Goal: Task Accomplishment & Management: Manage account settings

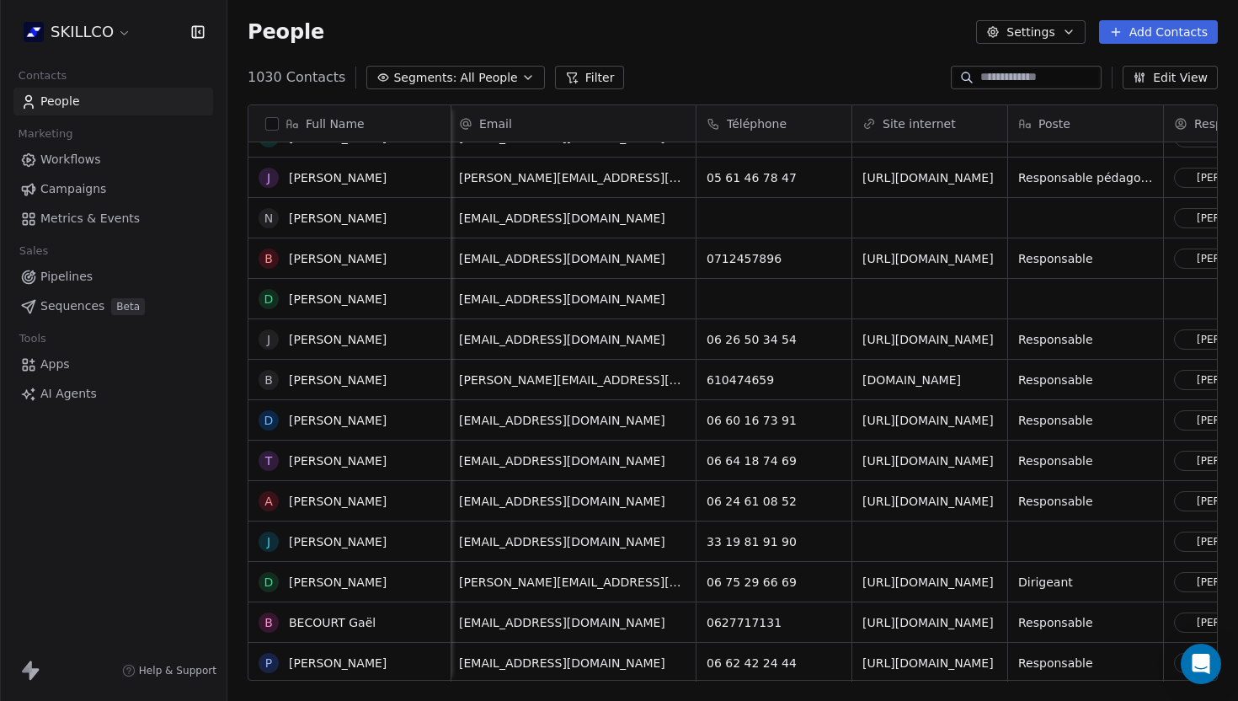
scroll to position [0, 2]
click at [575, 72] on button "Filter" at bounding box center [590, 78] width 70 height 24
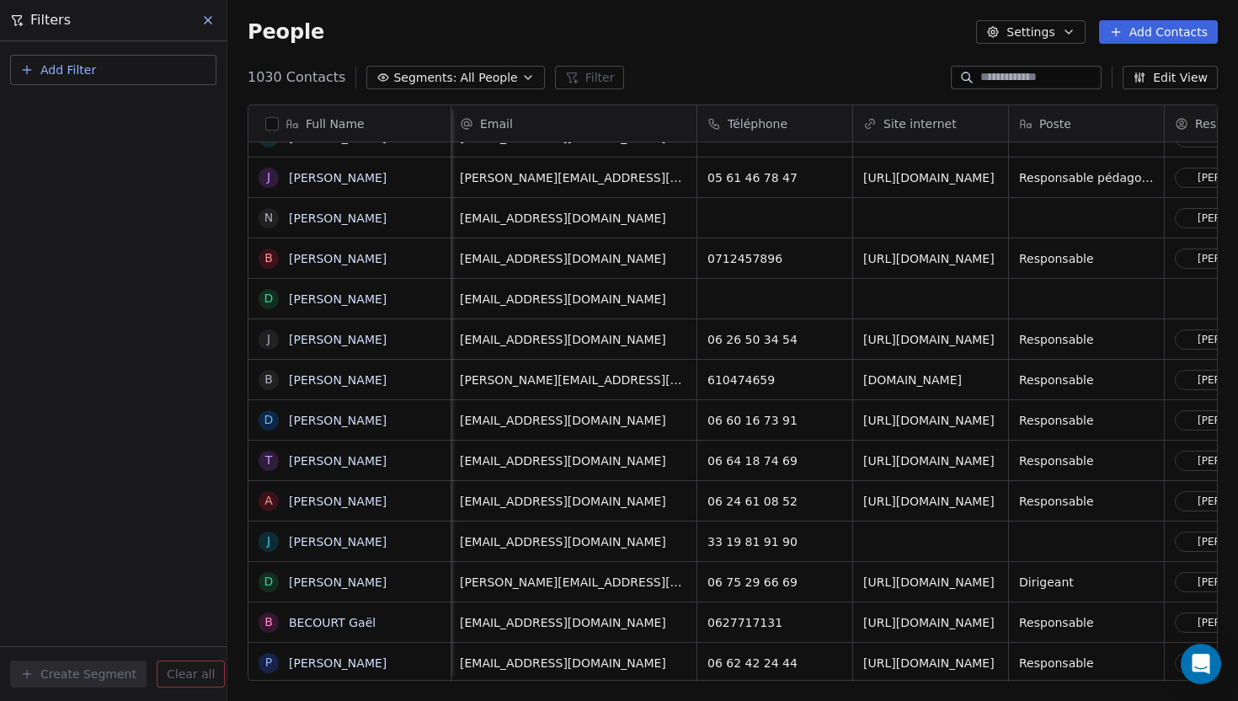
click at [120, 59] on button "Add Filter" at bounding box center [113, 70] width 206 height 30
click at [125, 108] on span "Contact properties" at bounding box center [83, 110] width 110 height 18
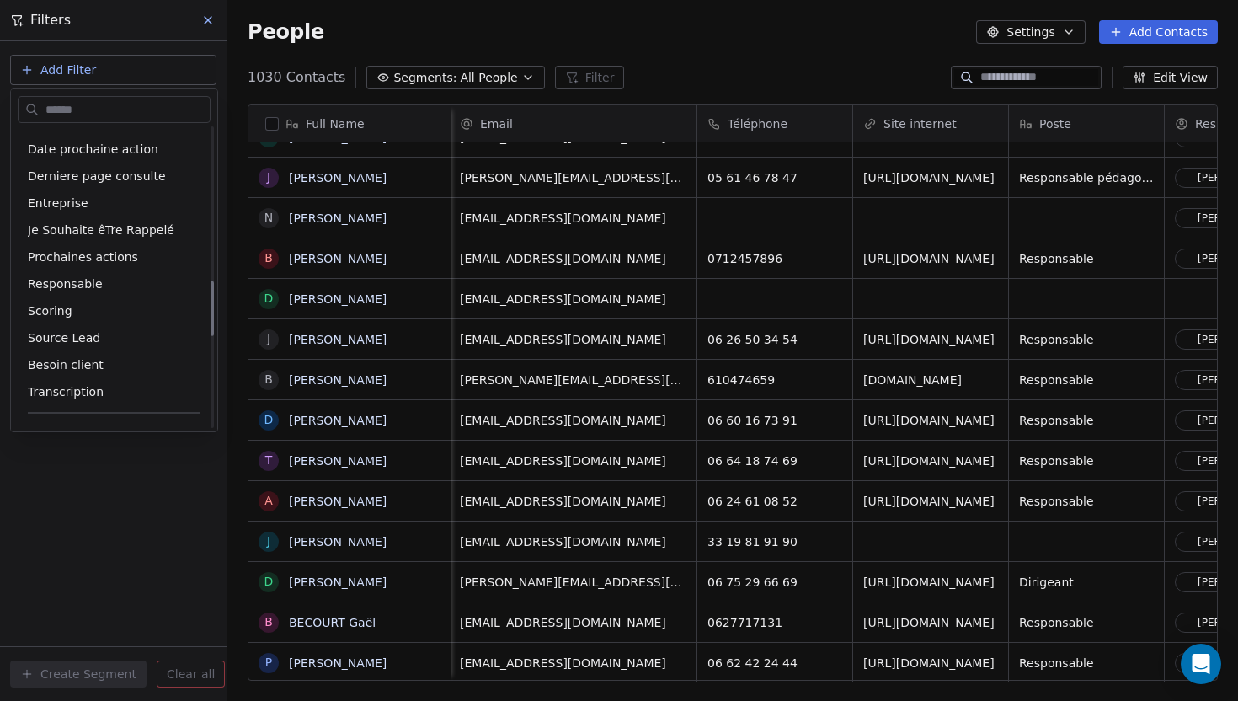
scroll to position [871, 0]
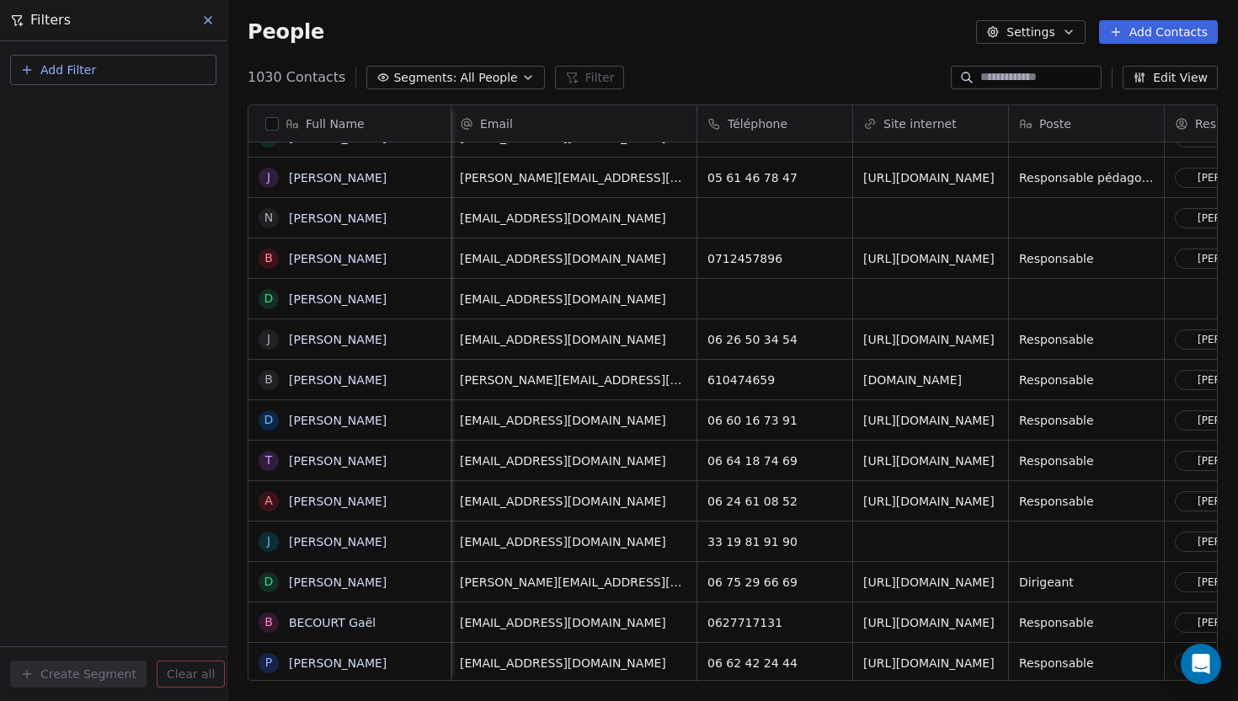
click at [1026, 20] on html "SKILLCO Contacts People Marketing Workflows Campaigns Metrics & Events Sales Pi…" at bounding box center [619, 350] width 1238 height 701
click at [1029, 24] on button "Settings" at bounding box center [1030, 32] width 109 height 24
click at [851, 62] on html "SKILLCO Contacts People Marketing Workflows Campaigns Metrics & Events Sales Pi…" at bounding box center [619, 350] width 1238 height 701
click at [420, 74] on span "Segments:" at bounding box center [424, 78] width 63 height 18
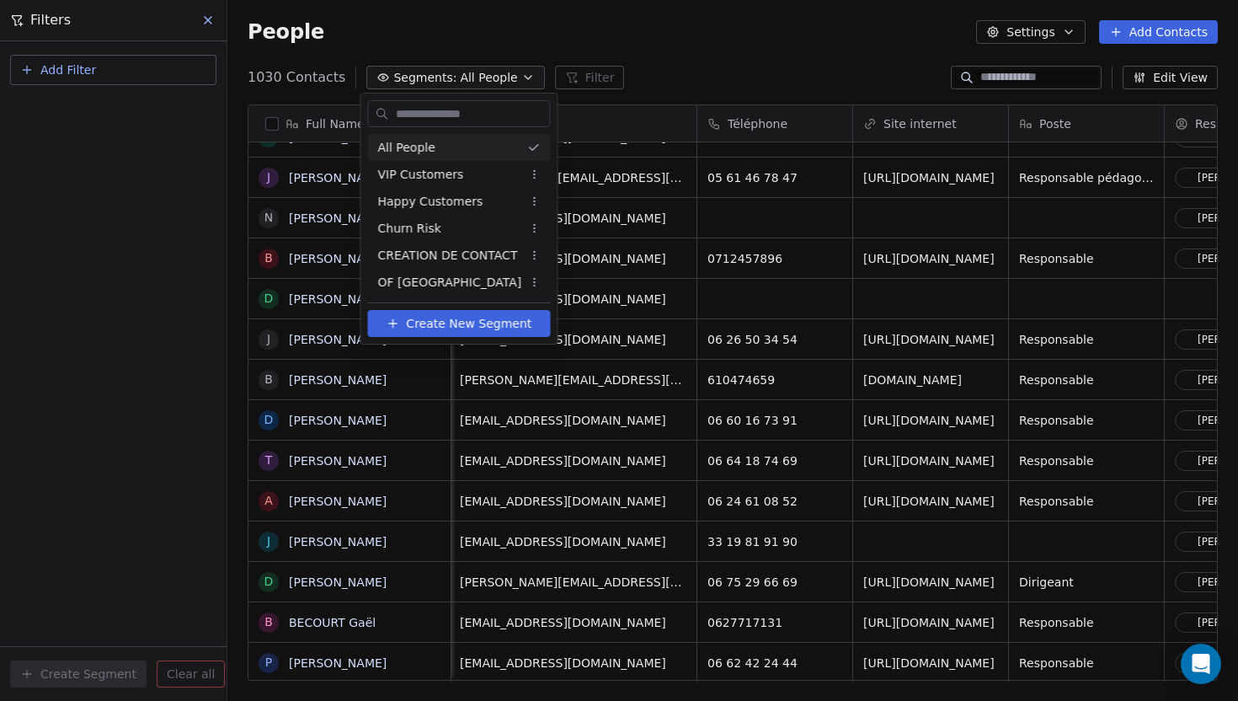
click at [487, 78] on html "SKILLCO Contacts People Marketing Workflows Campaigns Metrics & Events Sales Pi…" at bounding box center [619, 350] width 1238 height 701
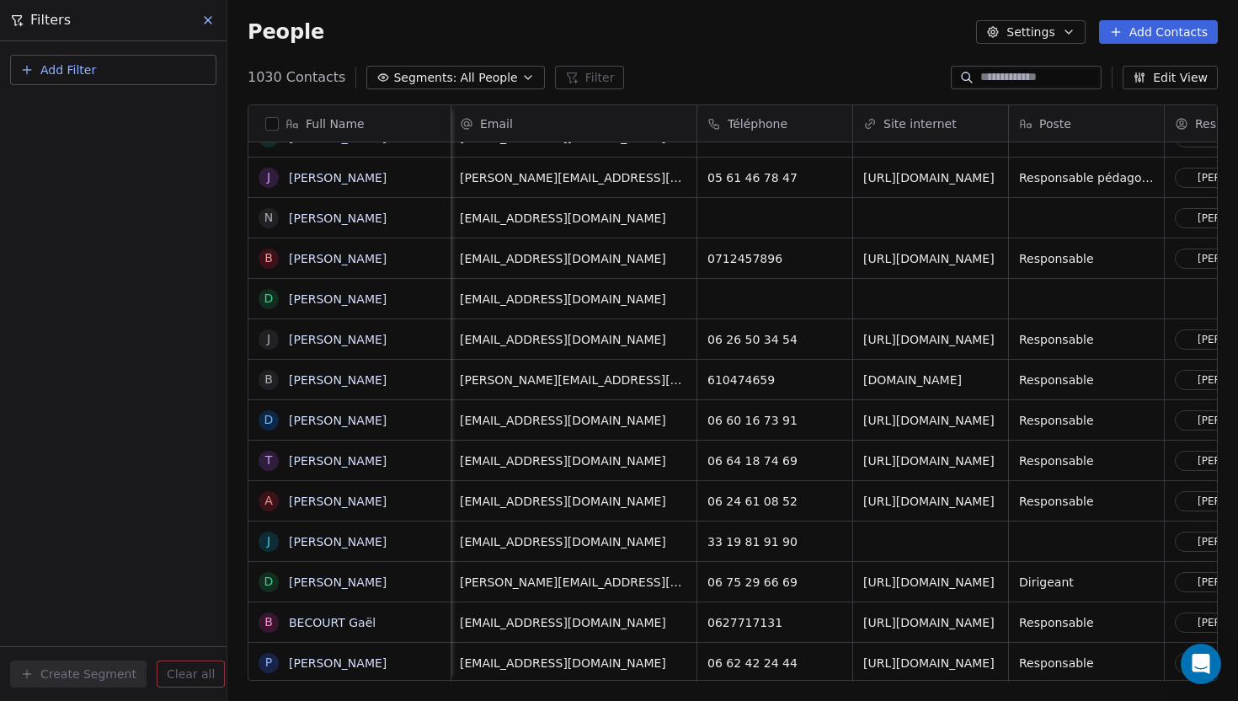
click at [186, 68] on button "Add Filter" at bounding box center [113, 70] width 206 height 30
click at [86, 138] on span "Contact activity" at bounding box center [75, 137] width 94 height 18
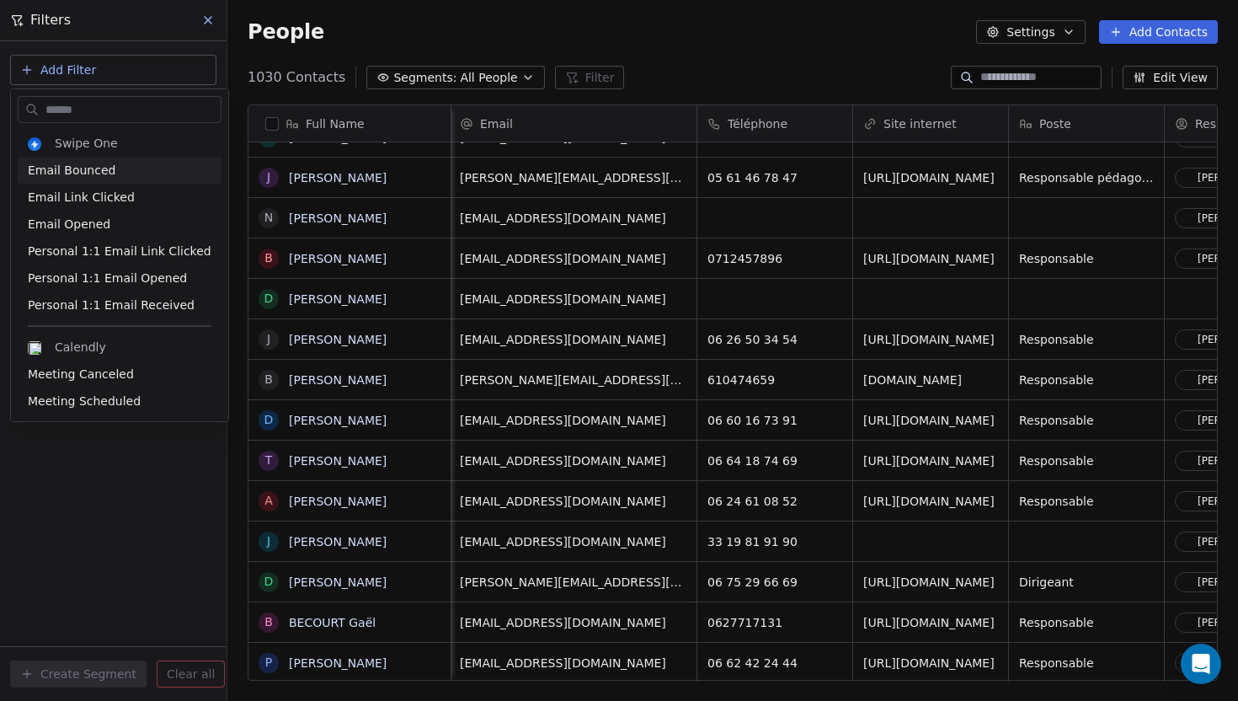
click at [89, 110] on input "text" at bounding box center [131, 110] width 179 height 24
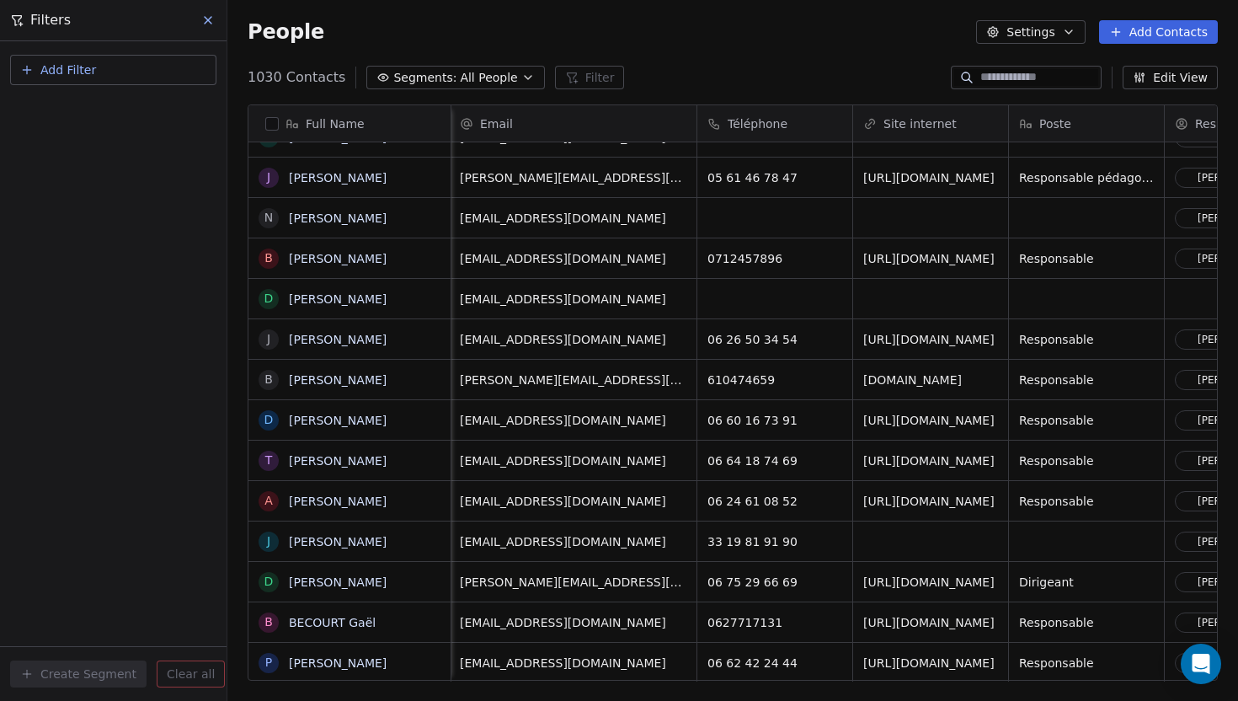
click at [94, 67] on html "SKILLCO Contacts People Marketing Workflows Campaigns Metrics & Events Sales Pi…" at bounding box center [619, 350] width 1238 height 701
click at [94, 67] on button "Add Filter" at bounding box center [113, 70] width 206 height 30
click at [97, 107] on span "Contact properties" at bounding box center [83, 110] width 110 height 18
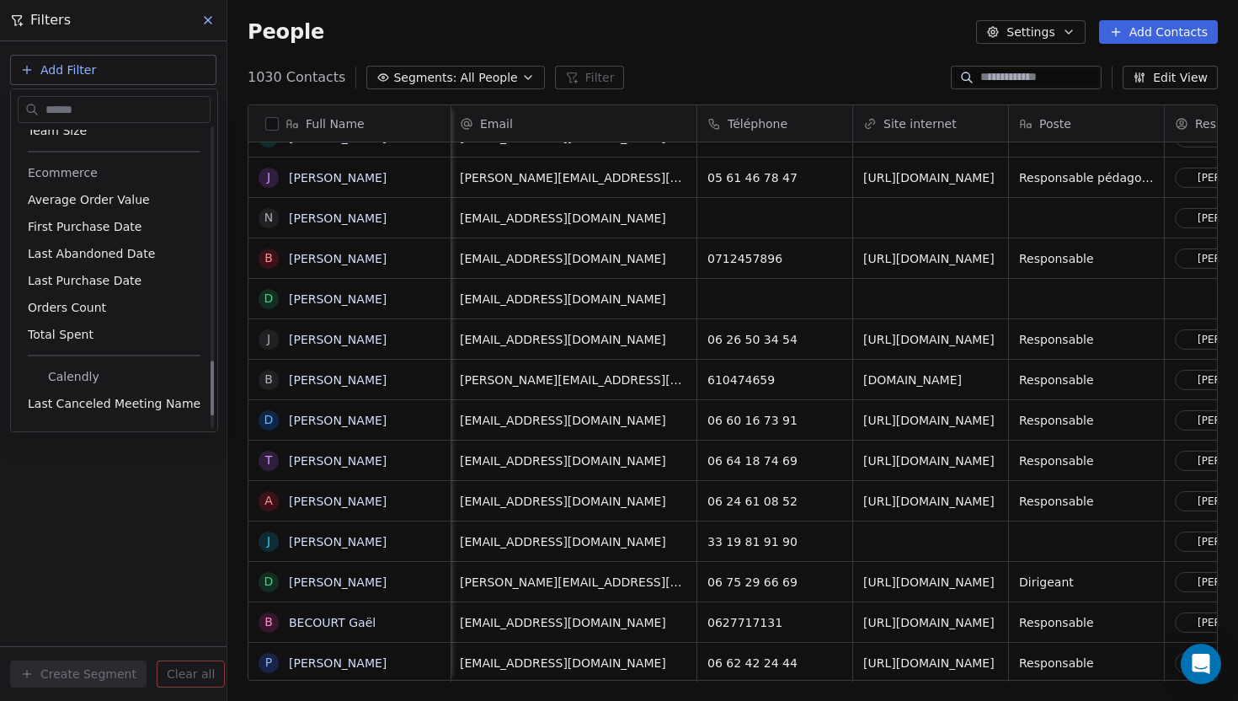
scroll to position [1340, 0]
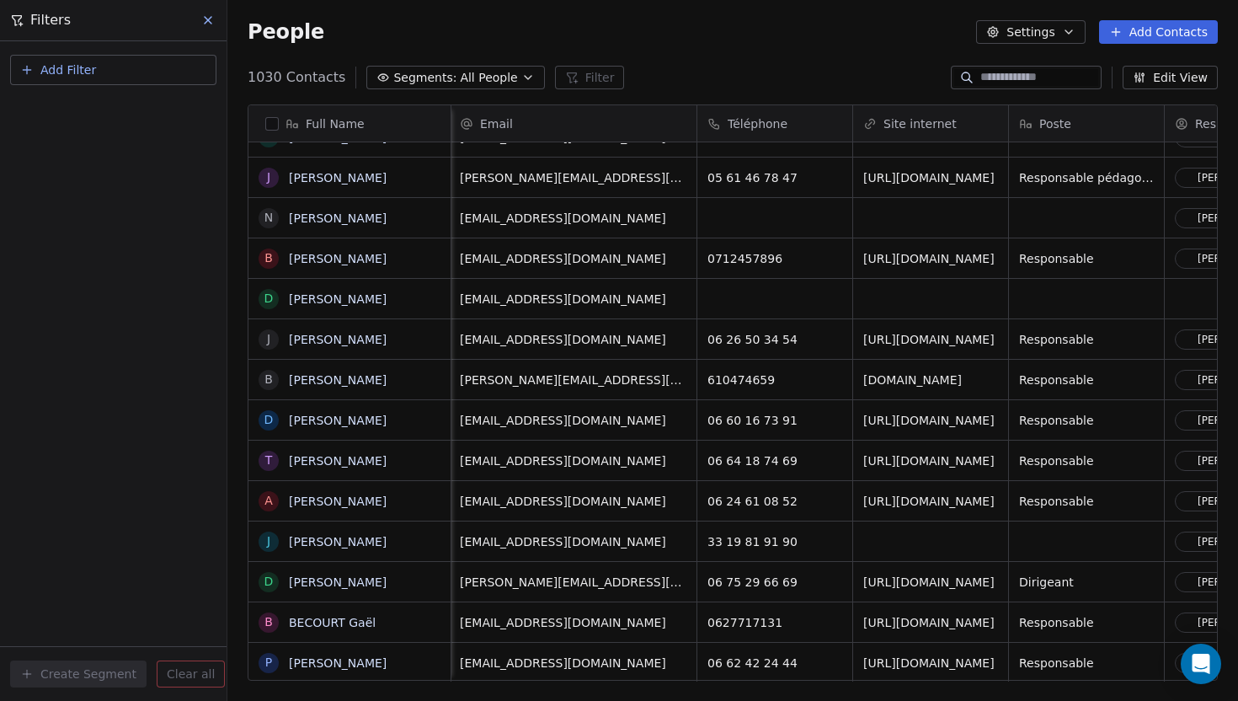
click at [1197, 127] on html "SKILLCO Contacts People Marketing Workflows Campaigns Metrics & Events Sales Pi…" at bounding box center [619, 350] width 1238 height 701
click at [1197, 127] on span "Responsable" at bounding box center [1232, 123] width 75 height 17
click at [1094, 161] on span "Edit property" at bounding box center [1121, 159] width 78 height 17
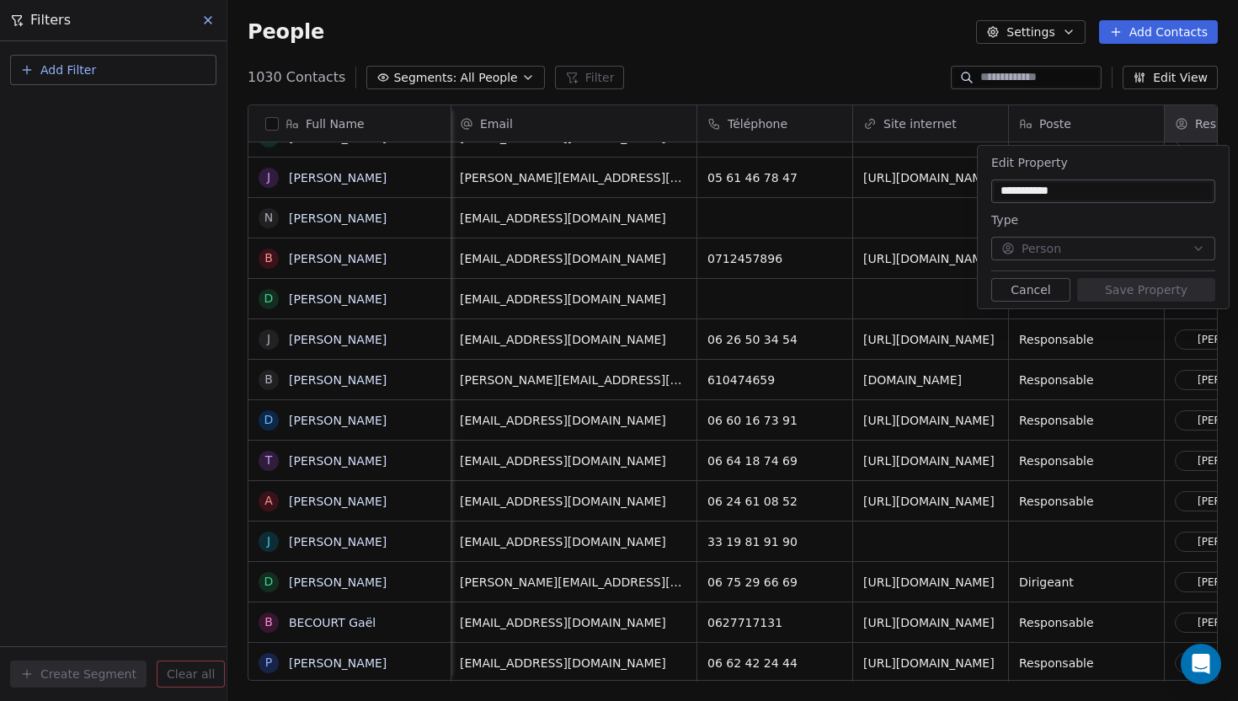
click at [1095, 197] on input "**********" at bounding box center [1103, 191] width 217 height 17
click at [863, 160] on html "SKILLCO Contacts People Marketing Workflows Campaigns Metrics & Events Sales Pi…" at bounding box center [619, 350] width 1238 height 701
click at [1017, 310] on html "SKILLCO Contacts People Marketing Workflows Campaigns Metrics & Events Sales Pi…" at bounding box center [619, 350] width 1238 height 701
click at [1019, 298] on button "Cancel" at bounding box center [1031, 290] width 79 height 24
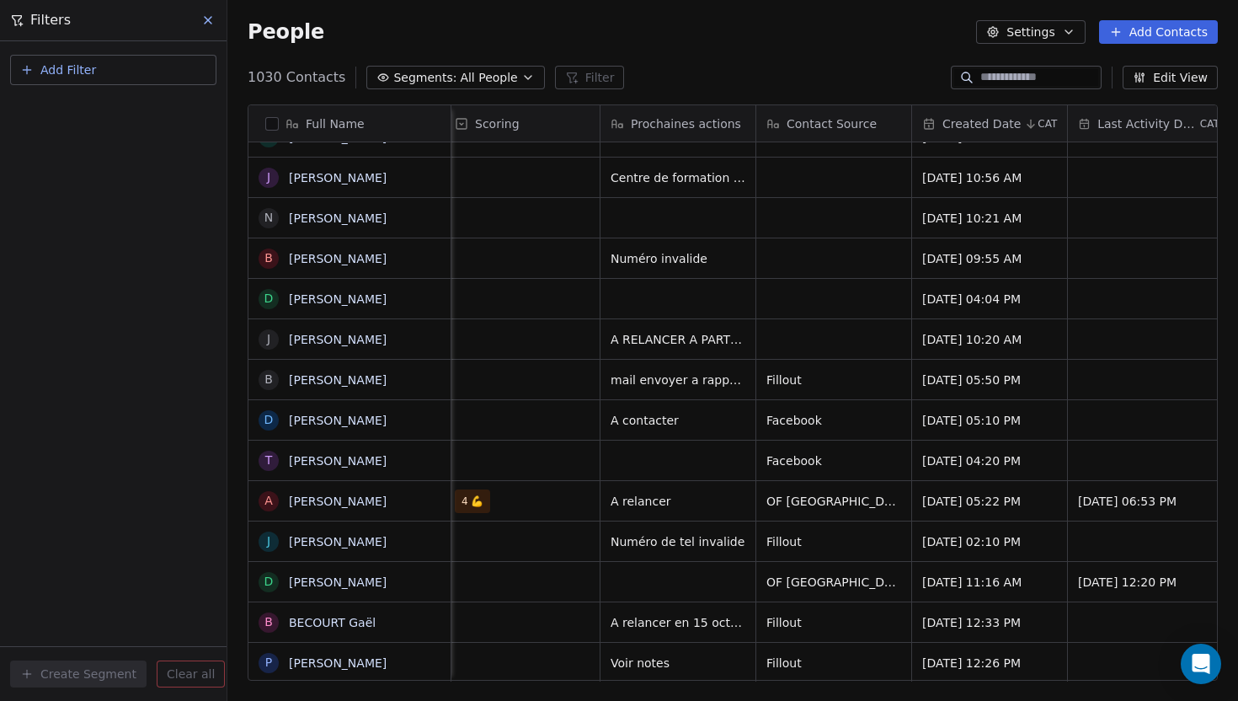
scroll to position [0, 1486]
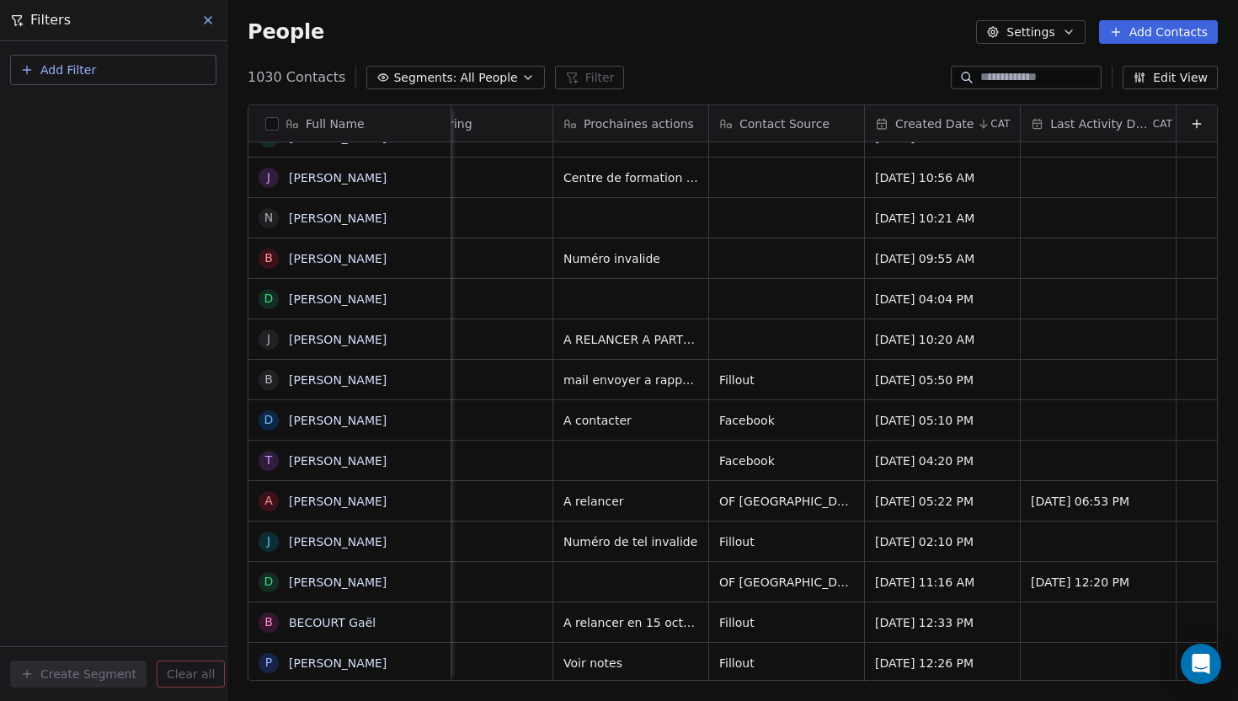
click at [1172, 83] on button "Edit View" at bounding box center [1170, 78] width 95 height 24
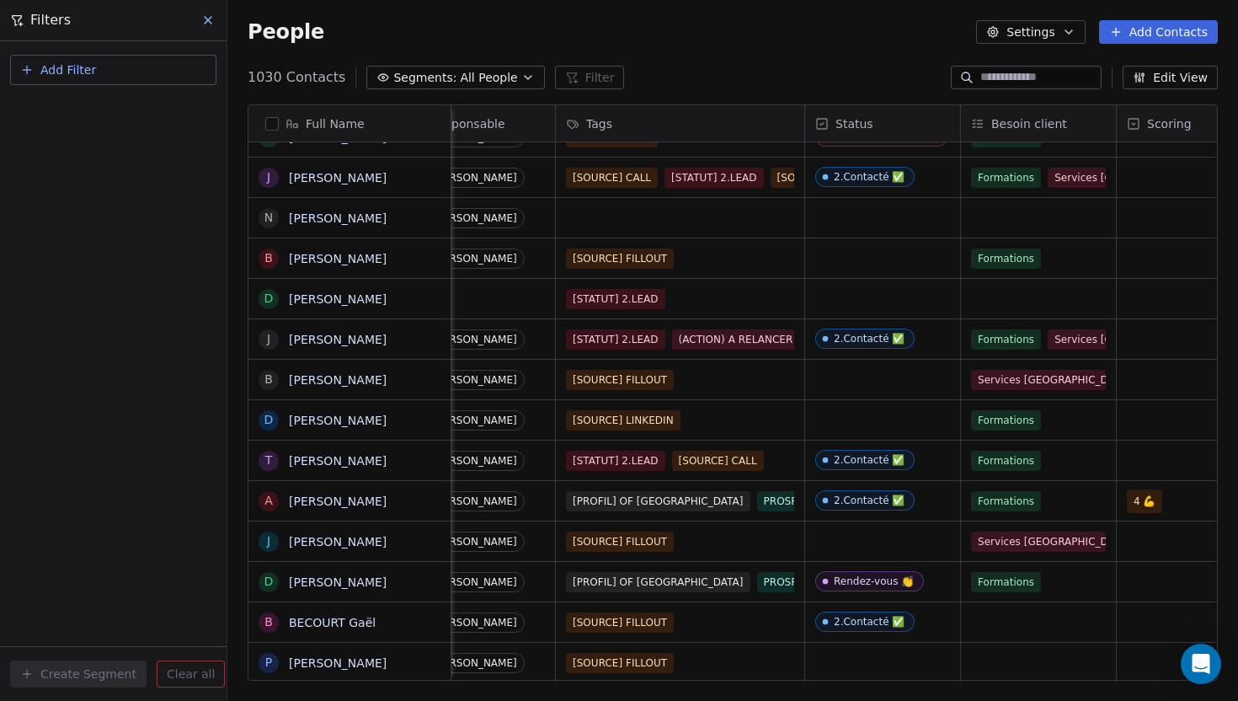
scroll to position [0, 761]
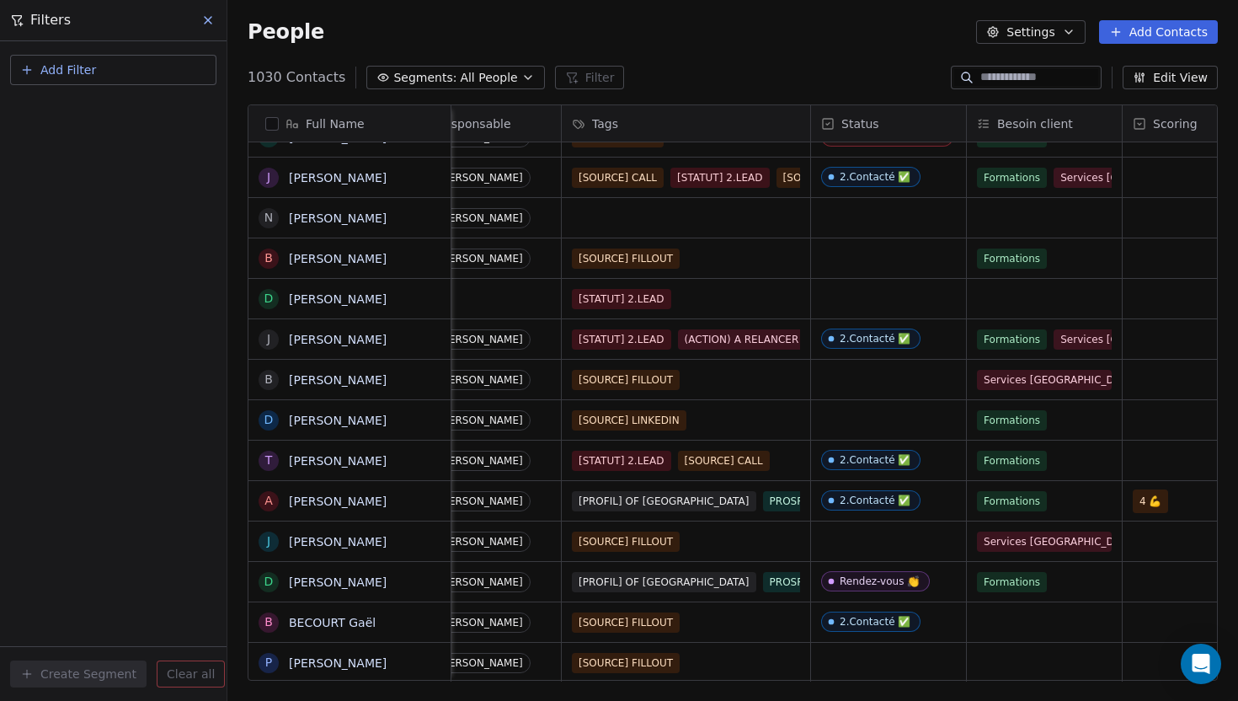
click at [68, 68] on span "Add Filter" at bounding box center [68, 70] width 56 height 18
click at [63, 108] on span "Contact properties" at bounding box center [83, 110] width 110 height 18
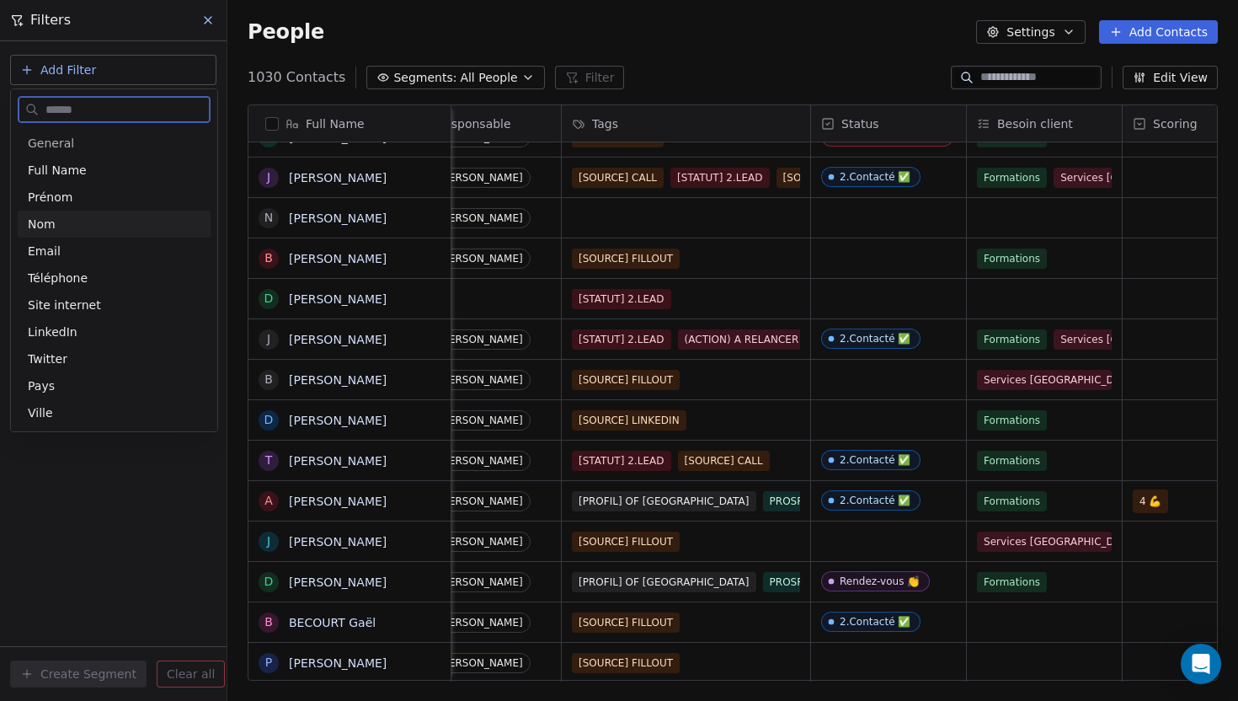
click at [35, 221] on span "Nom" at bounding box center [42, 224] width 28 height 17
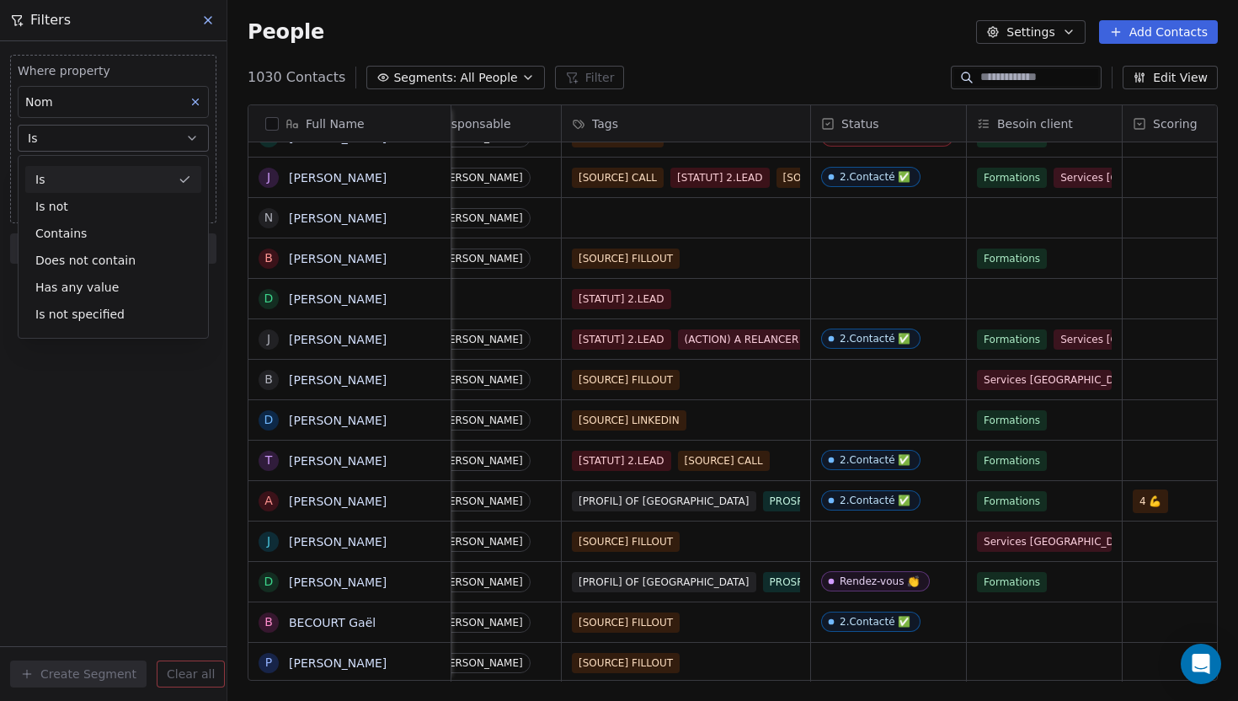
click at [82, 109] on div "Nom" at bounding box center [113, 102] width 191 height 32
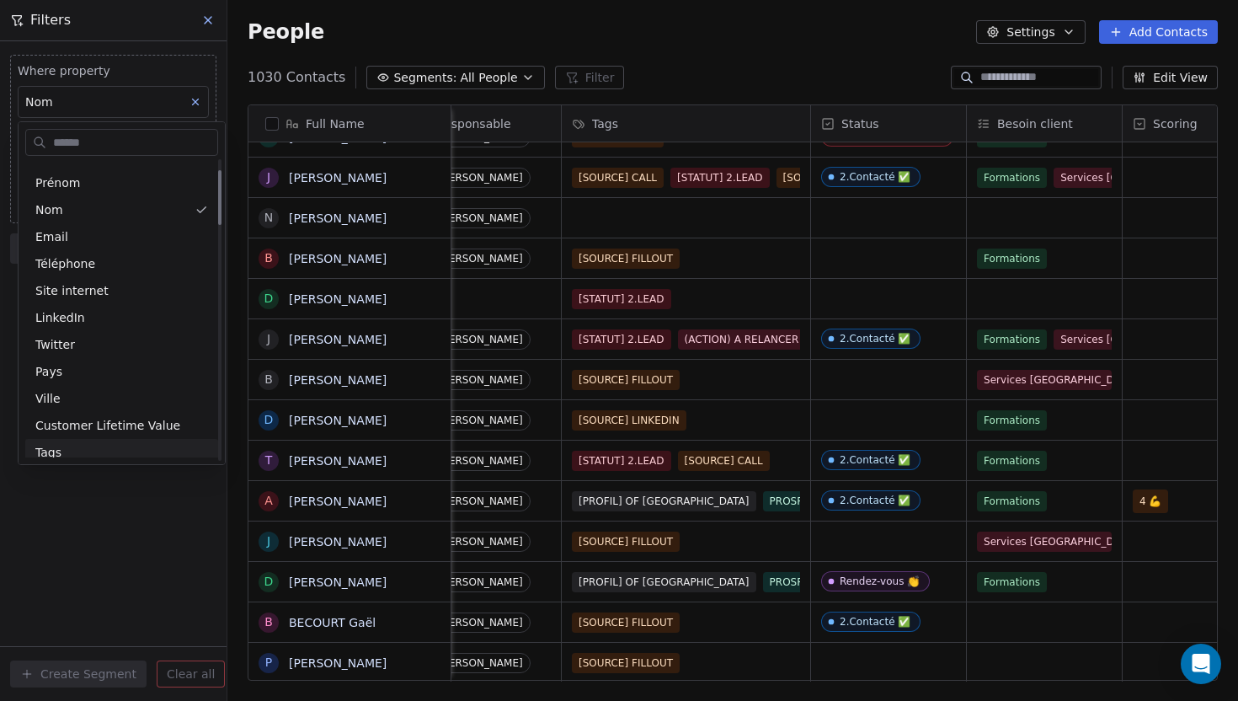
scroll to position [25, 0]
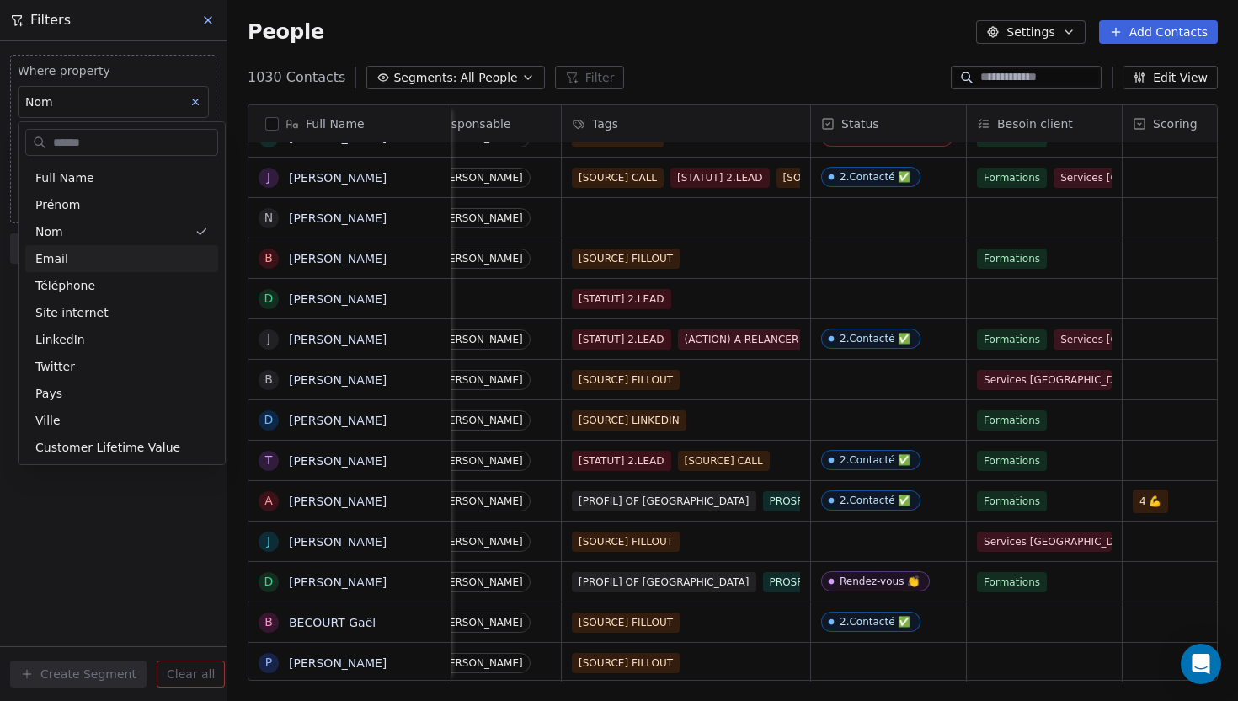
click at [0, 266] on html "SKILLCO Contacts People Marketing Workflows Campaigns Metrics & Events Sales Pi…" at bounding box center [619, 350] width 1238 height 701
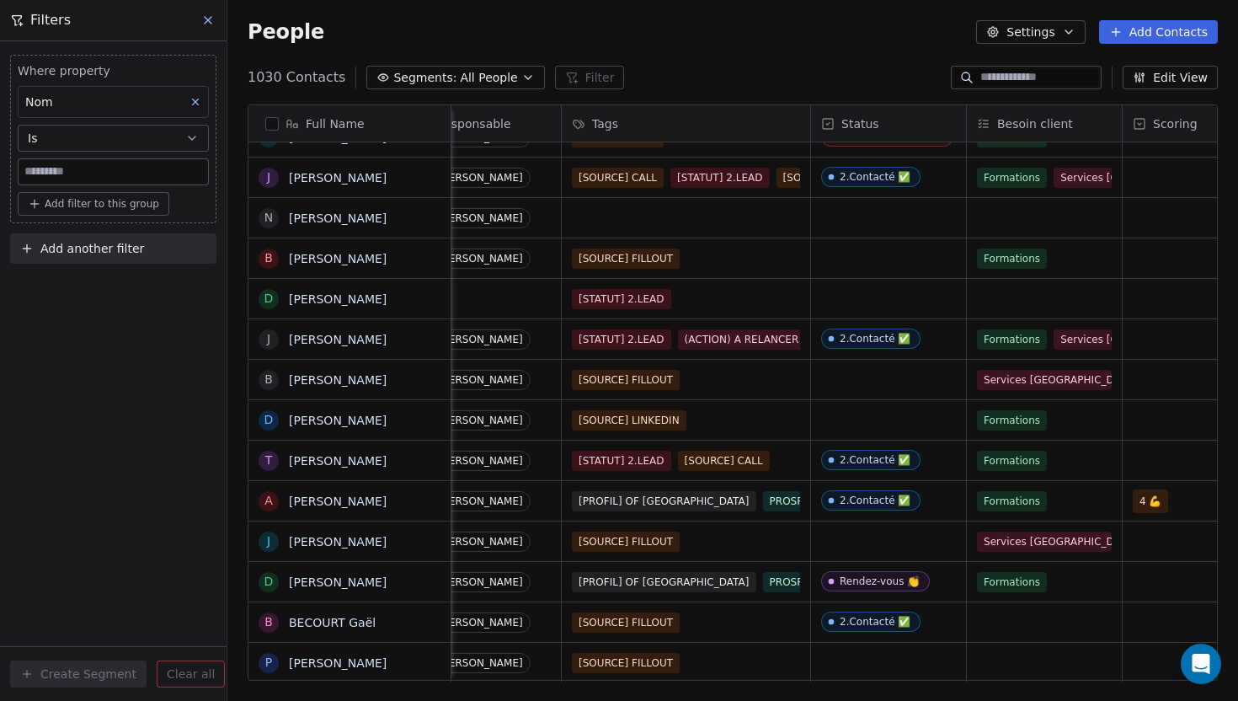
click at [67, 206] on span "Add filter to this group" at bounding box center [102, 203] width 115 height 13
click at [80, 424] on html "SKILLCO Contacts People Marketing Workflows Campaigns Metrics & Events Sales Pi…" at bounding box center [619, 350] width 1238 height 701
click at [191, 102] on icon at bounding box center [196, 102] width 12 height 12
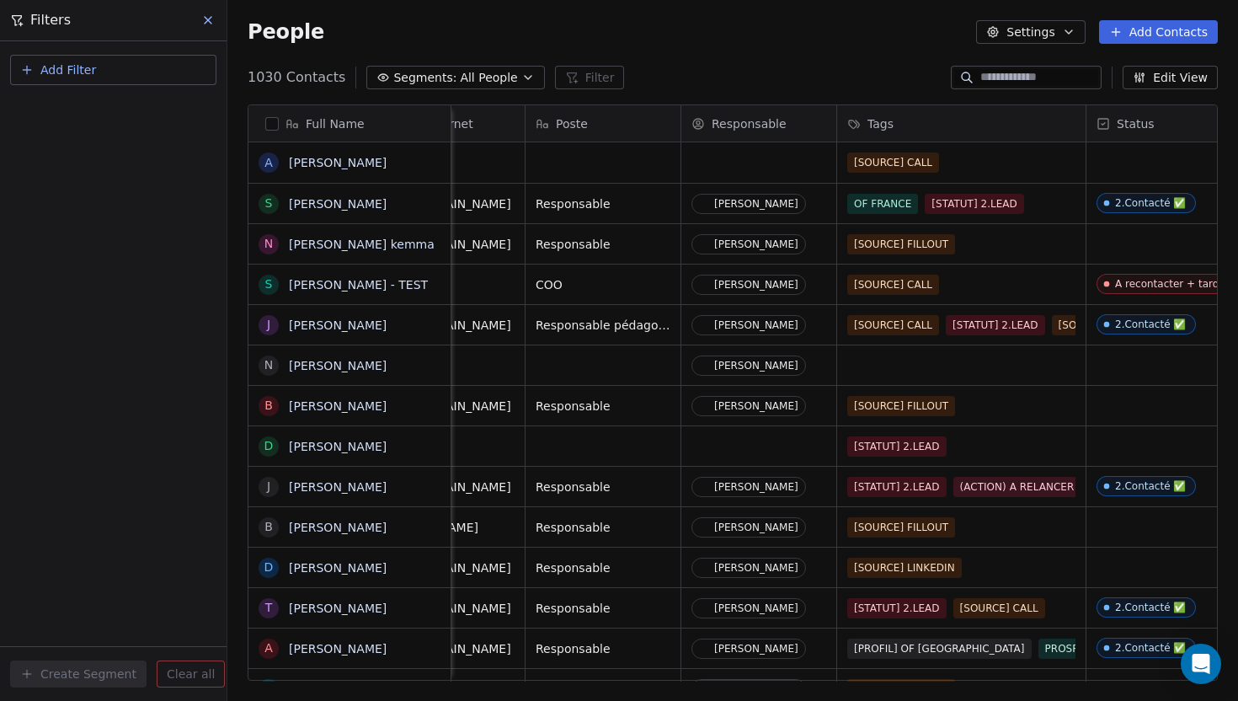
scroll to position [0, 450]
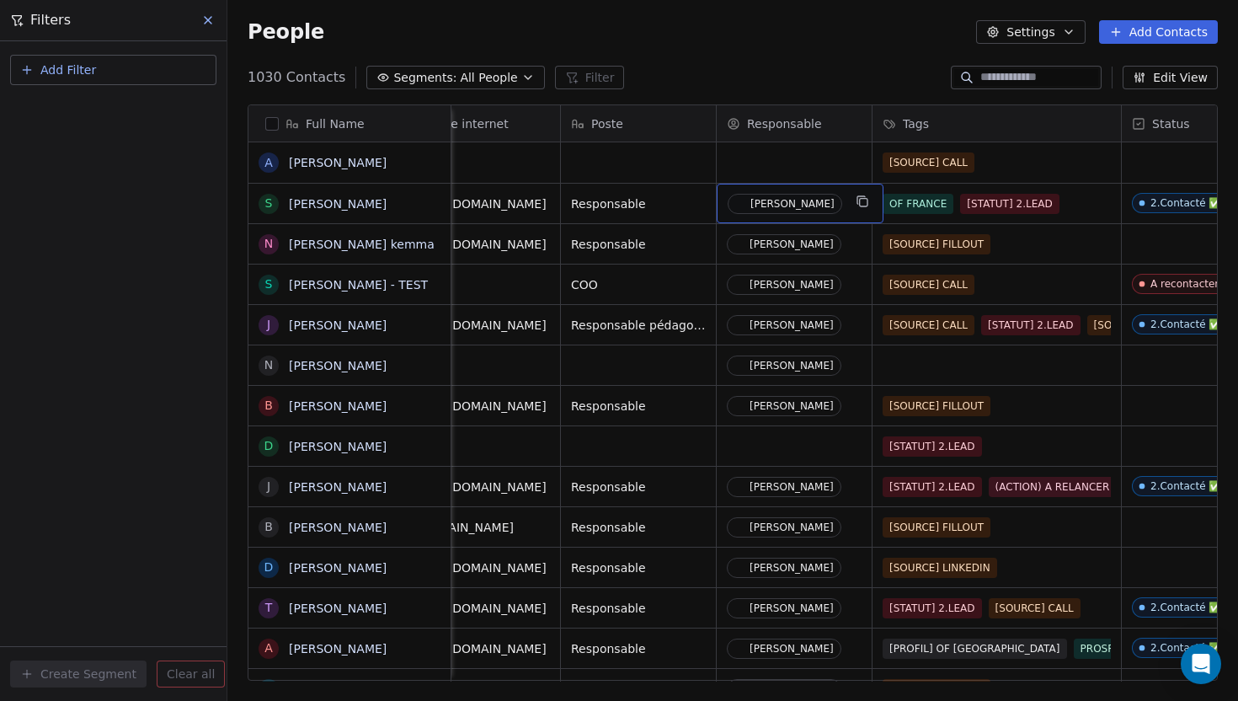
click at [770, 202] on div "[PERSON_NAME]" at bounding box center [793, 204] width 84 height 12
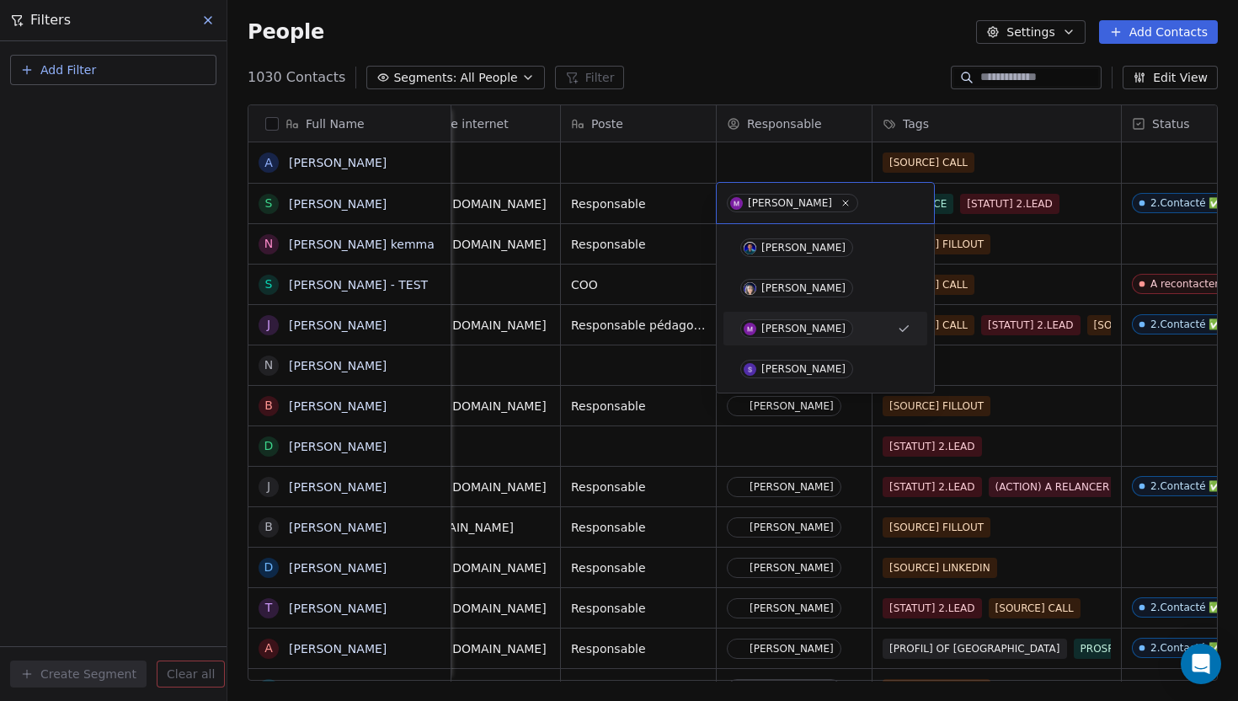
click at [769, 208] on div "[PERSON_NAME]" at bounding box center [790, 203] width 84 height 12
click at [760, 152] on html "SKILLCO Contacts People Marketing Workflows Campaigns Metrics & Events Sales Pi…" at bounding box center [619, 350] width 1238 height 701
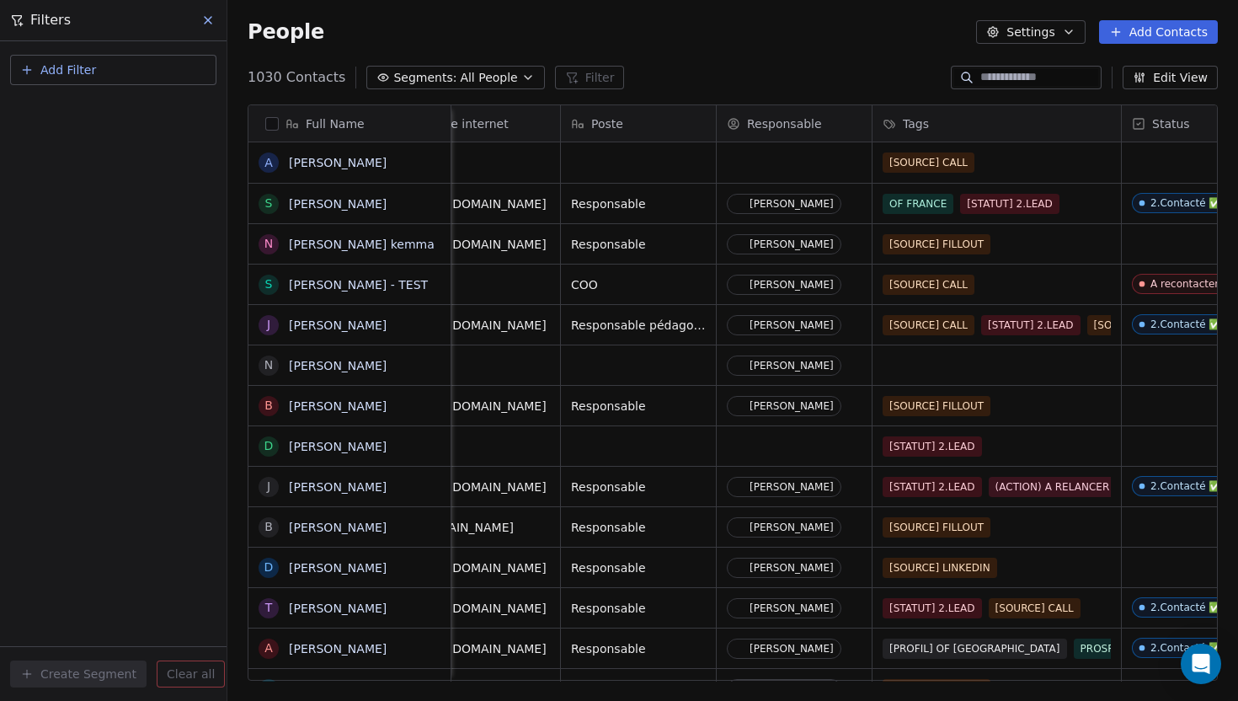
click at [755, 118] on span "Responsable" at bounding box center [784, 123] width 75 height 17
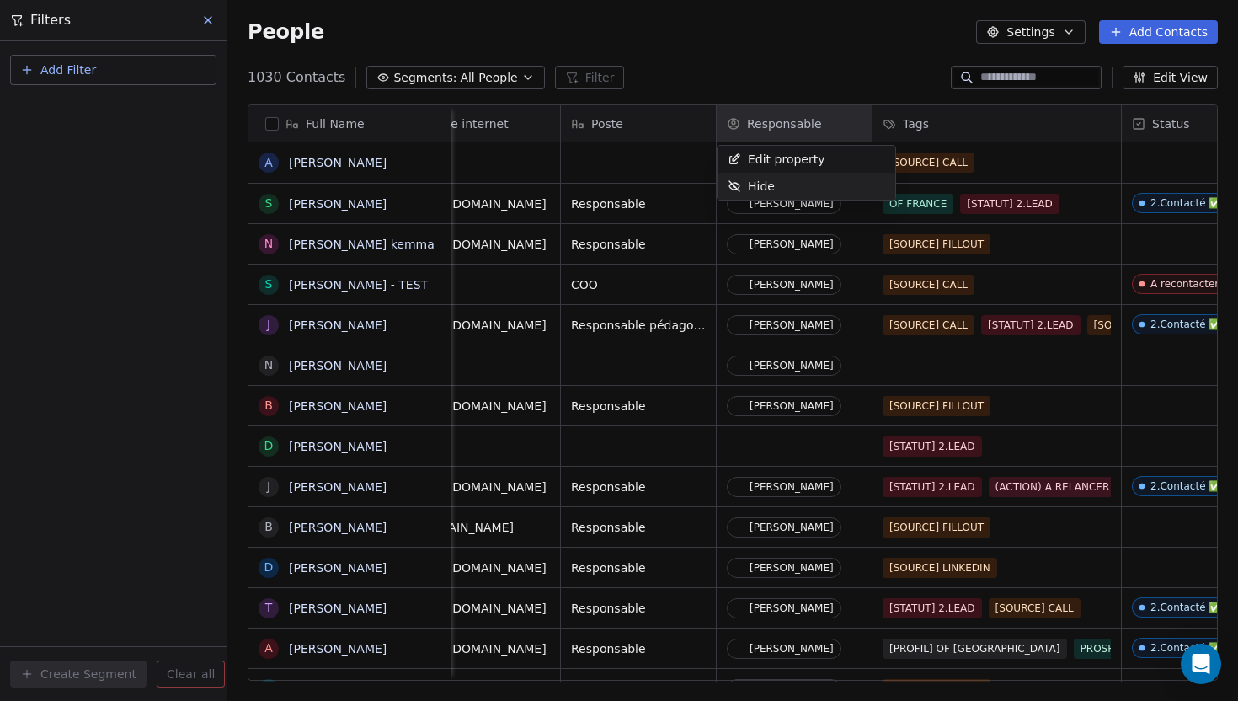
click at [758, 195] on div "Hide" at bounding box center [751, 186] width 67 height 27
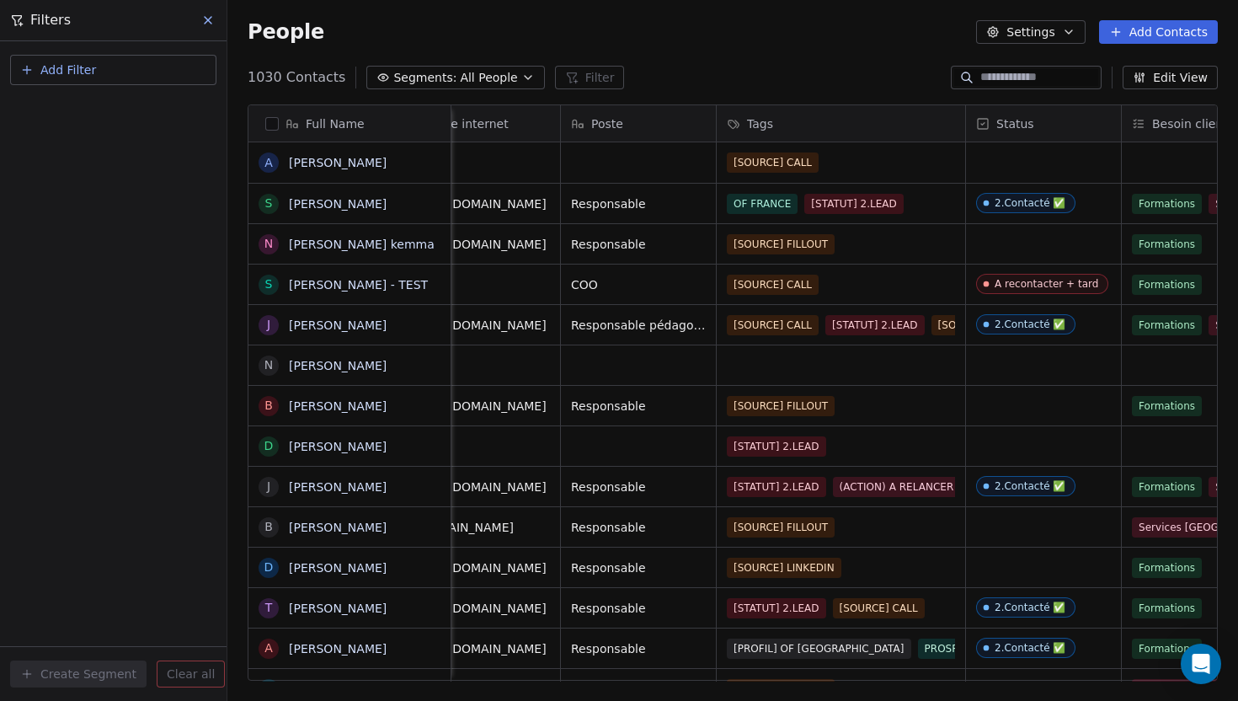
click at [869, 61] on div "People Settings Add Contacts" at bounding box center [732, 32] width 1011 height 64
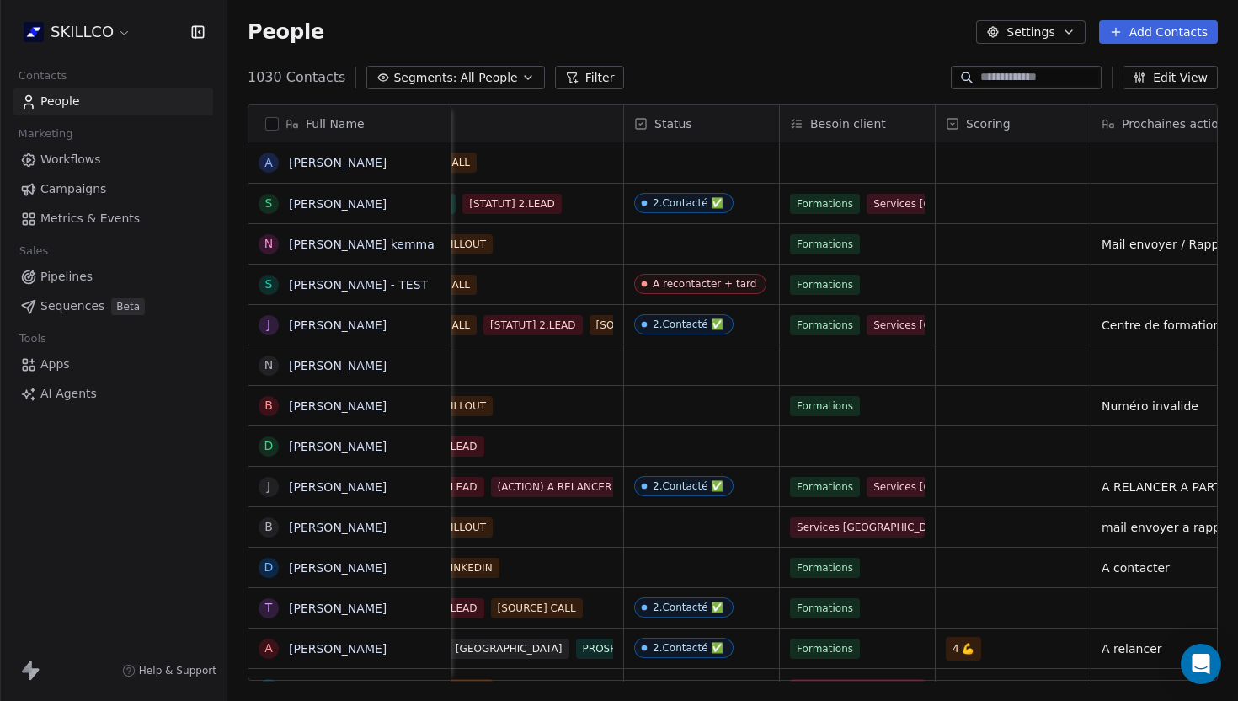
scroll to position [0, 786]
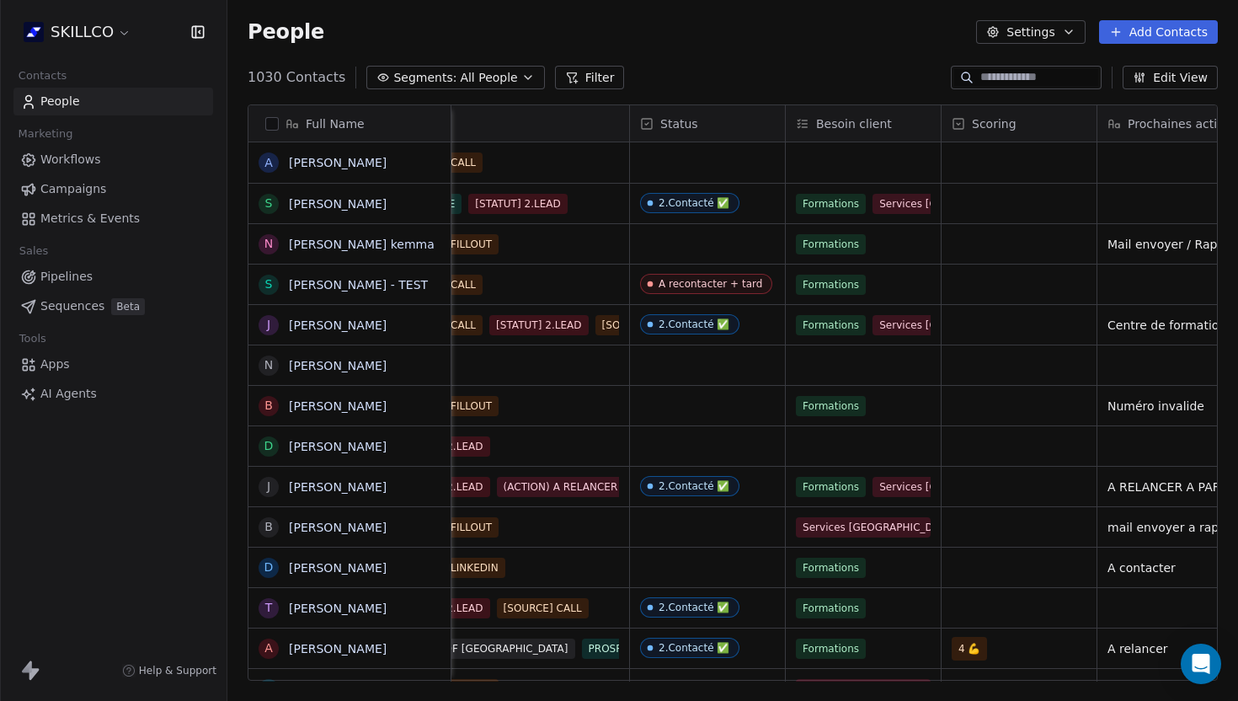
click at [795, 124] on div "Besoin client" at bounding box center [863, 123] width 155 height 36
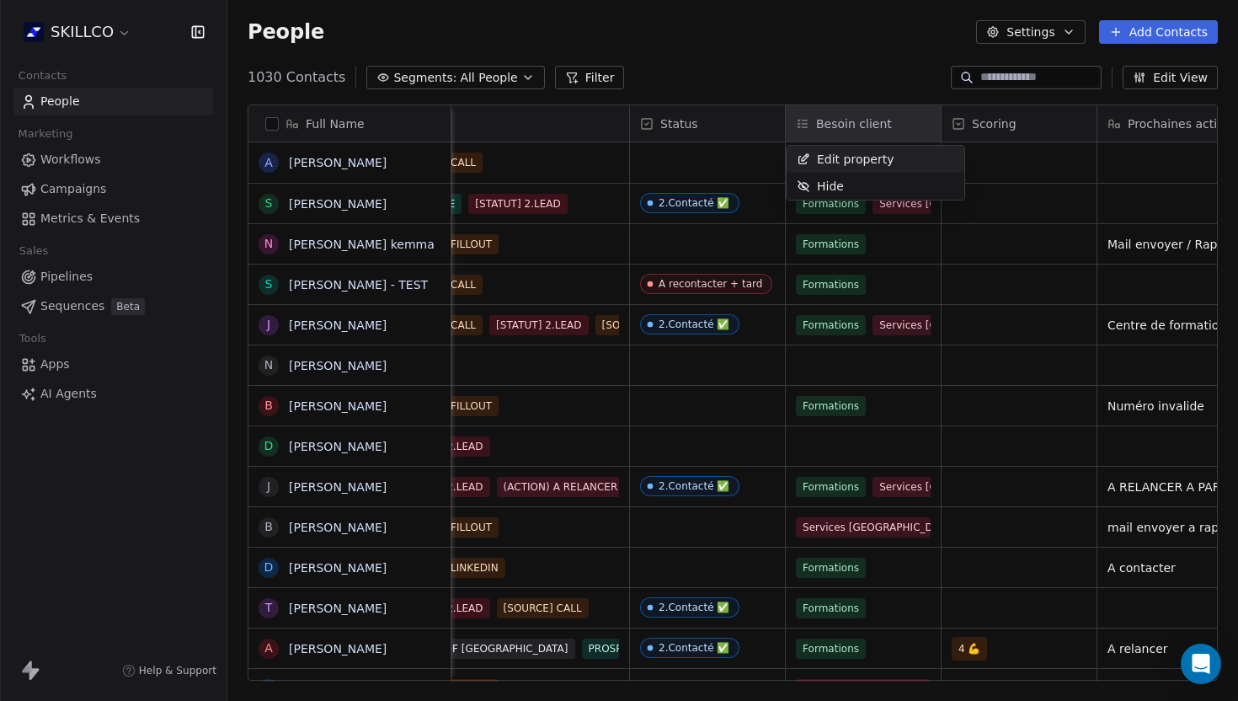
click at [1149, 77] on html "SKILLCO Contacts People Marketing Workflows Campaigns Metrics & Events Sales Pi…" at bounding box center [619, 350] width 1238 height 701
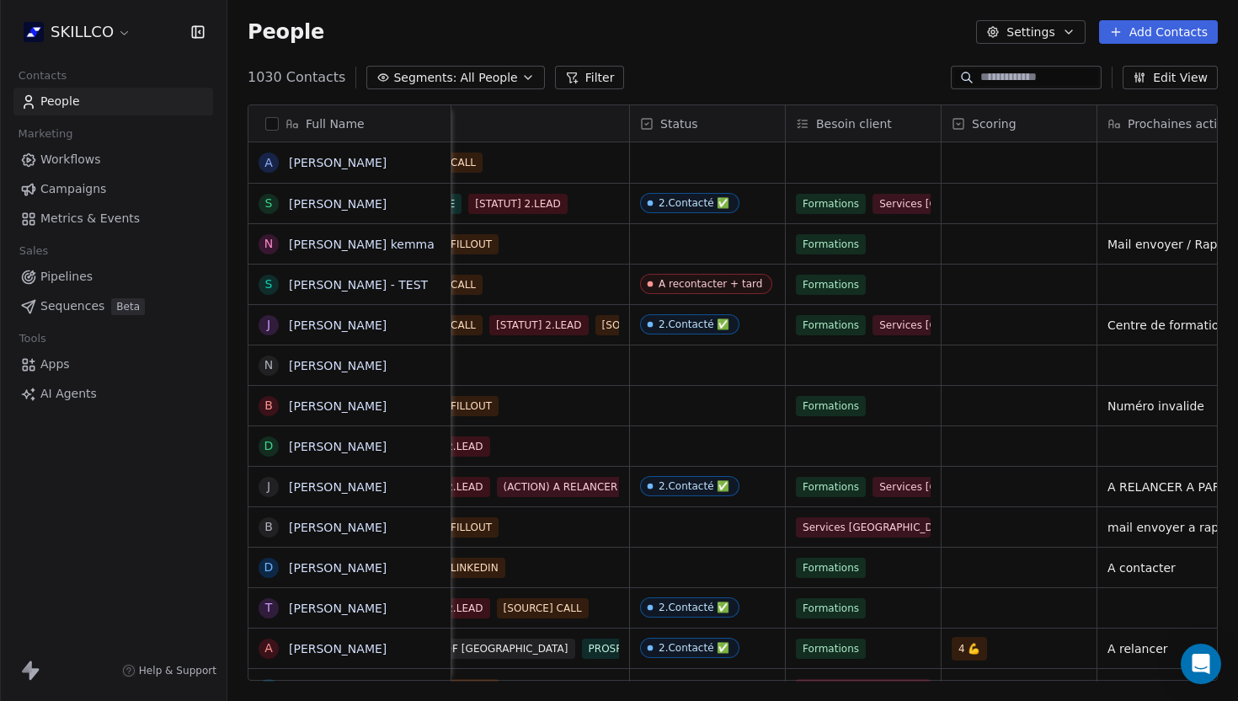
click at [1147, 77] on icon "button" at bounding box center [1139, 77] width 13 height 13
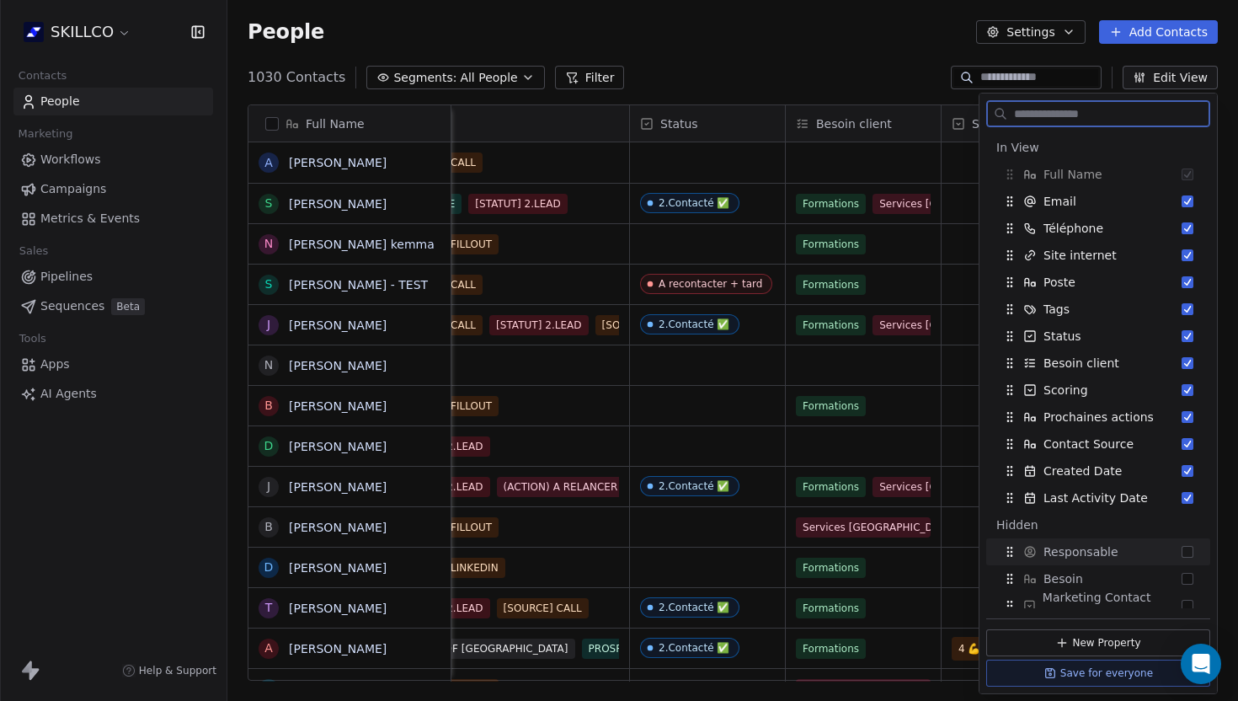
click at [1093, 550] on span "Responsable" at bounding box center [1081, 551] width 75 height 17
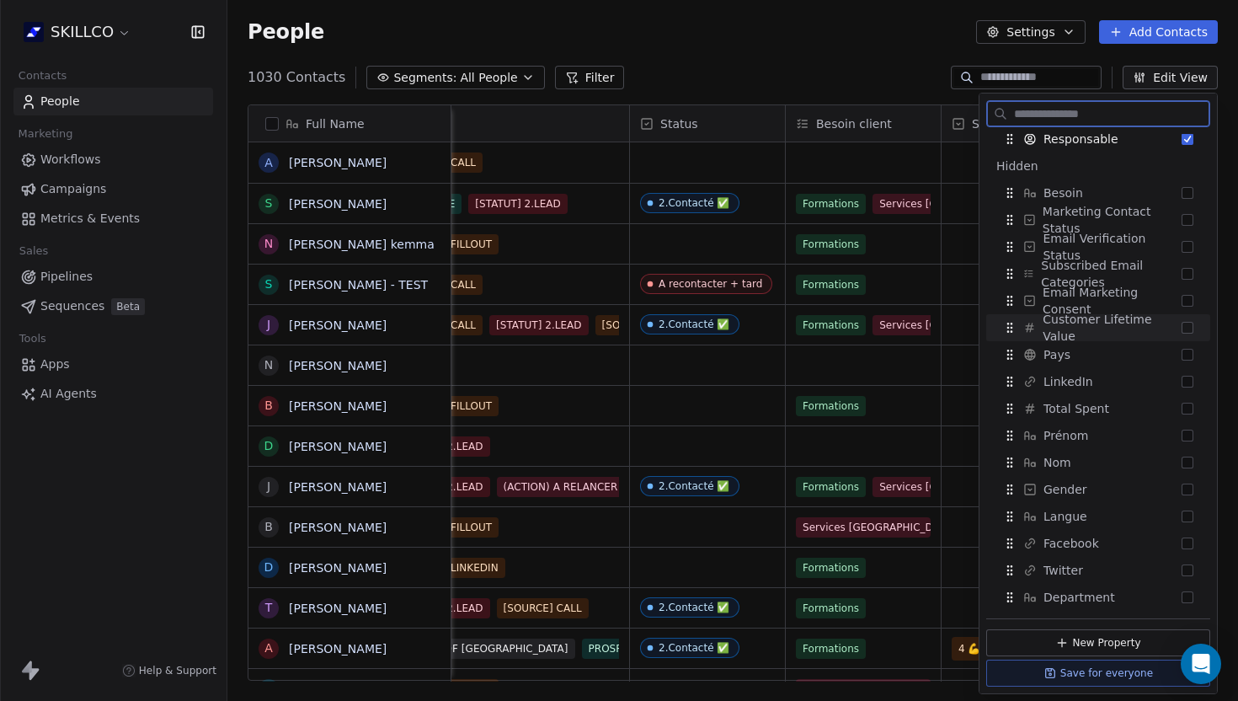
scroll to position [393, 0]
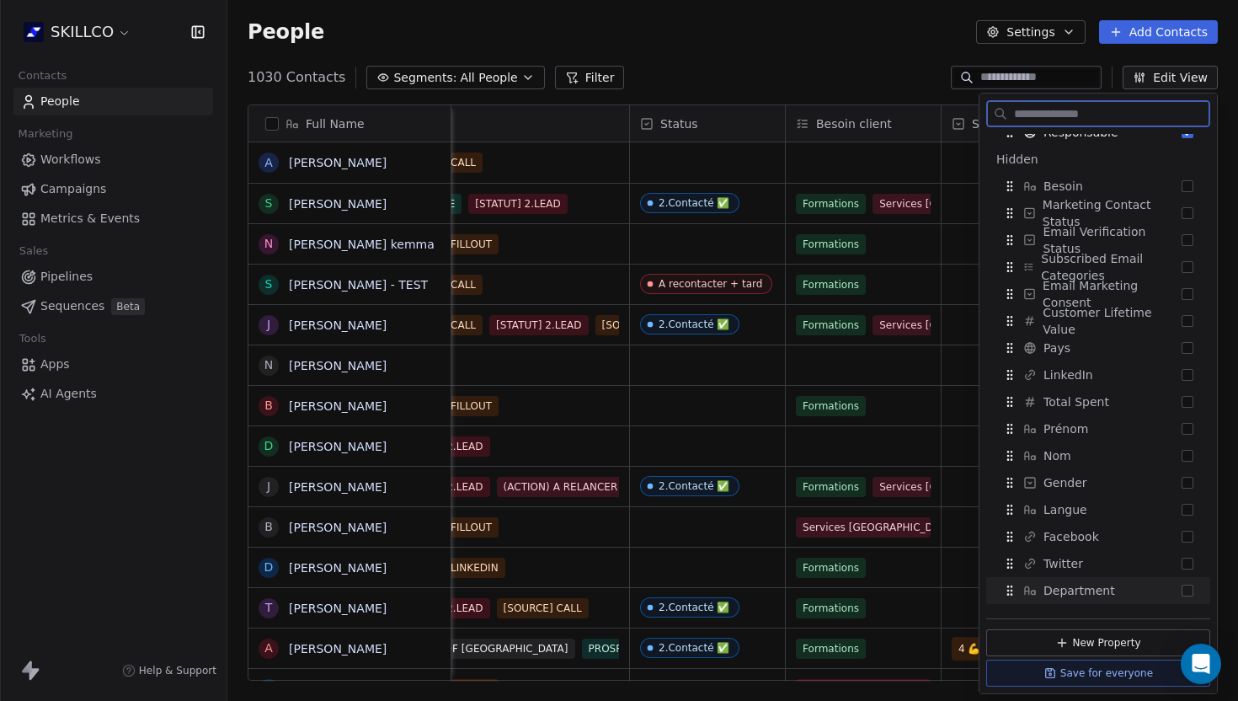
click at [1091, 675] on button "Save for everyone" at bounding box center [1098, 673] width 224 height 27
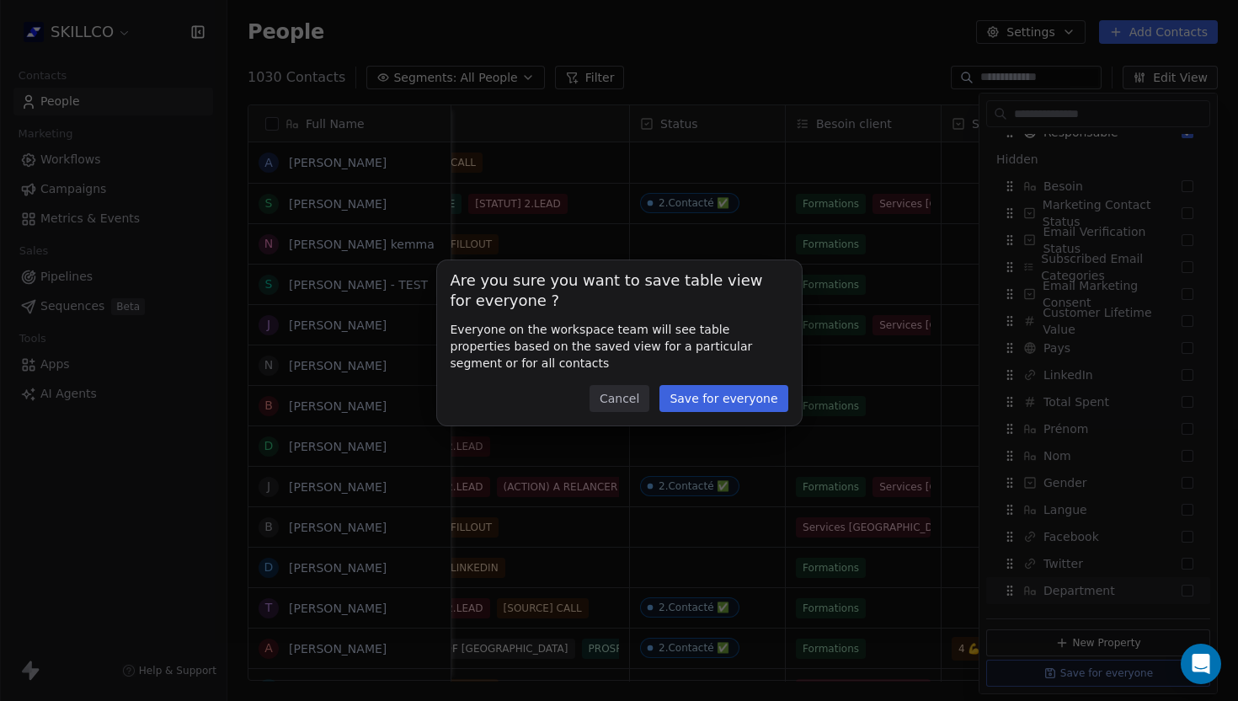
click at [719, 394] on button "Save for everyone" at bounding box center [724, 398] width 128 height 27
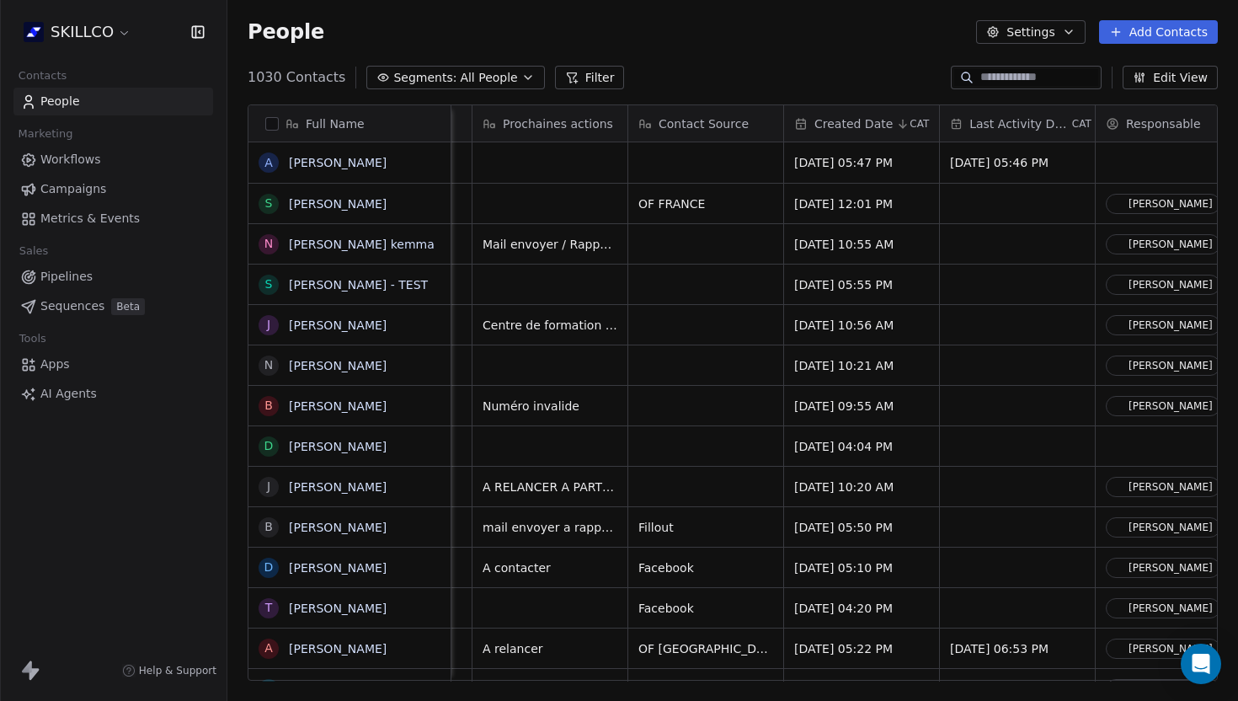
scroll to position [0, 1486]
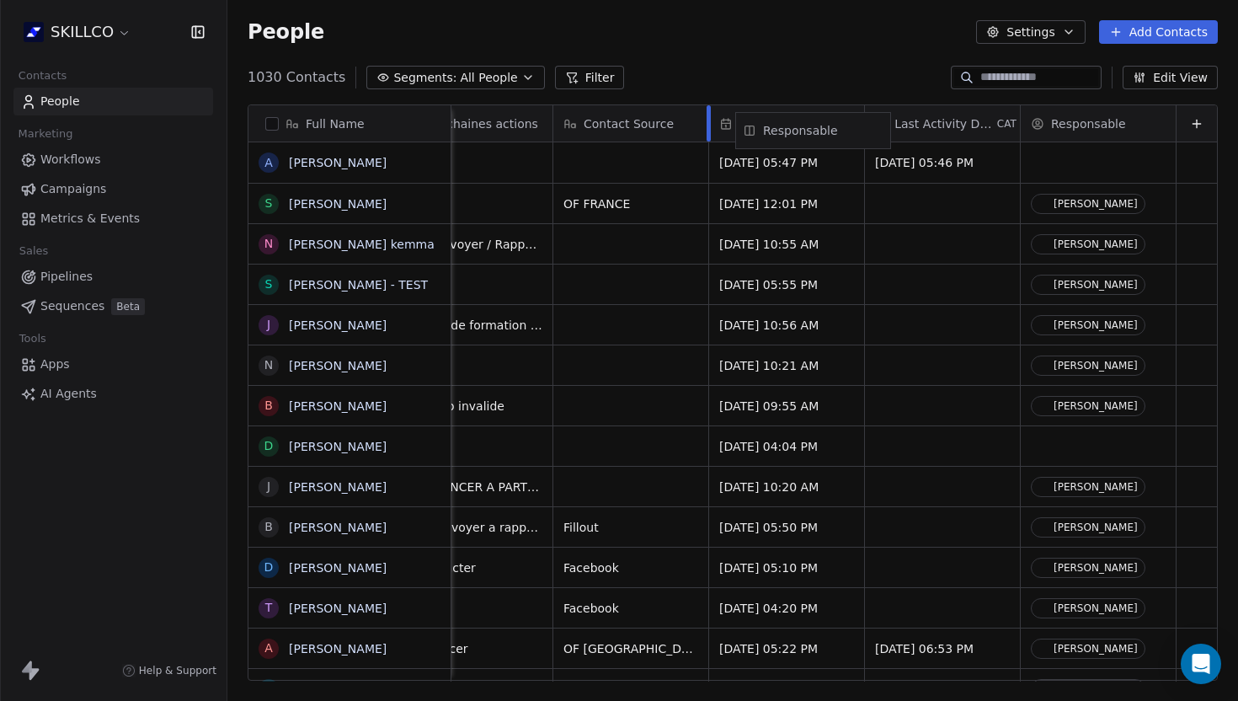
drag, startPoint x: 1131, startPoint y: 117, endPoint x: 844, endPoint y: 126, distance: 286.6
click at [844, 126] on div "Full Name A [PERSON_NAME] S [PERSON_NAME] N [PERSON_NAME] kemma S [PERSON_NAME]…" at bounding box center [733, 393] width 969 height 576
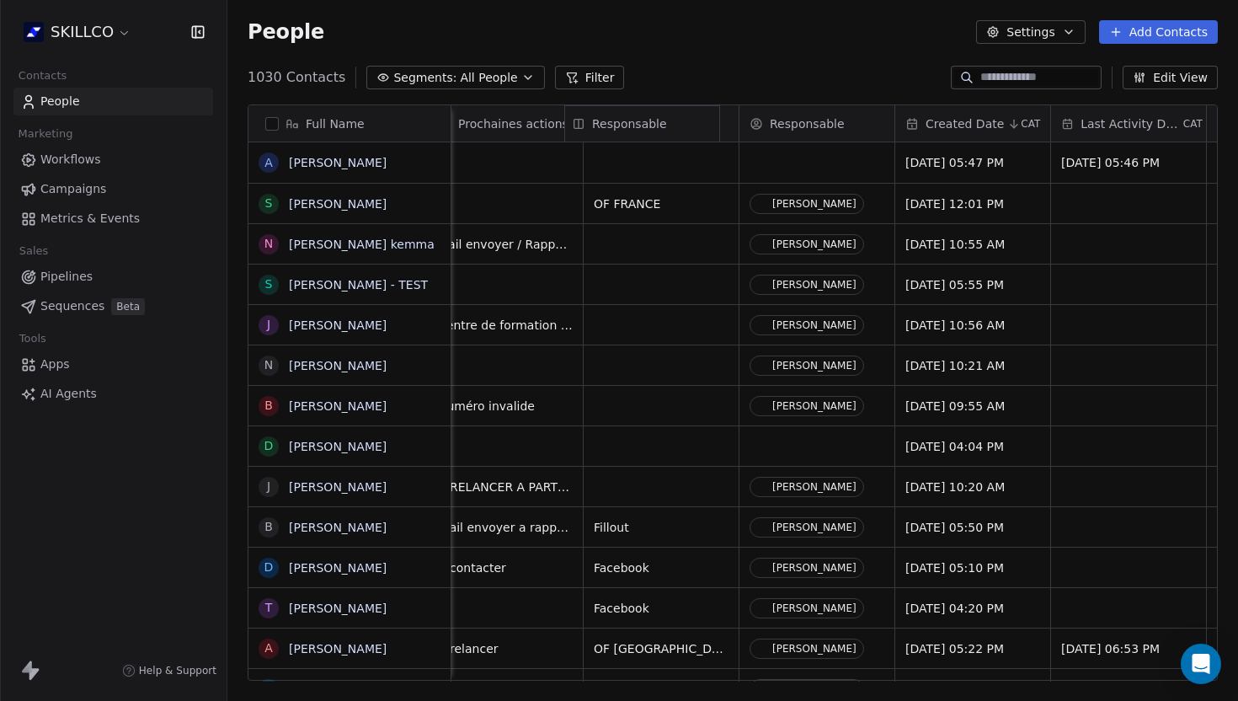
drag, startPoint x: 817, startPoint y: 123, endPoint x: 547, endPoint y: 123, distance: 270.4
click at [547, 123] on div "Full Name A [PERSON_NAME] S [PERSON_NAME] N [PERSON_NAME] kemma S [PERSON_NAME]…" at bounding box center [733, 393] width 969 height 576
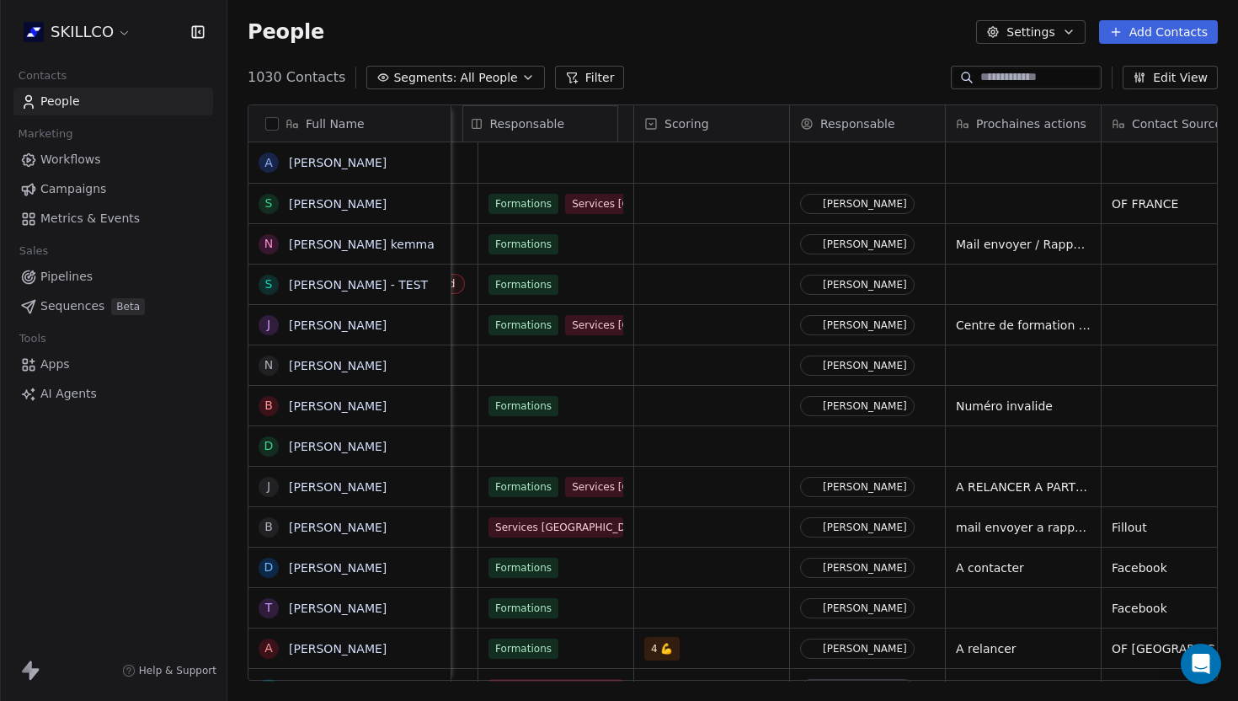
scroll to position [0, 954]
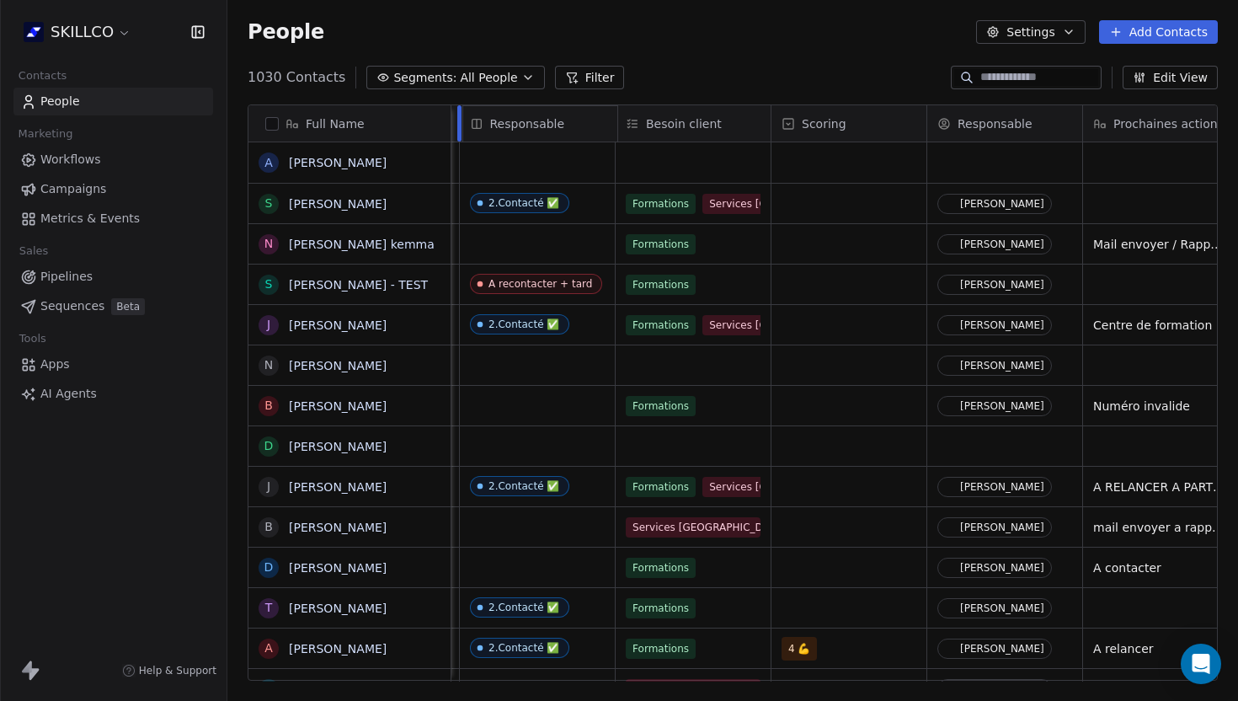
drag, startPoint x: 768, startPoint y: 117, endPoint x: 491, endPoint y: 117, distance: 277.2
click at [491, 117] on div "Full Name A [PERSON_NAME] S [PERSON_NAME] N [PERSON_NAME] kemma S [PERSON_NAME]…" at bounding box center [733, 393] width 969 height 576
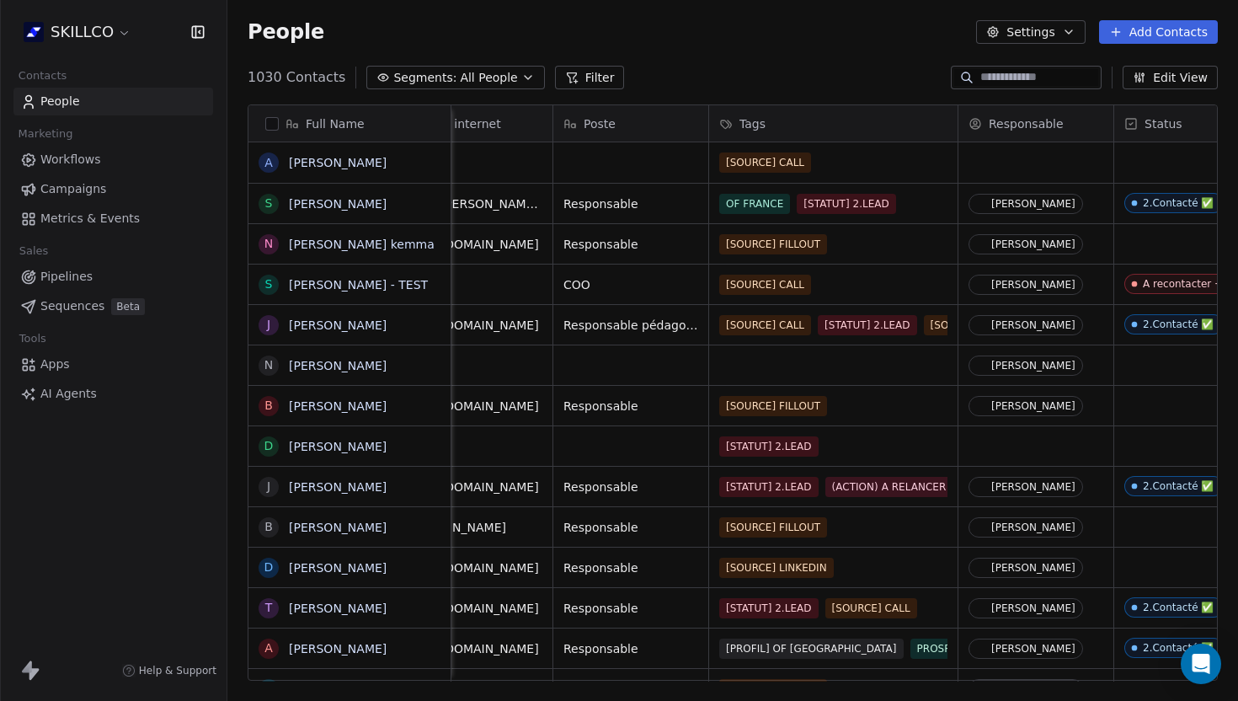
scroll to position [0, 457]
drag, startPoint x: 1024, startPoint y: 128, endPoint x: 757, endPoint y: 125, distance: 267.1
click at [757, 125] on div "Full Name A [PERSON_NAME] S [PERSON_NAME] N [PERSON_NAME] kemma S [PERSON_NAME]…" at bounding box center [733, 393] width 969 height 576
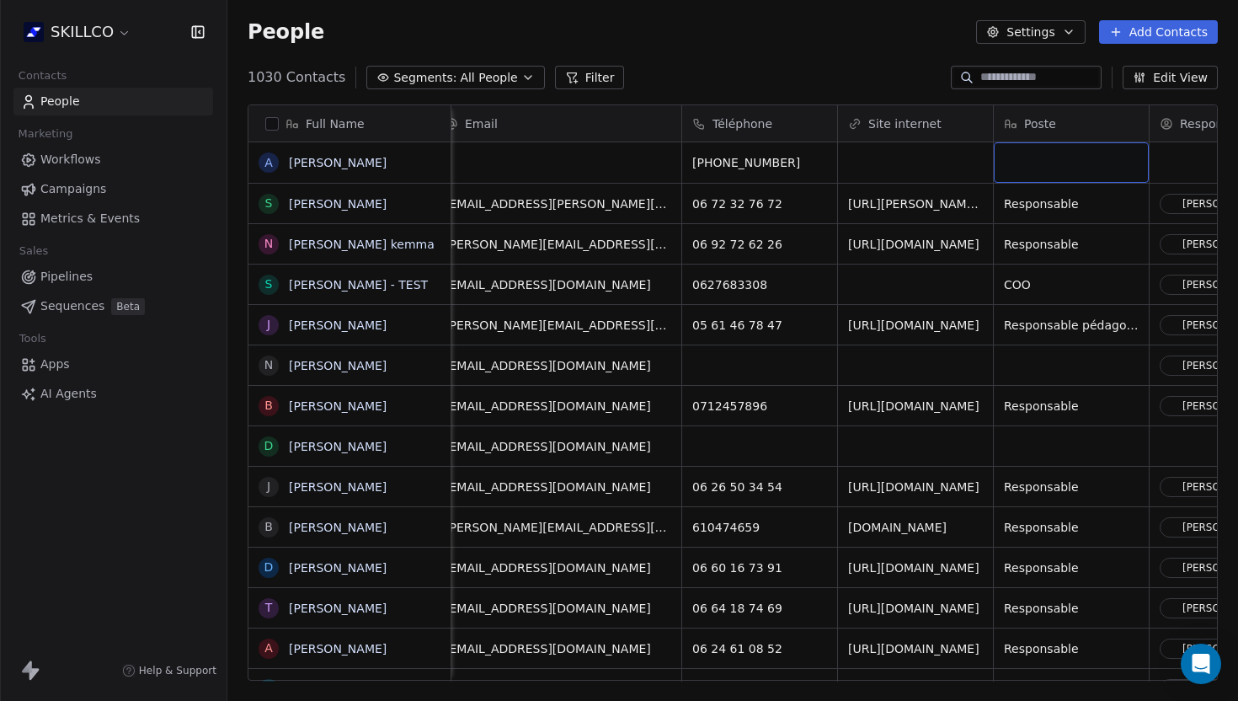
scroll to position [0, 0]
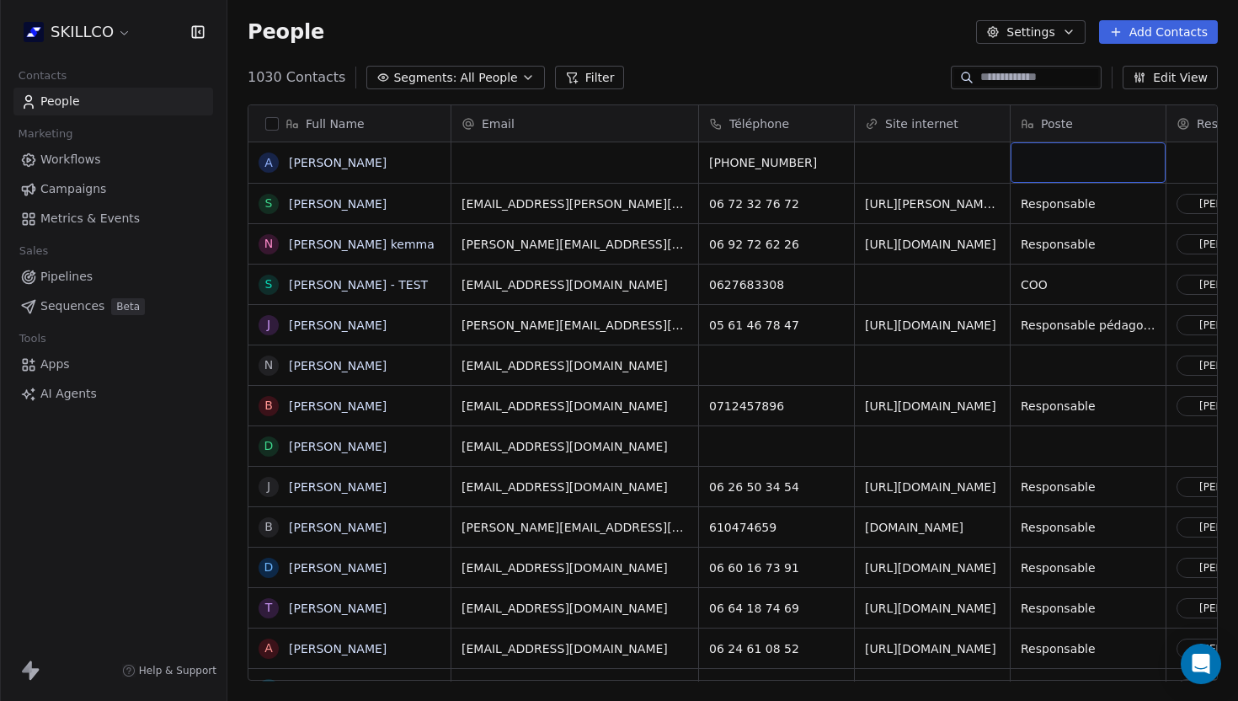
click at [717, 81] on div "1030 Contacts Segments: All People Filter Edit View" at bounding box center [732, 77] width 1011 height 27
click at [565, 83] on icon at bounding box center [571, 77] width 13 height 13
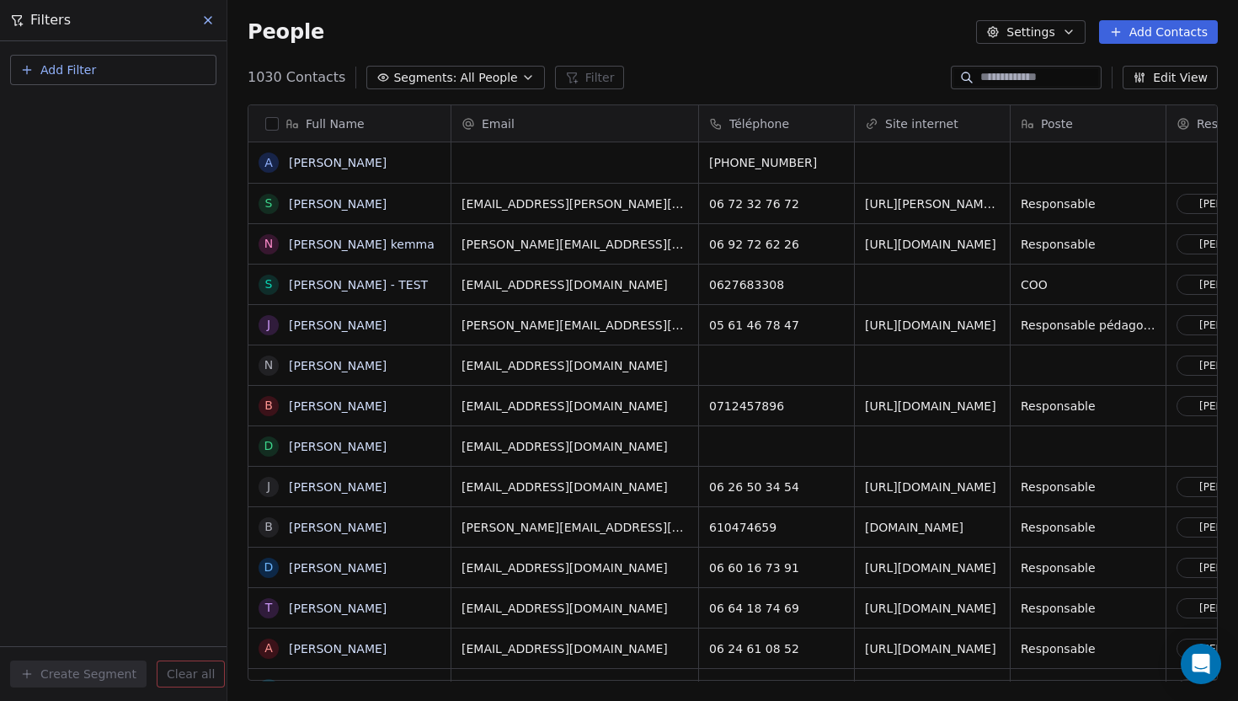
click at [96, 62] on button "Add Filter" at bounding box center [113, 70] width 206 height 30
click at [206, 15] on html "SKILLCO Contacts People Marketing Workflows Campaigns Metrics & Events Sales Pi…" at bounding box center [619, 350] width 1238 height 701
click at [769, 50] on div "People Settings Add Contacts" at bounding box center [732, 32] width 1011 height 64
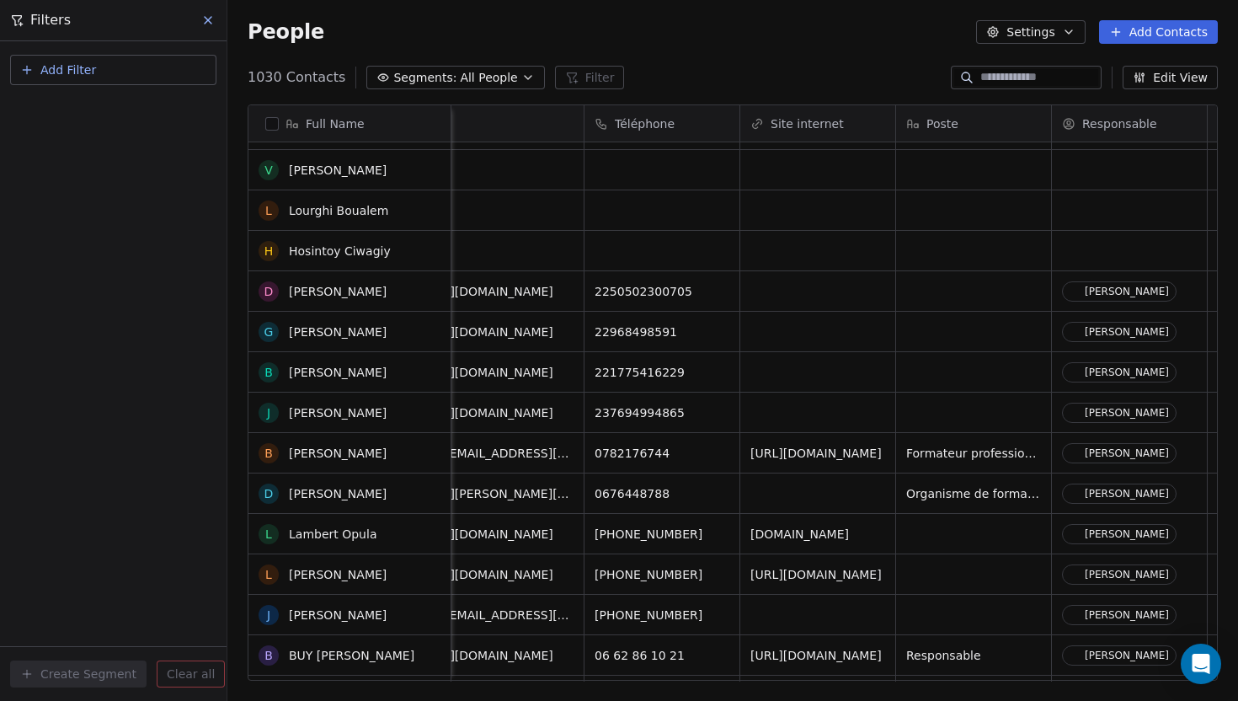
scroll to position [2067, 0]
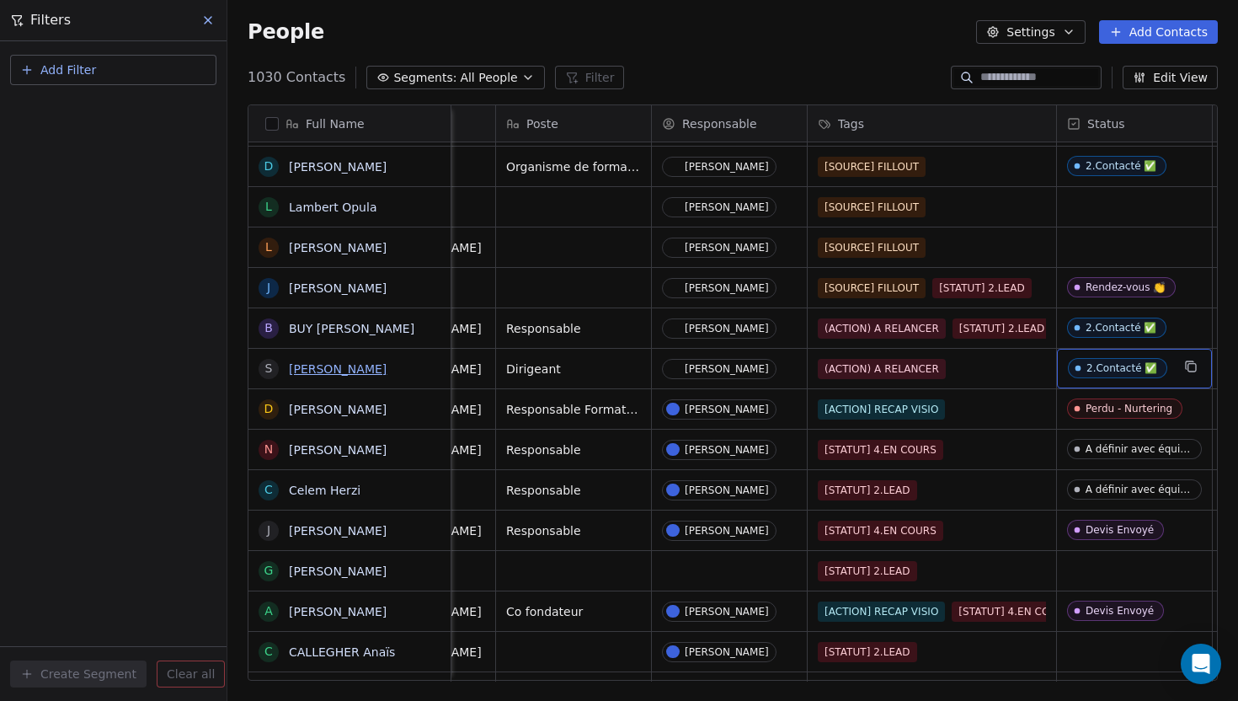
click at [334, 370] on link "[PERSON_NAME]" at bounding box center [338, 368] width 98 height 13
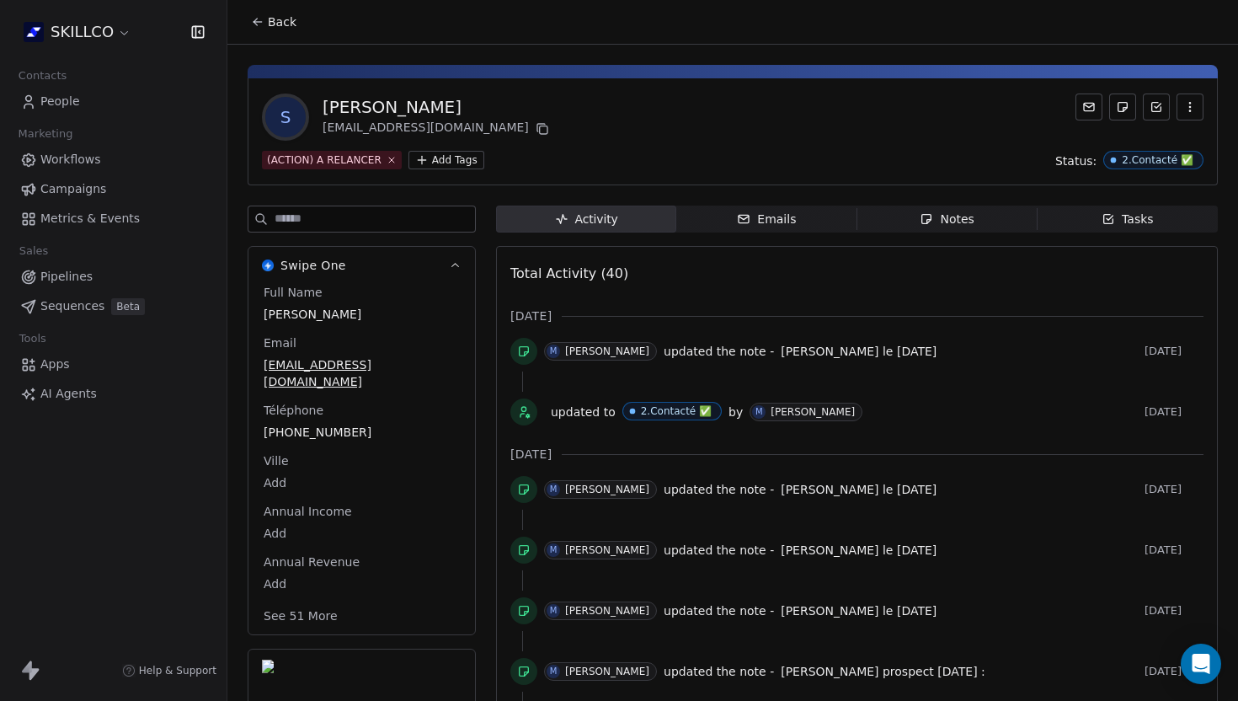
click at [918, 229] on span "Notes Notes" at bounding box center [948, 219] width 180 height 27
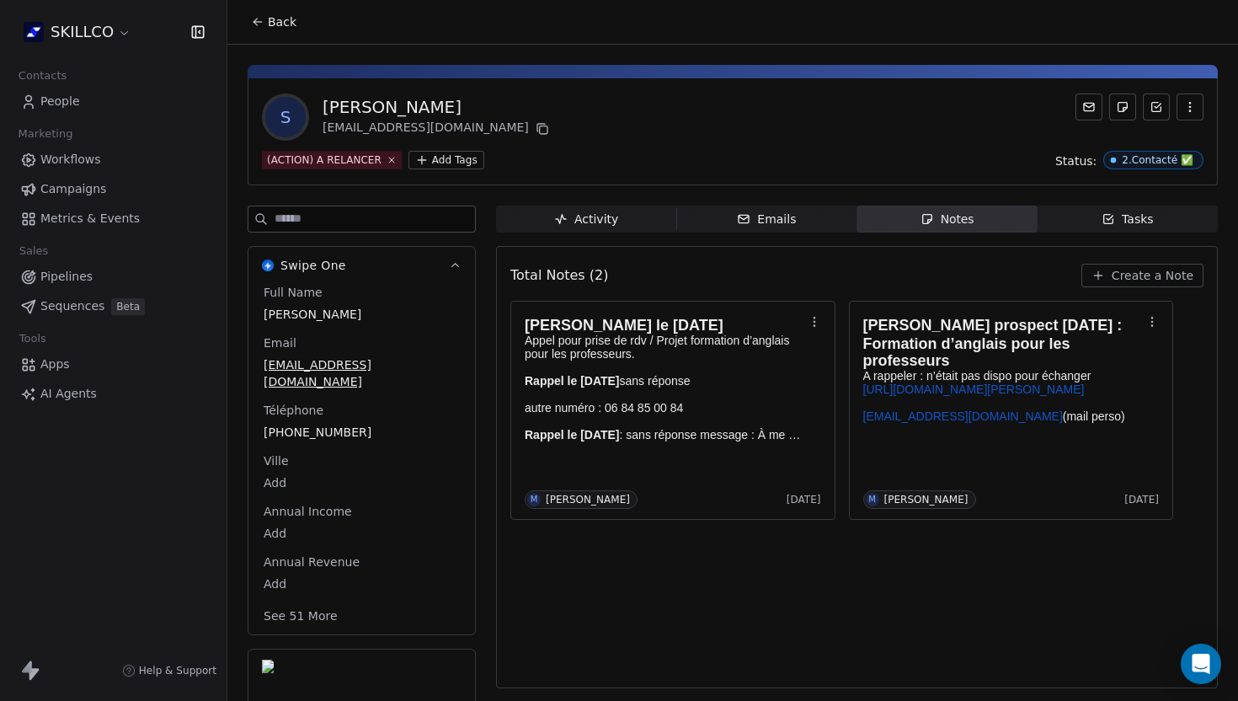
click at [1104, 270] on icon "button" at bounding box center [1098, 275] width 13 height 13
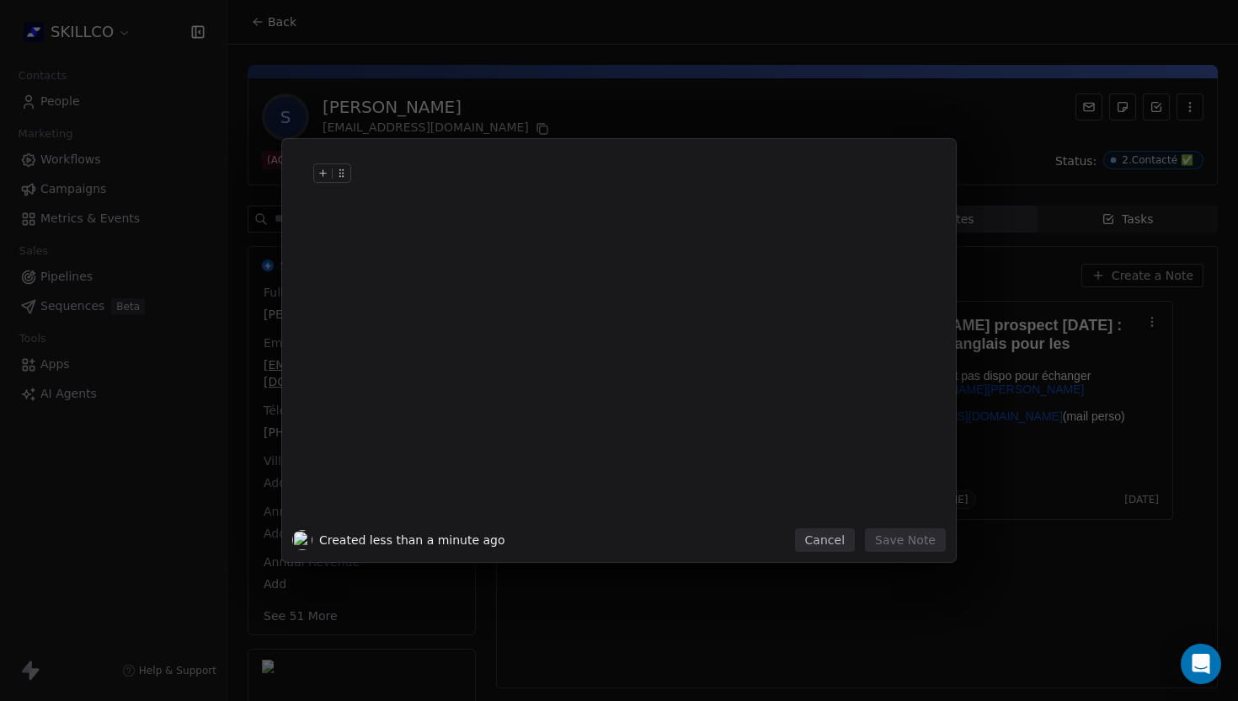
click at [377, 181] on div at bounding box center [644, 190] width 576 height 40
click at [380, 233] on div at bounding box center [644, 232] width 576 height 20
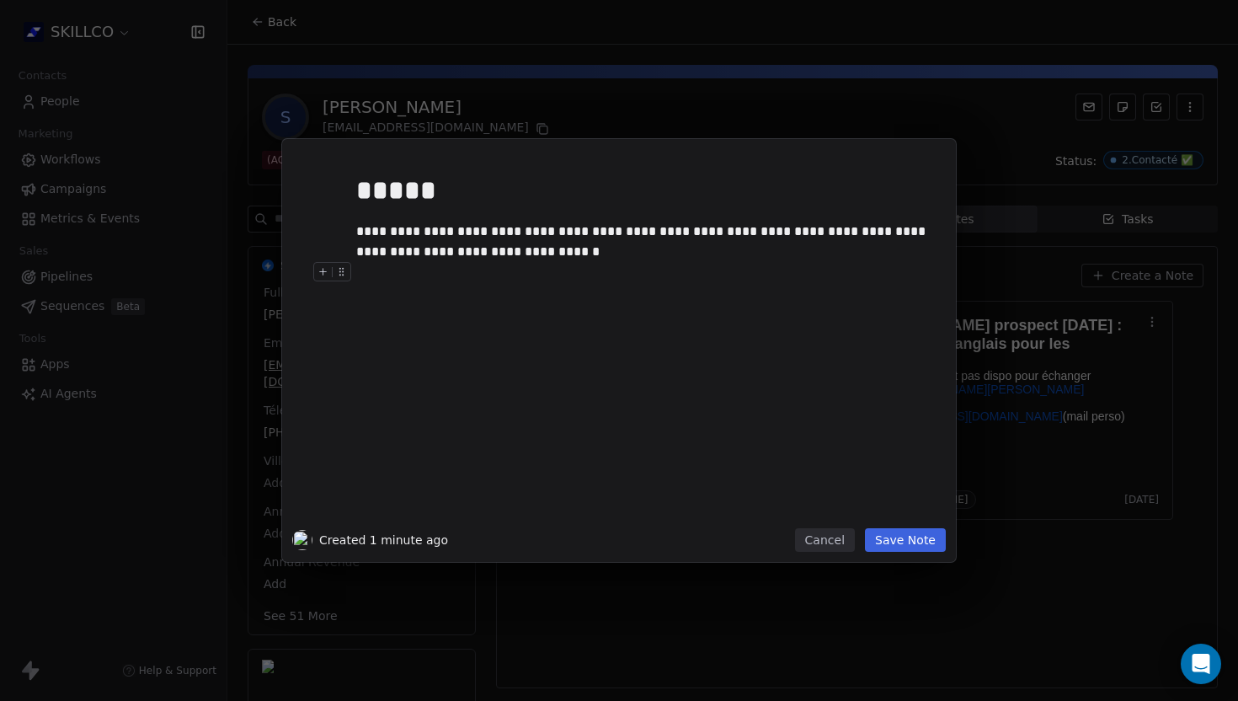
click at [875, 537] on button "Save Note" at bounding box center [905, 540] width 81 height 24
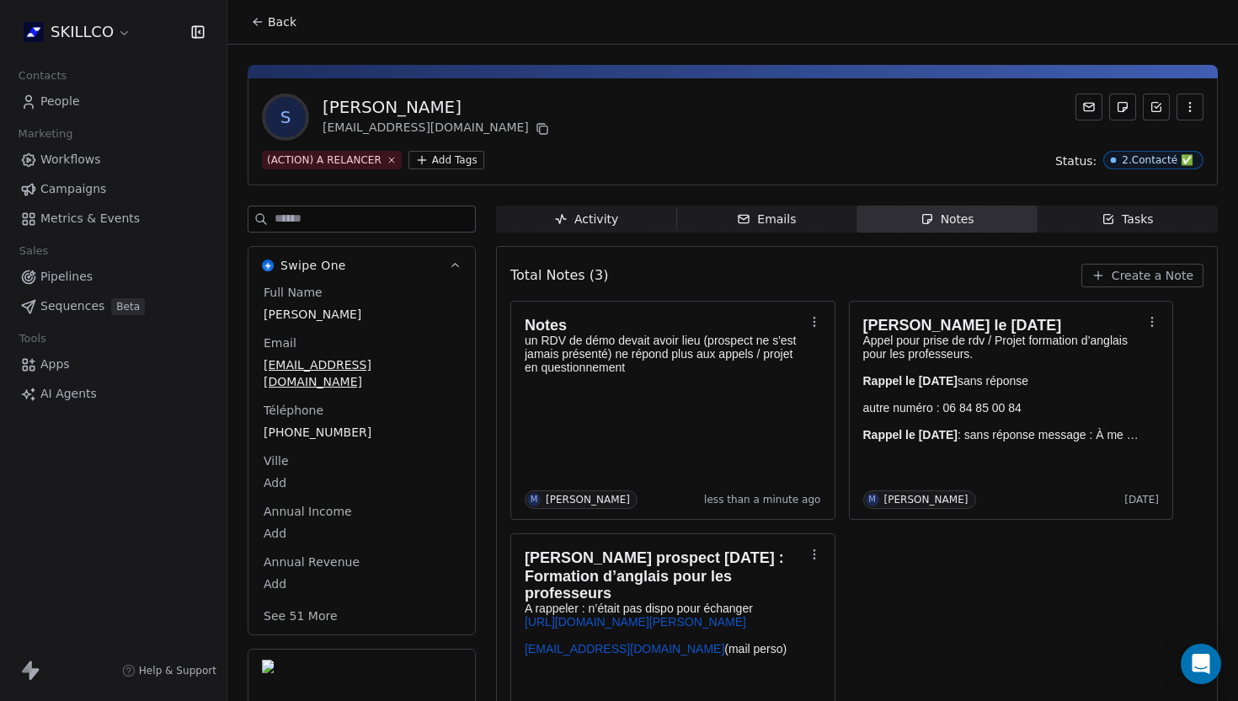
click at [258, 18] on icon at bounding box center [257, 21] width 13 height 13
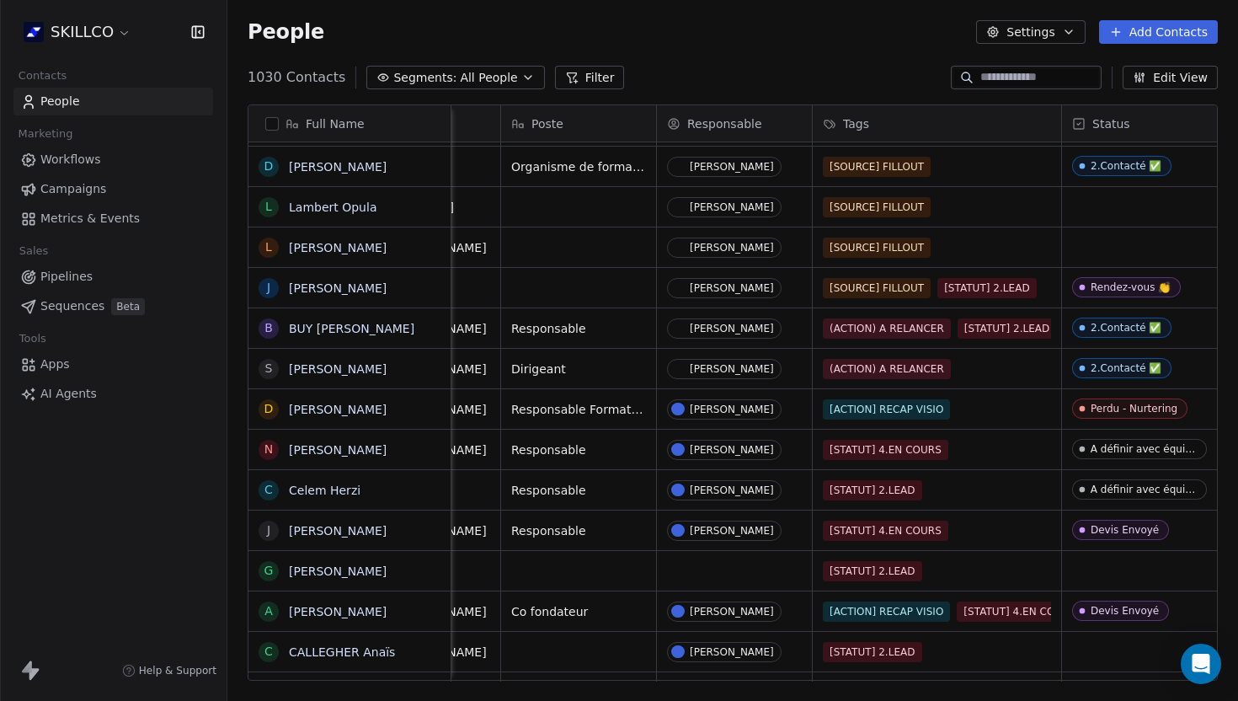
scroll to position [0, 514]
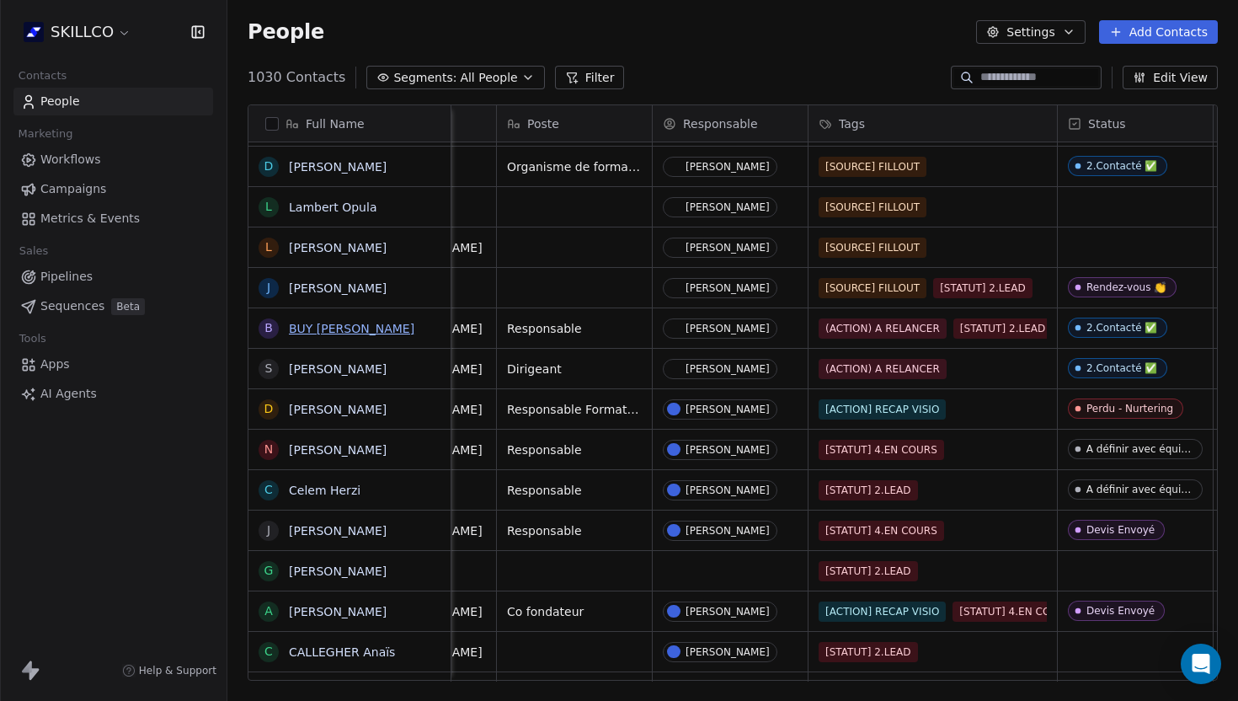
click at [324, 331] on link "BUY [PERSON_NAME]" at bounding box center [352, 328] width 126 height 13
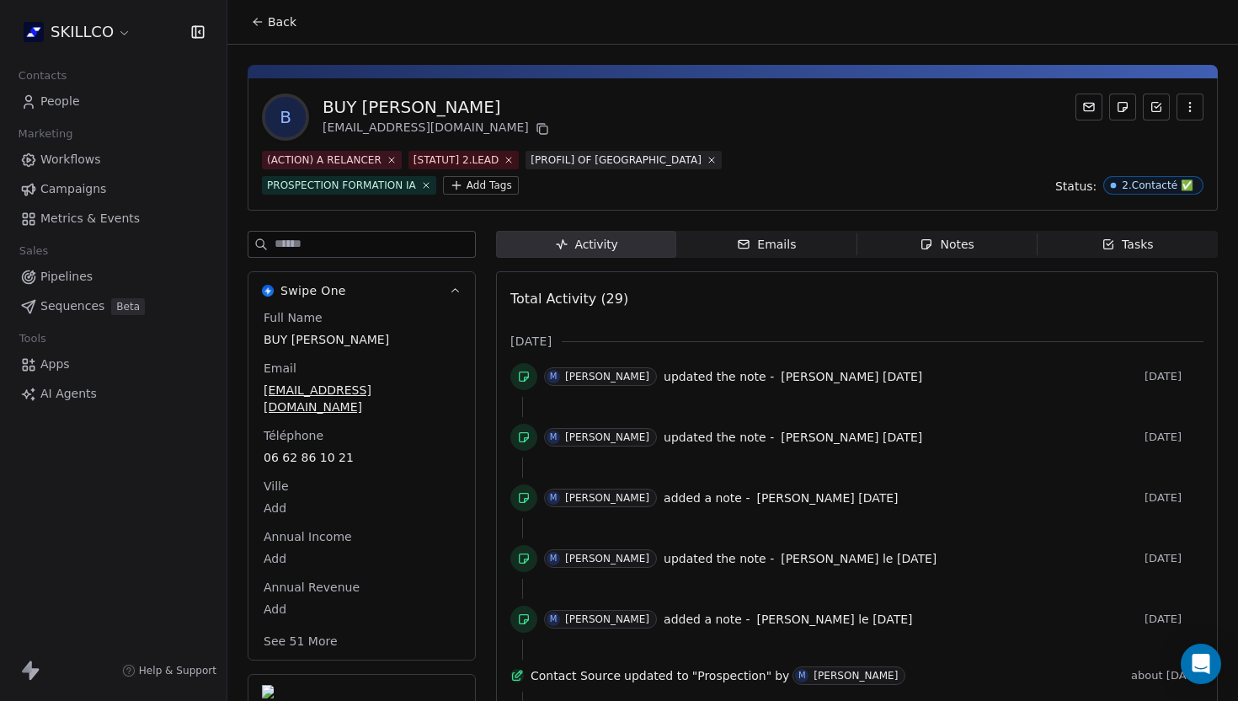
click at [880, 251] on span "Notes Notes" at bounding box center [948, 244] width 180 height 27
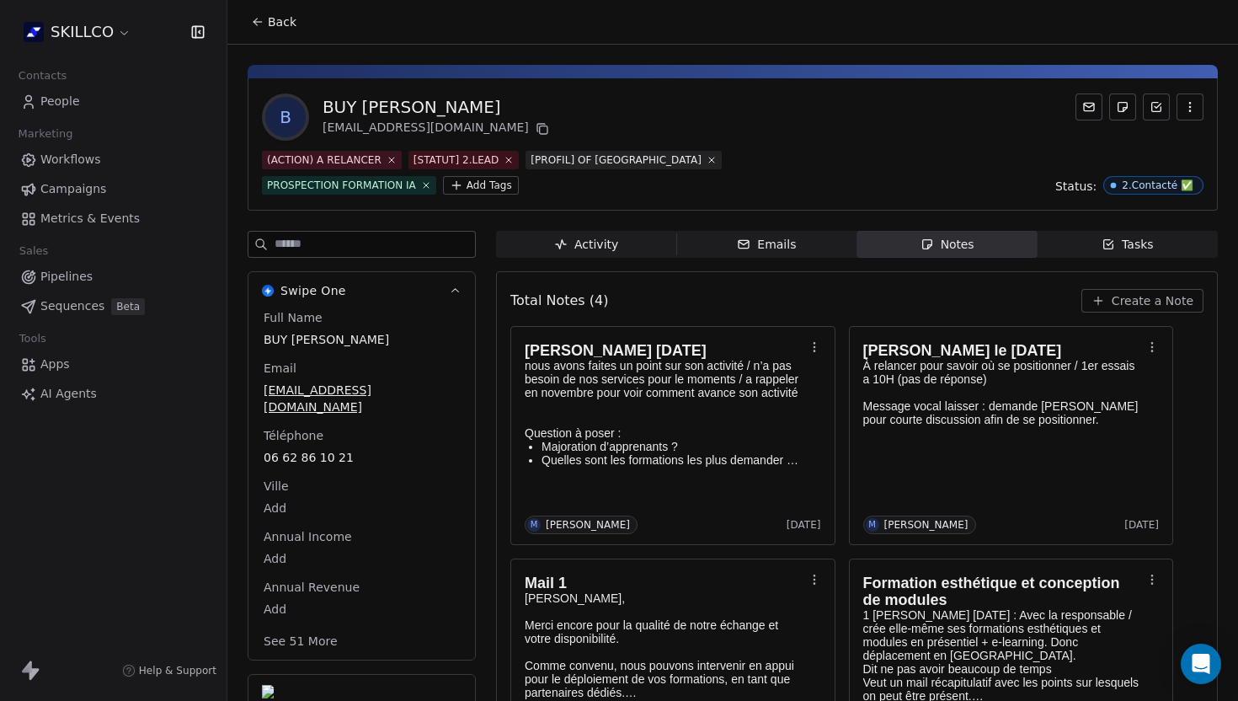
click at [272, 29] on span "Back" at bounding box center [282, 21] width 29 height 17
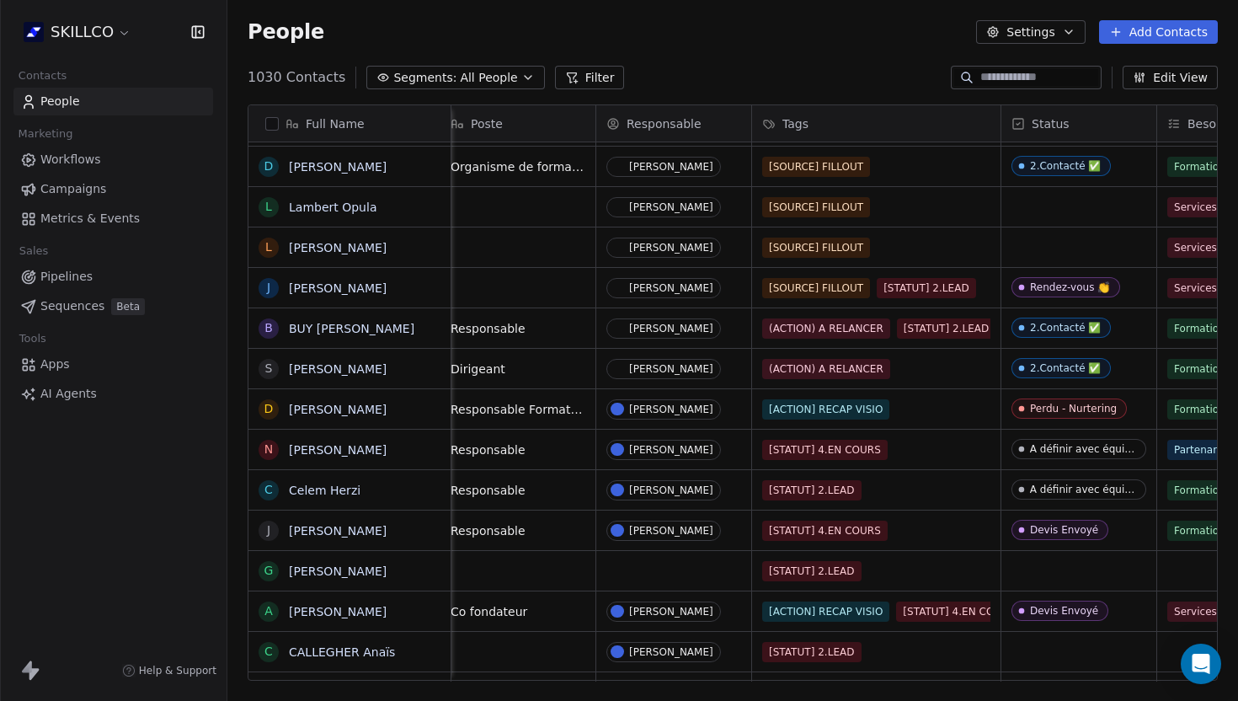
scroll to position [0, 585]
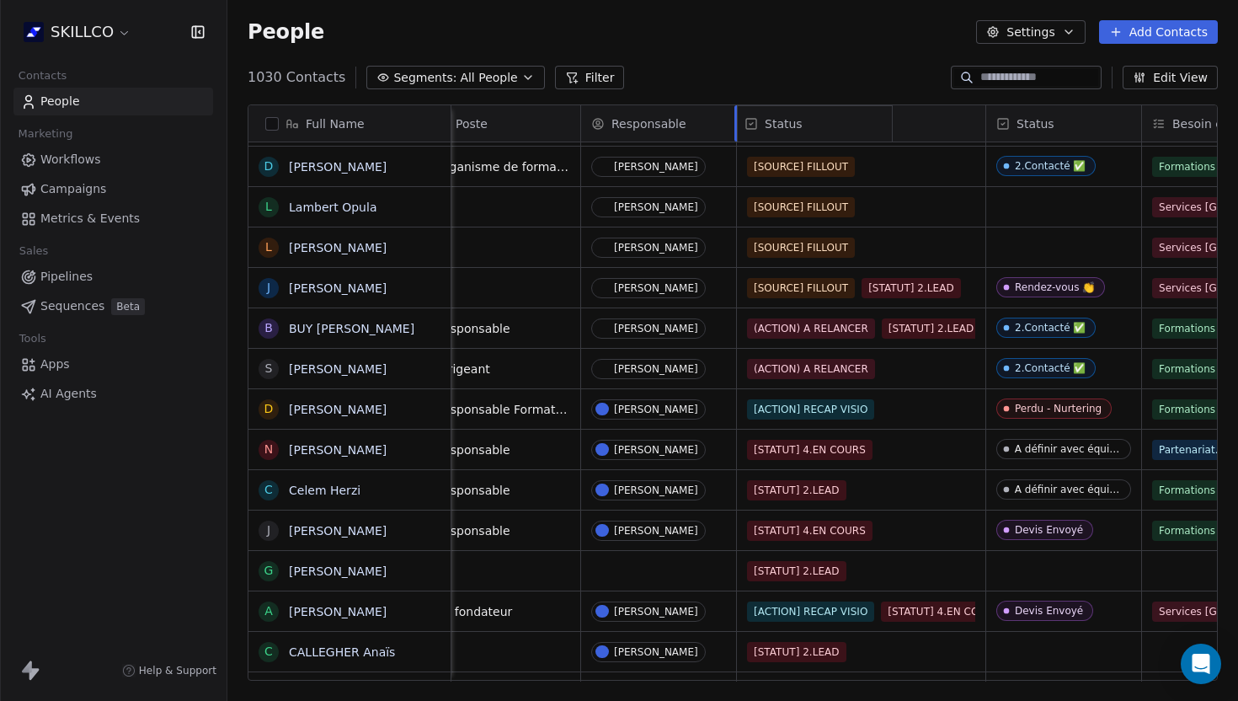
drag, startPoint x: 1042, startPoint y: 121, endPoint x: 751, endPoint y: 115, distance: 291.6
click at [751, 115] on div "Full Name M [PERSON_NAME] A [PERSON_NAME] W Winner [PERSON_NAME] M [PERSON_NAME…" at bounding box center [733, 393] width 969 height 576
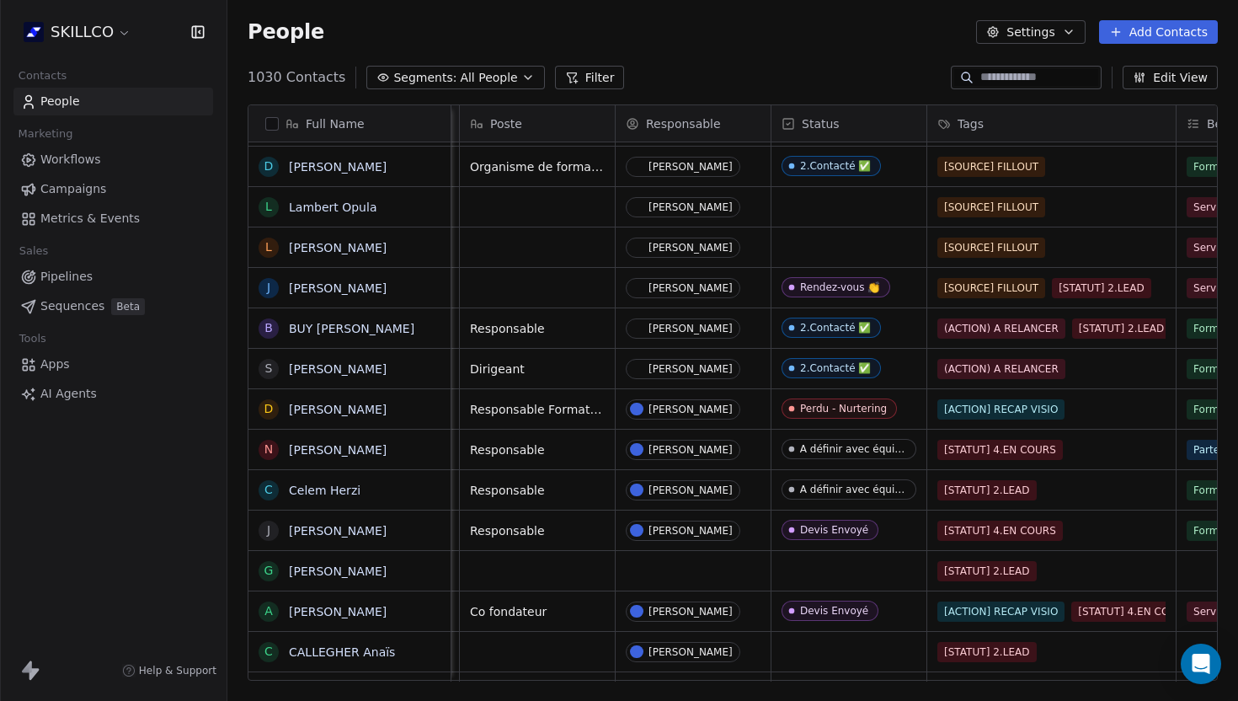
scroll to position [0, 464]
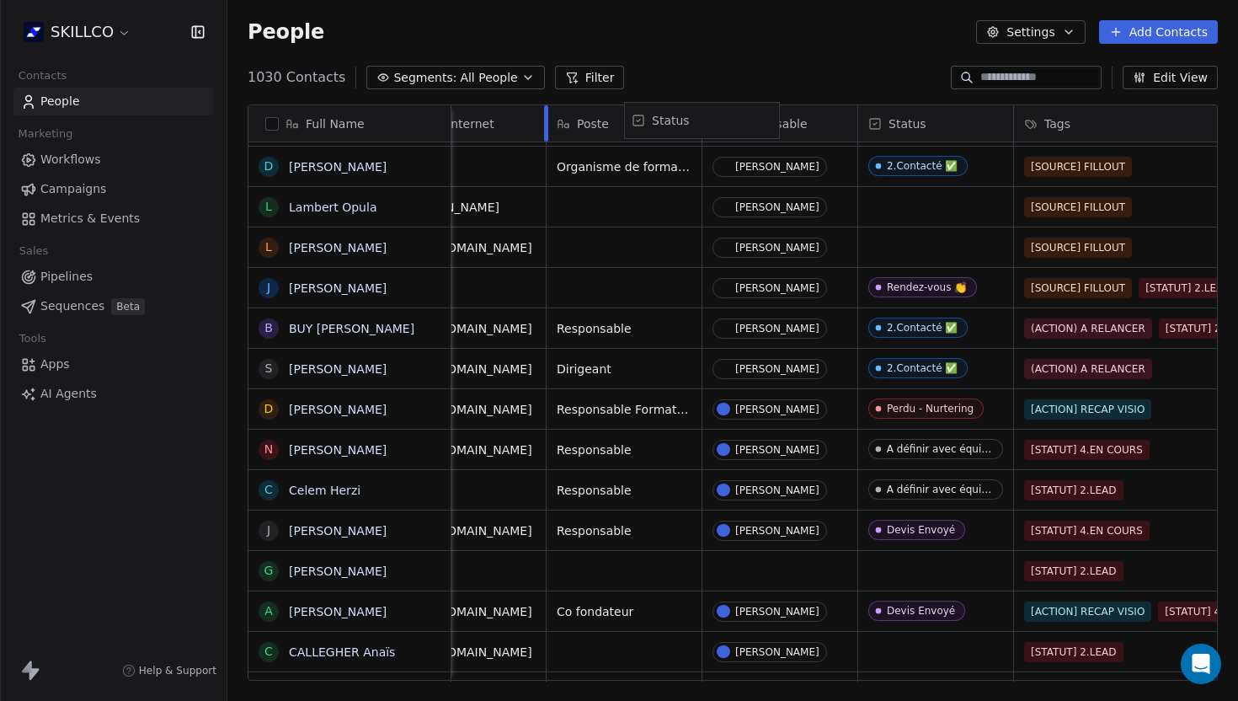
drag, startPoint x: 926, startPoint y: 117, endPoint x: 693, endPoint y: 111, distance: 232.6
click at [693, 112] on div "Full Name M [PERSON_NAME] A [PERSON_NAME] W Winner [PERSON_NAME] M [PERSON_NAME…" at bounding box center [733, 393] width 969 height 576
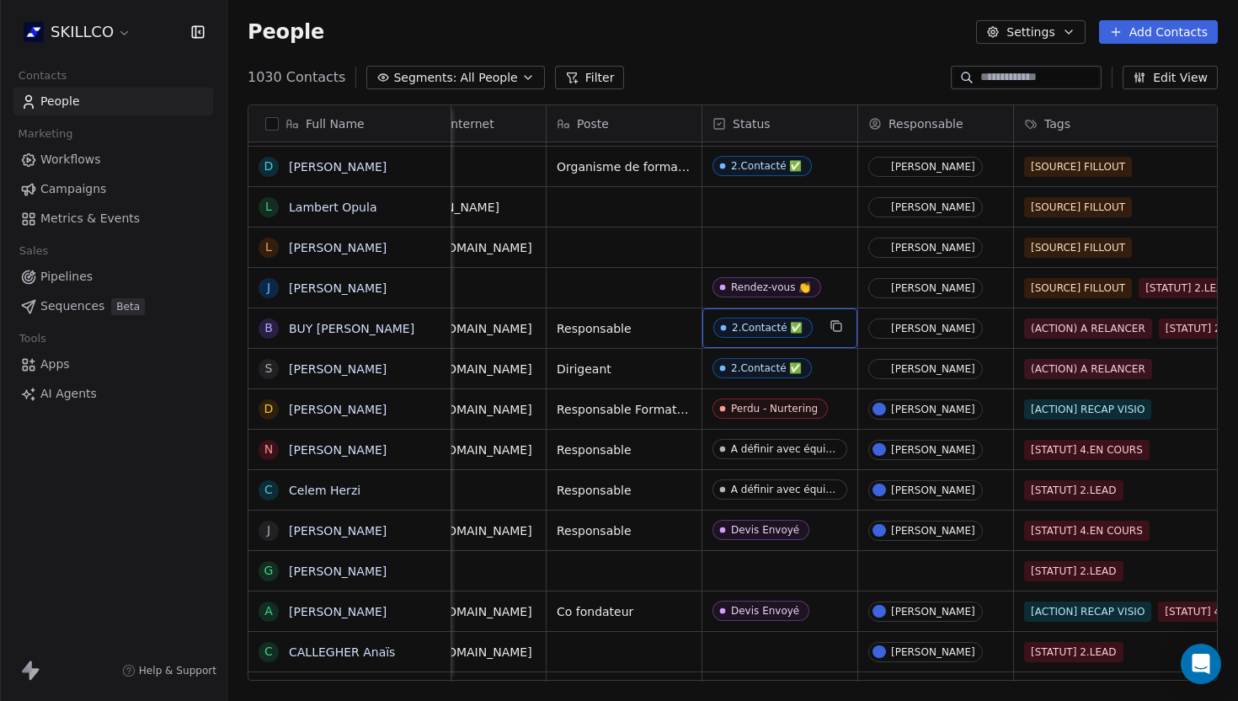
click at [755, 325] on div "2.Contacté ✅" at bounding box center [767, 328] width 71 height 12
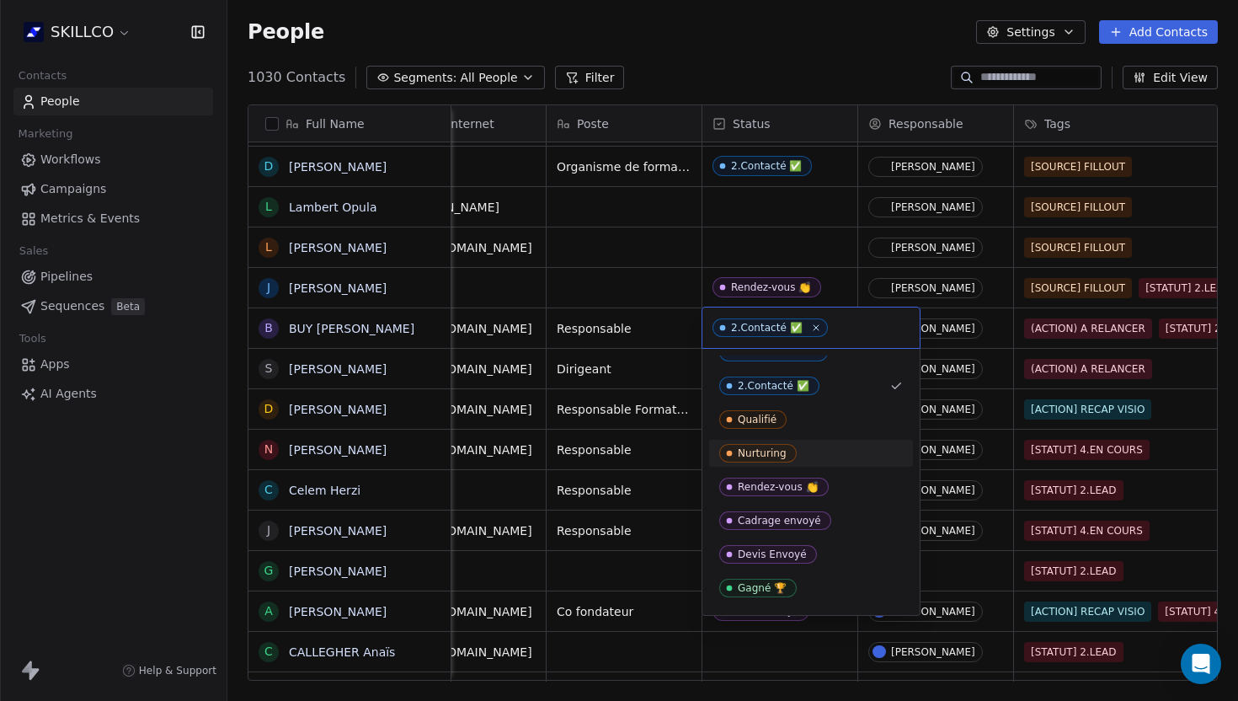
scroll to position [0, 0]
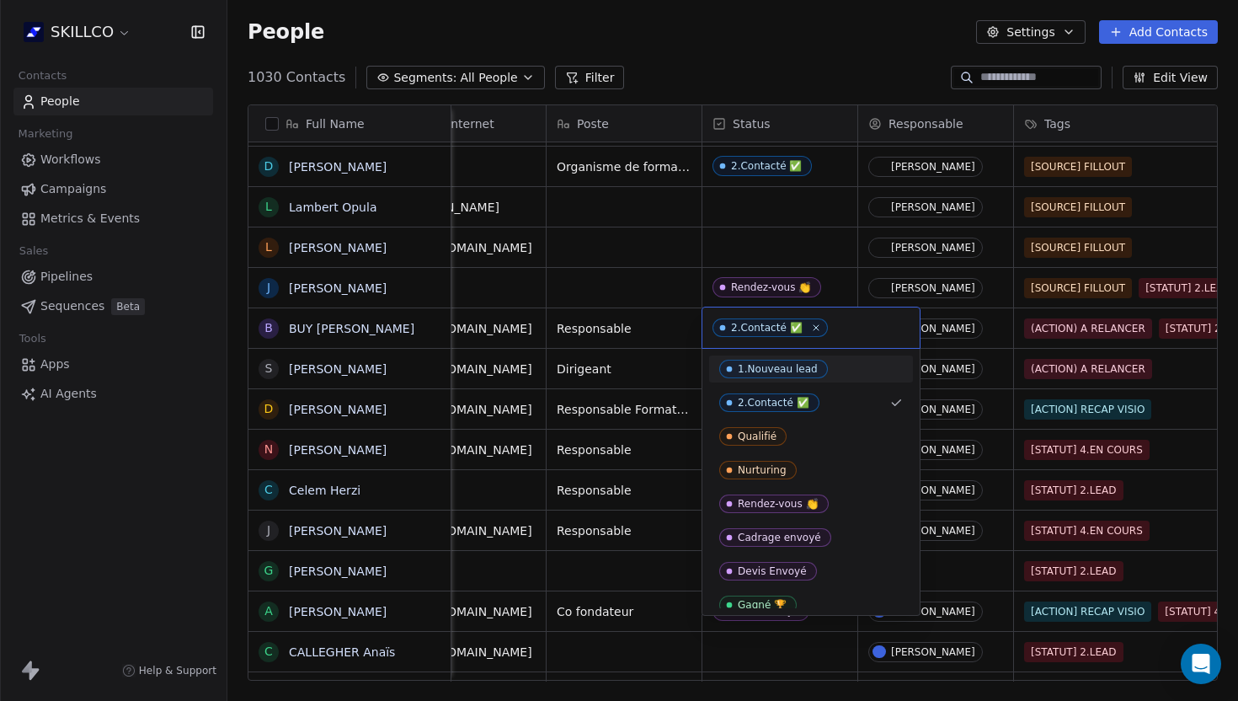
click at [675, 332] on html "SKILLCO Contacts People Marketing Workflows Campaigns Metrics & Events Sales Pi…" at bounding box center [619, 350] width 1238 height 701
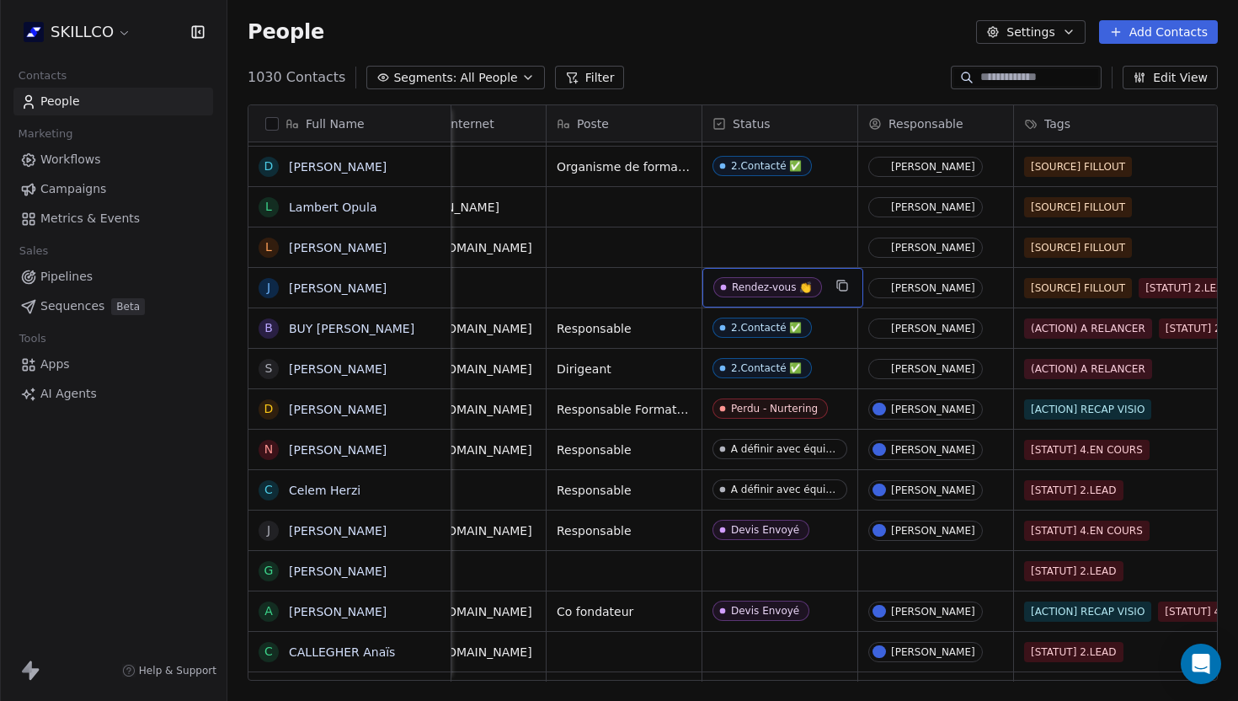
click at [738, 286] on div "Rendez-vous 👏" at bounding box center [772, 287] width 80 height 12
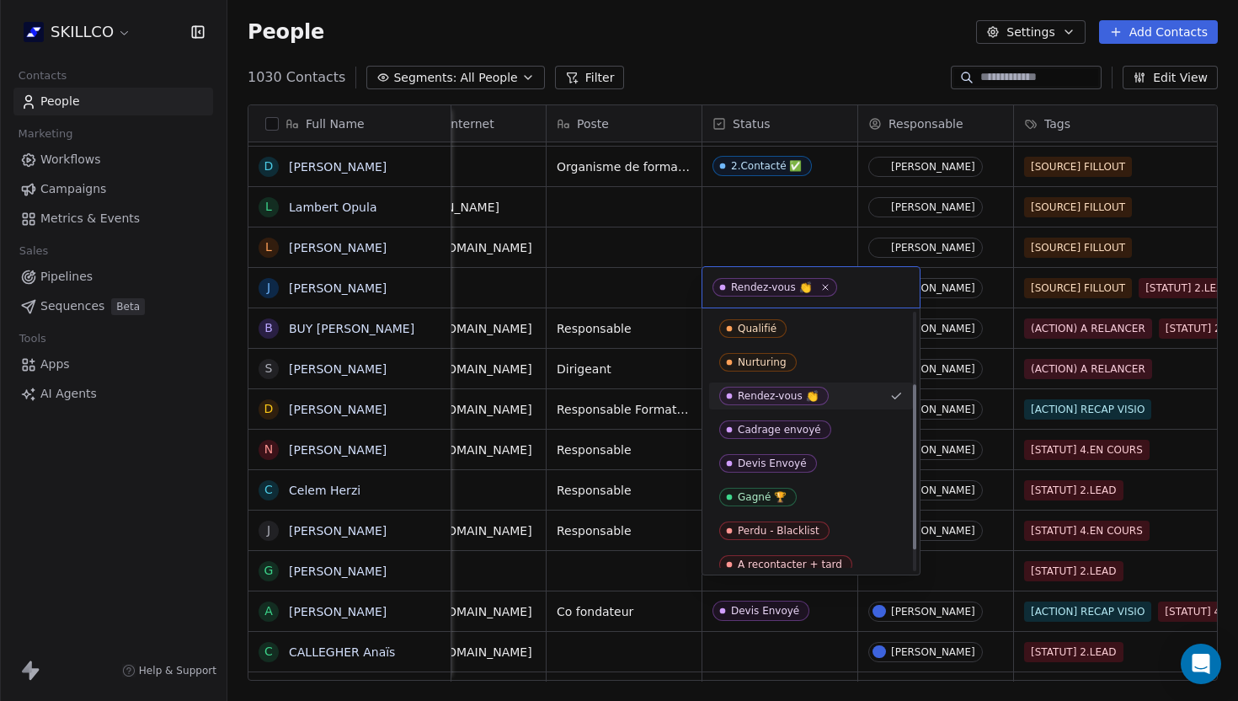
scroll to position [145, 0]
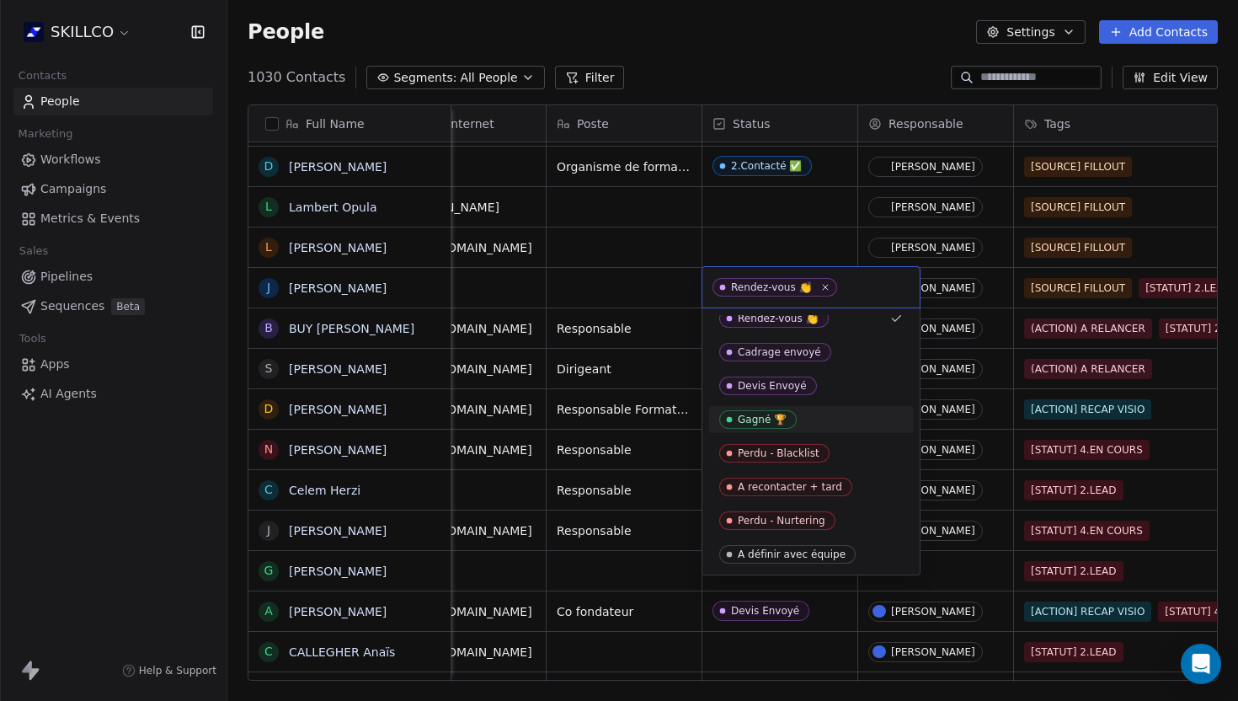
click at [702, 374] on div "1.Nouveau lead 2.Contacté ✅ Qualifié Nurturing Rendez-vous 👏 Cadrage envoyé Dev…" at bounding box center [811, 441] width 219 height 267
click at [666, 318] on html "SKILLCO Contacts People Marketing Workflows Campaigns Metrics & Events Sales Pi…" at bounding box center [619, 350] width 1238 height 701
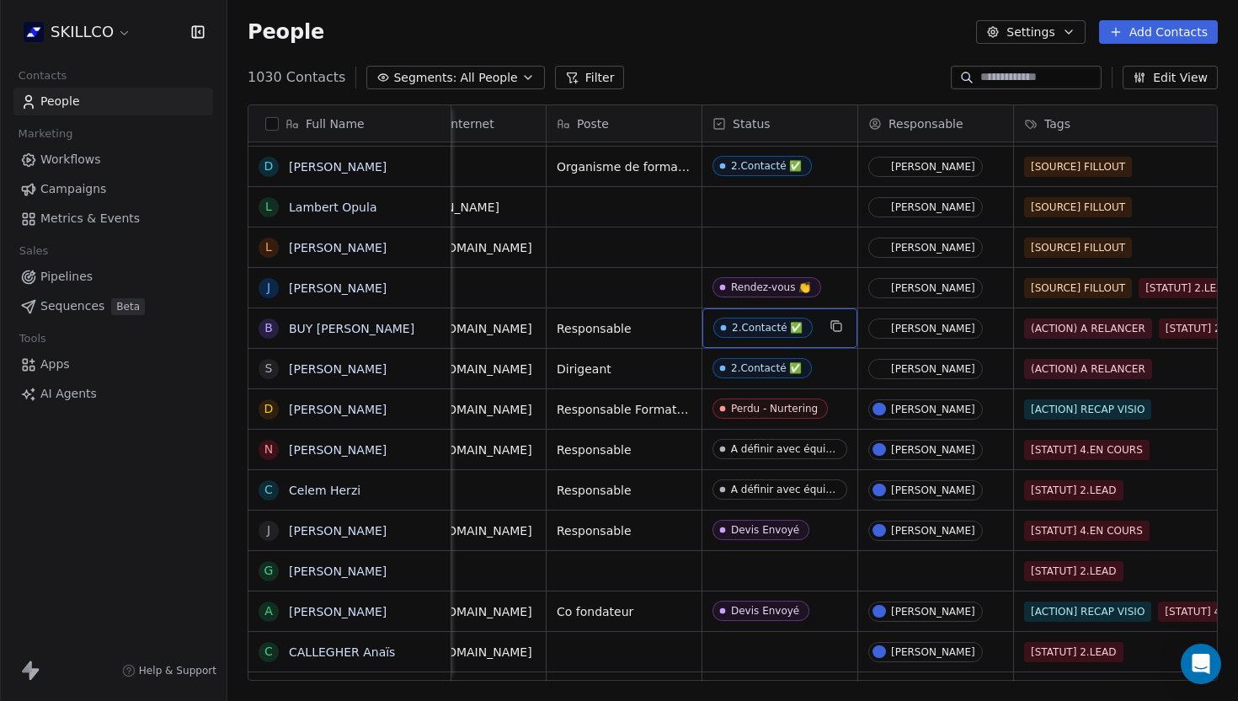
click at [774, 334] on span "2.Contacté ✅" at bounding box center [763, 328] width 99 height 20
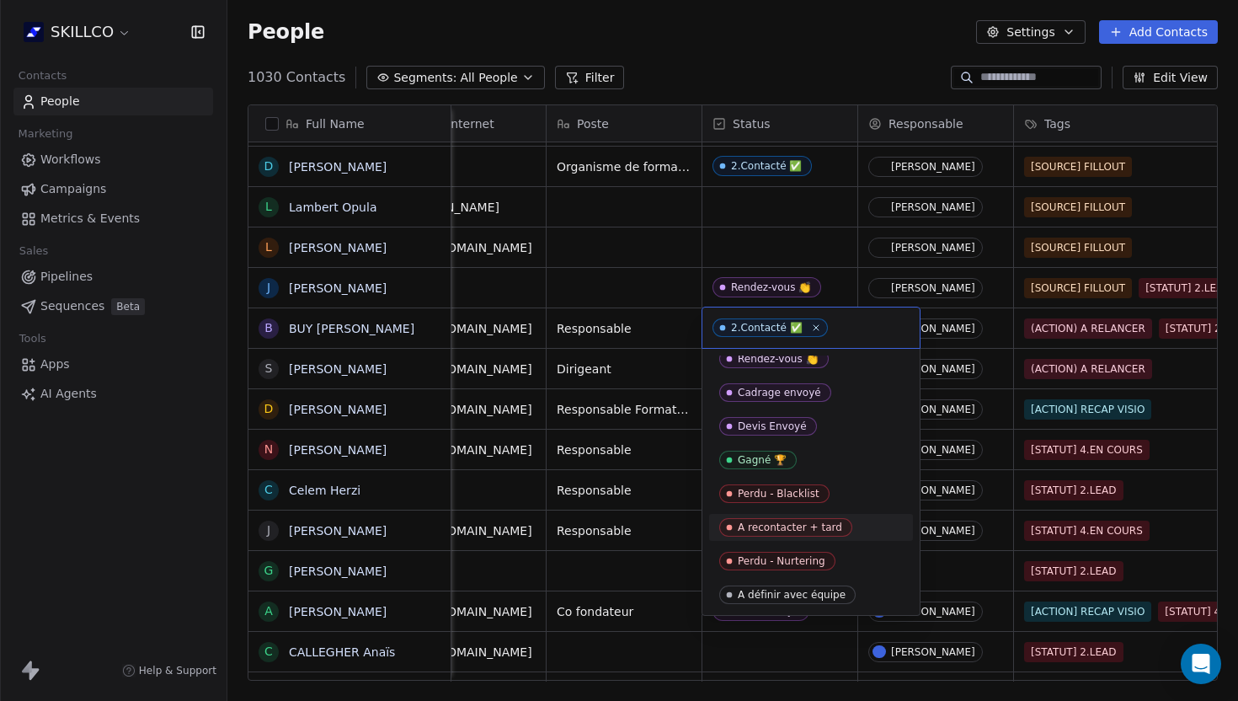
click at [757, 526] on div "A recontacter + tard" at bounding box center [790, 527] width 104 height 12
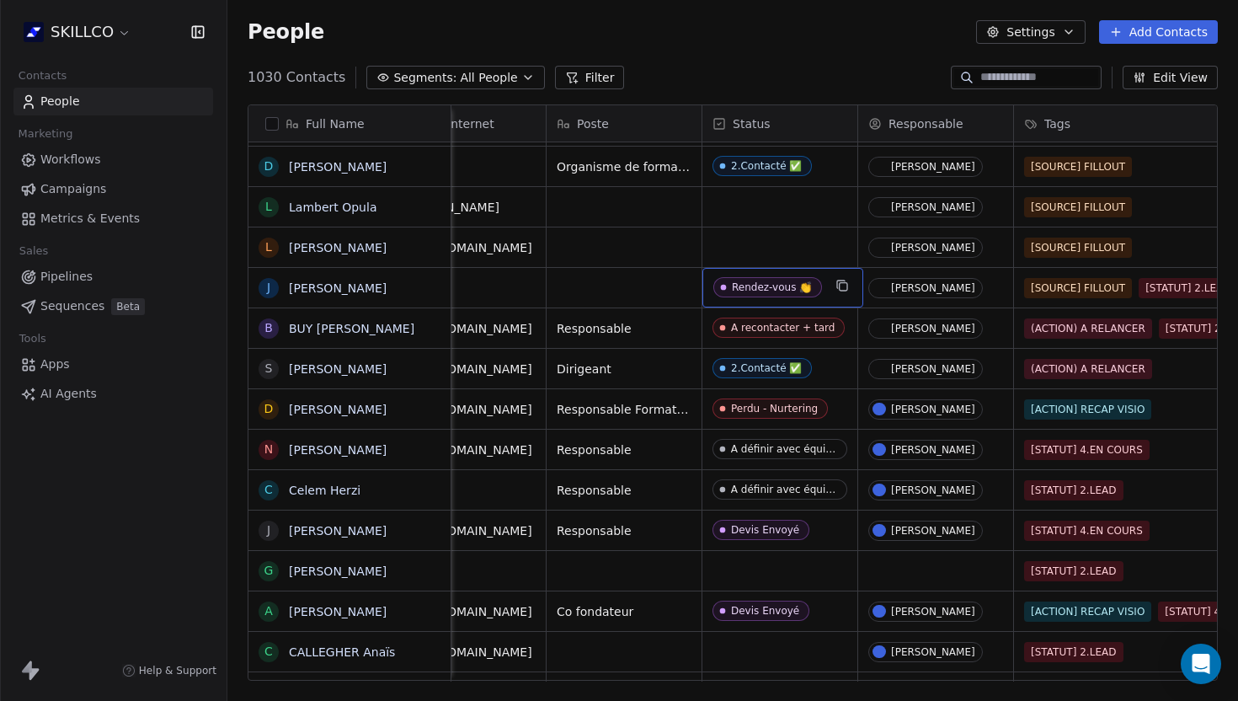
click at [751, 283] on div "Rendez-vous 👏" at bounding box center [772, 287] width 80 height 12
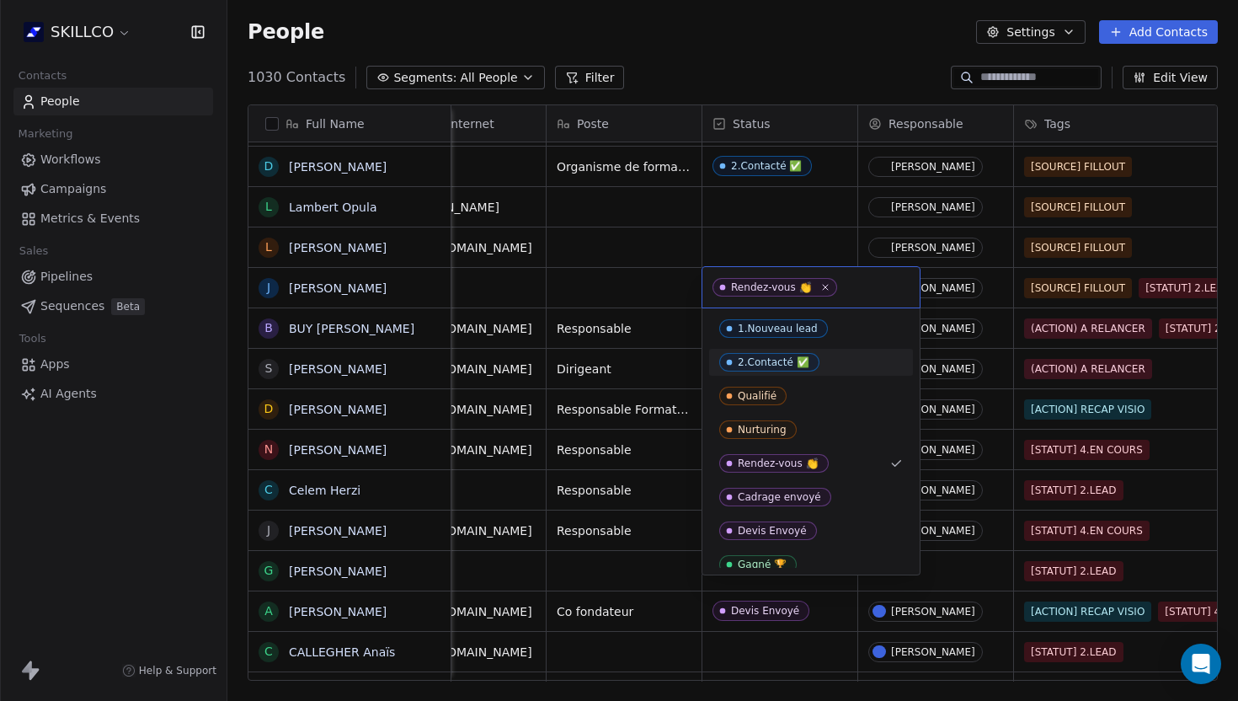
click at [761, 360] on div "2.Contacté ✅" at bounding box center [774, 362] width 72 height 12
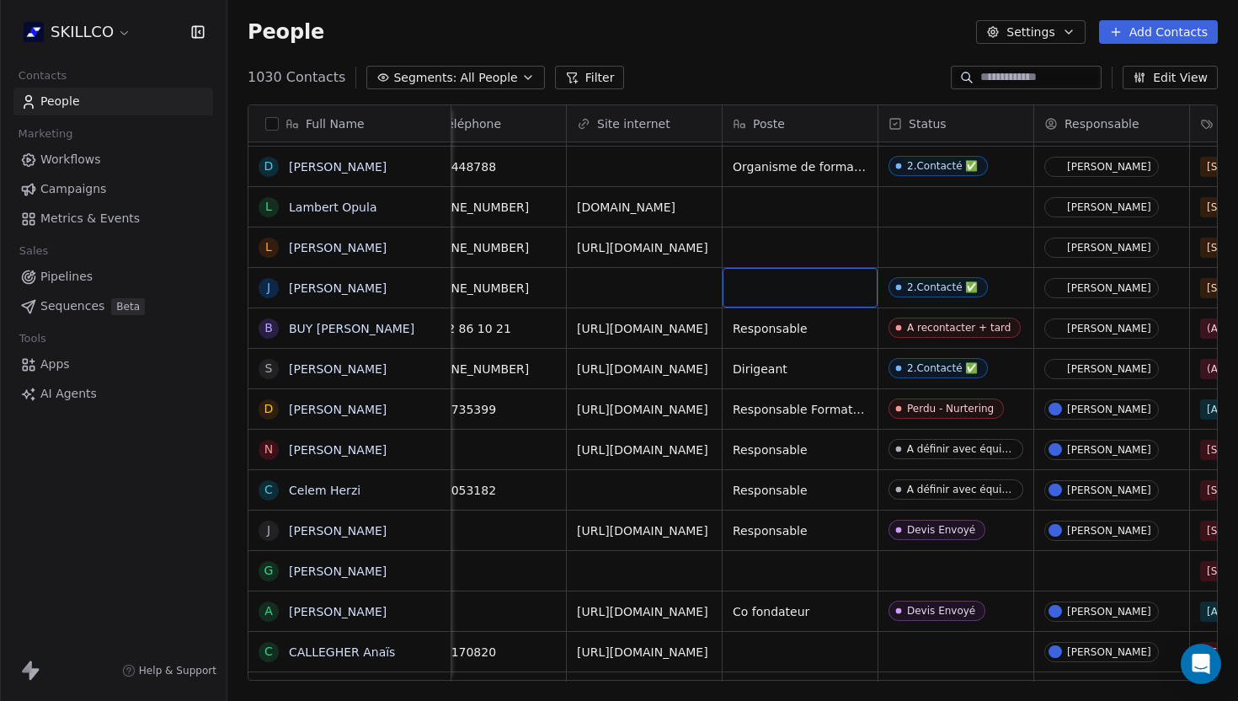
scroll to position [0, 234]
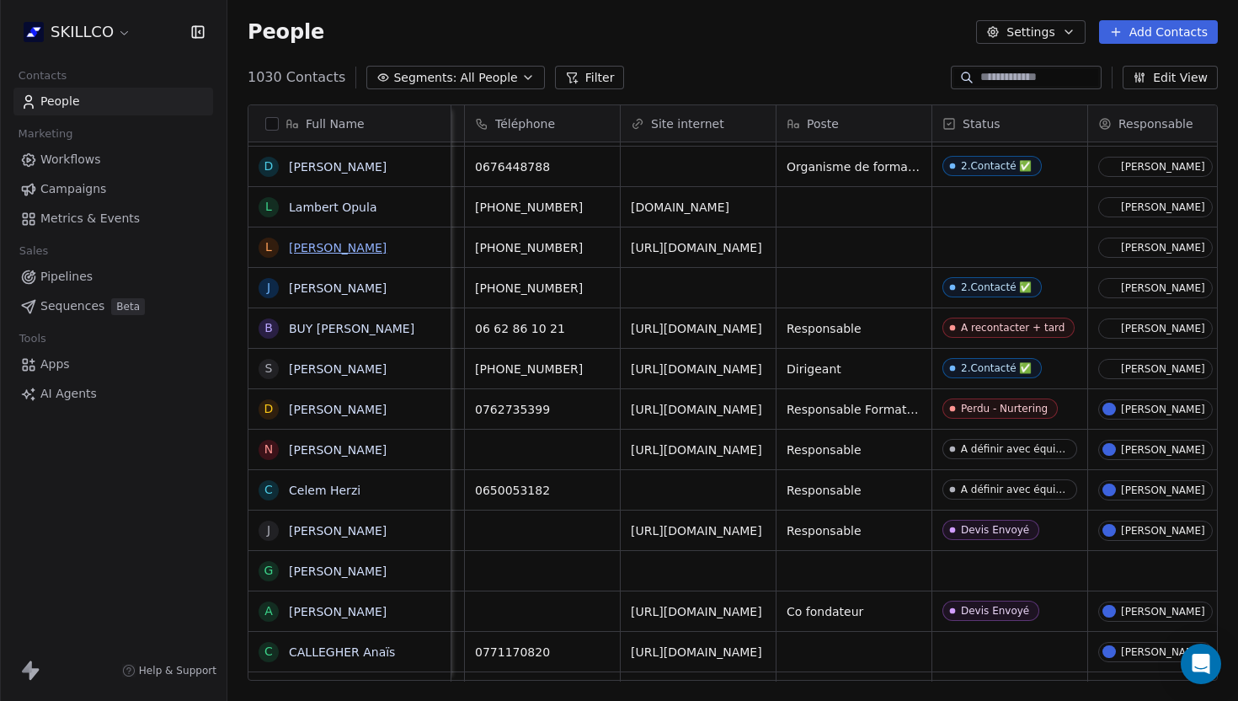
click at [312, 251] on link "[PERSON_NAME]" at bounding box center [338, 247] width 98 height 13
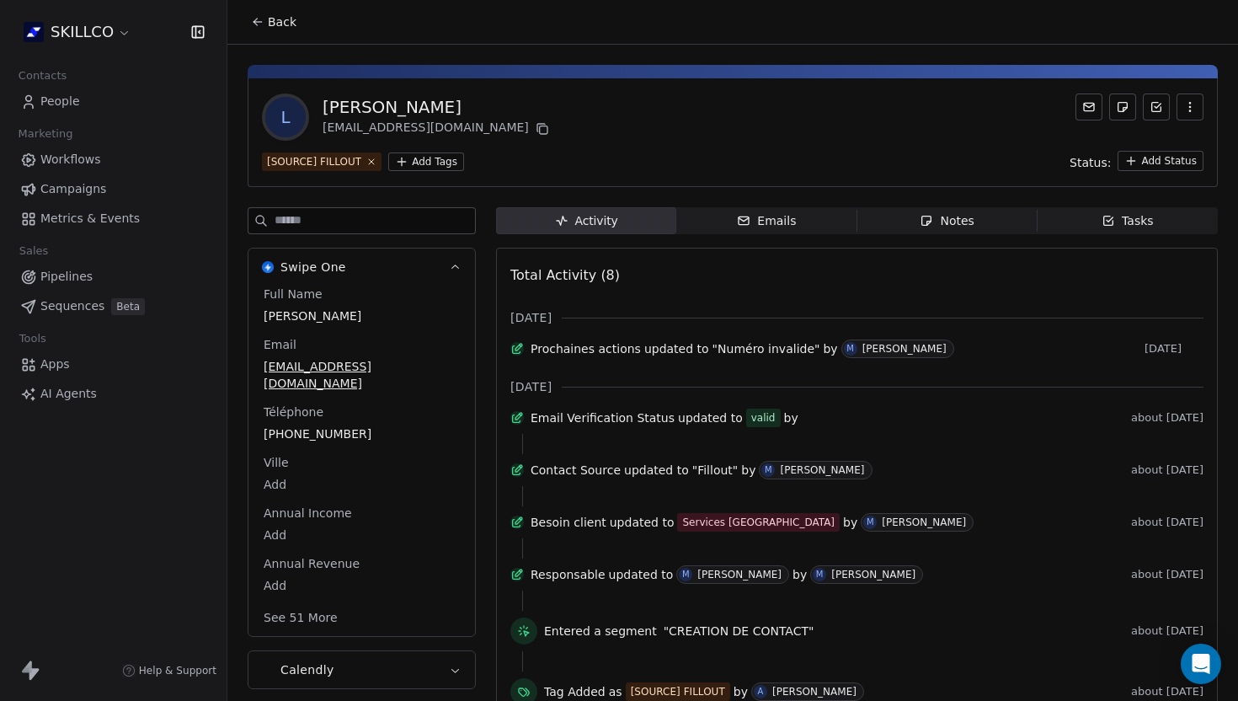
click at [904, 227] on span "Notes Notes" at bounding box center [948, 220] width 180 height 27
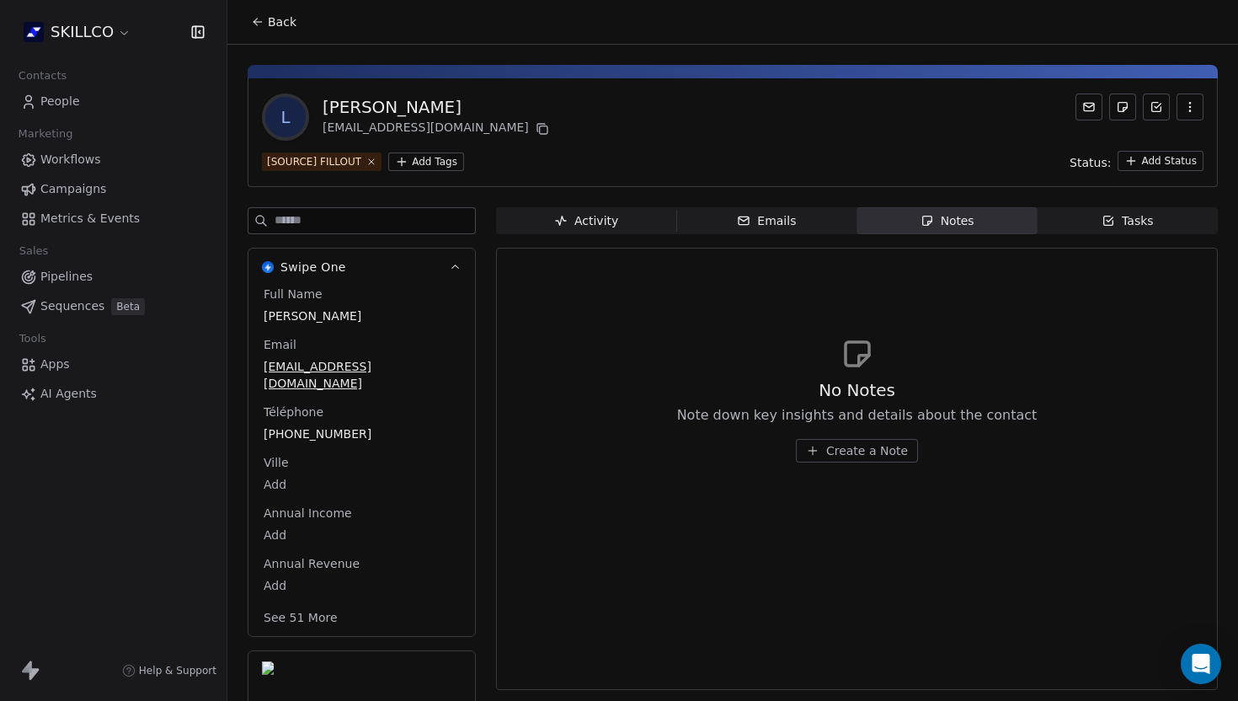
click at [243, 21] on button "Back" at bounding box center [274, 22] width 66 height 30
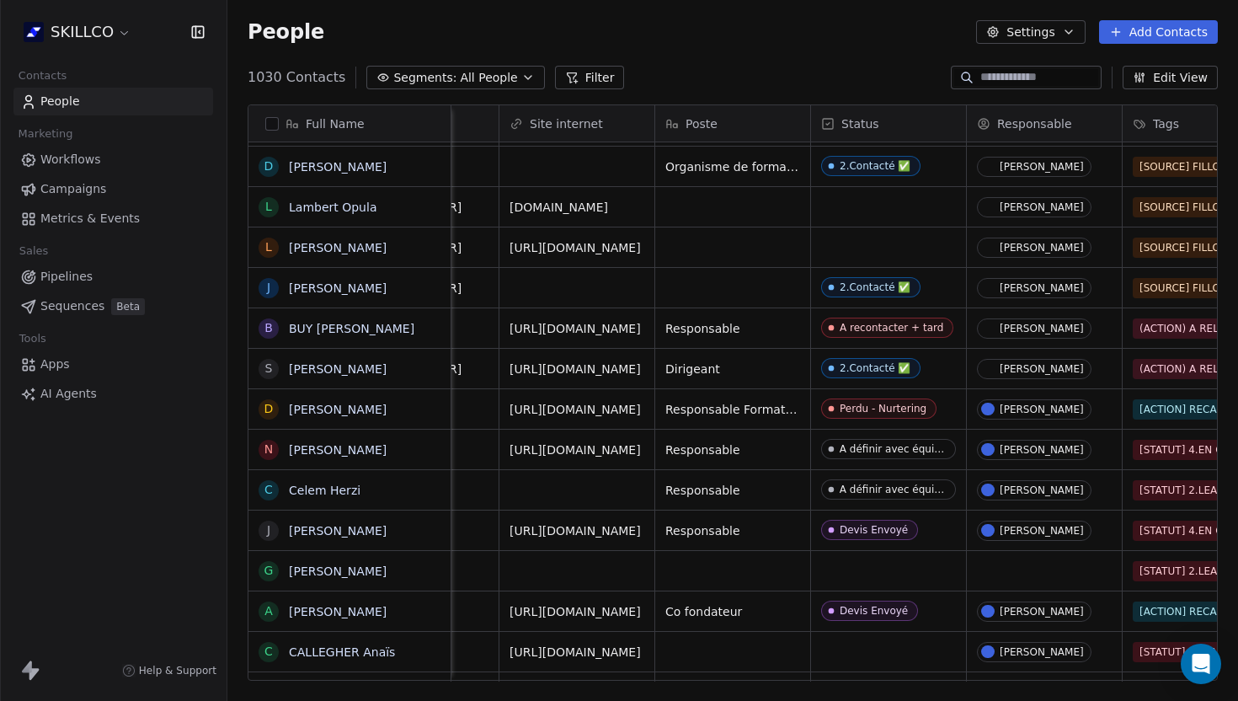
scroll to position [0, 349]
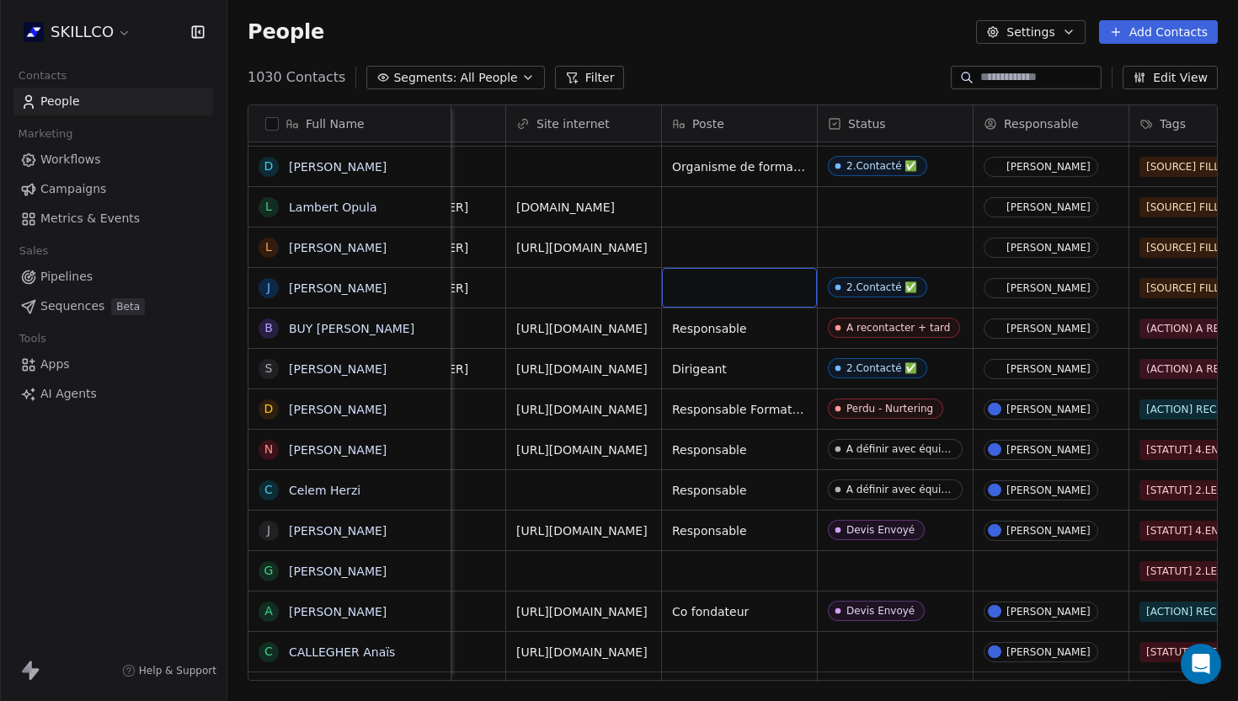
click at [735, 291] on div "grid" at bounding box center [739, 288] width 155 height 40
type textarea "**********"
click at [732, 239] on html "SKILLCO Contacts People Marketing Workflows Campaigns Metrics & Events Sales Pi…" at bounding box center [619, 350] width 1238 height 701
click at [732, 239] on div "grid" at bounding box center [739, 247] width 155 height 40
click at [739, 249] on div "grid" at bounding box center [739, 247] width 155 height 40
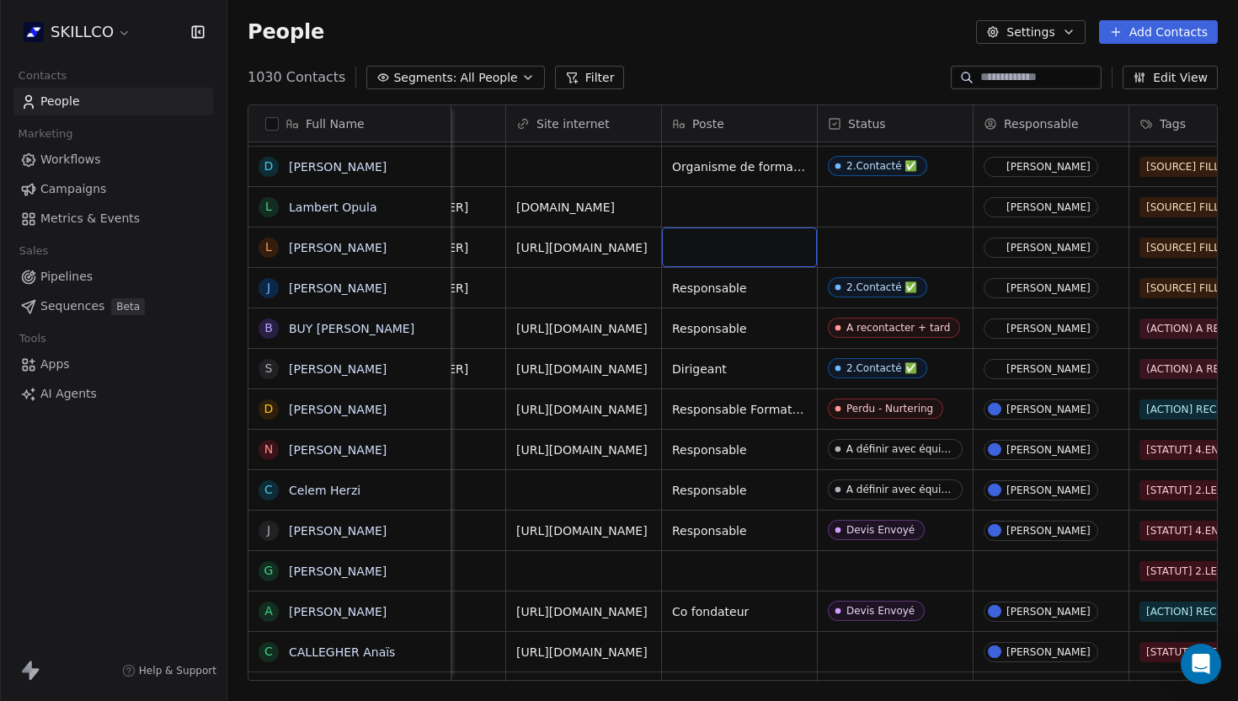
click at [739, 249] on div "grid" at bounding box center [739, 247] width 155 height 40
type textarea "**********"
click at [735, 207] on div "grid" at bounding box center [739, 207] width 155 height 40
type textarea "**********"
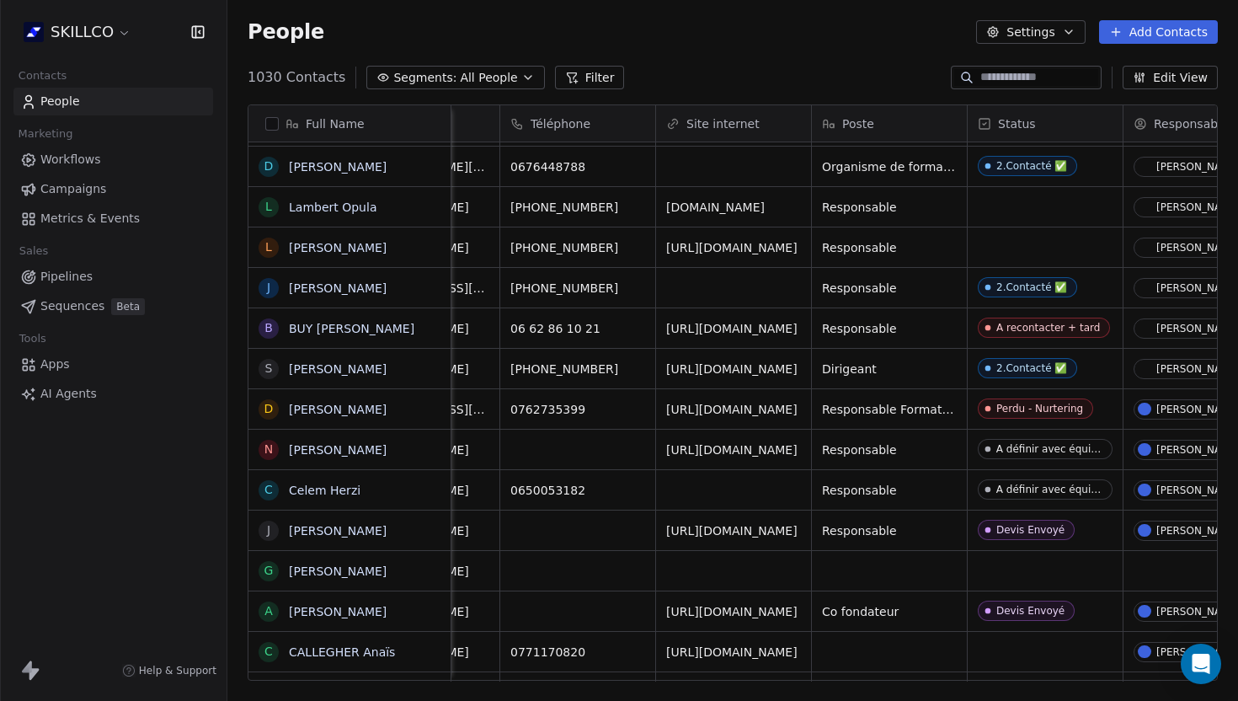
scroll to position [0, 181]
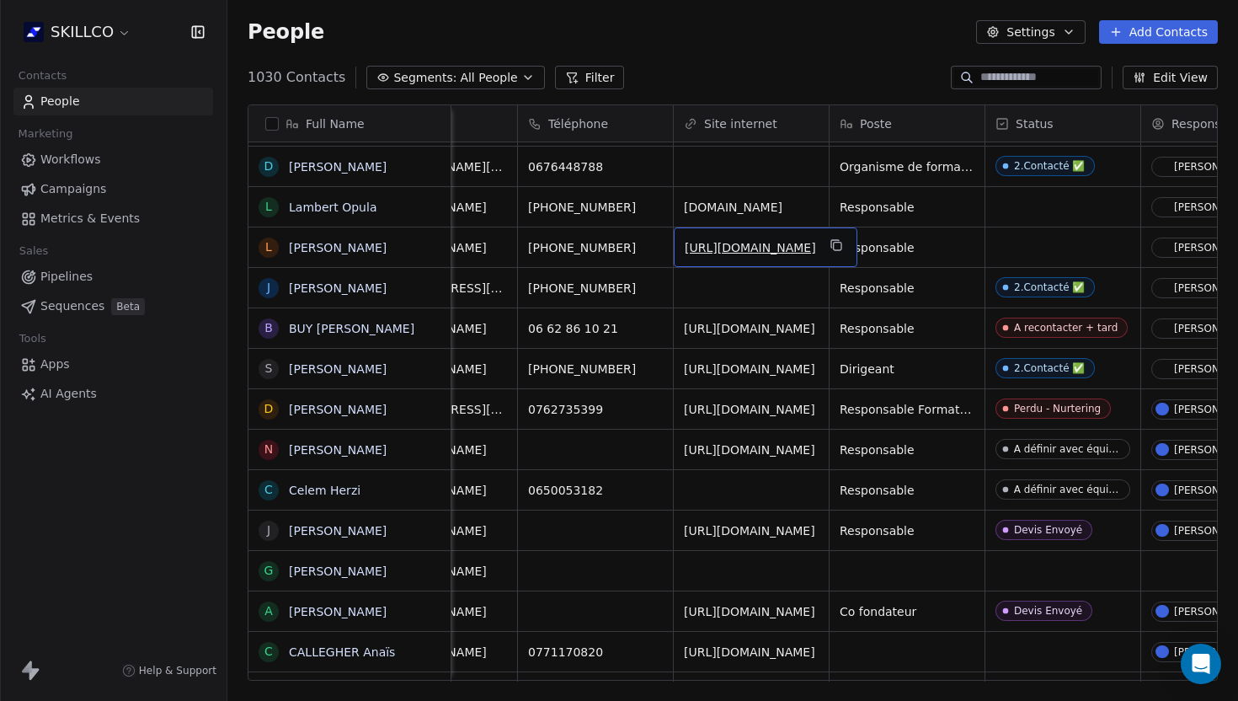
click at [718, 248] on link "[URL][DOMAIN_NAME]" at bounding box center [750, 247] width 131 height 13
click at [1030, 243] on div "grid" at bounding box center [1063, 247] width 155 height 40
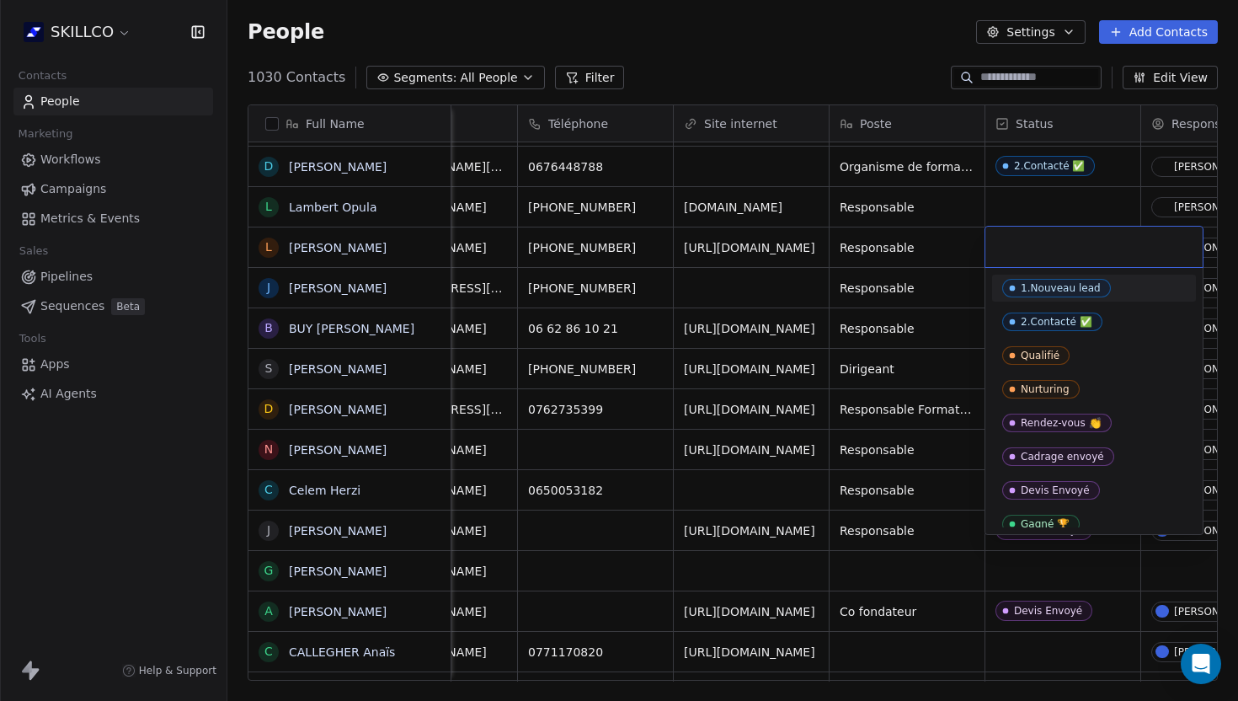
click at [913, 244] on html "SKILLCO Contacts People Marketing Workflows Campaigns Metrics & Events Sales Pi…" at bounding box center [619, 350] width 1238 height 701
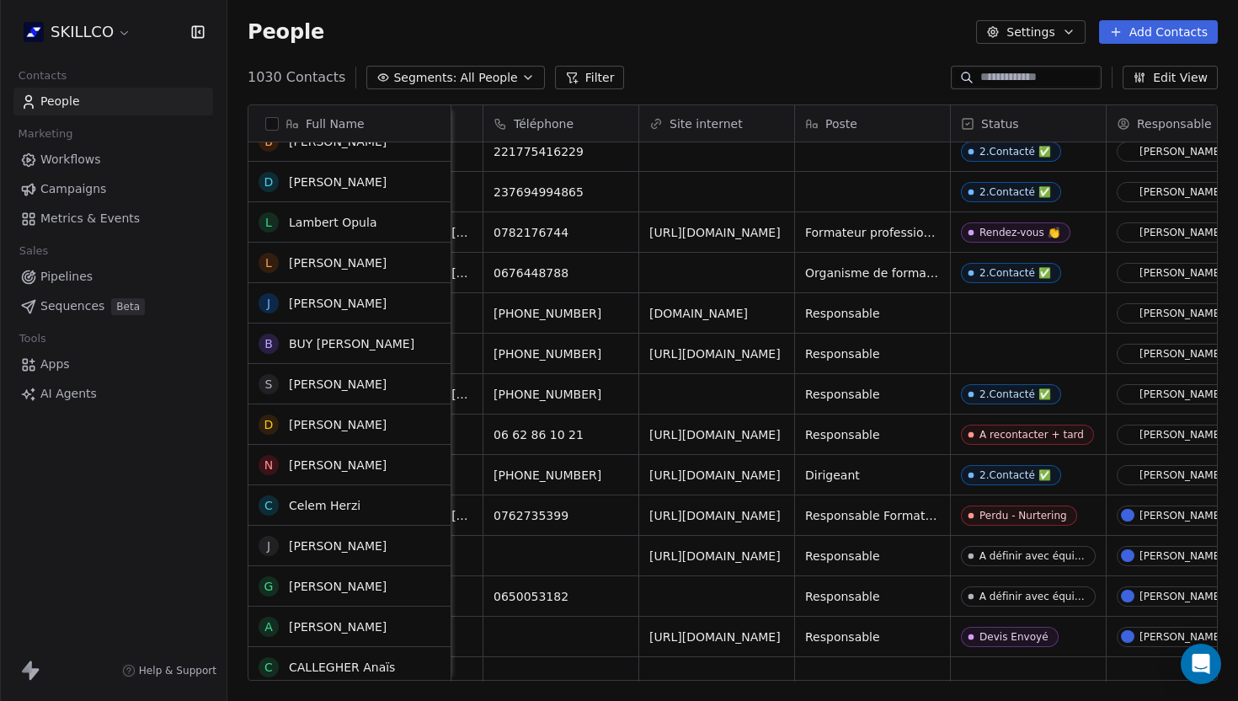
scroll to position [2320, 0]
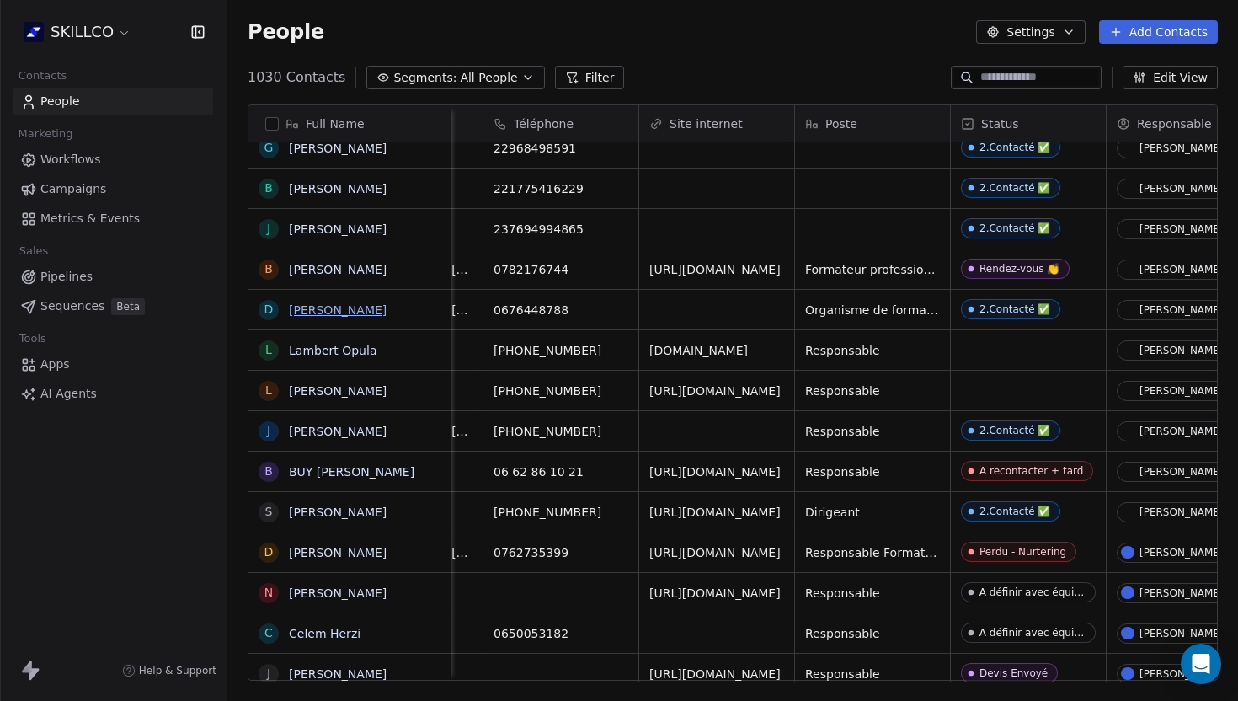
click at [343, 307] on link "[PERSON_NAME]" at bounding box center [338, 309] width 98 height 13
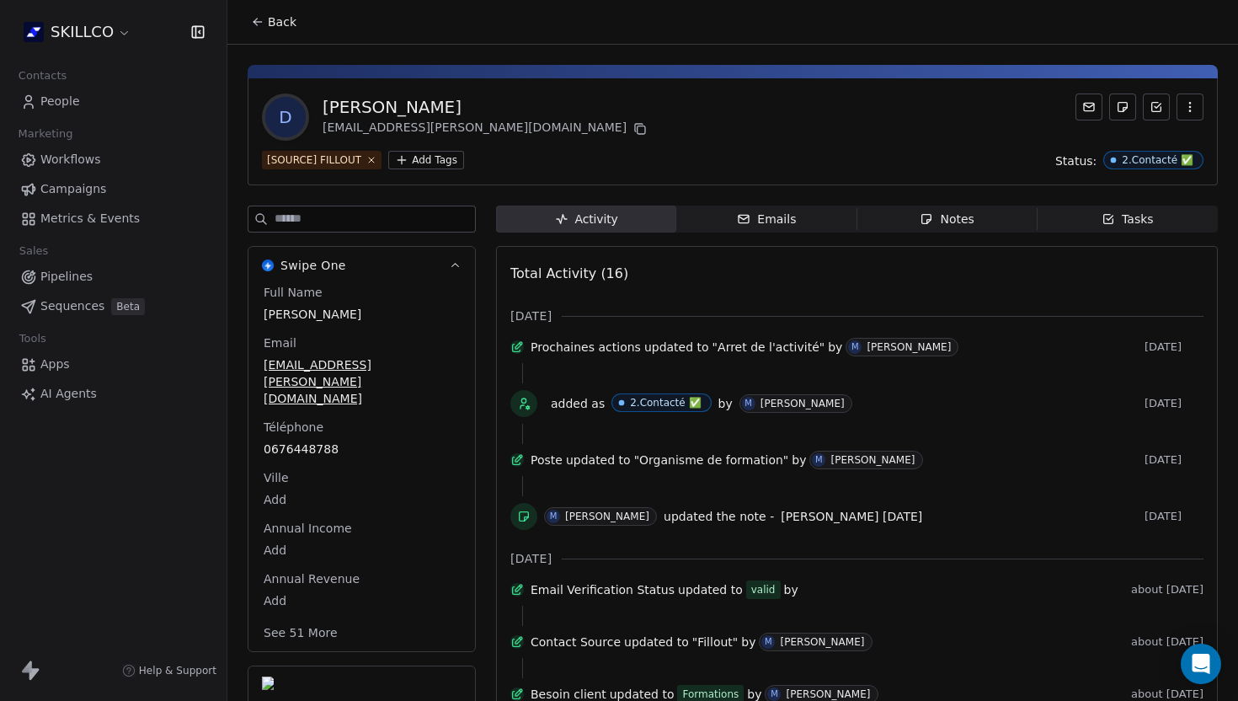
click at [953, 206] on span "Notes Notes" at bounding box center [948, 219] width 180 height 27
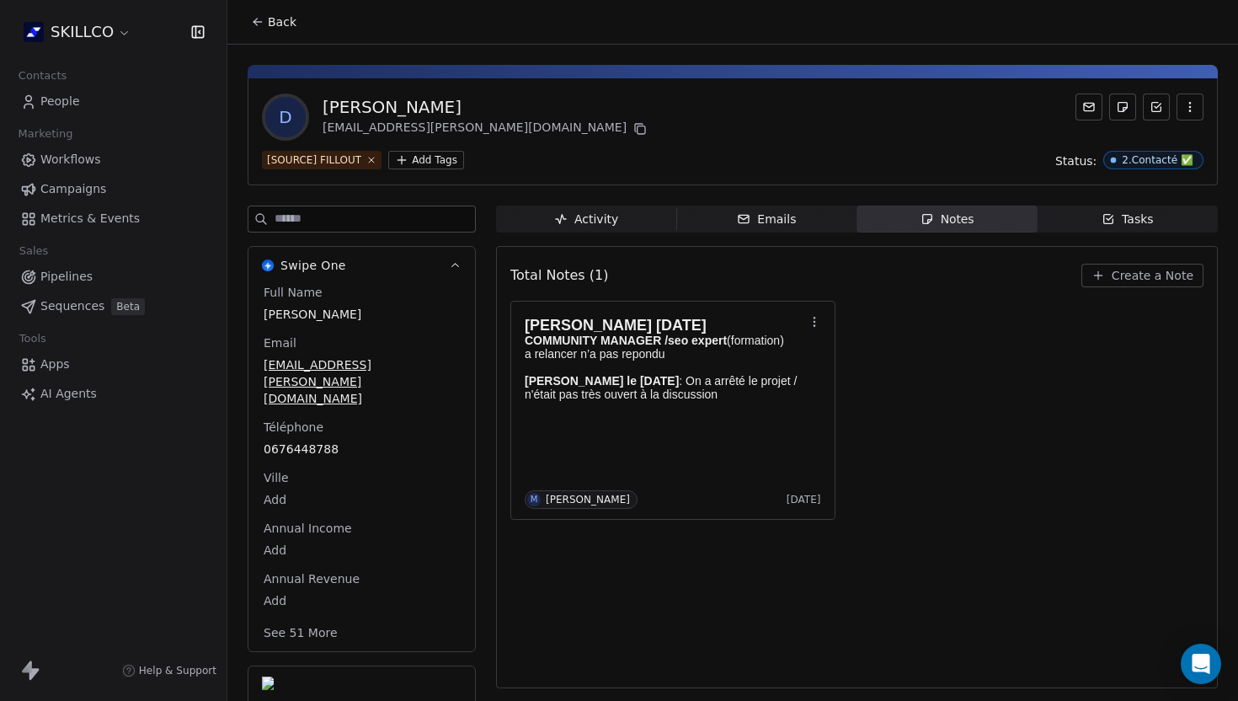
click at [259, 16] on icon at bounding box center [257, 21] width 13 height 13
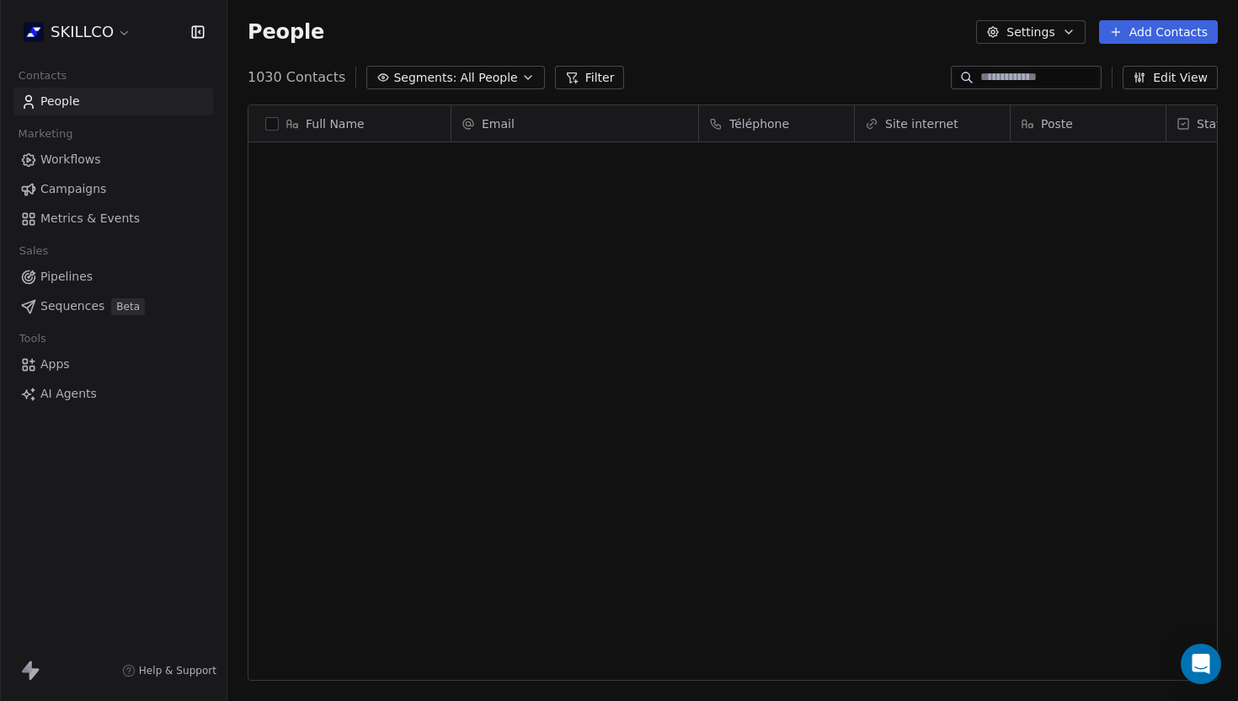
scroll to position [617, 1011]
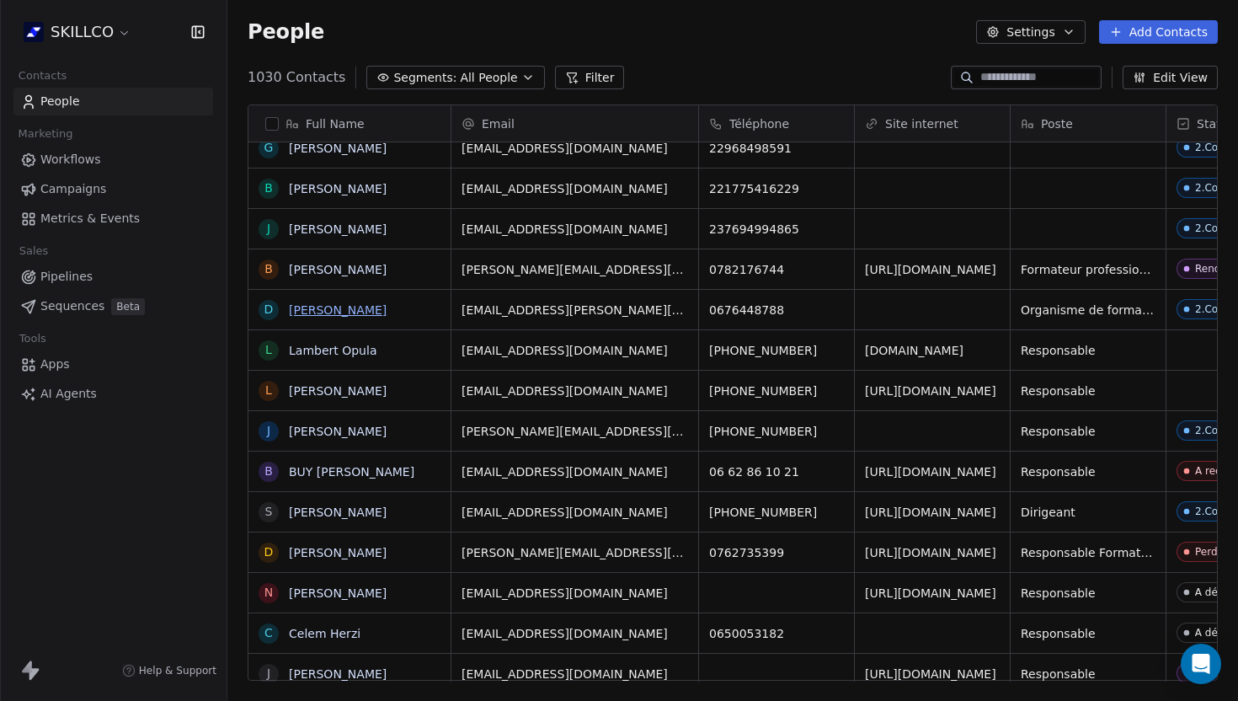
click at [305, 315] on link "[PERSON_NAME]" at bounding box center [338, 309] width 98 height 13
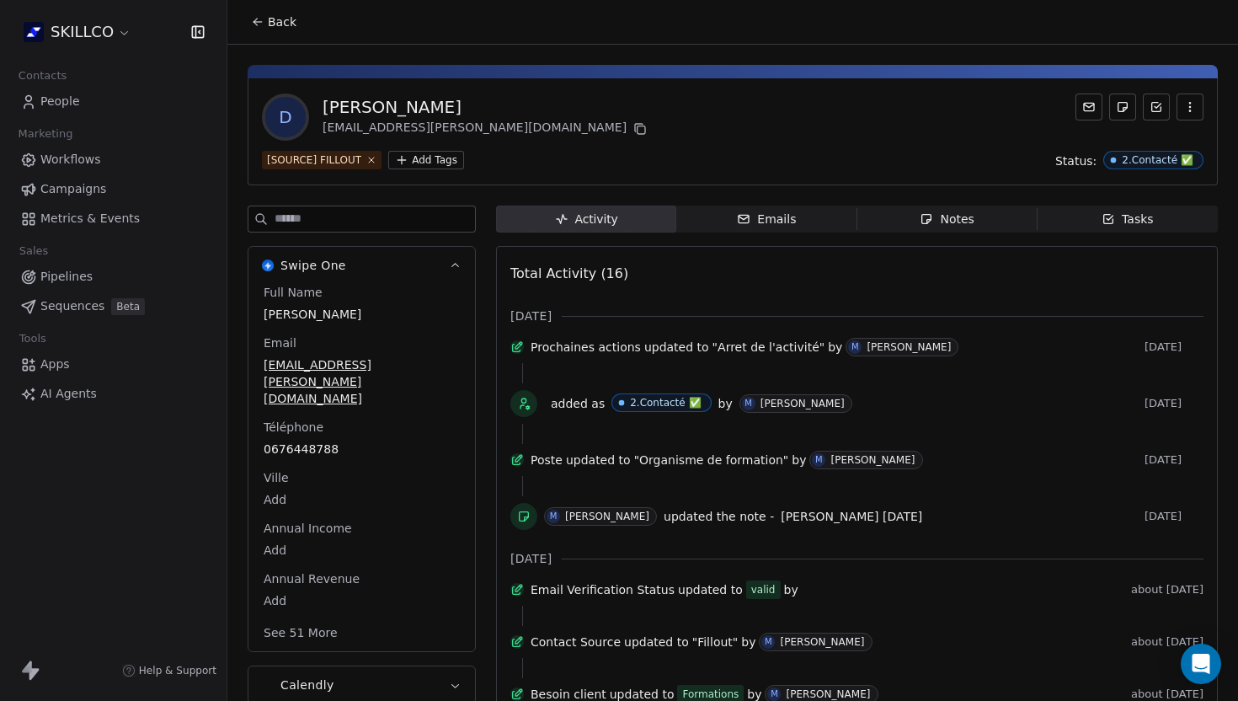
click at [1186, 110] on icon "button" at bounding box center [1190, 106] width 13 height 13
click at [1140, 152] on div "Delete" at bounding box center [1166, 144] width 113 height 27
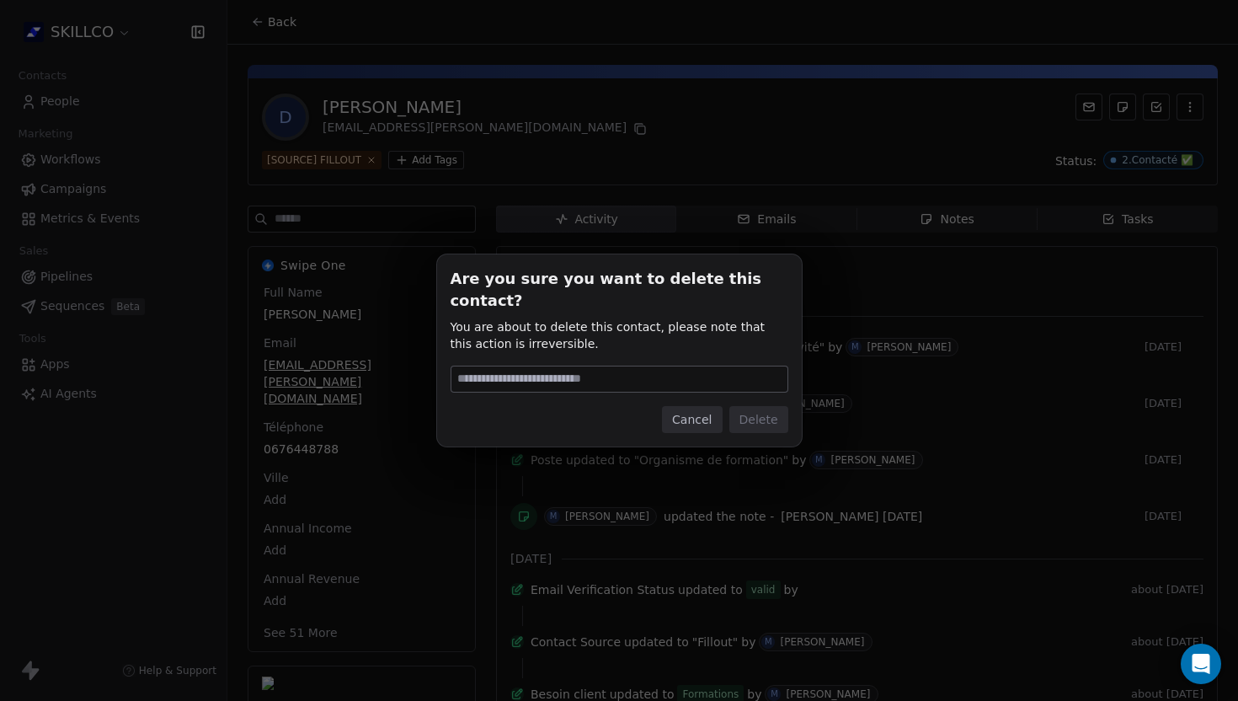
click at [637, 366] on input at bounding box center [620, 378] width 336 height 25
type input "******"
click at [748, 409] on button "Delete" at bounding box center [759, 419] width 59 height 27
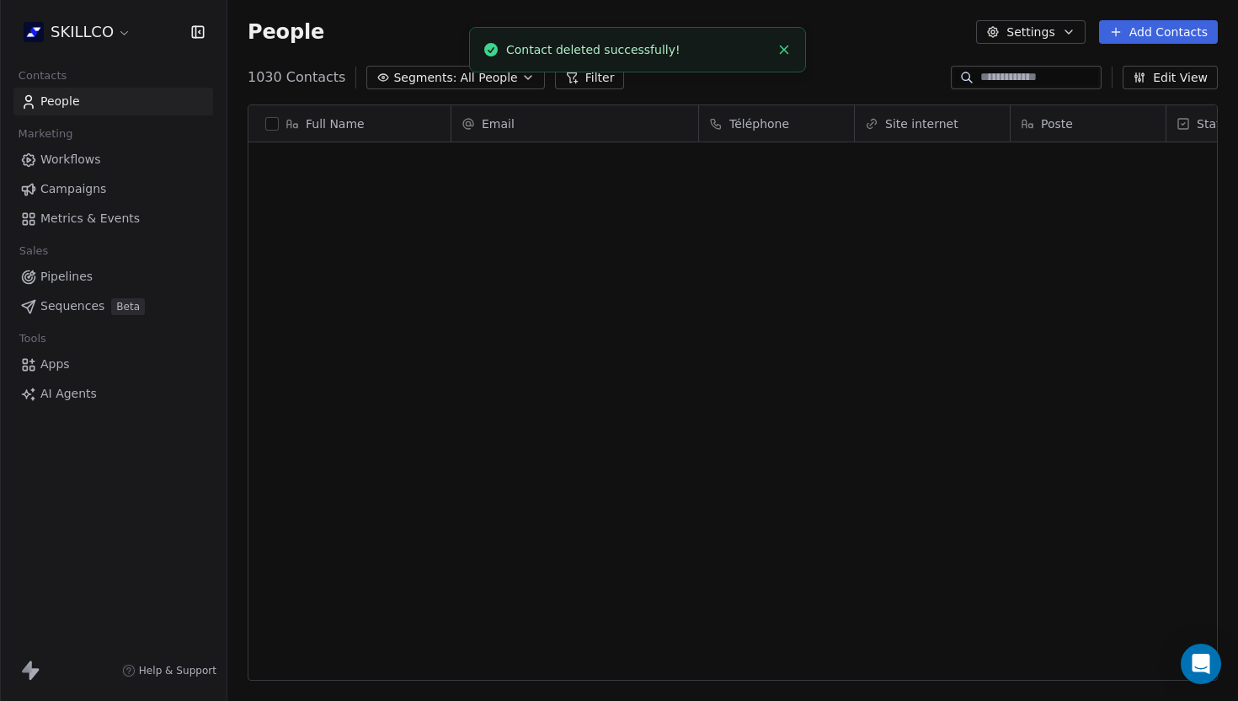
scroll to position [617, 1011]
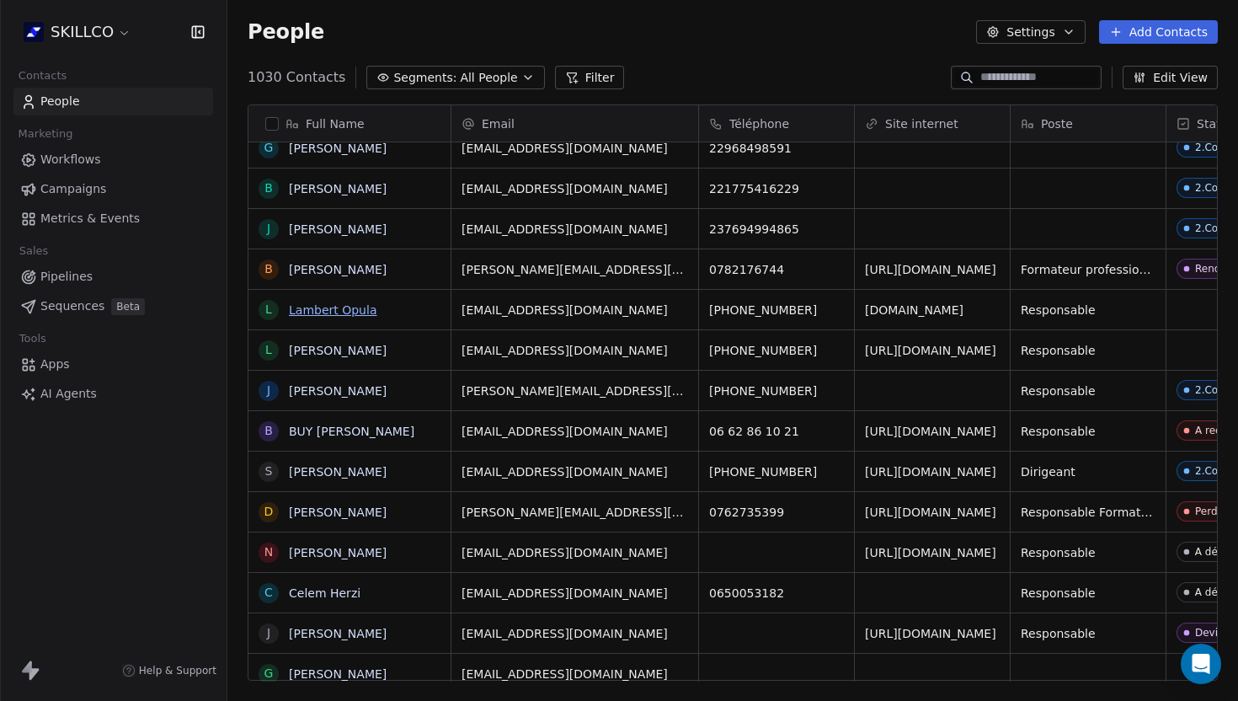
click at [322, 307] on link "Lambert Opula" at bounding box center [333, 309] width 88 height 13
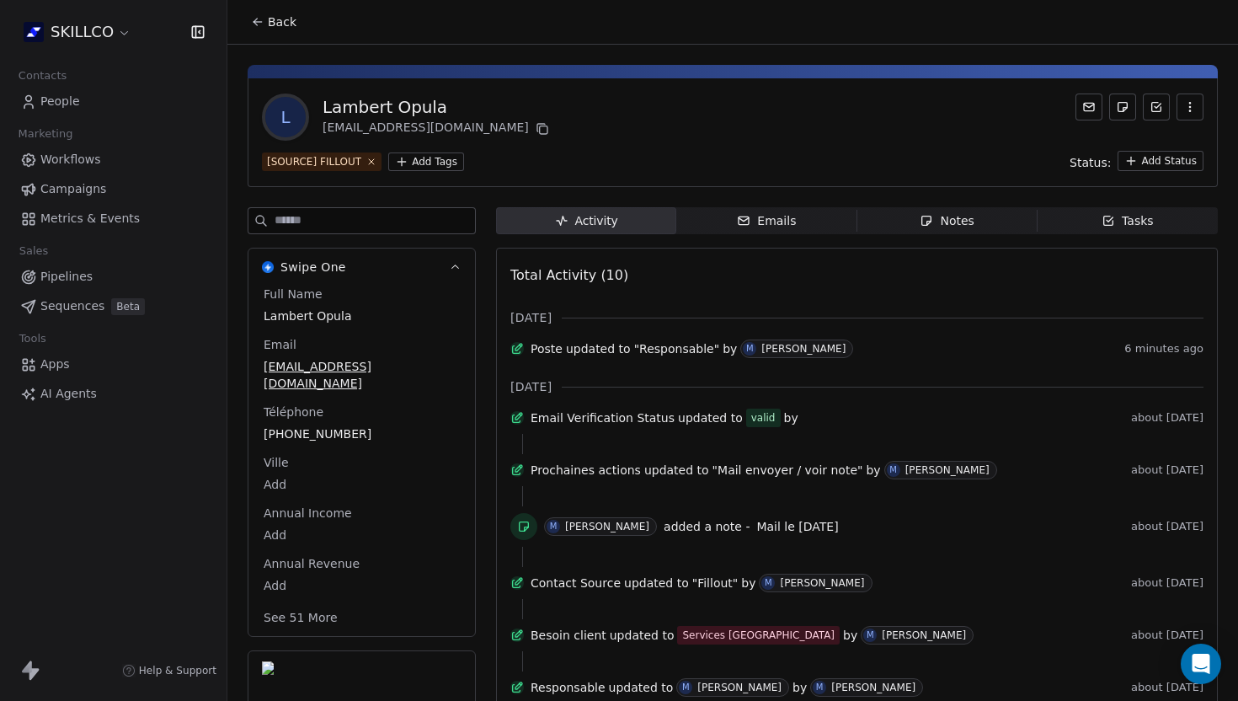
click at [932, 228] on div "Notes" at bounding box center [947, 221] width 54 height 18
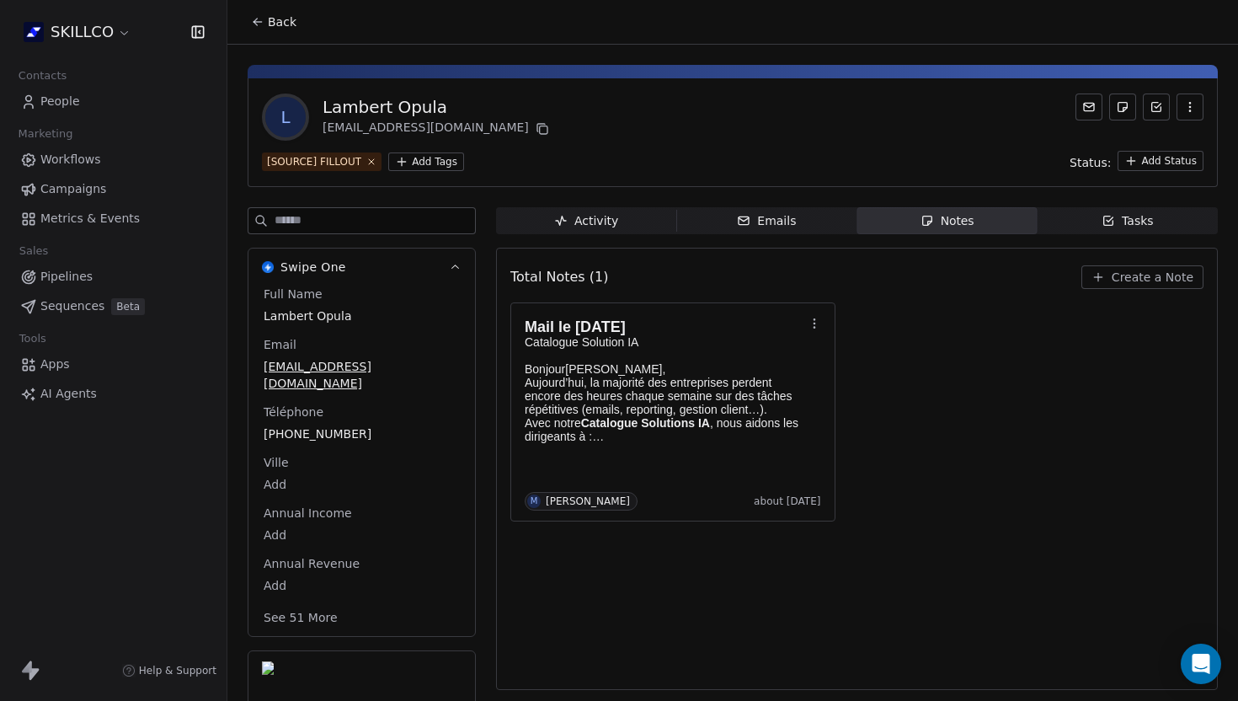
click at [257, 22] on icon at bounding box center [257, 21] width 13 height 13
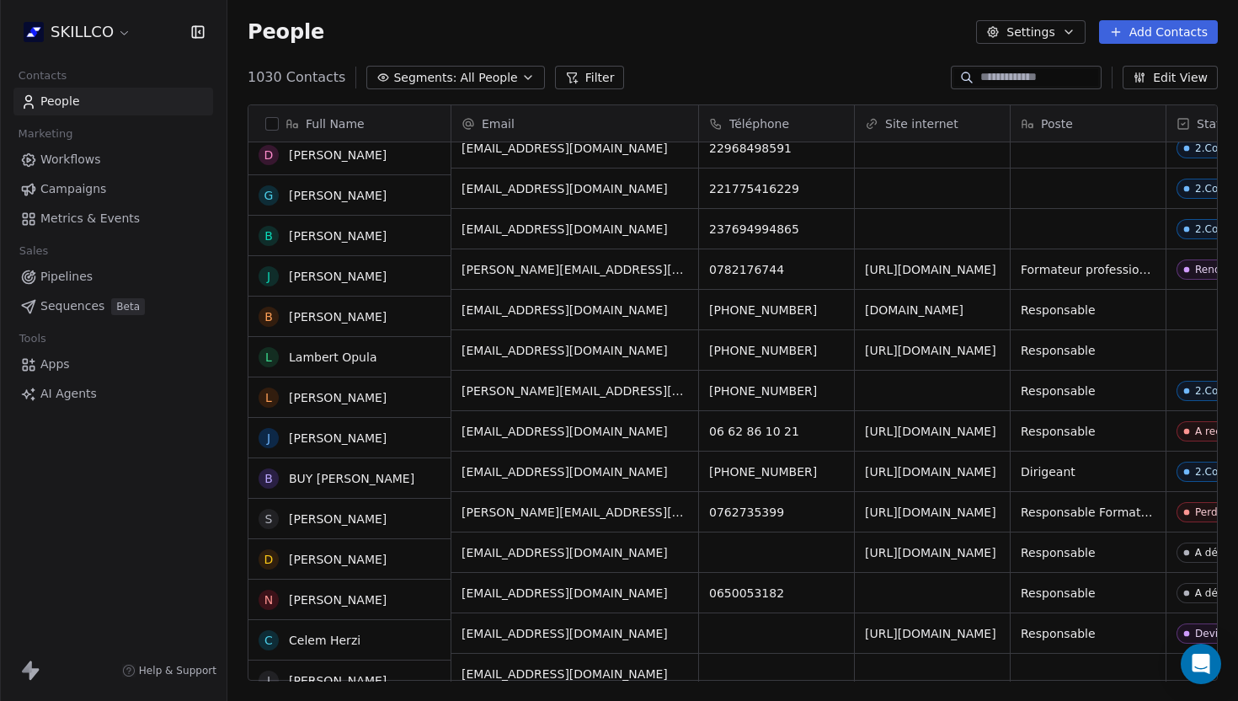
scroll to position [2273, 0]
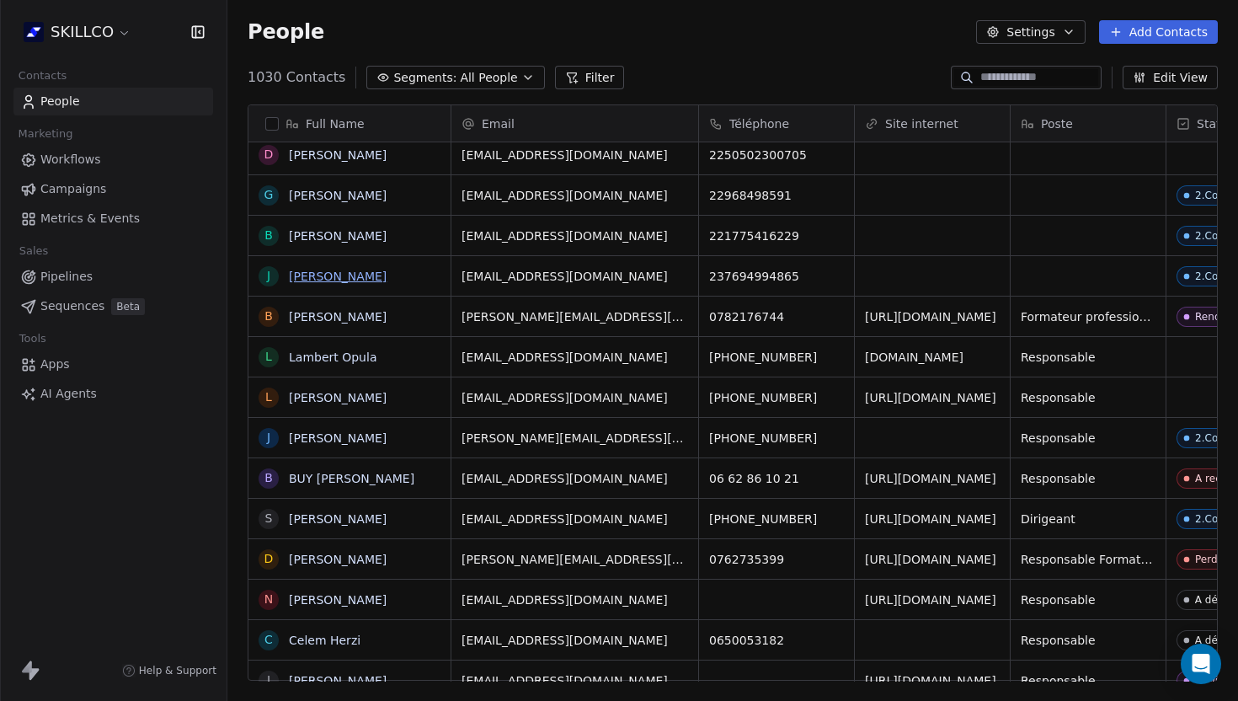
click at [324, 282] on link "[PERSON_NAME]" at bounding box center [338, 276] width 98 height 13
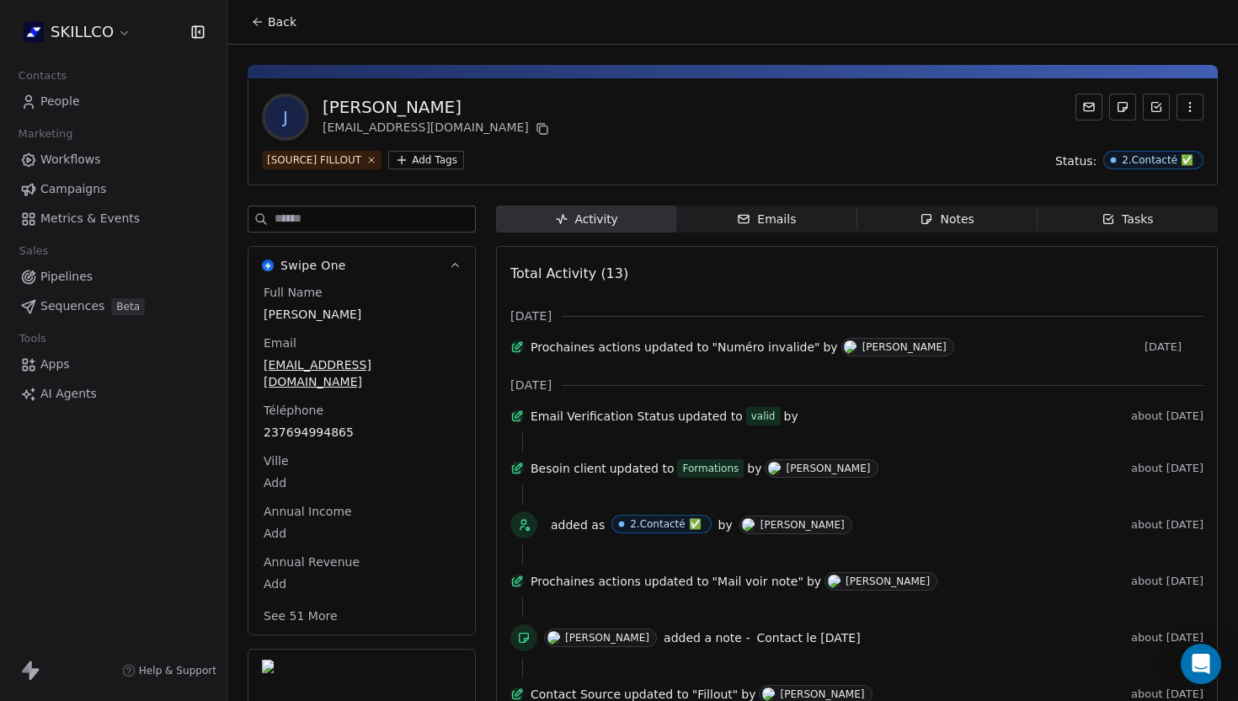
click at [929, 220] on icon "button" at bounding box center [926, 219] width 9 height 9
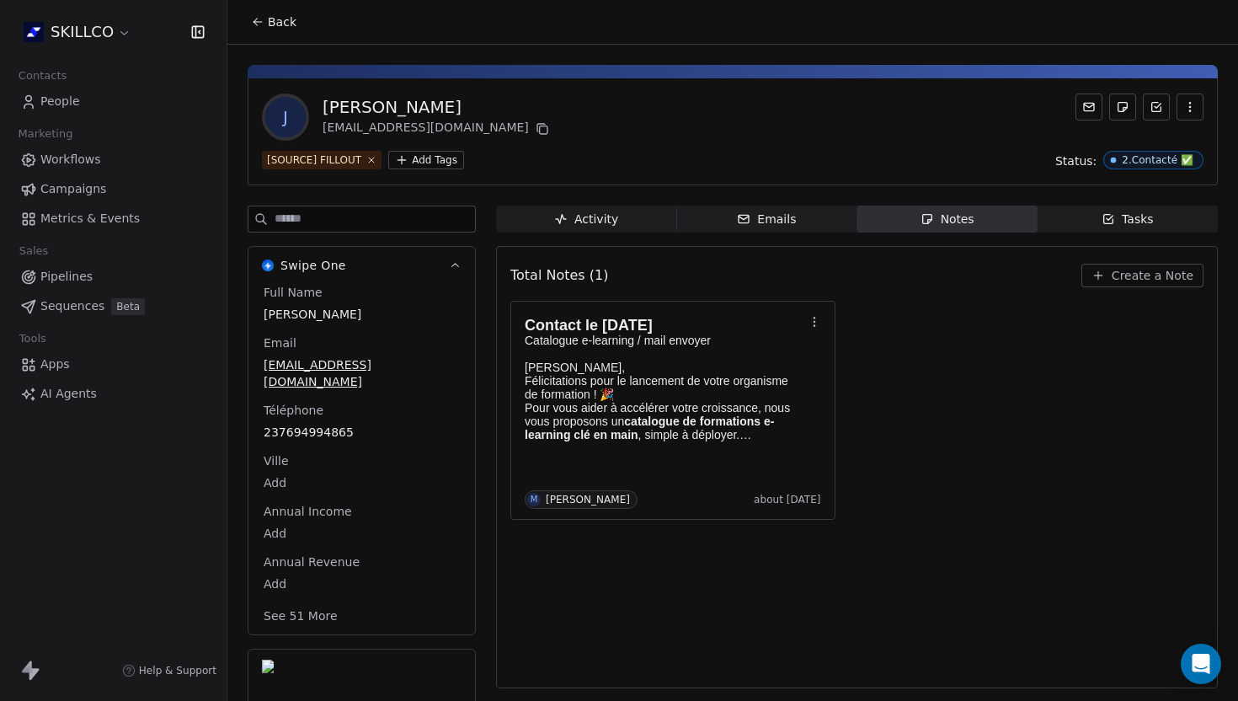
click at [256, 20] on icon at bounding box center [257, 21] width 13 height 13
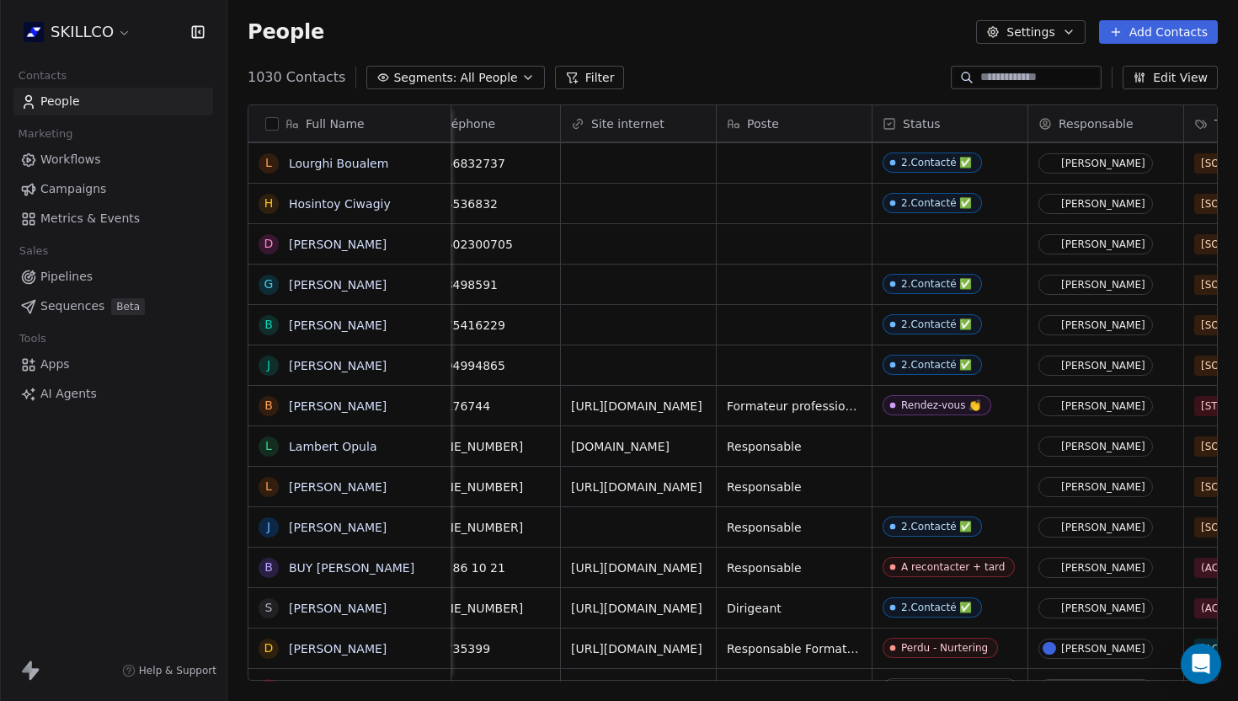
scroll to position [0, 414]
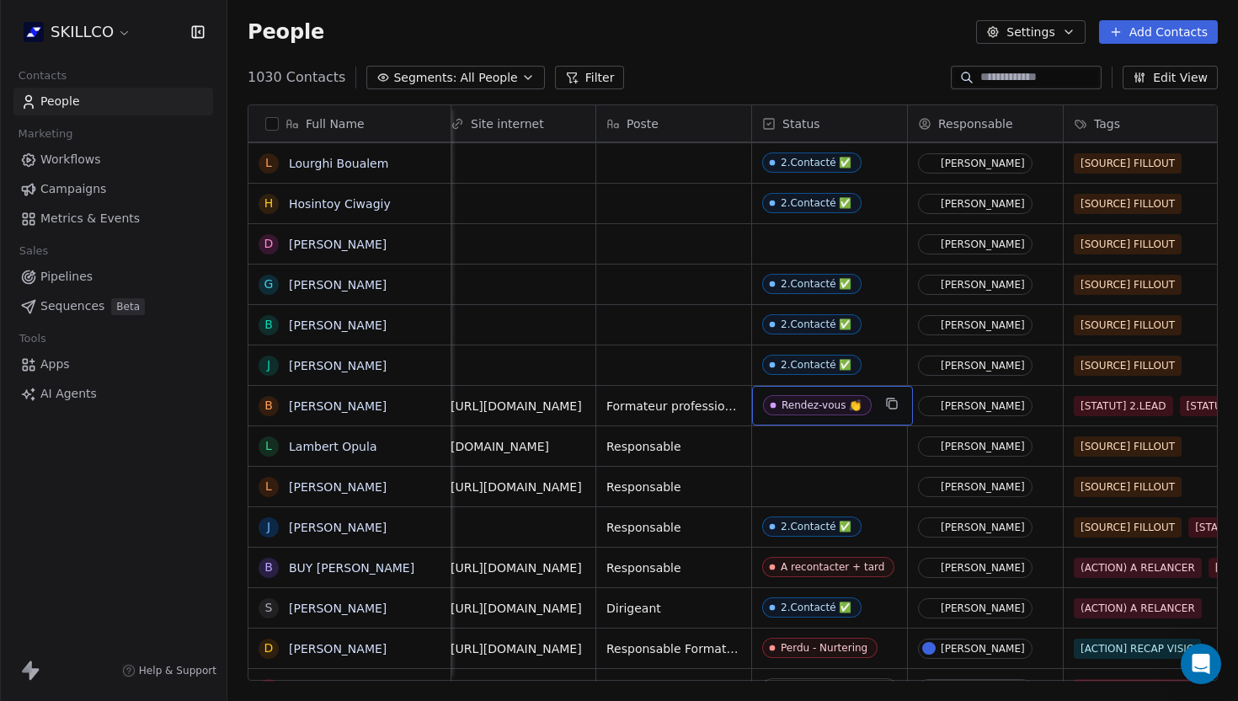
click at [825, 408] on div "Rendez-vous 👏" at bounding box center [822, 405] width 80 height 12
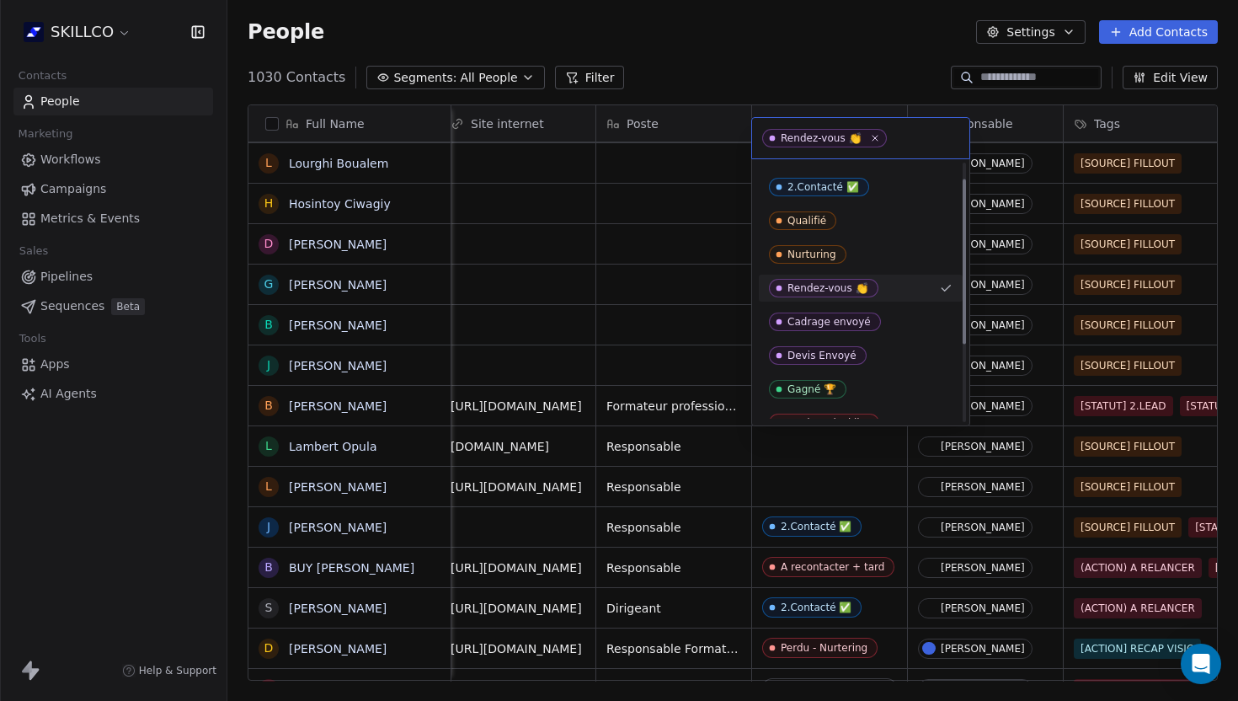
scroll to position [27, 0]
click at [822, 299] on div "Rendez-vous 👏" at bounding box center [861, 287] width 204 height 27
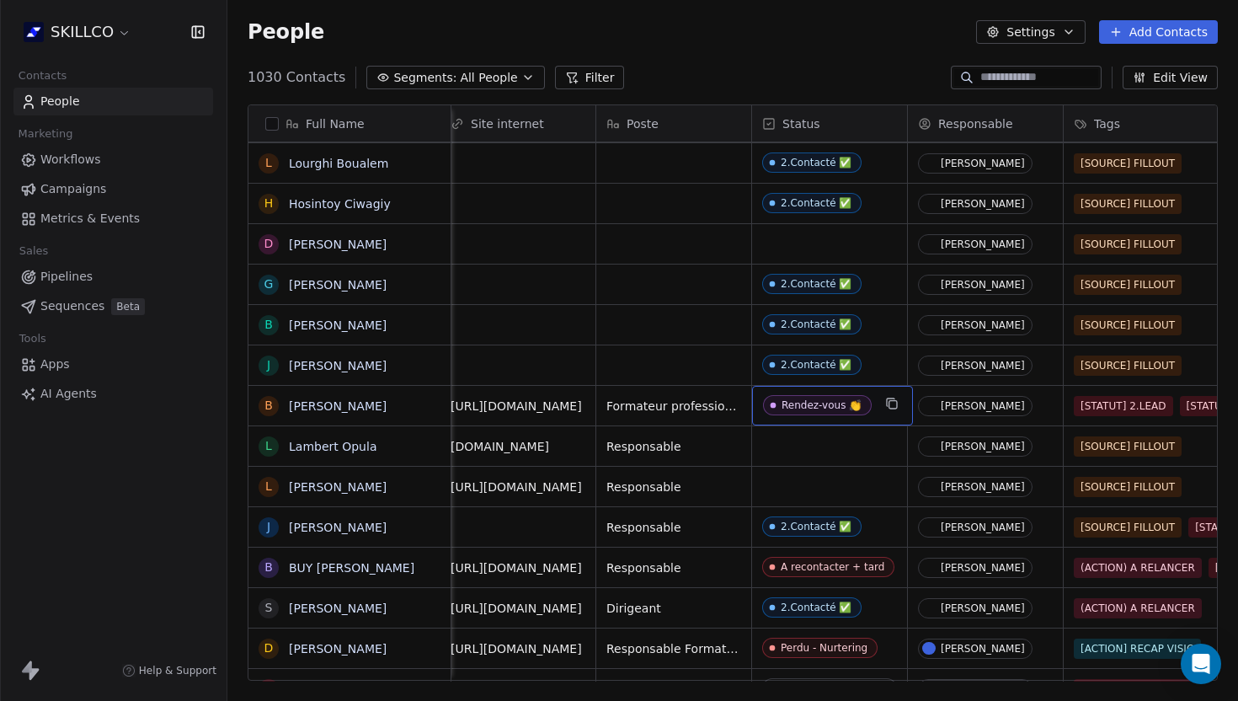
scroll to position [2166, 0]
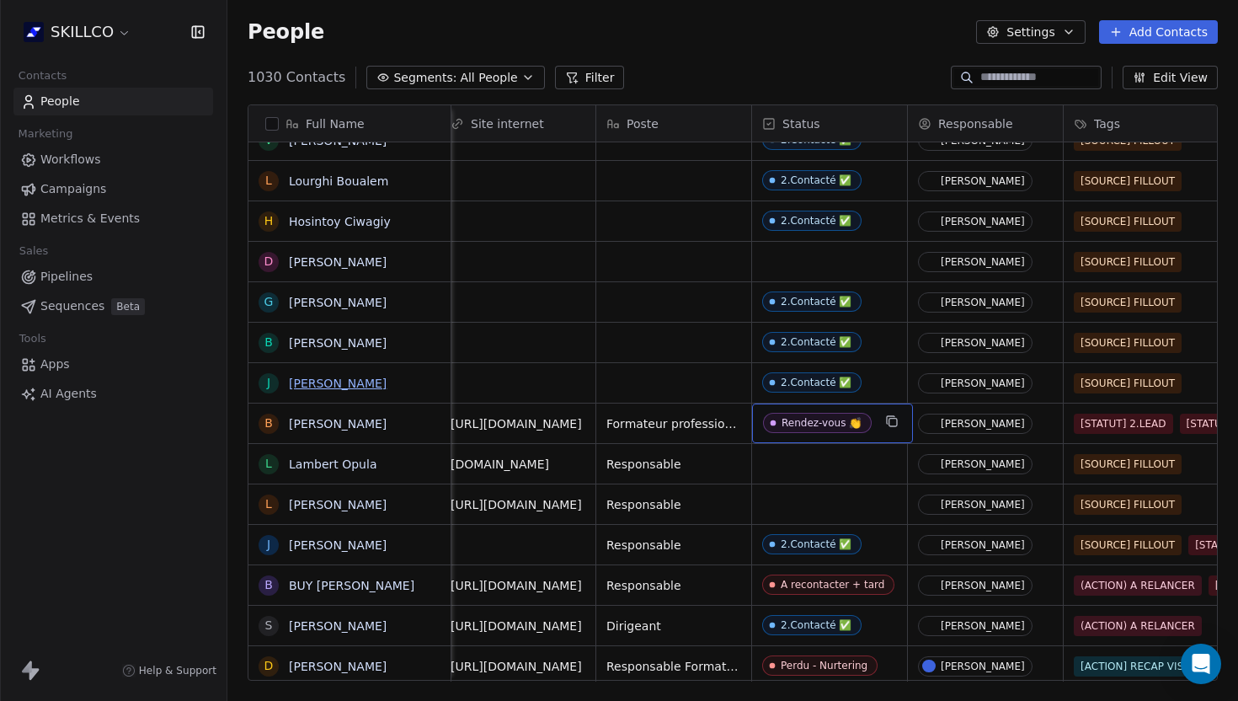
click at [334, 378] on link "[PERSON_NAME]" at bounding box center [338, 383] width 98 height 13
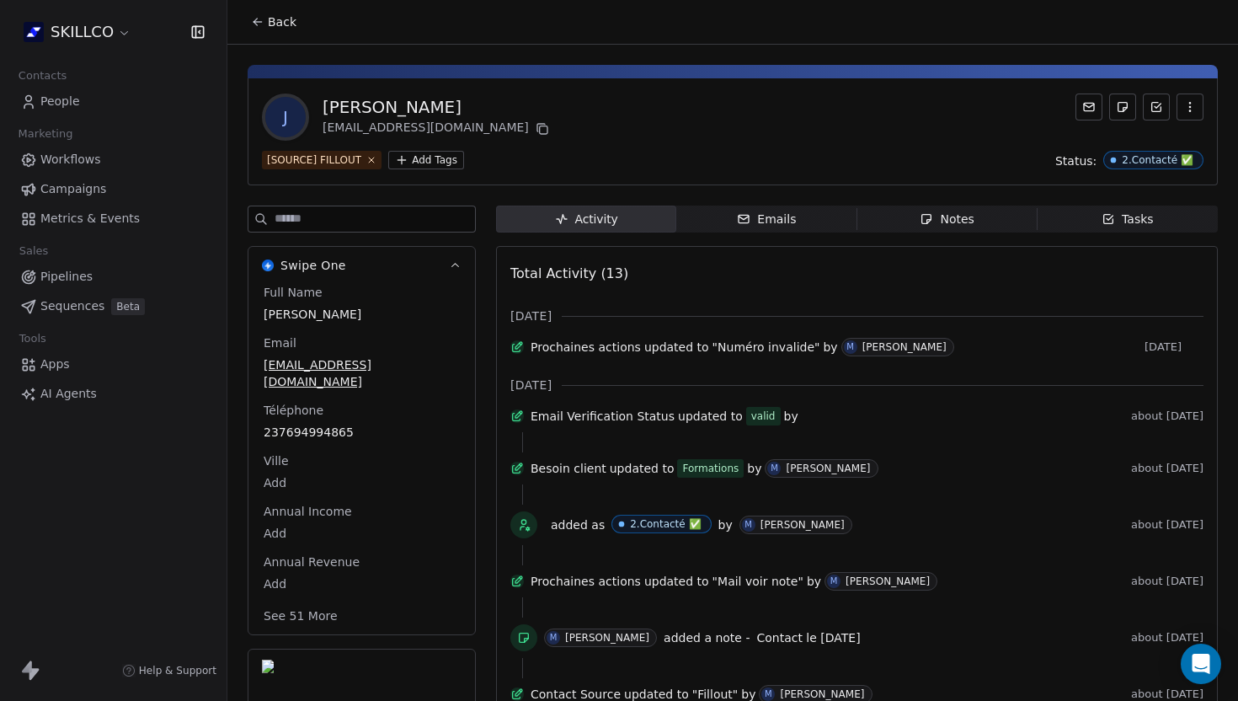
click at [877, 211] on span "Notes Notes" at bounding box center [948, 219] width 180 height 27
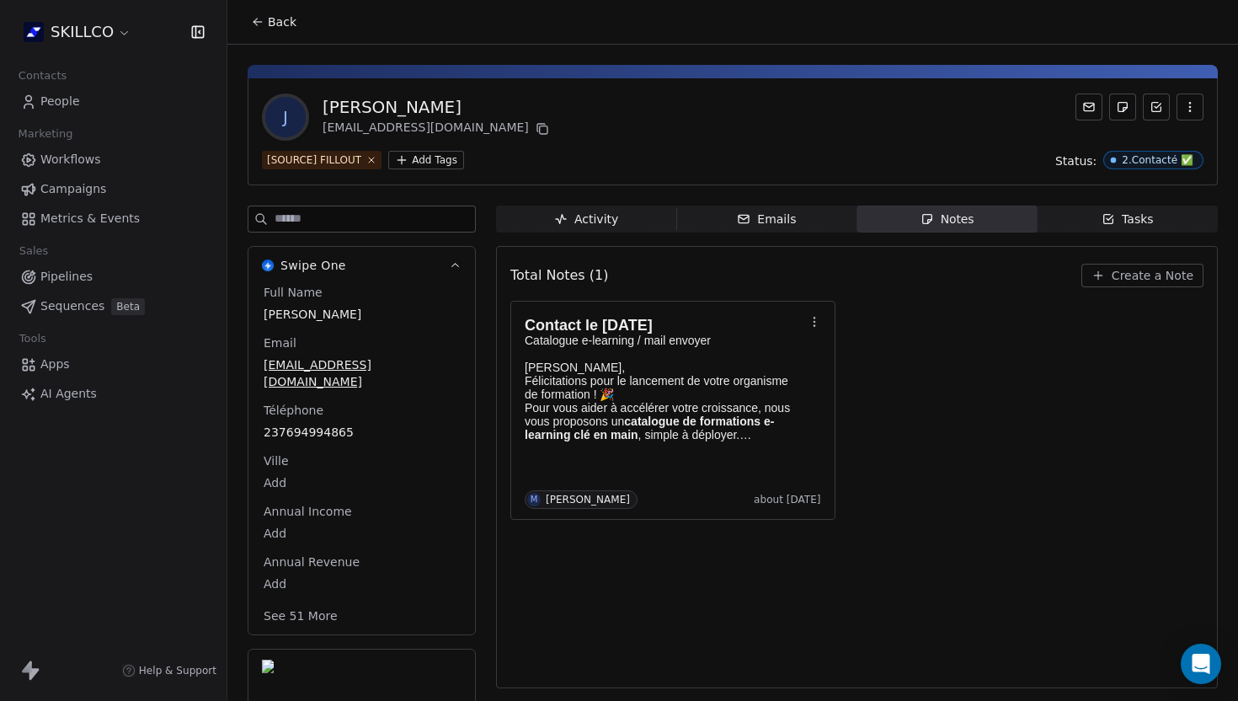
click at [268, 18] on span "Back" at bounding box center [282, 21] width 29 height 17
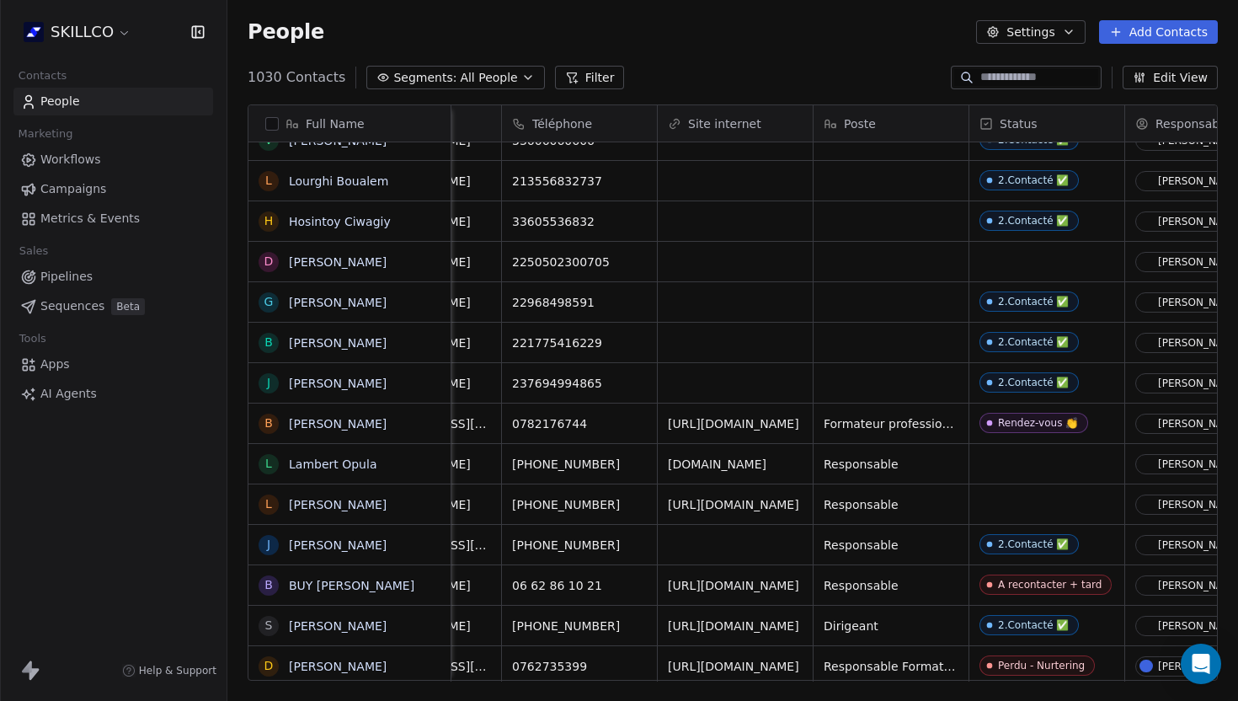
scroll to position [0, 378]
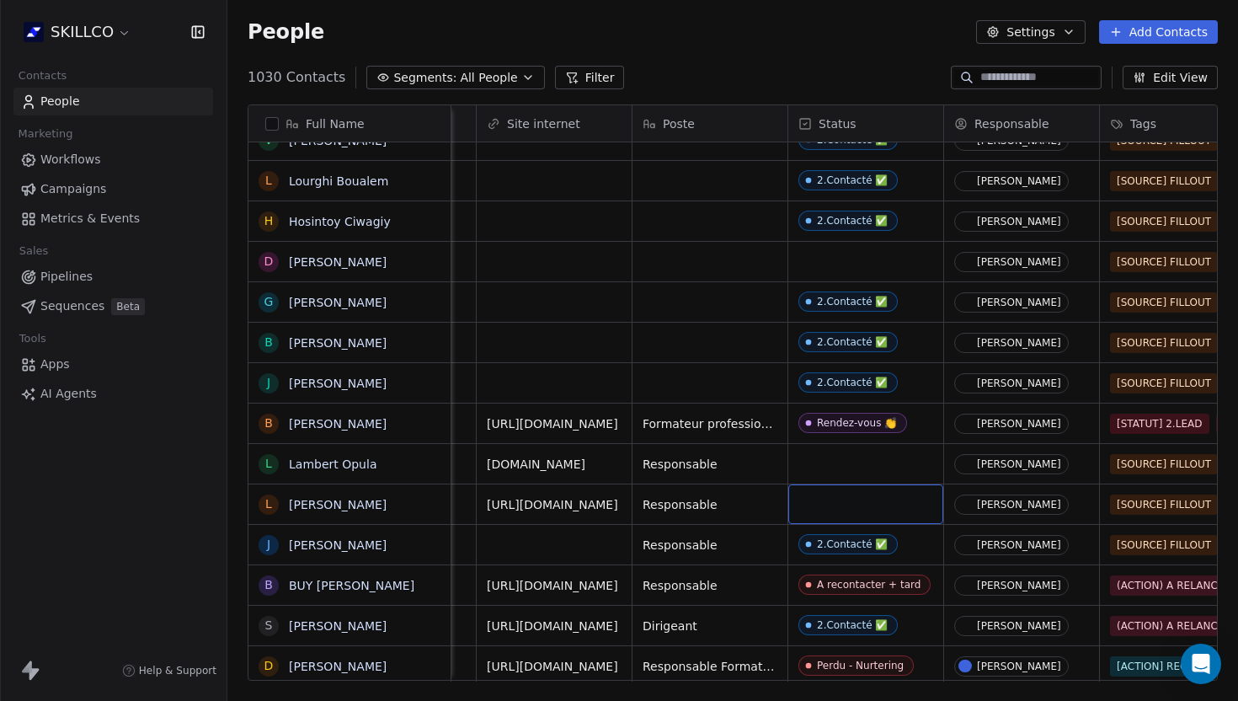
click at [857, 503] on div "grid" at bounding box center [866, 504] width 155 height 40
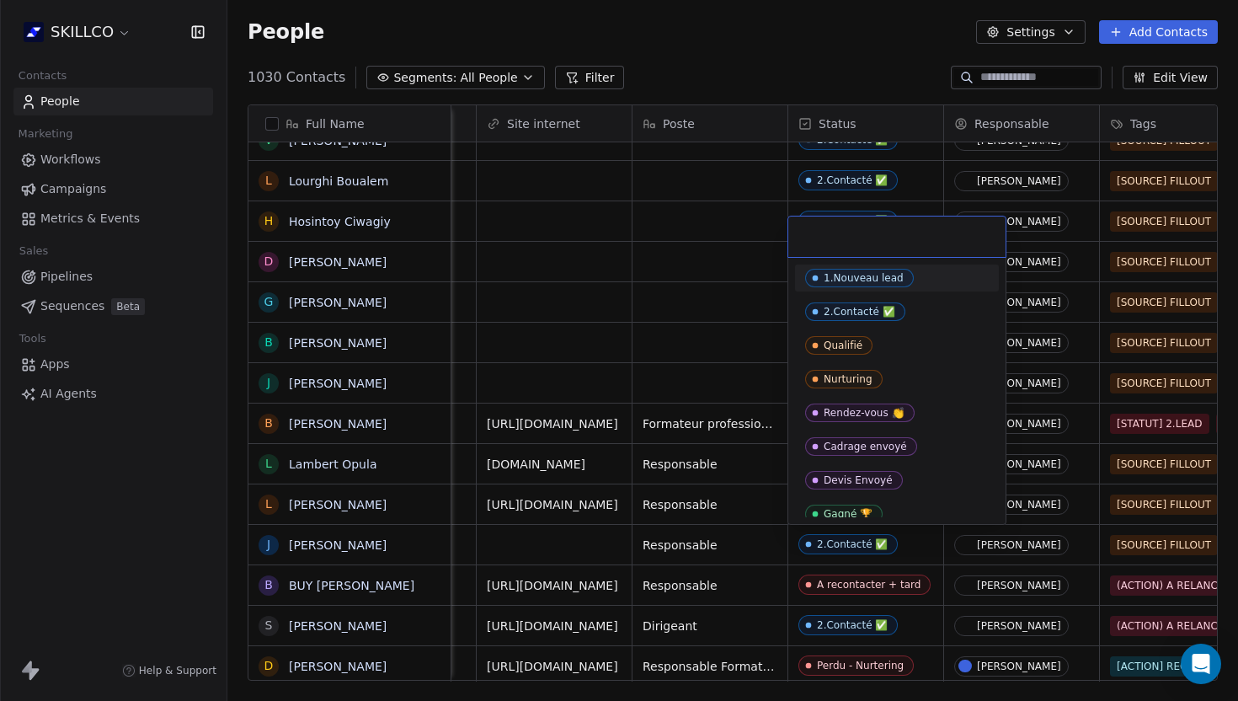
click at [666, 254] on html "SKILLCO Contacts People Marketing Workflows Campaigns Metrics & Events Sales Pi…" at bounding box center [619, 350] width 1238 height 701
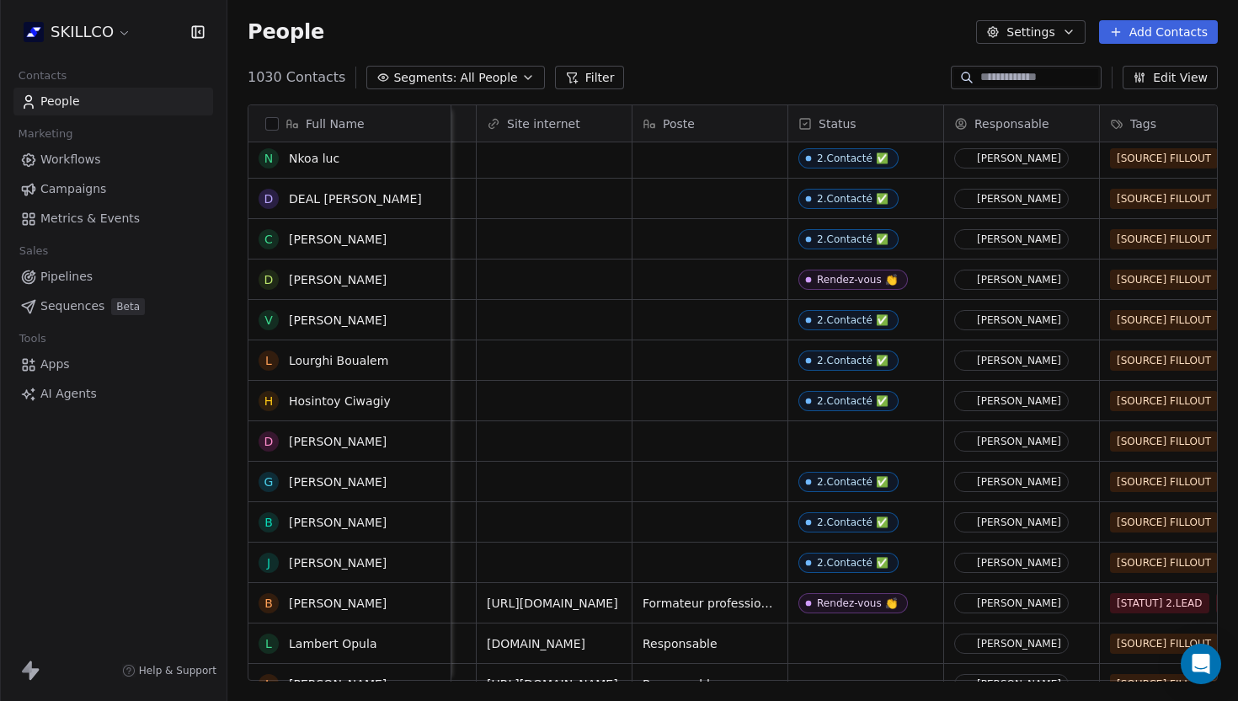
scroll to position [1979, 0]
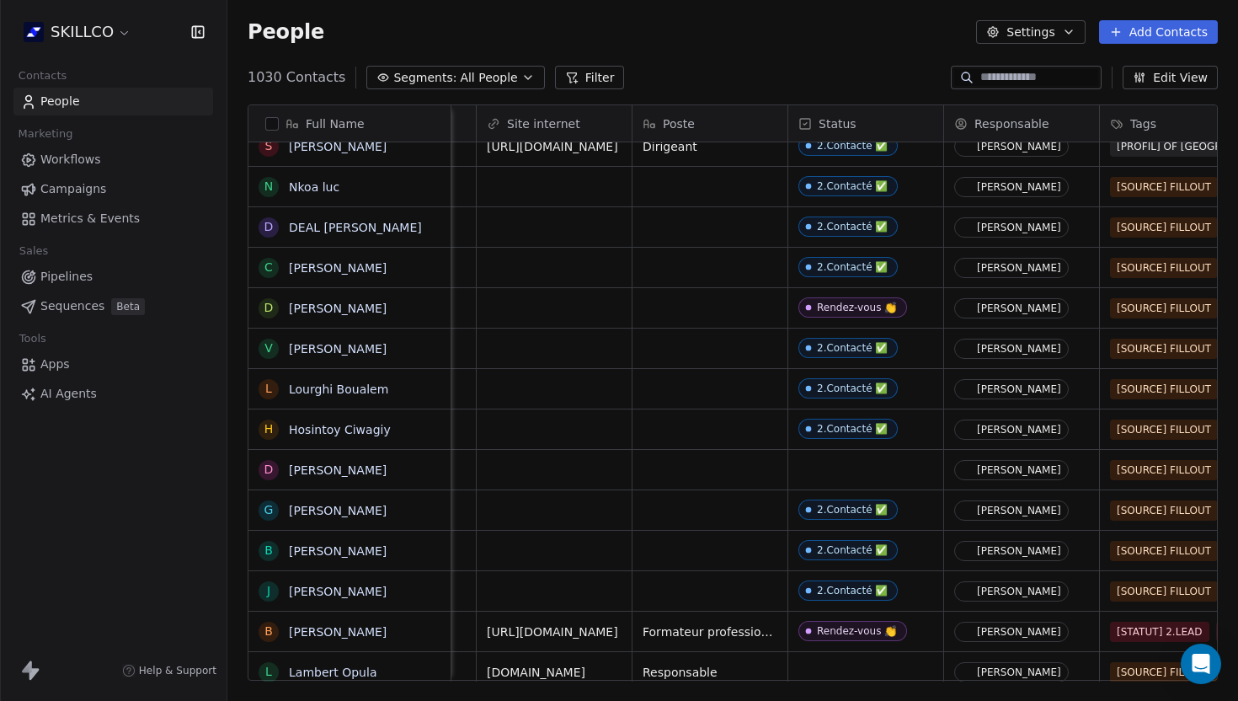
click at [323, 307] on link "[PERSON_NAME]" at bounding box center [338, 308] width 98 height 13
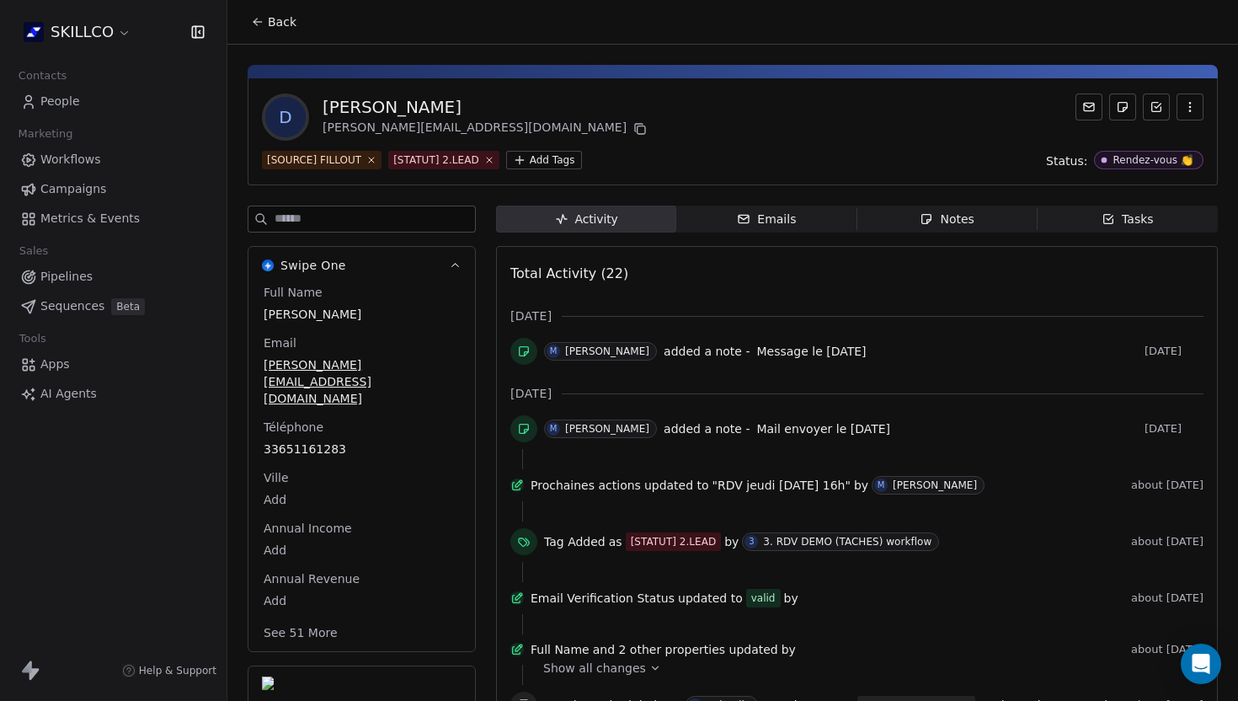
click at [922, 227] on div "Notes" at bounding box center [947, 220] width 54 height 18
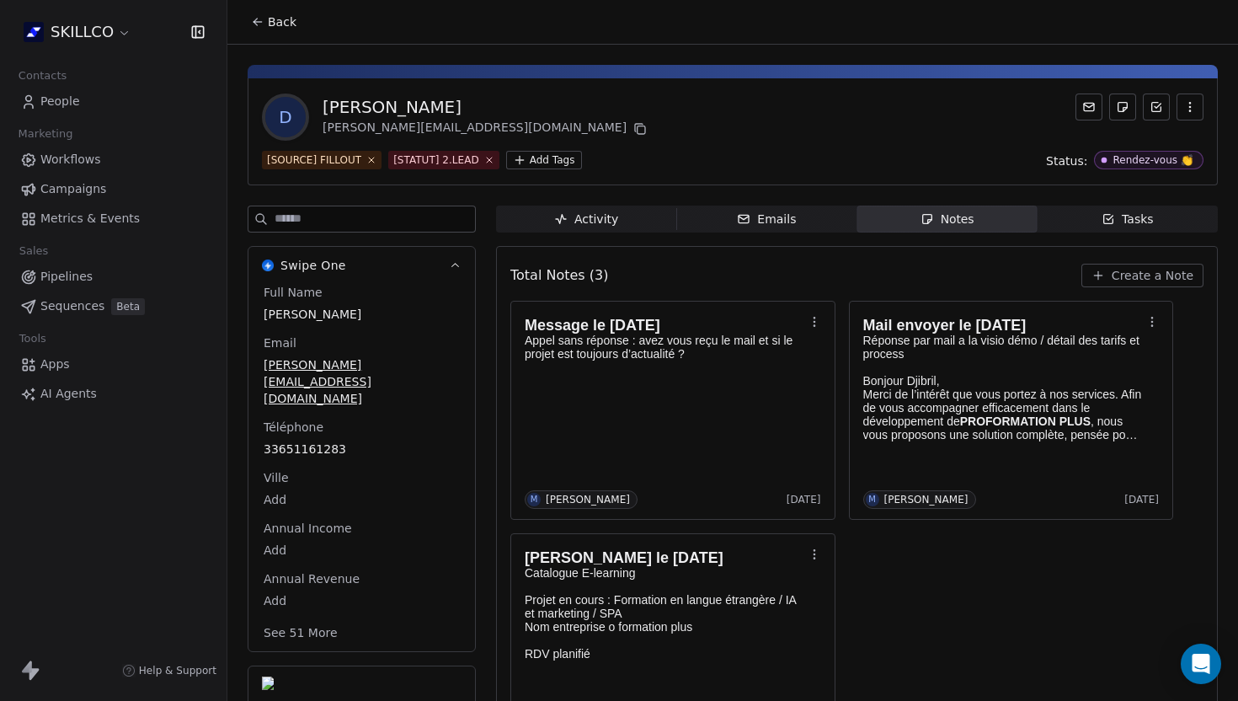
click at [268, 24] on span "Back" at bounding box center [282, 21] width 29 height 17
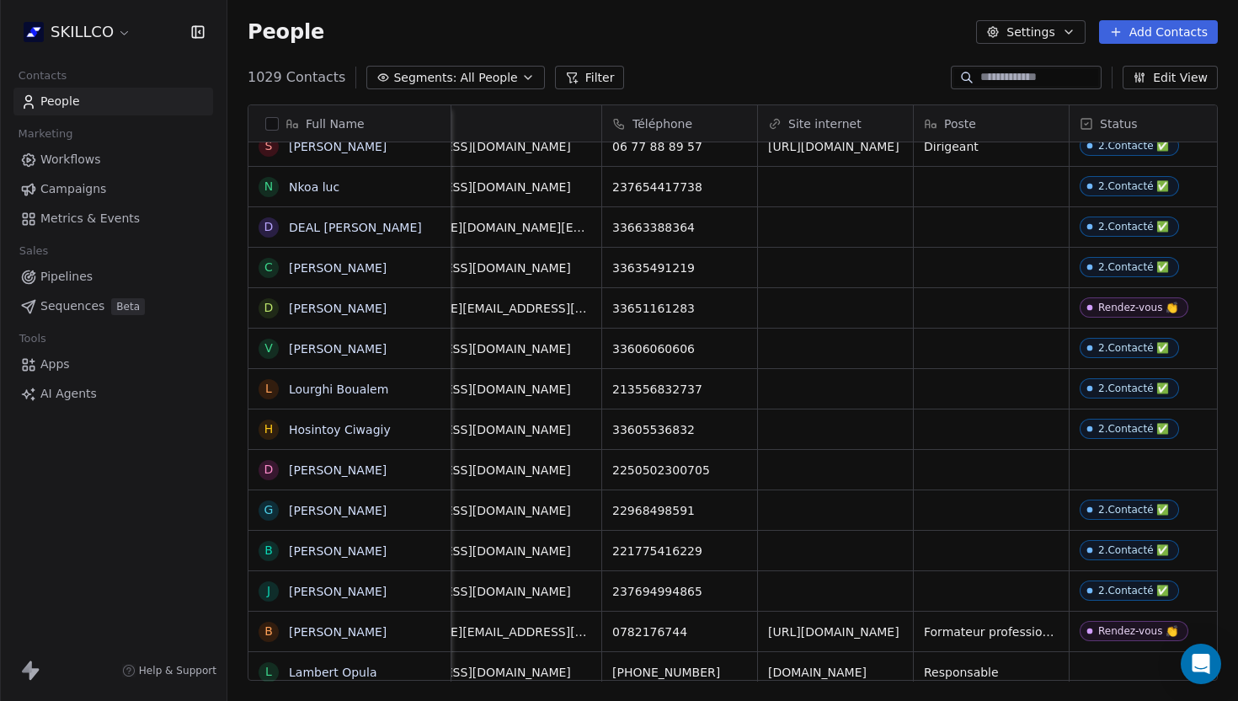
scroll to position [0, 113]
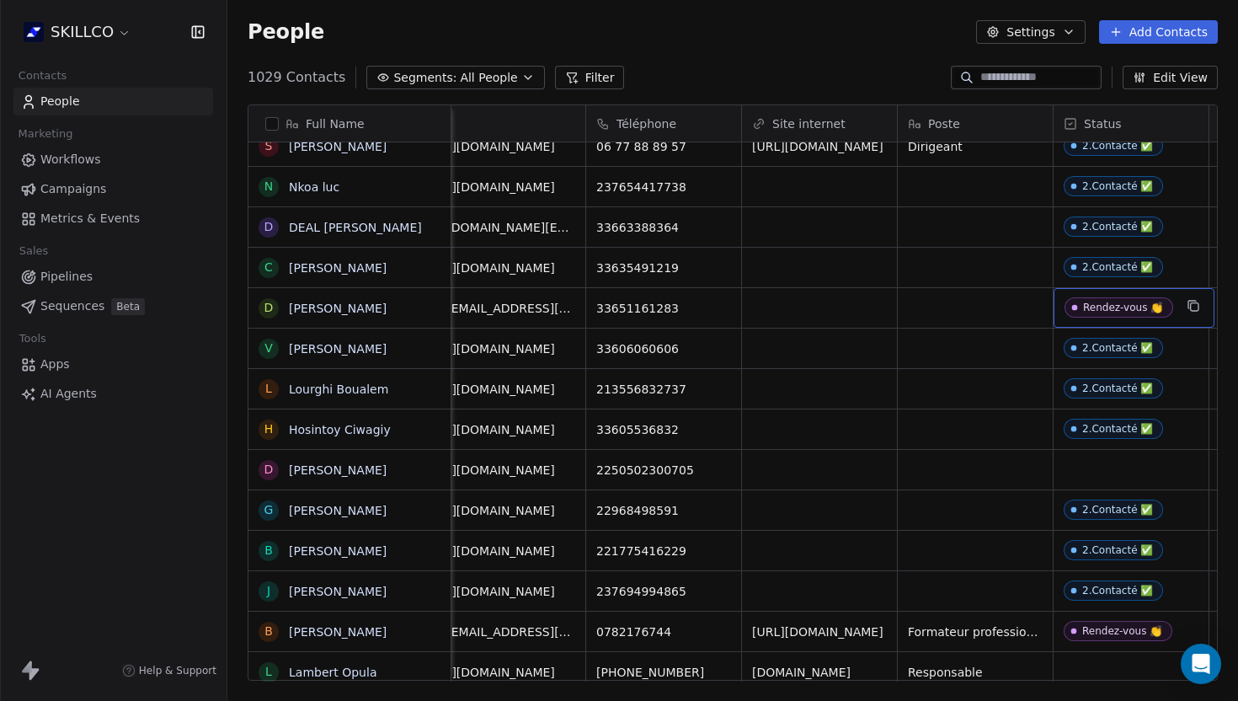
click at [1100, 305] on div "Rendez-vous 👏" at bounding box center [1123, 308] width 80 height 12
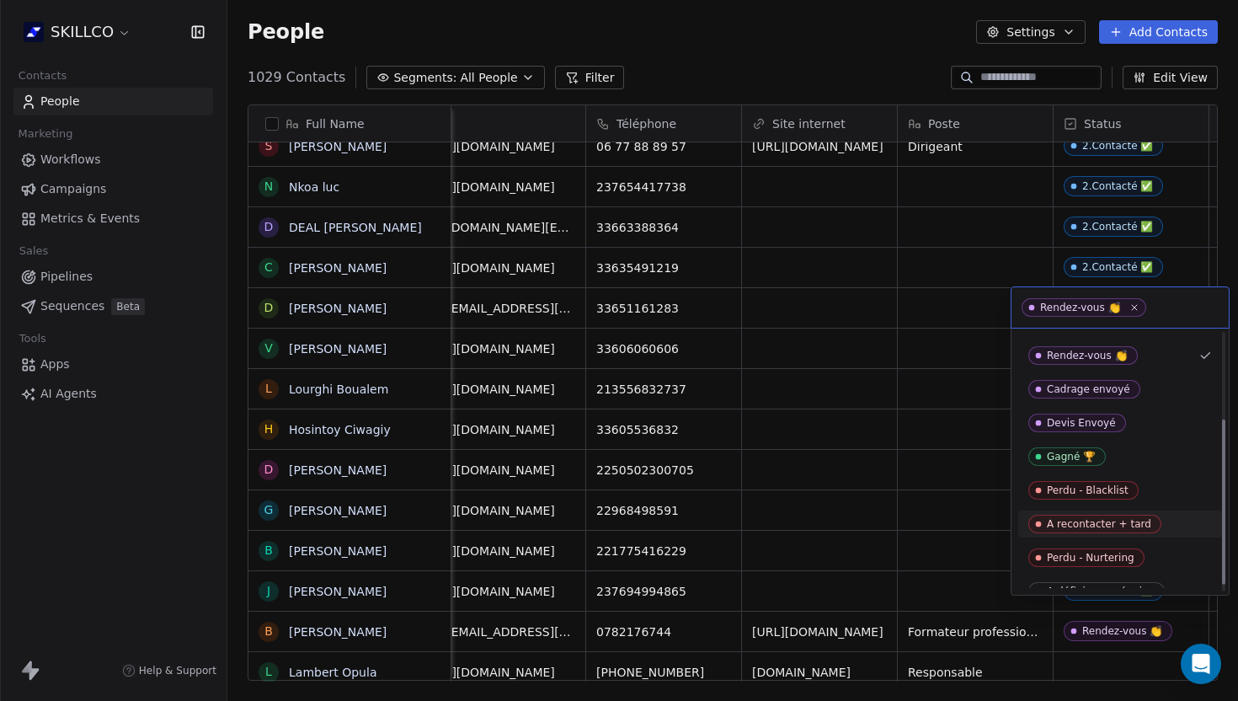
scroll to position [145, 0]
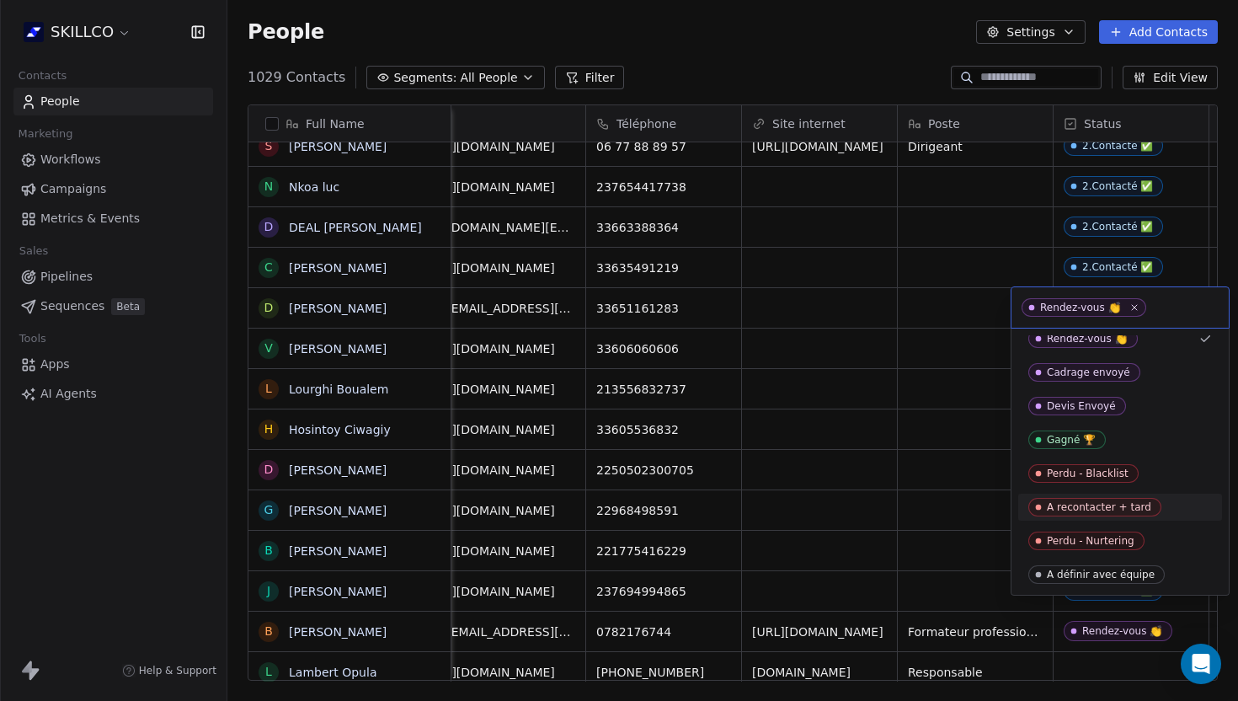
click at [1071, 512] on div "A recontacter + tard" at bounding box center [1099, 507] width 104 height 12
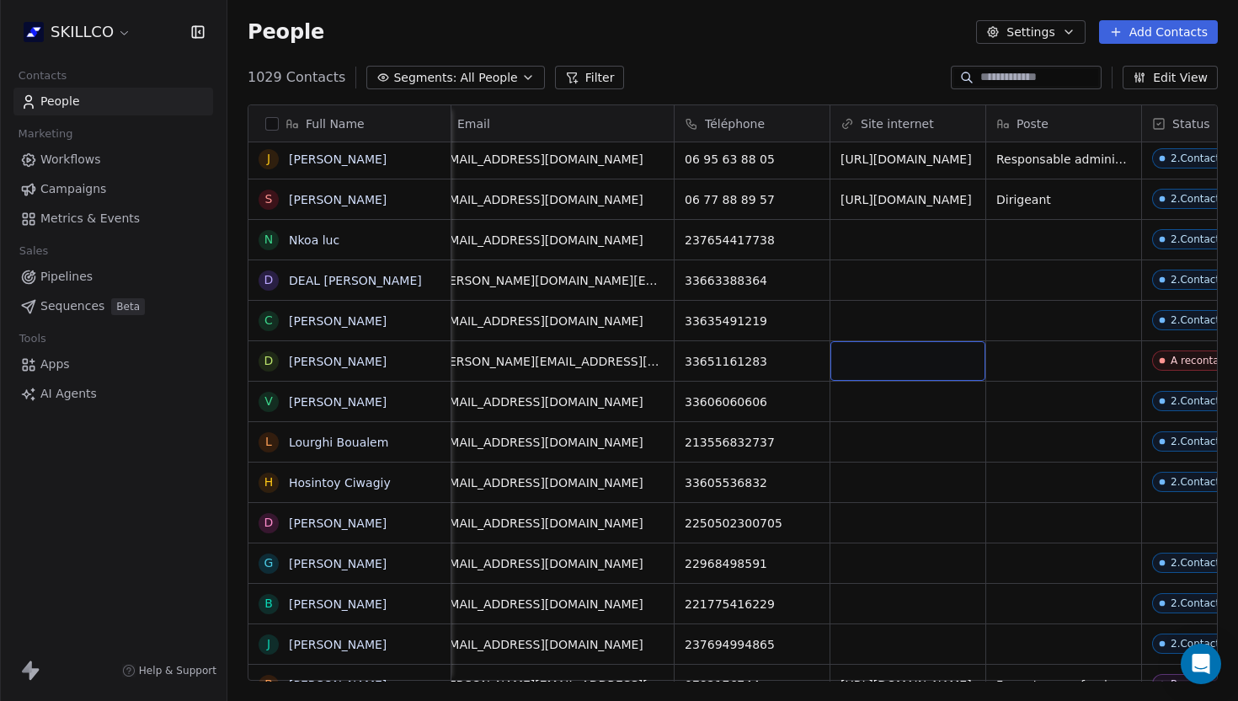
scroll to position [0, 0]
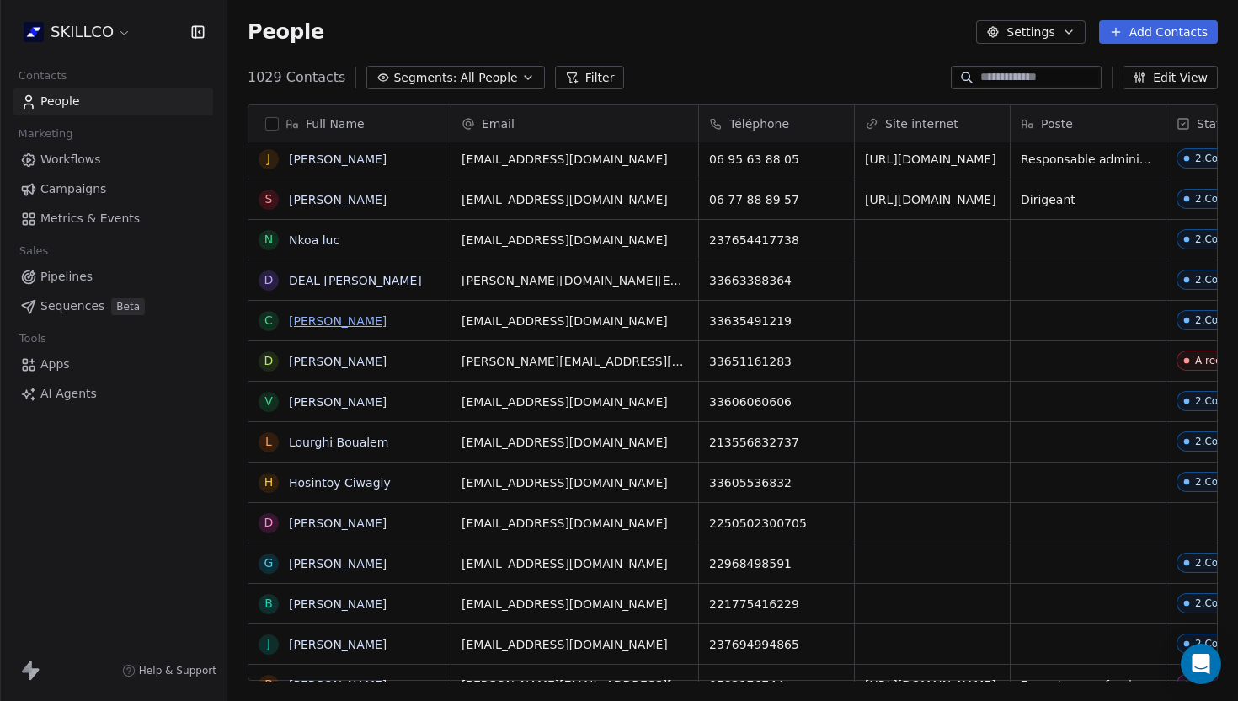
click at [361, 320] on link "[PERSON_NAME]" at bounding box center [338, 320] width 98 height 13
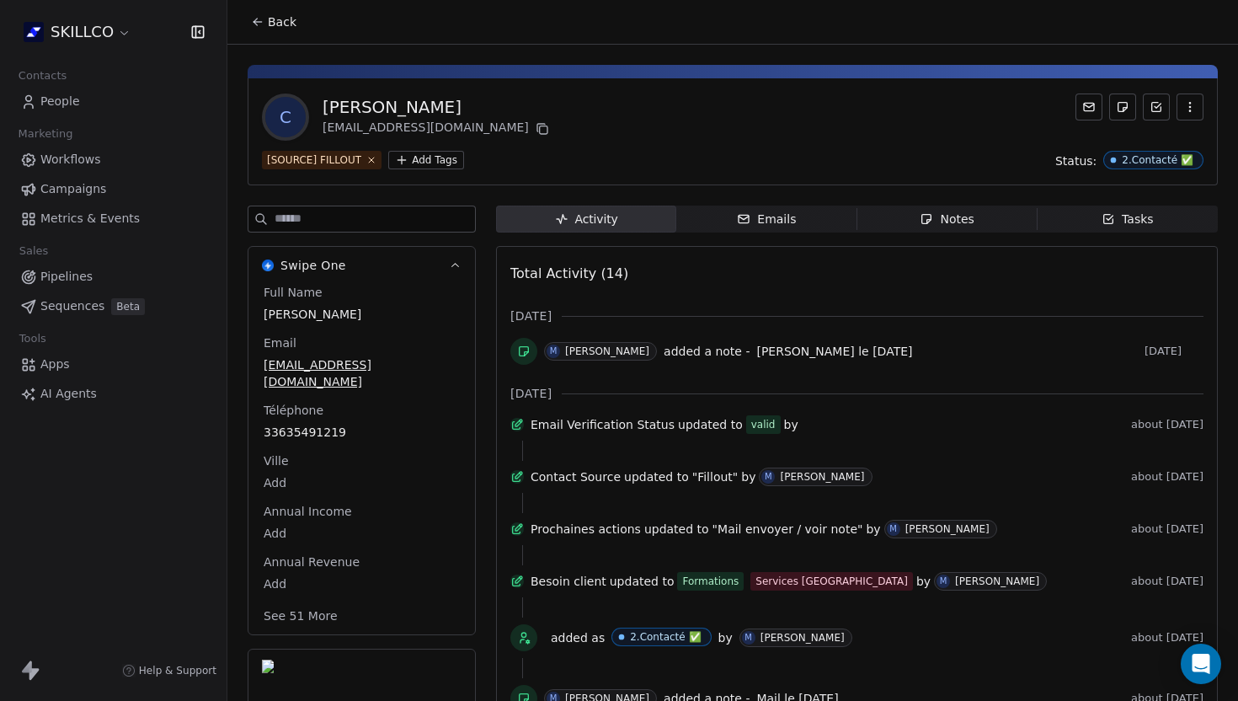
click at [955, 218] on div "Notes" at bounding box center [947, 220] width 54 height 18
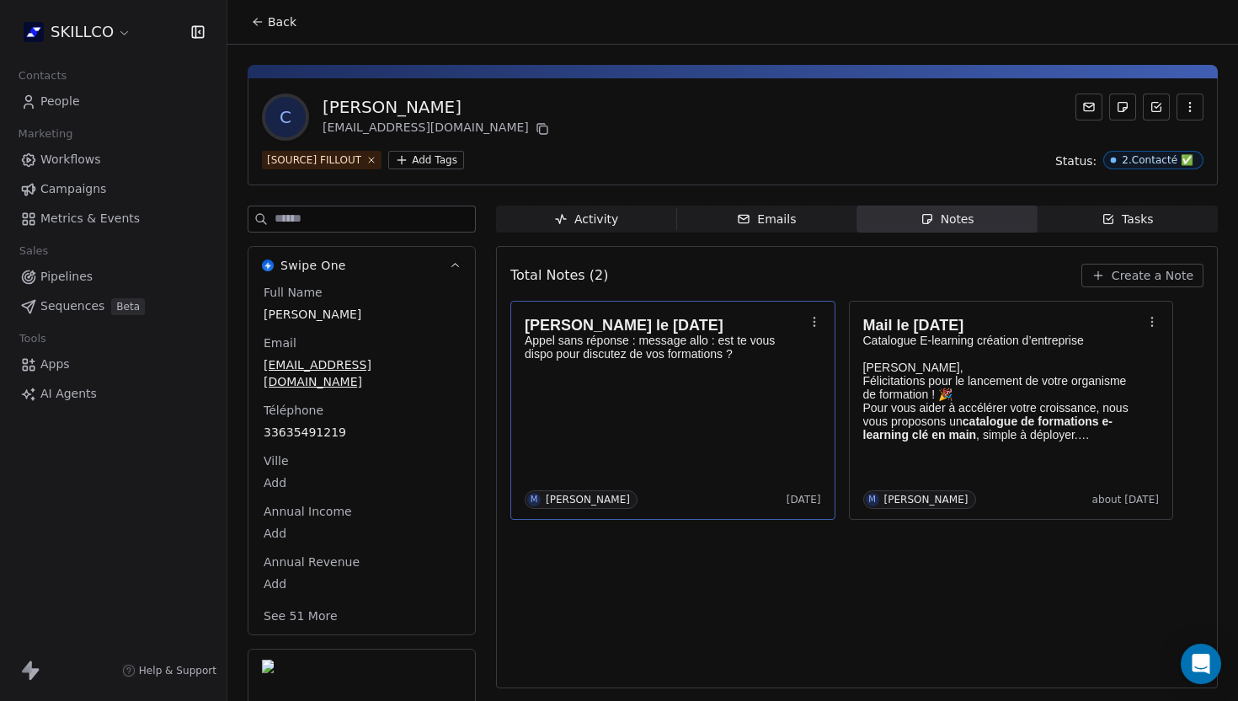
click at [669, 388] on div "[PERSON_NAME] le [DATE] [PERSON_NAME] sans réponse : message allo : est te vous…" at bounding box center [673, 410] width 297 height 197
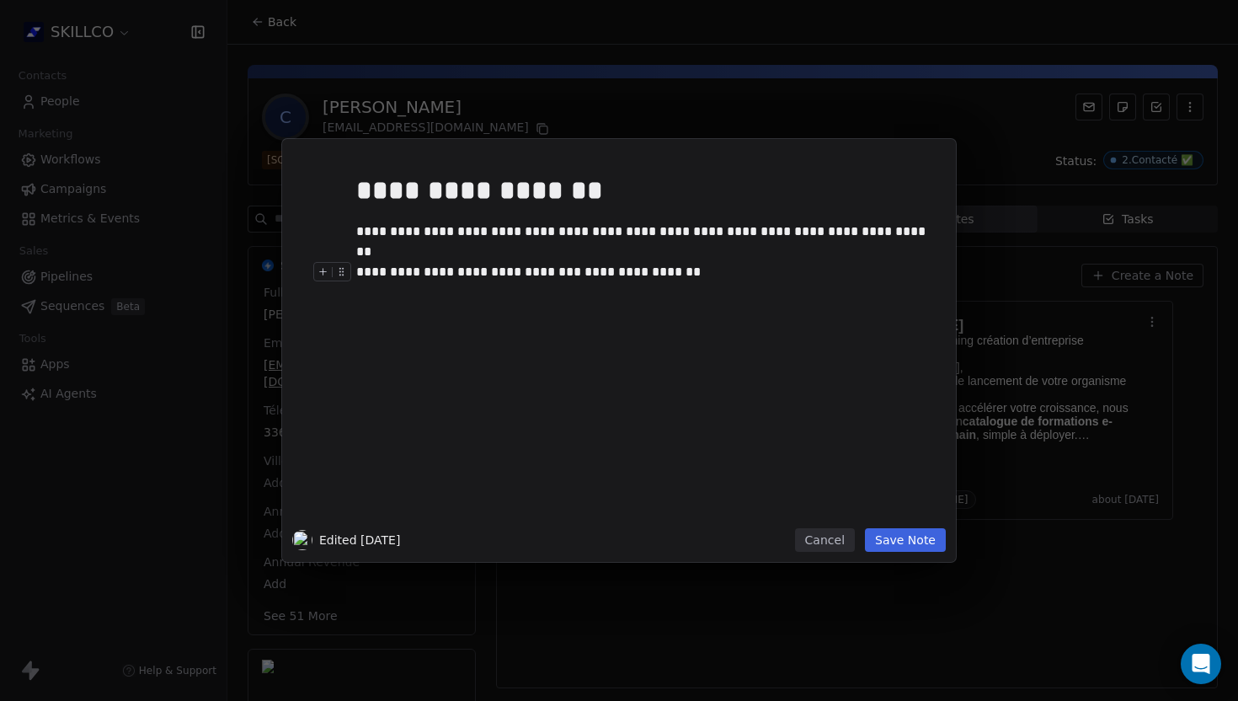
click at [631, 274] on div "**********" at bounding box center [644, 272] width 576 height 20
click at [919, 544] on button "Save Note" at bounding box center [905, 540] width 81 height 24
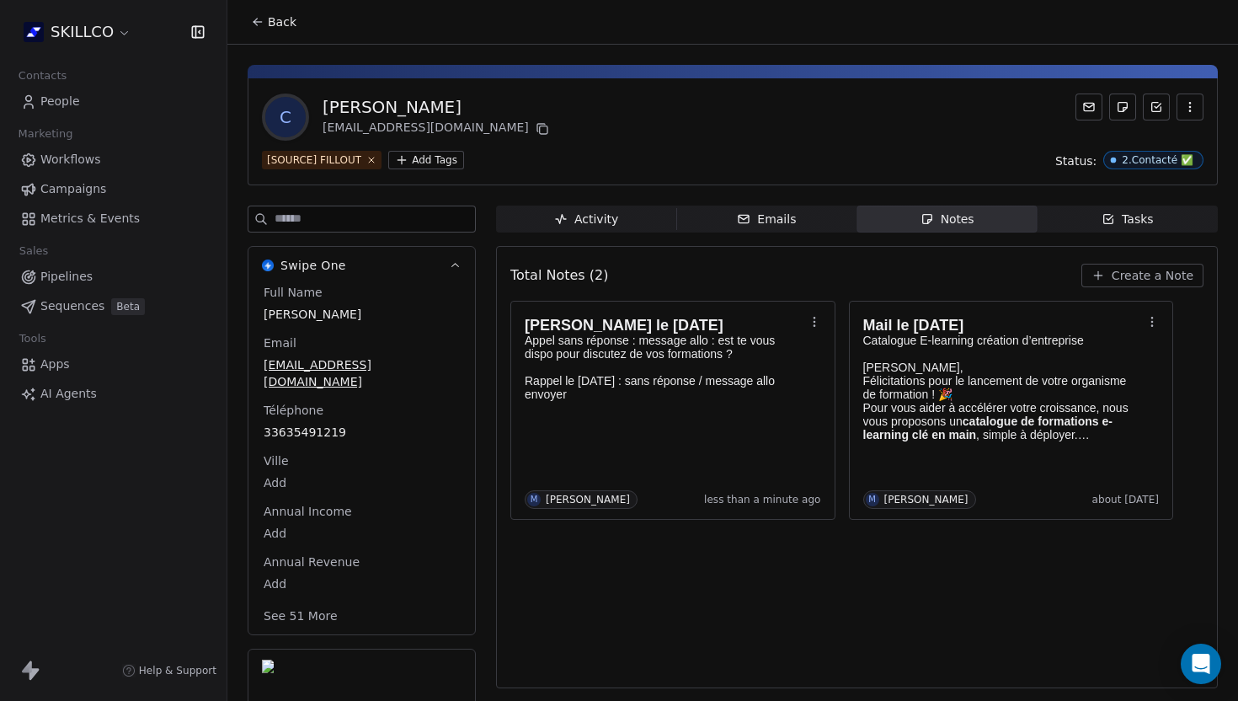
click at [256, 19] on icon at bounding box center [255, 20] width 3 height 3
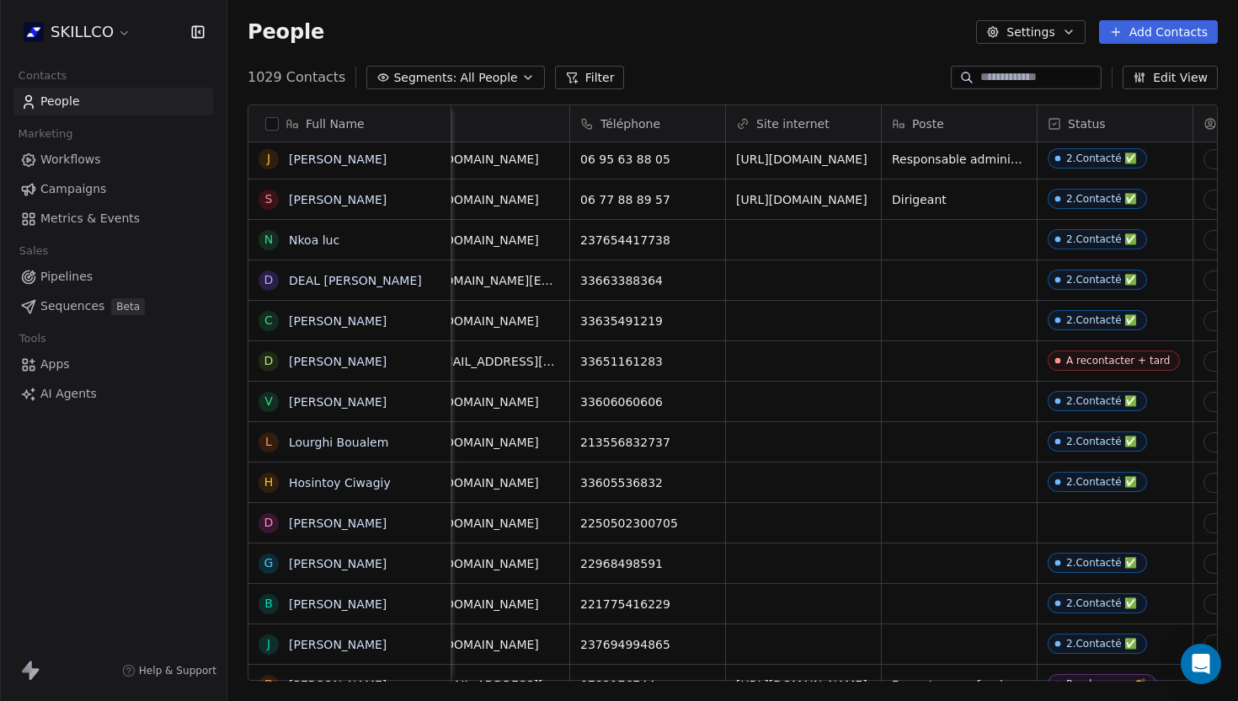
scroll to position [0, 137]
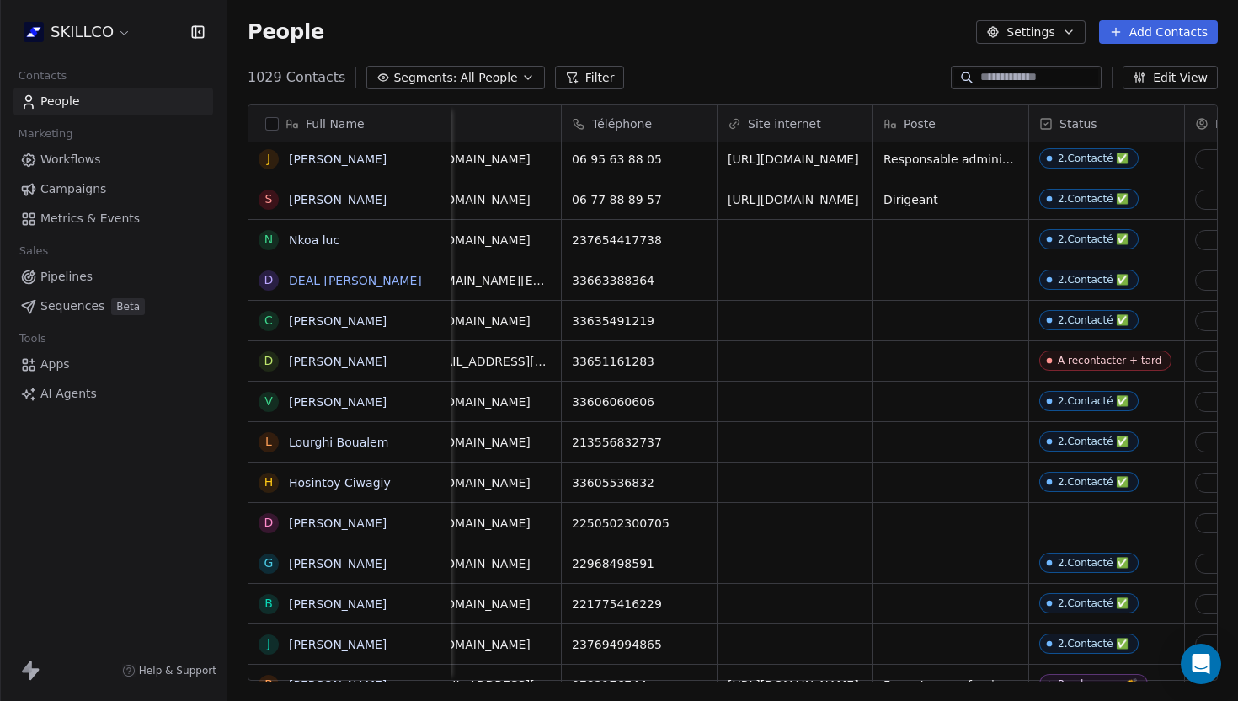
click at [356, 280] on link "DEAL [PERSON_NAME]" at bounding box center [355, 280] width 133 height 13
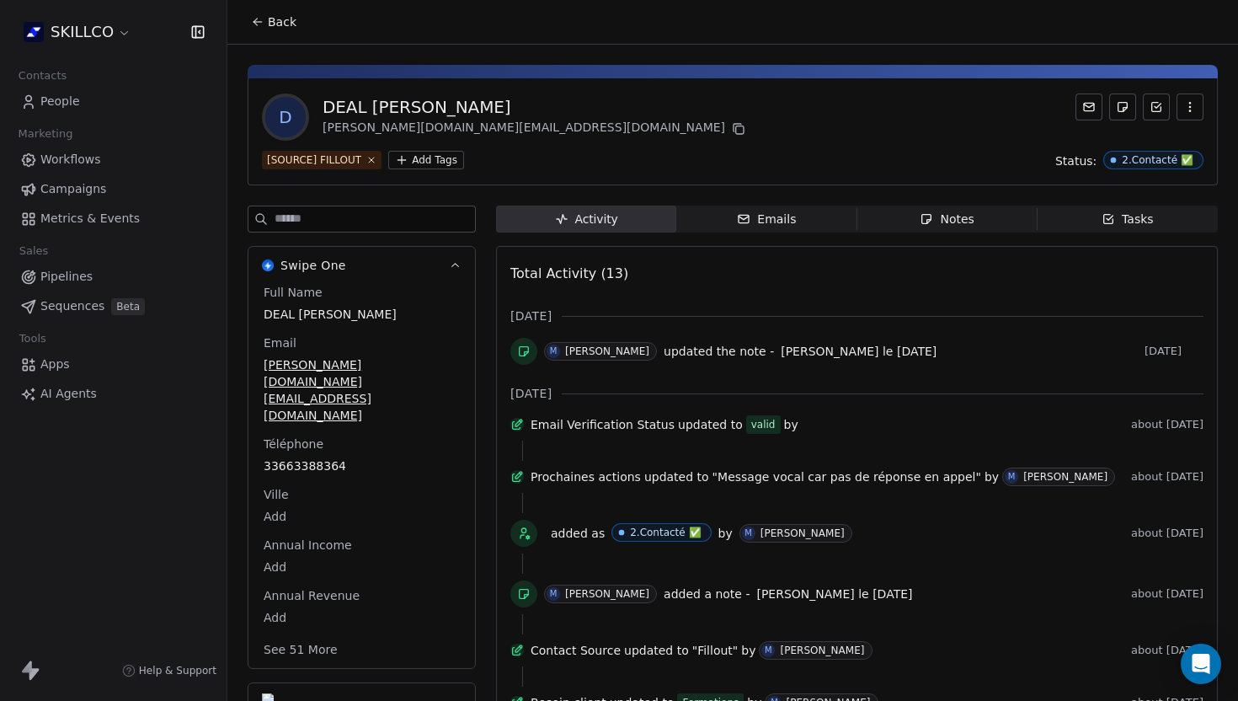
click at [969, 206] on span "Notes Notes" at bounding box center [948, 219] width 180 height 27
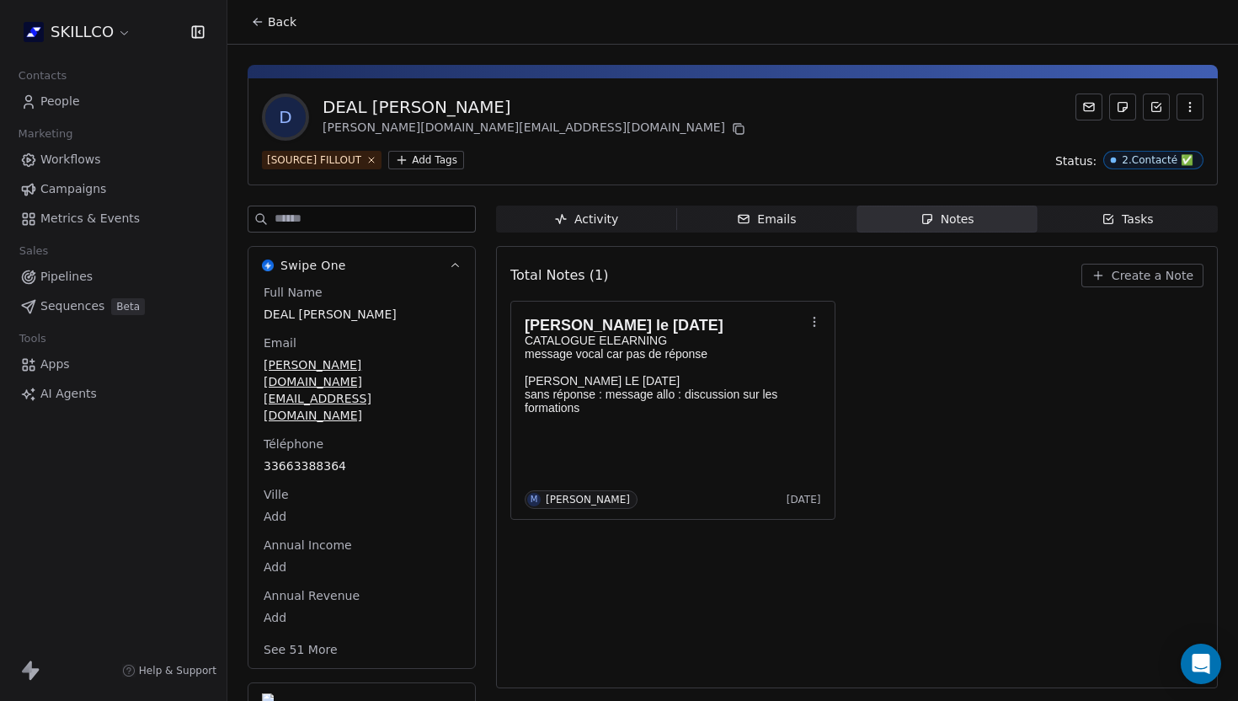
click at [283, 24] on span "Back" at bounding box center [282, 21] width 29 height 17
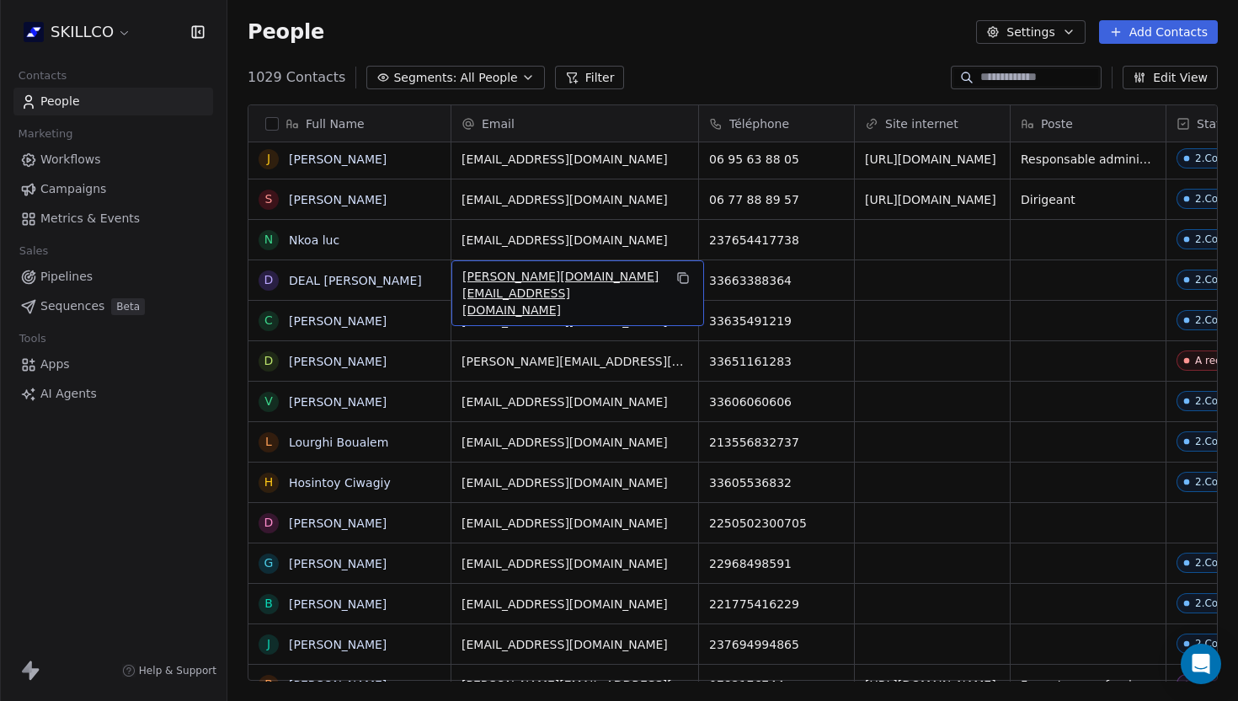
click at [578, 282] on span "[PERSON_NAME][DOMAIN_NAME][EMAIL_ADDRESS][DOMAIN_NAME]" at bounding box center [562, 293] width 201 height 51
click at [558, 281] on input "**********" at bounding box center [576, 281] width 240 height 34
click at [811, 270] on html "SKILLCO Contacts People Marketing Workflows Campaigns Metrics & Events Sales Pi…" at bounding box center [619, 350] width 1238 height 701
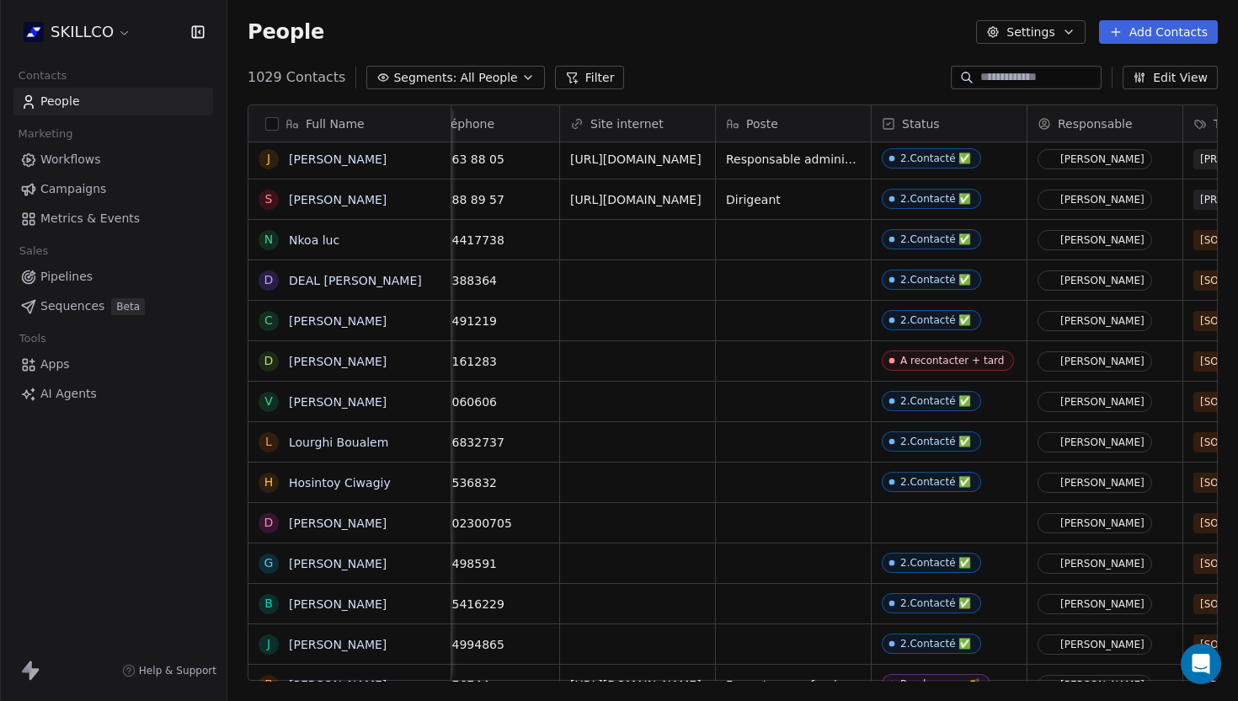
scroll to position [0, 247]
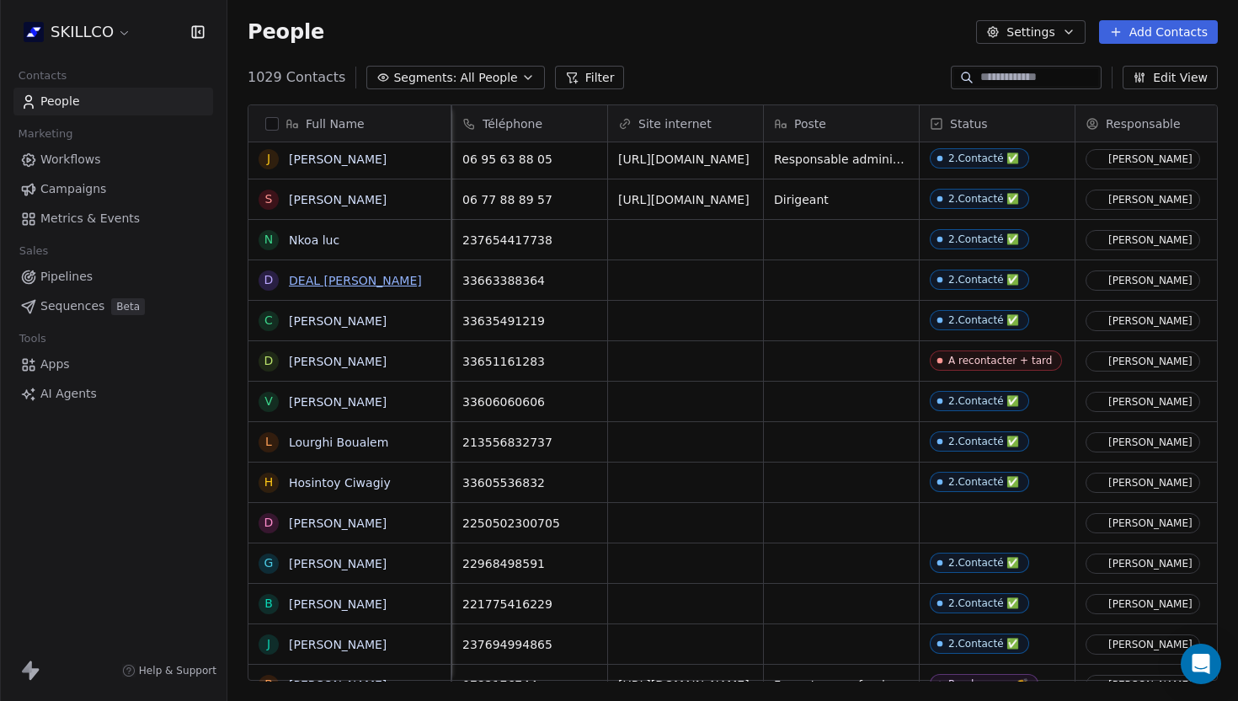
click at [346, 274] on link "DEAL [PERSON_NAME]" at bounding box center [355, 280] width 133 height 13
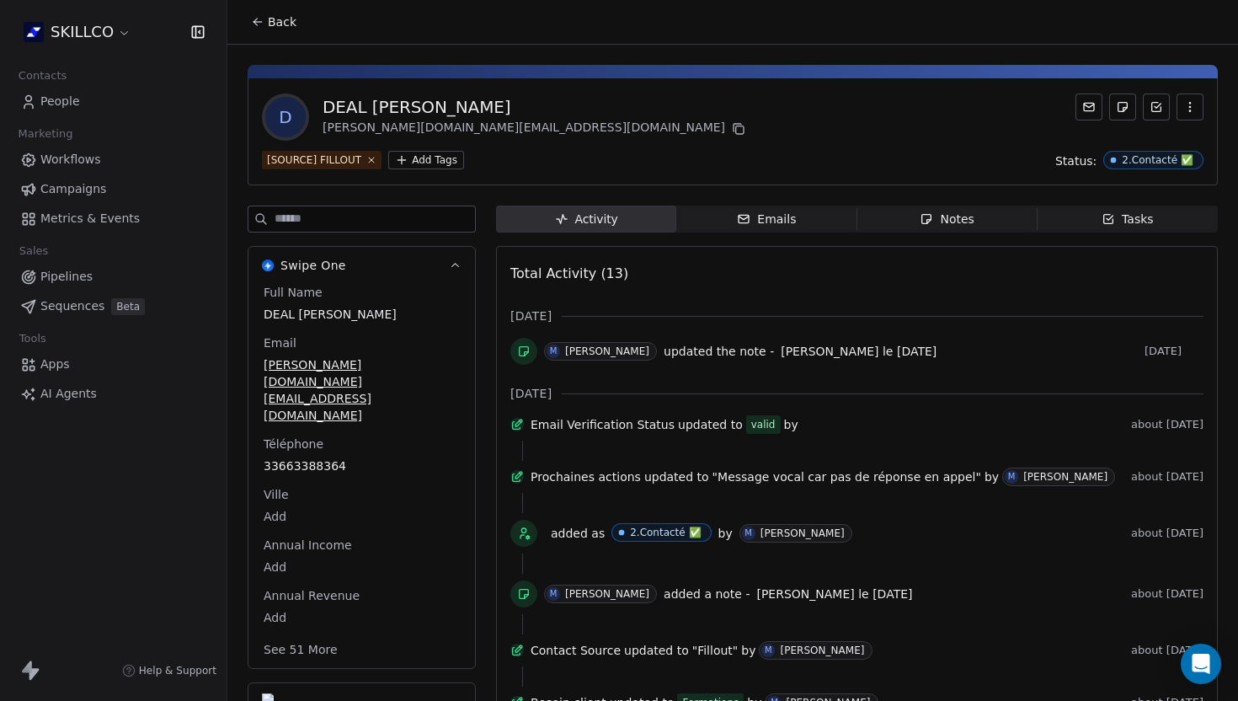
click at [920, 211] on span "Notes Notes" at bounding box center [948, 219] width 180 height 27
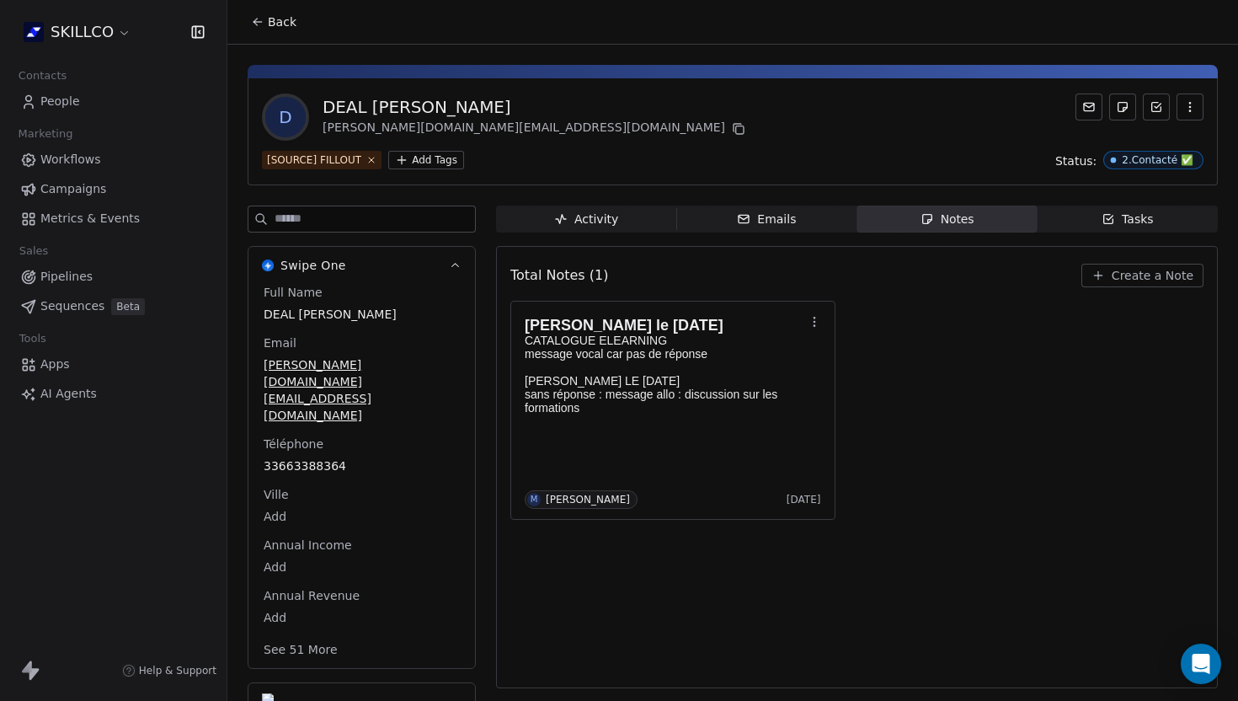
click at [1141, 280] on span "Create a Note" at bounding box center [1153, 275] width 82 height 17
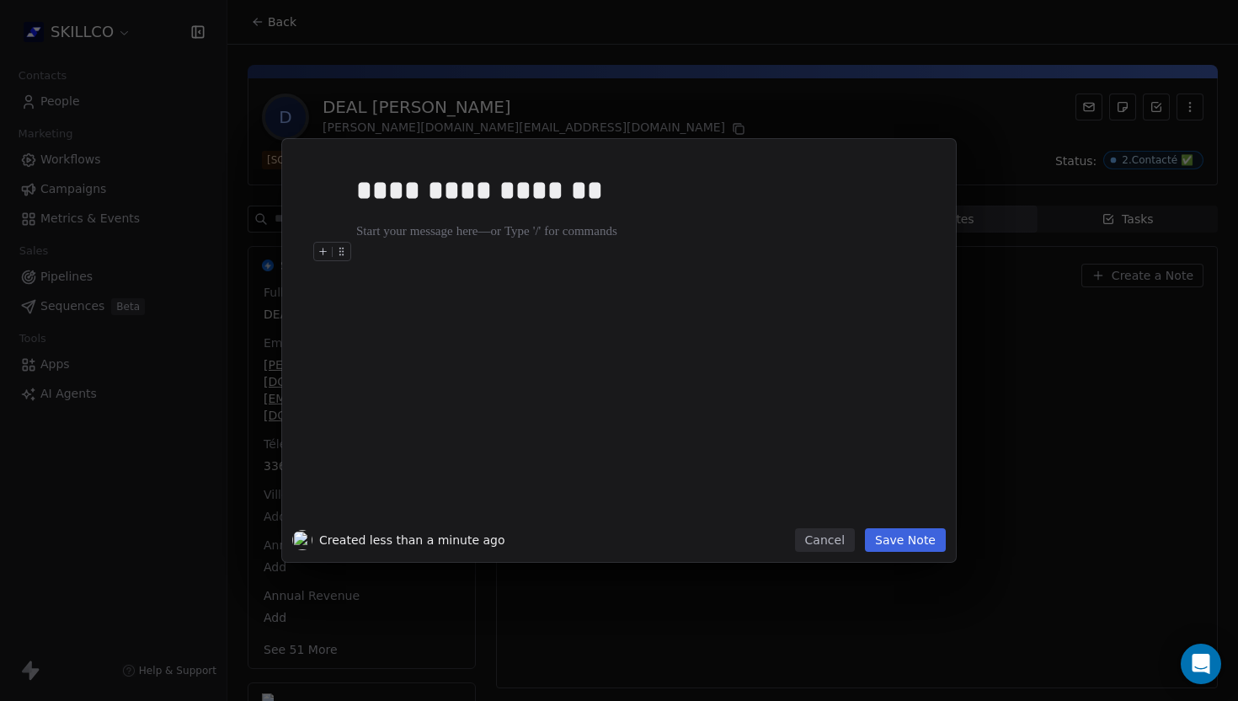
click at [909, 545] on button "Save Note" at bounding box center [905, 540] width 81 height 24
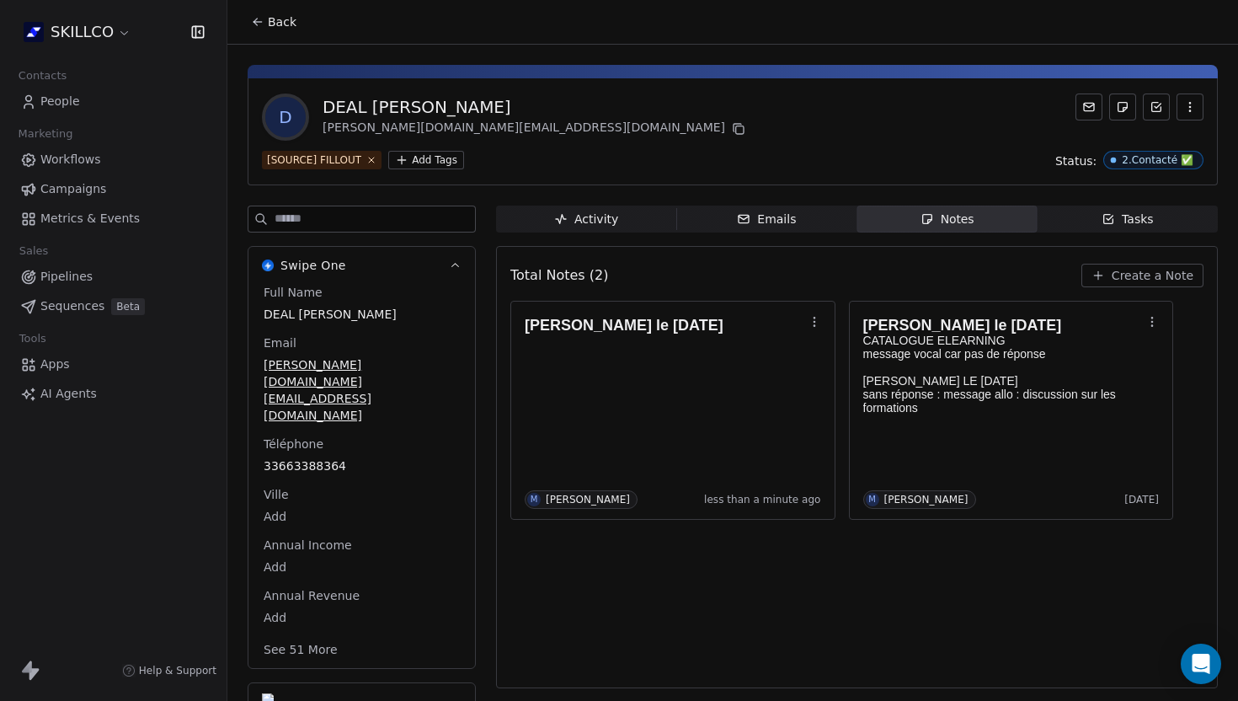
click at [254, 13] on button "Back" at bounding box center [274, 22] width 66 height 30
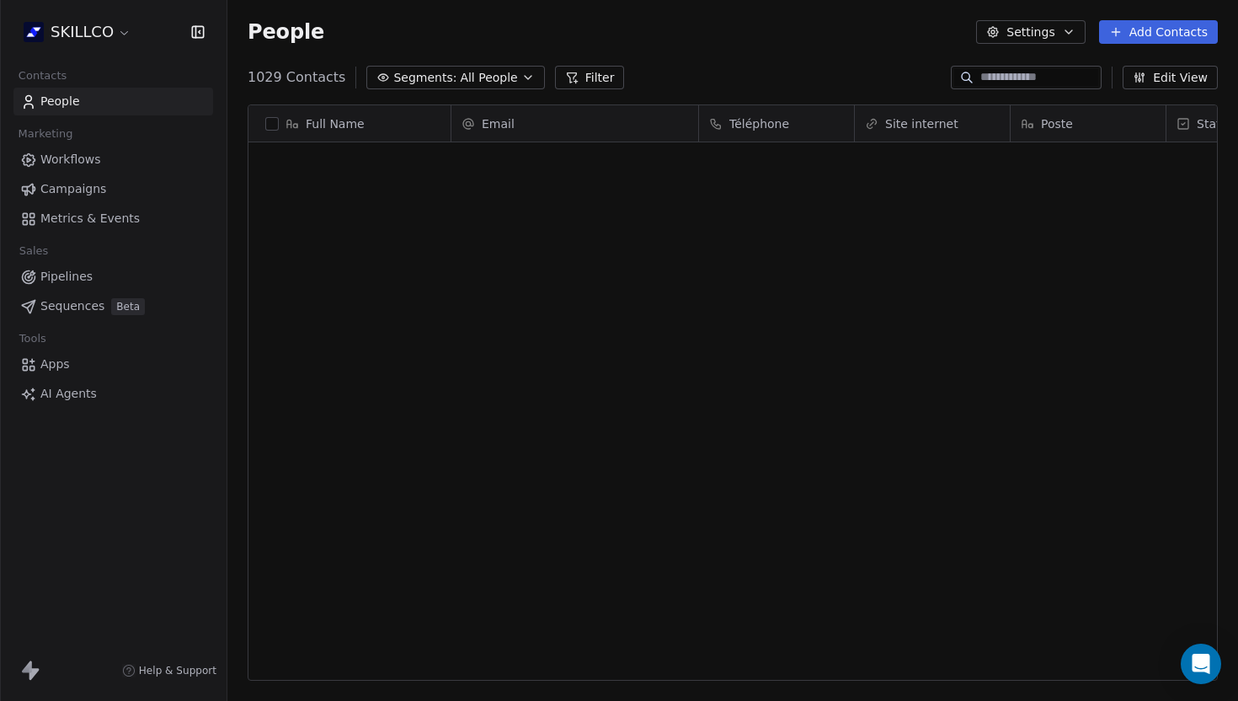
scroll to position [617, 1011]
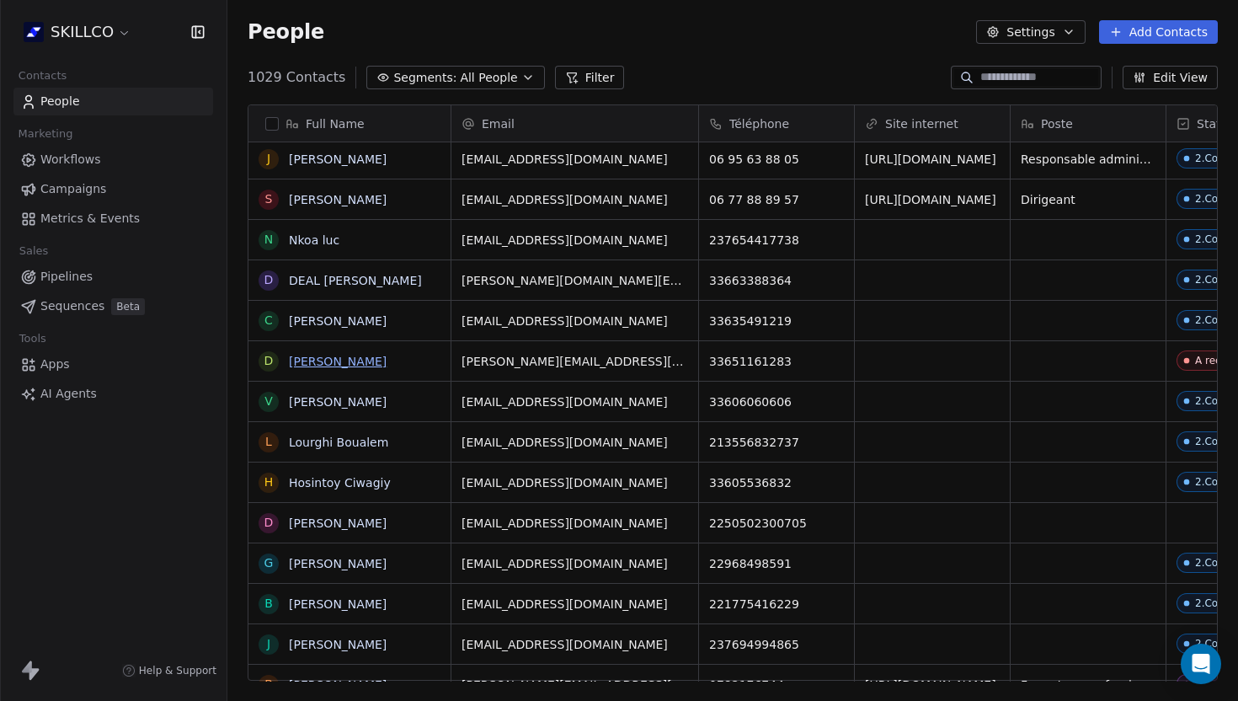
click at [344, 357] on link "[PERSON_NAME]" at bounding box center [338, 361] width 98 height 13
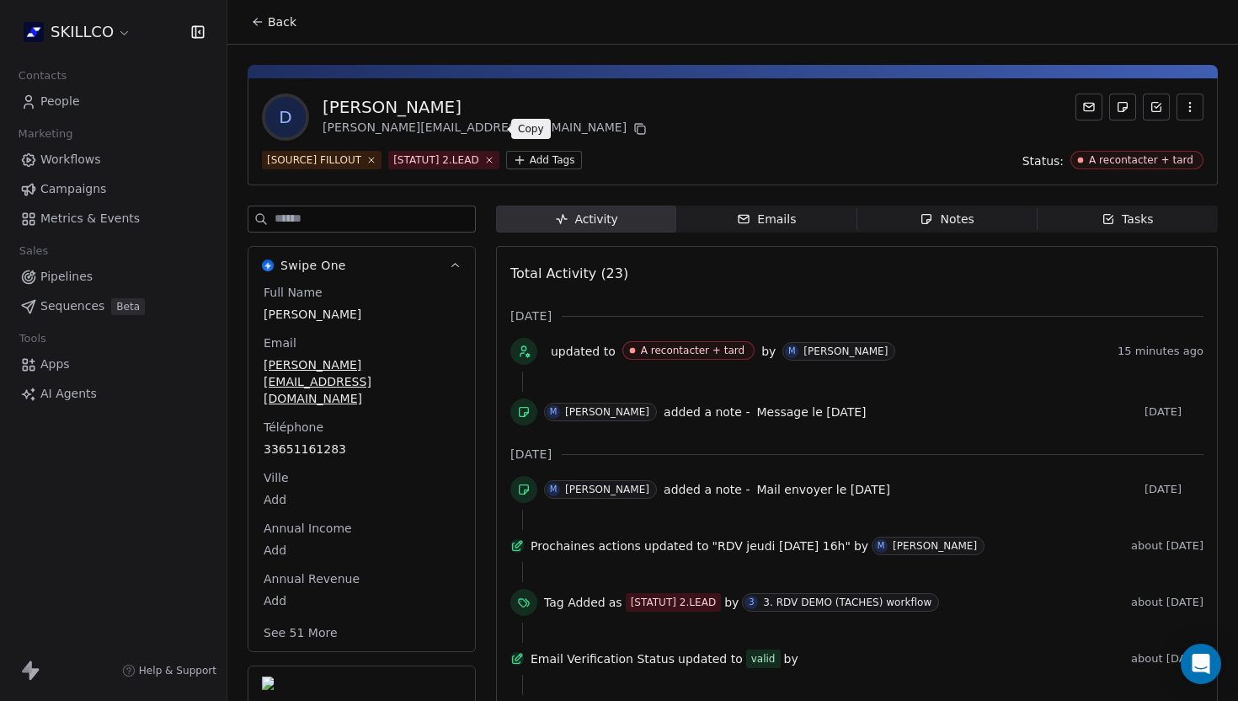
click at [634, 125] on icon at bounding box center [640, 128] width 13 height 13
click at [950, 222] on div "Notes" at bounding box center [947, 220] width 54 height 18
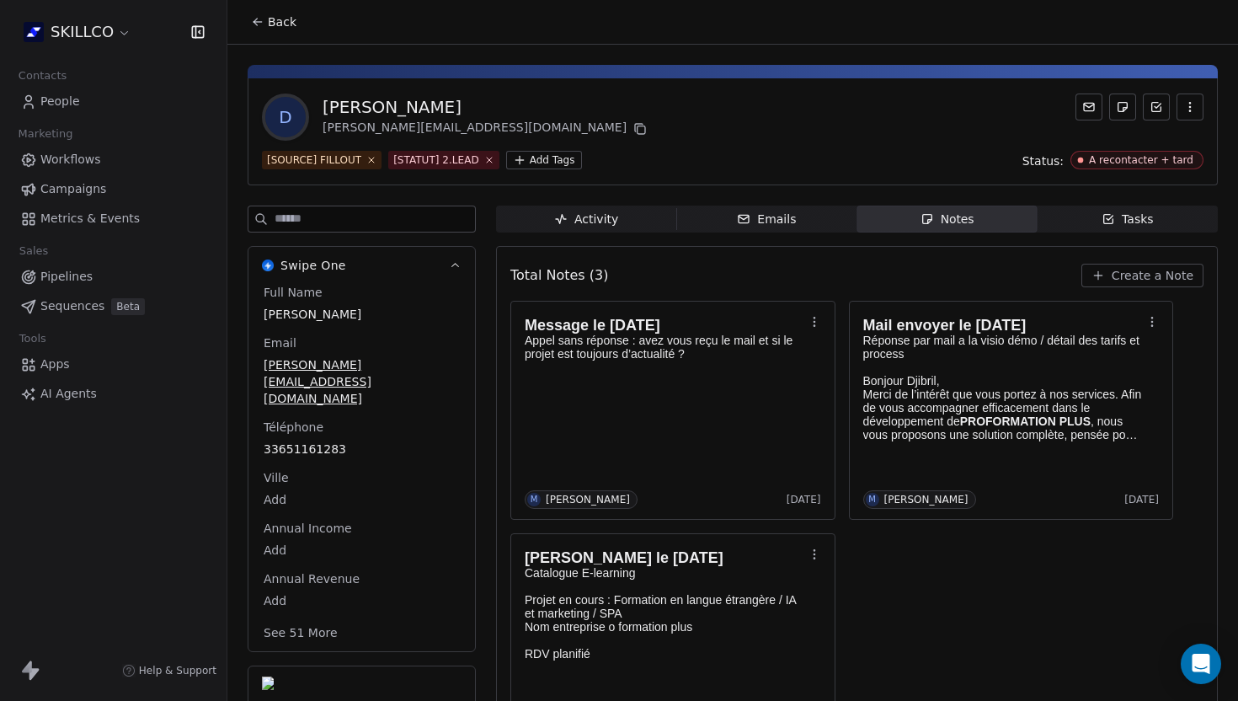
click at [1123, 285] on button "Create a Note" at bounding box center [1143, 276] width 122 height 24
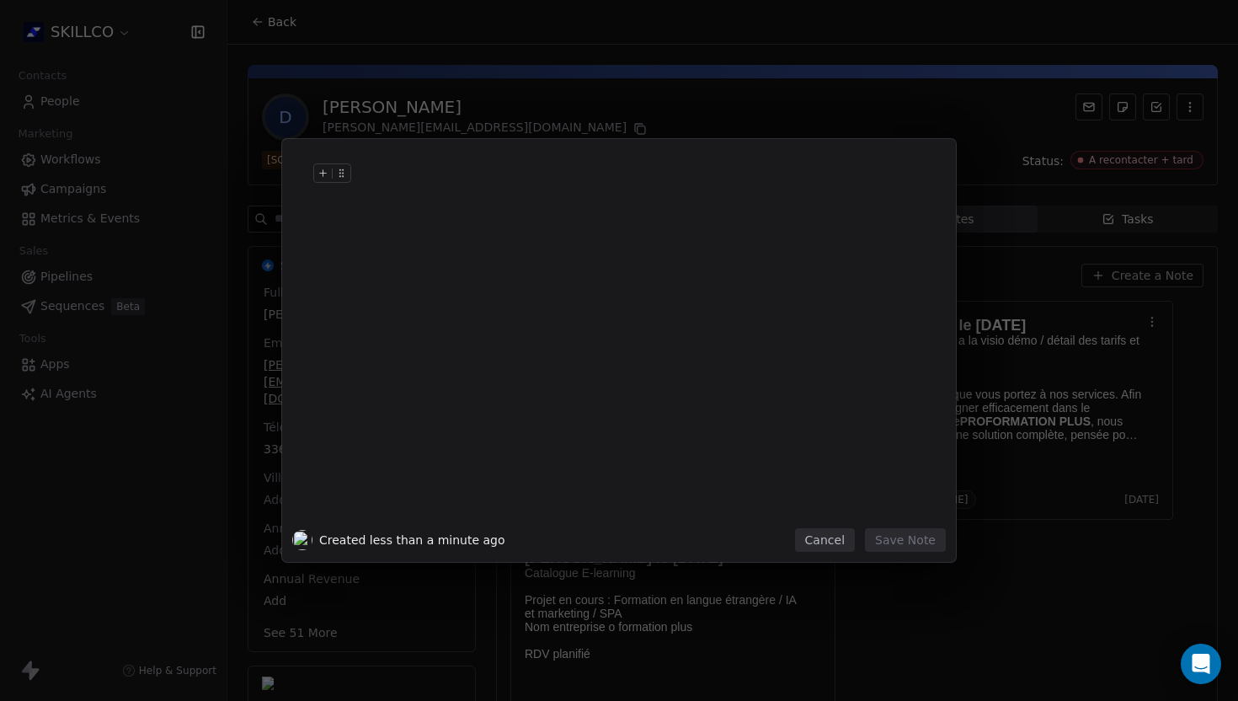
click at [434, 198] on div at bounding box center [644, 190] width 576 height 40
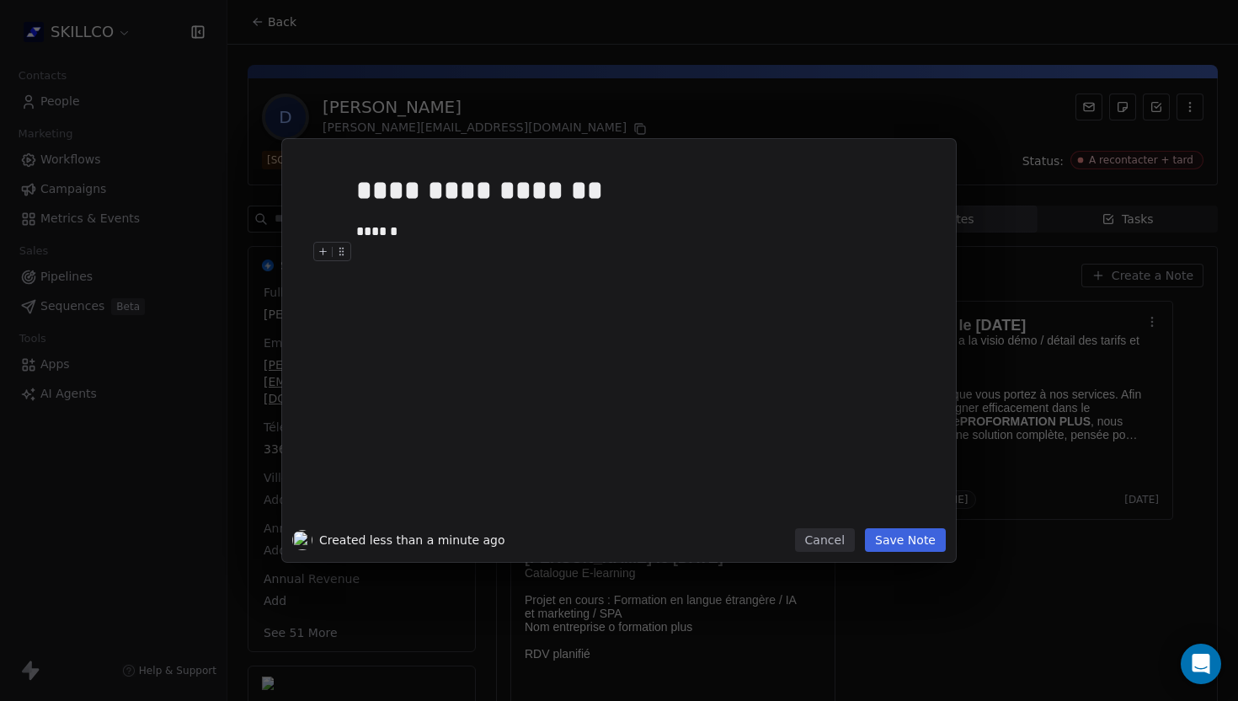
click at [913, 549] on button "Save Note" at bounding box center [905, 540] width 81 height 24
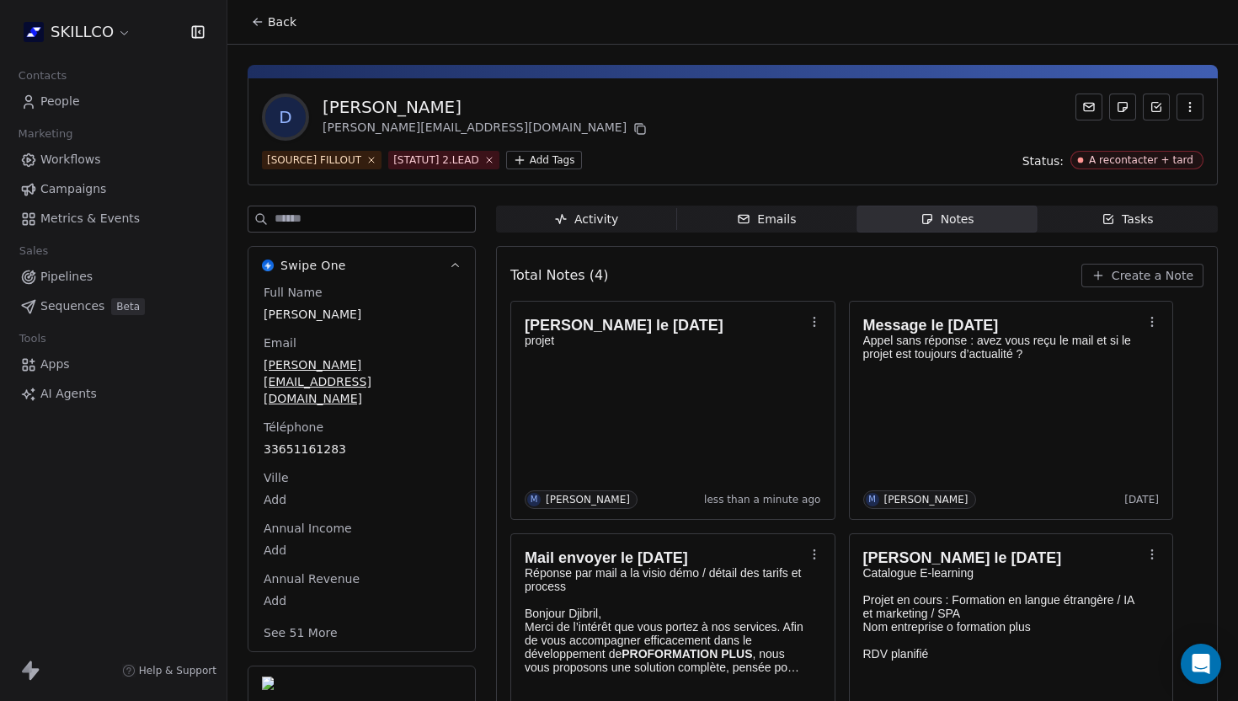
click at [253, 19] on icon at bounding box center [257, 21] width 13 height 13
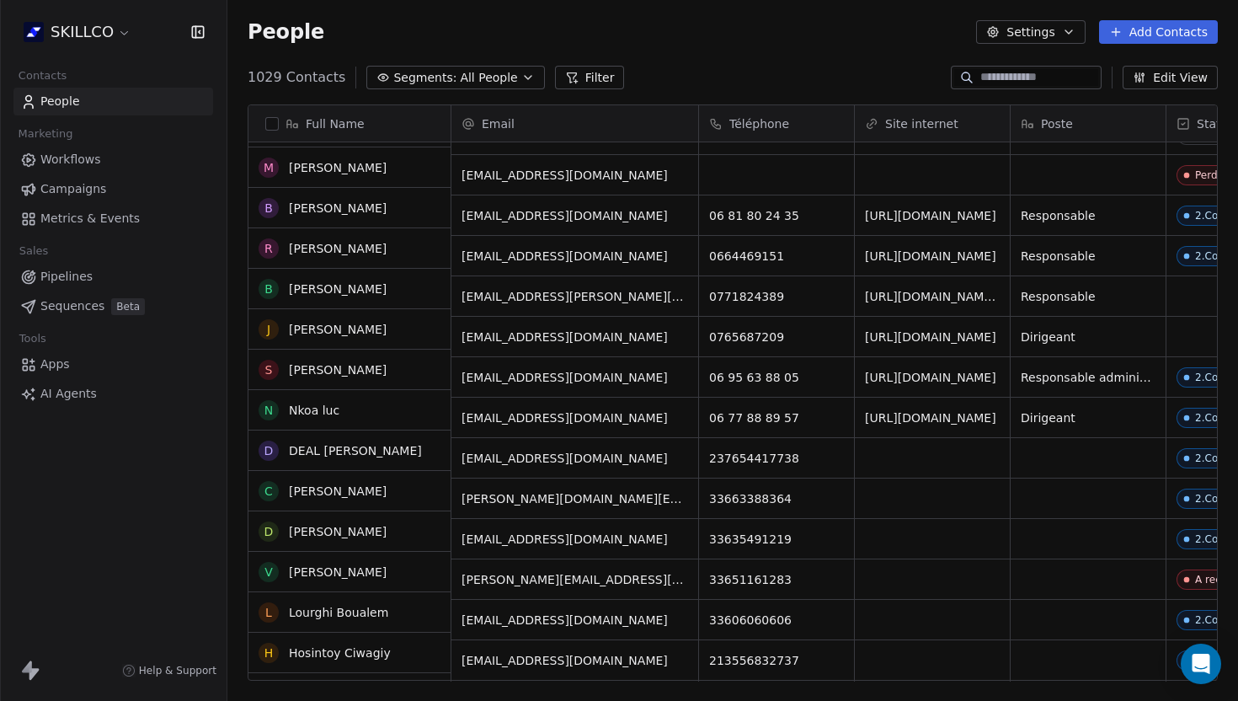
scroll to position [1737, 0]
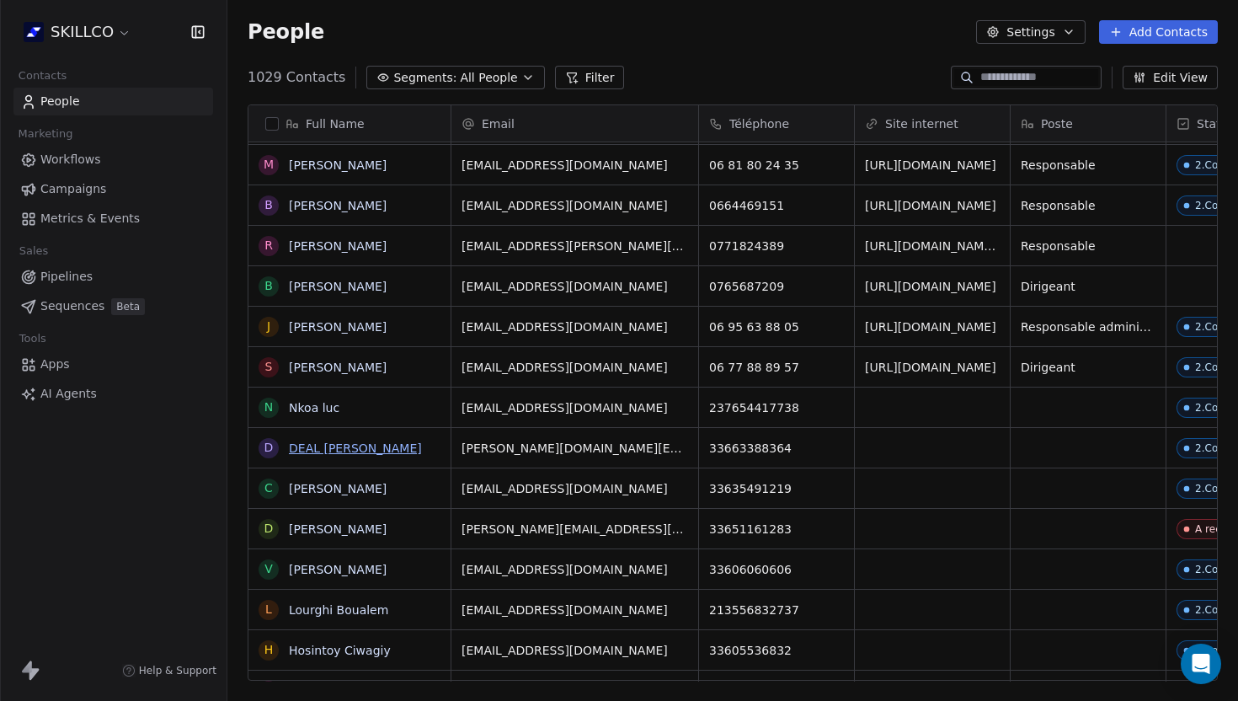
click at [316, 443] on link "DEAL [PERSON_NAME]" at bounding box center [355, 447] width 133 height 13
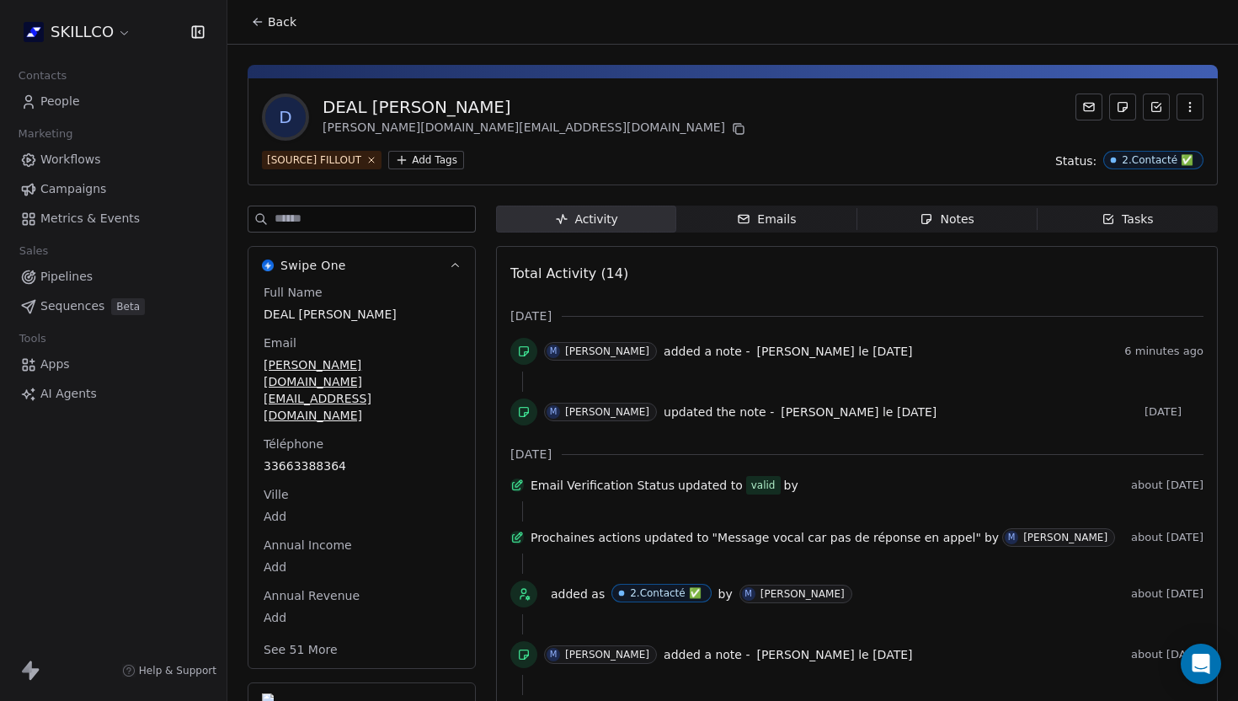
click at [908, 220] on span "Notes Notes" at bounding box center [948, 219] width 180 height 27
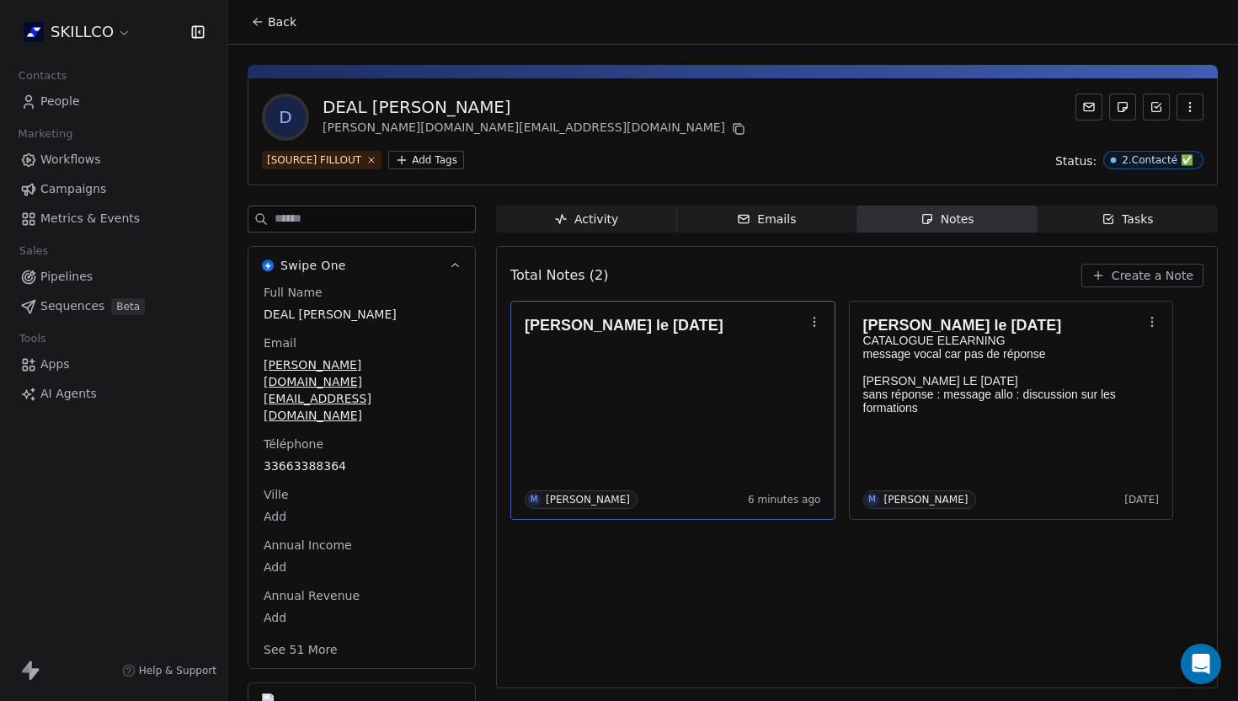
click at [613, 389] on div "[PERSON_NAME] le [DATE] M [PERSON_NAME] 6 minutes ago" at bounding box center [673, 410] width 297 height 197
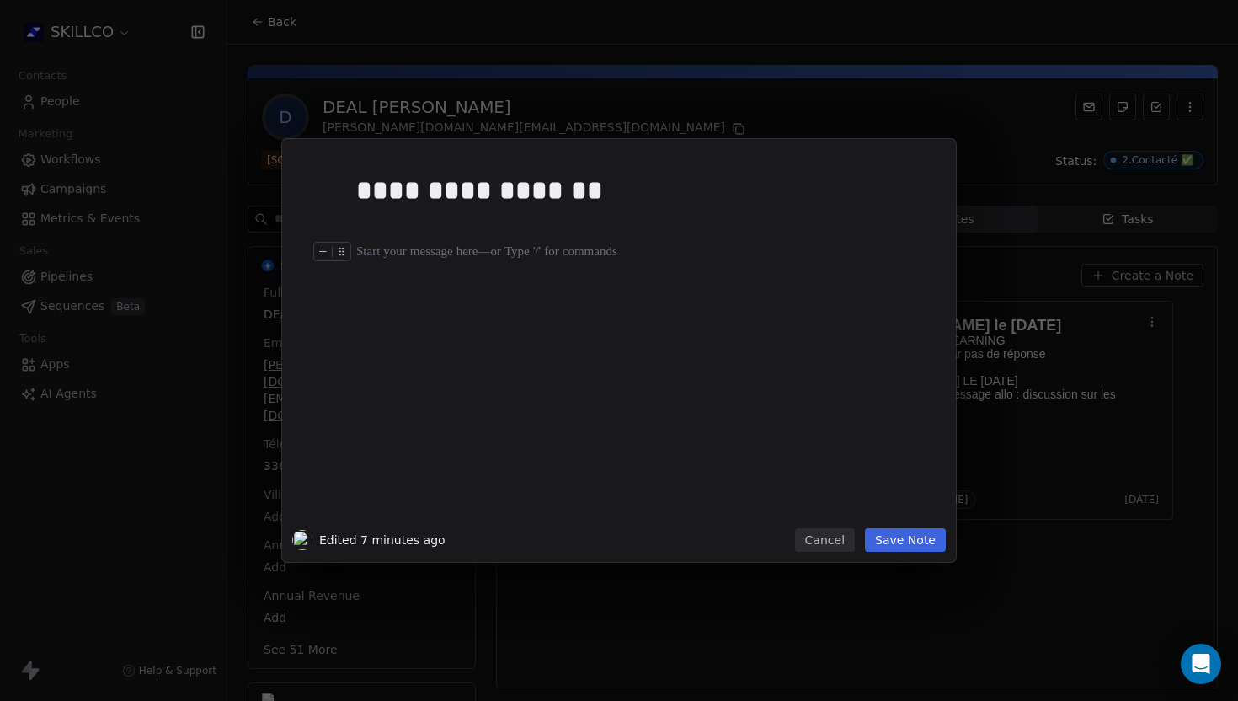
click at [395, 244] on div at bounding box center [644, 252] width 576 height 20
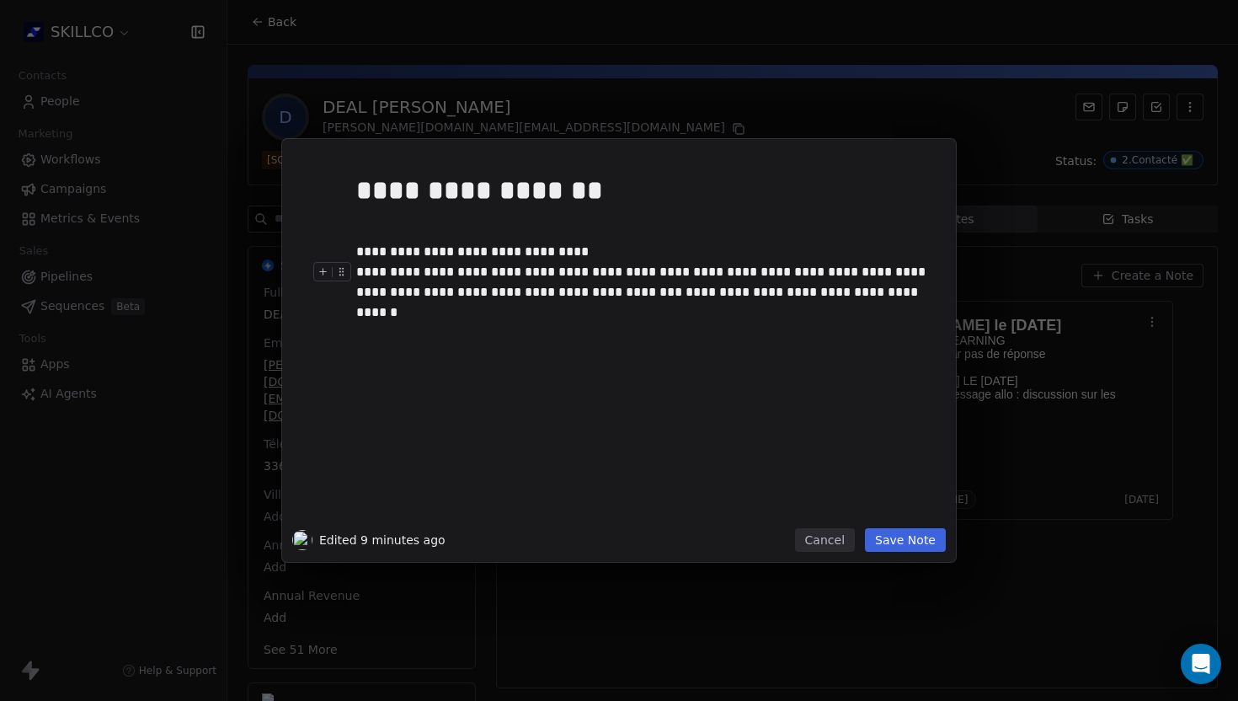
click at [361, 271] on div "**********" at bounding box center [644, 282] width 576 height 40
click at [871, 297] on div "**********" at bounding box center [644, 282] width 576 height 40
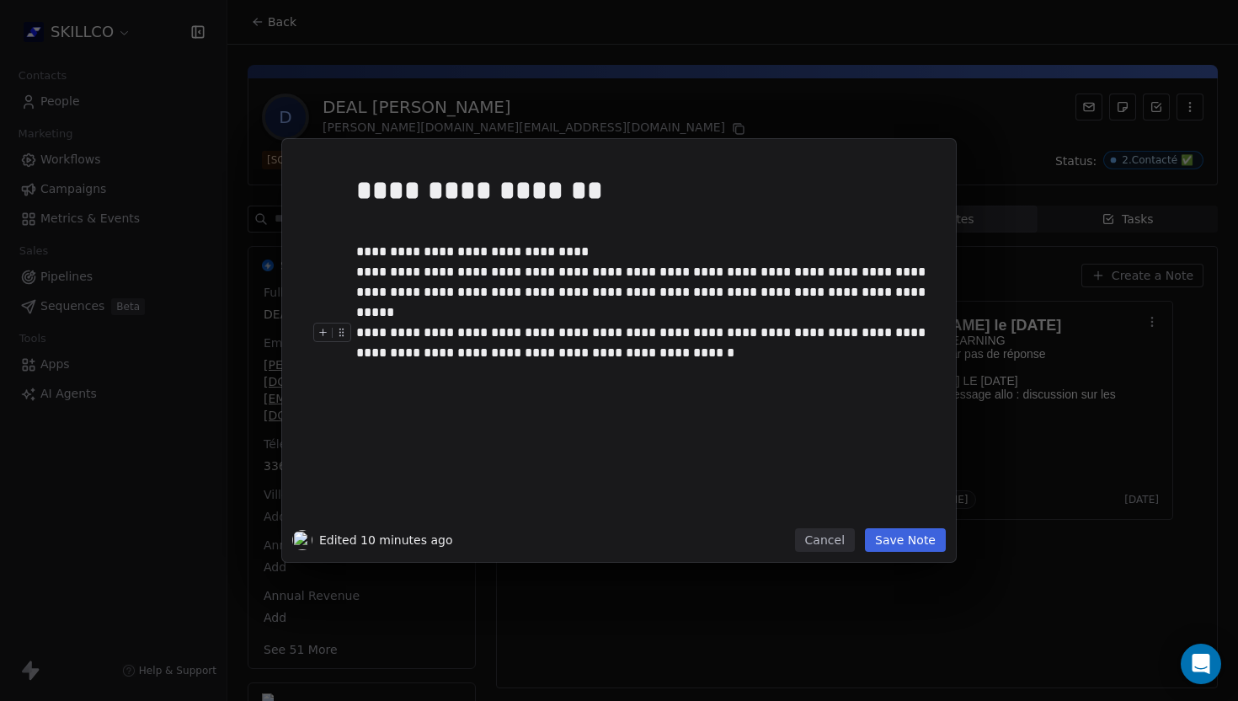
click at [363, 340] on div "**********" at bounding box center [644, 343] width 576 height 40
click at [907, 537] on button "Save Note" at bounding box center [905, 540] width 81 height 24
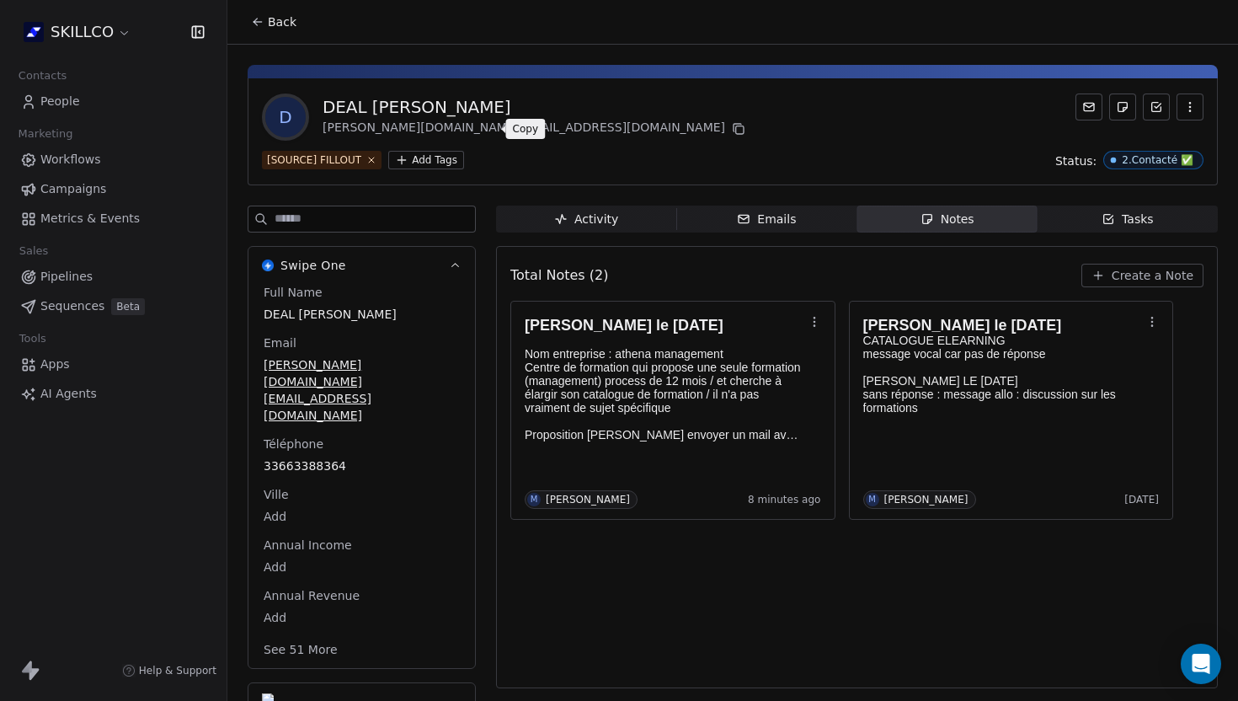
click at [732, 122] on icon at bounding box center [738, 128] width 13 height 13
click at [1107, 288] on div "Total Notes (2) Create a Note" at bounding box center [857, 275] width 693 height 37
click at [1105, 276] on icon "button" at bounding box center [1098, 275] width 13 height 13
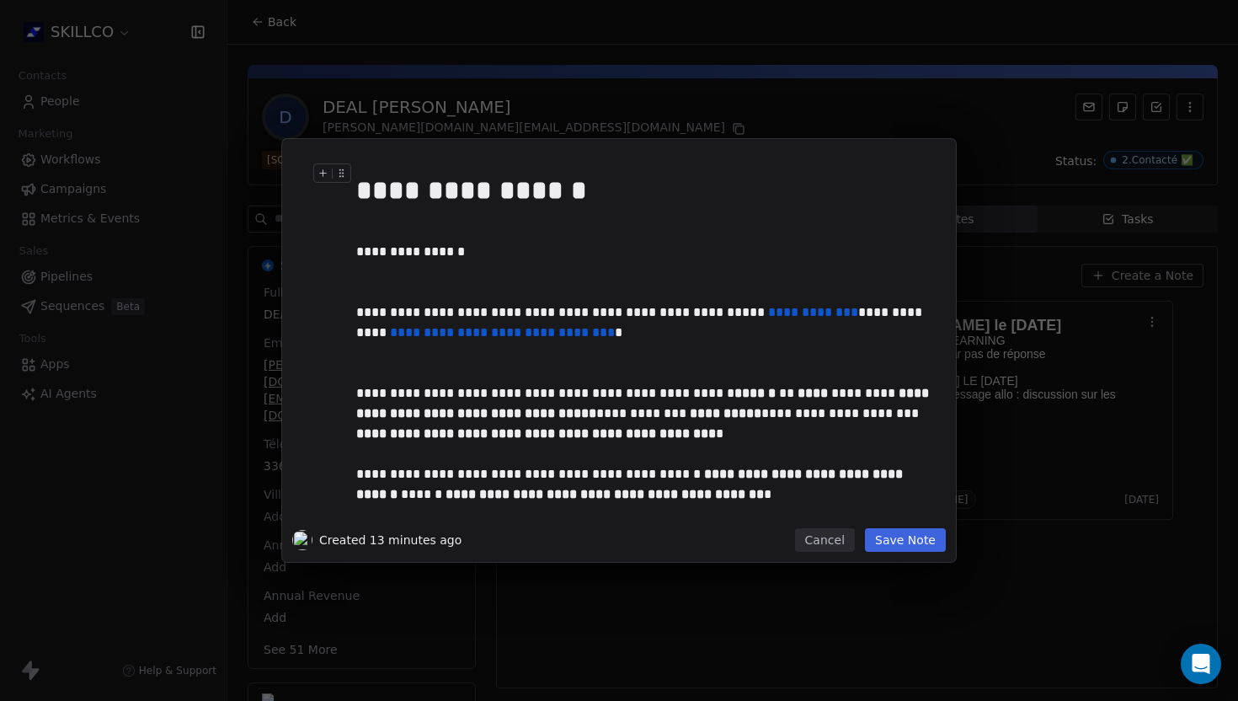
click at [355, 249] on div "**********" at bounding box center [639, 443] width 586 height 588
click at [357, 250] on div at bounding box center [335, 256] width 45 height 29
click at [361, 252] on div "**********" at bounding box center [644, 252] width 576 height 20
click at [356, 253] on div at bounding box center [335, 256] width 45 height 29
click at [360, 253] on div "**********" at bounding box center [644, 252] width 576 height 20
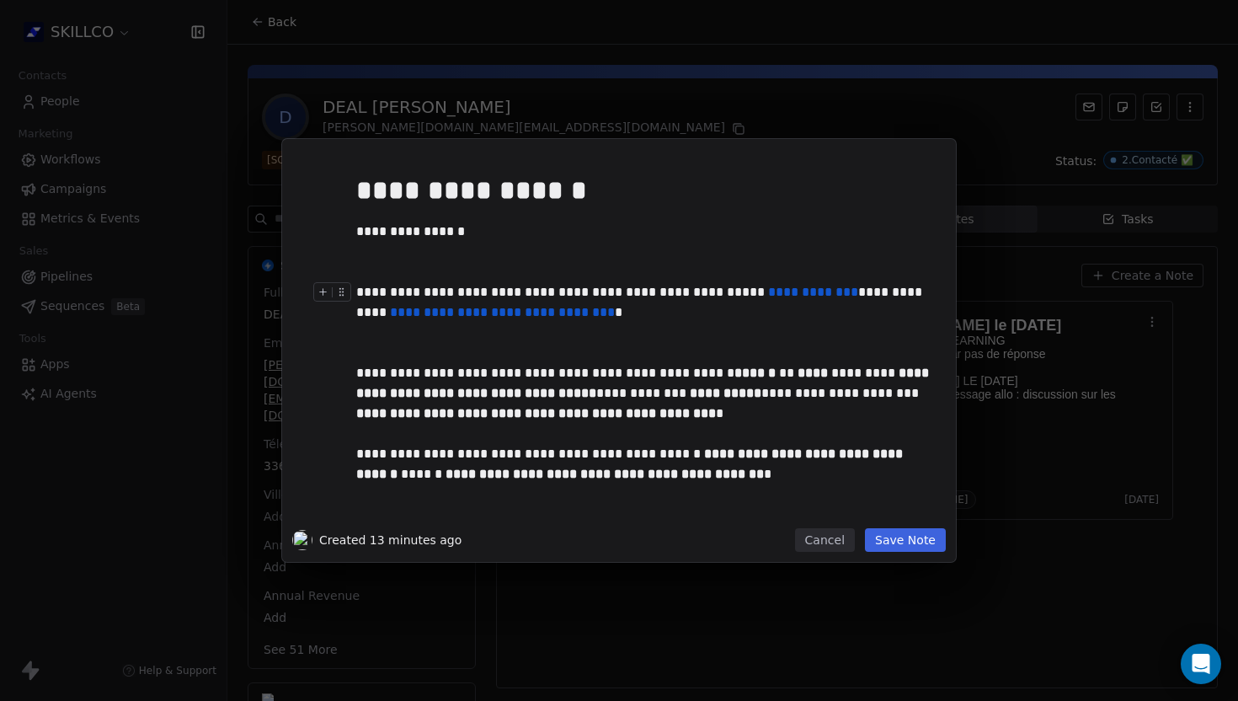
click at [357, 291] on div at bounding box center [335, 296] width 45 height 29
click at [358, 294] on div "**********" at bounding box center [644, 302] width 576 height 40
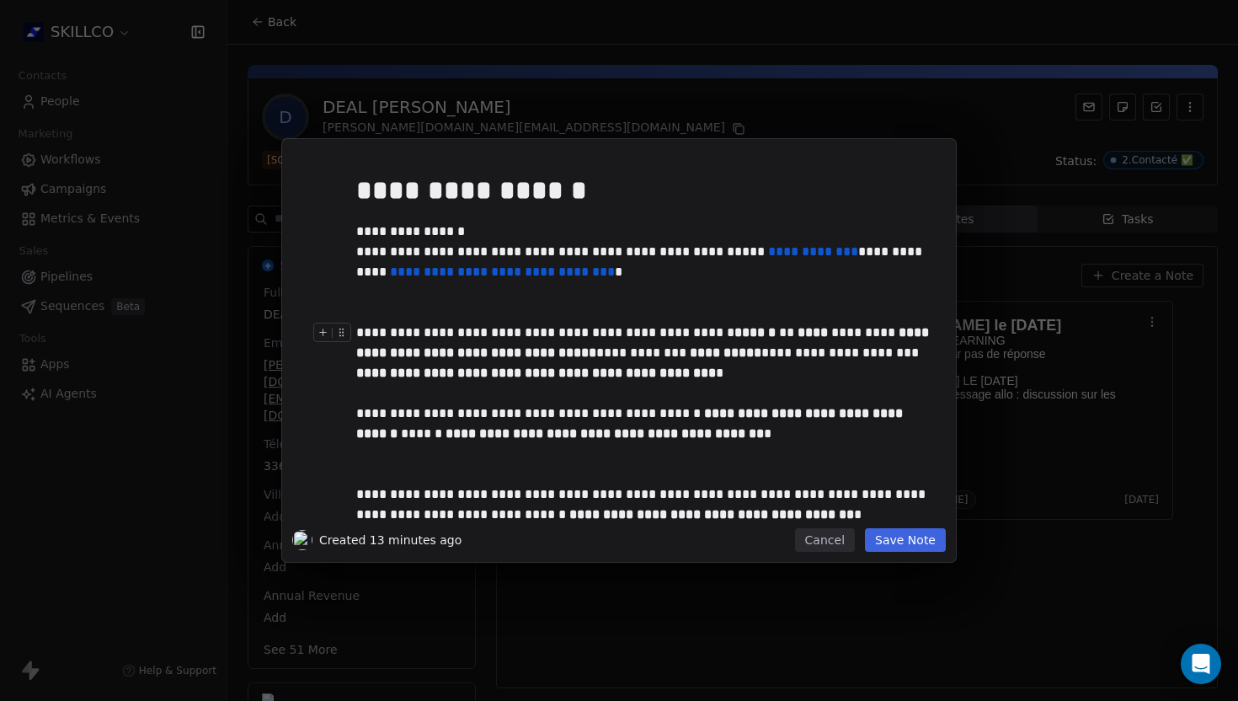
click at [356, 330] on div at bounding box center [335, 337] width 45 height 29
click at [356, 334] on div at bounding box center [335, 337] width 45 height 29
click at [358, 333] on div "**********" at bounding box center [644, 353] width 576 height 61
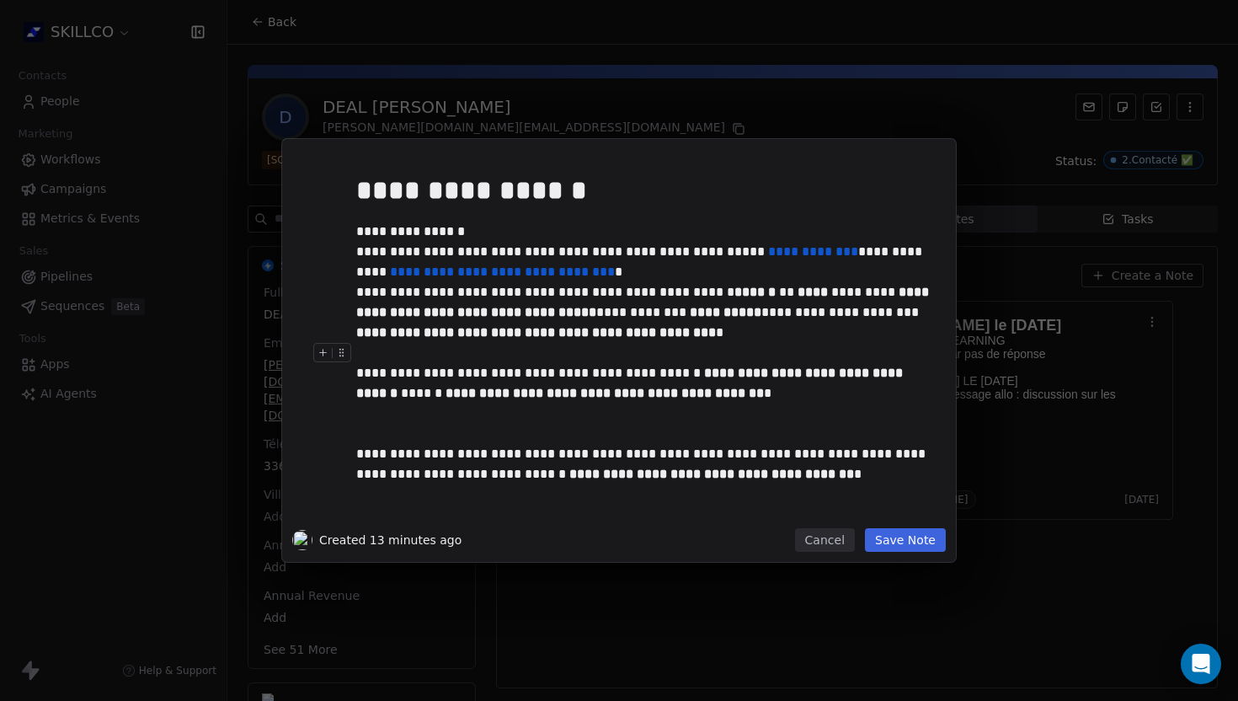
click at [358, 376] on div "**********" at bounding box center [644, 373] width 576 height 61
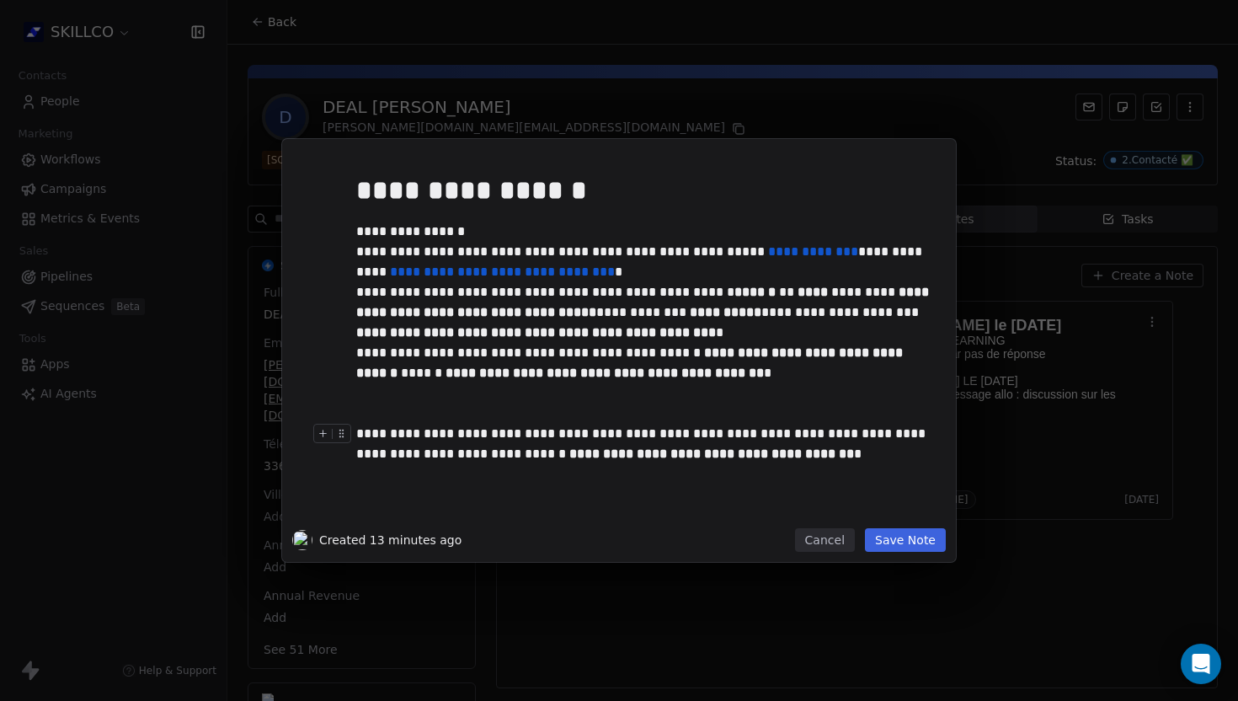
click at [356, 426] on div at bounding box center [335, 438] width 45 height 29
click at [358, 433] on div "**********" at bounding box center [644, 444] width 576 height 40
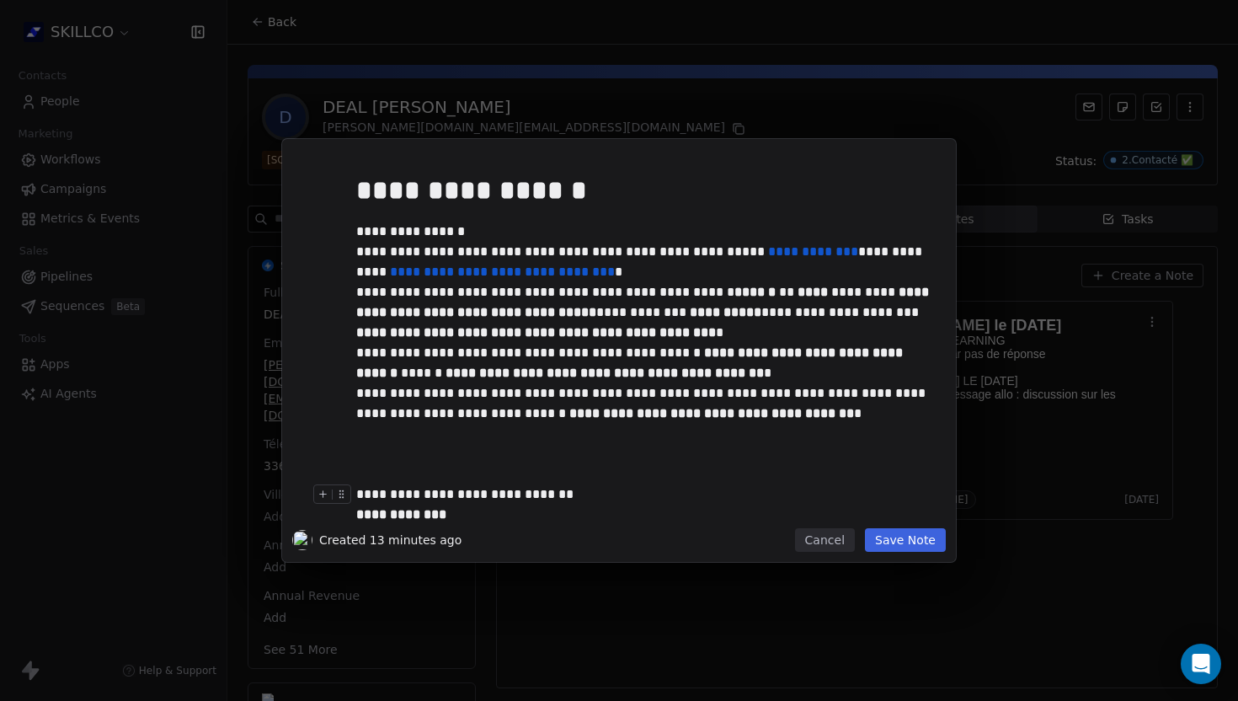
click at [356, 495] on div at bounding box center [335, 498] width 45 height 29
click at [357, 495] on div at bounding box center [335, 498] width 45 height 29
click at [360, 495] on div "**********" at bounding box center [644, 514] width 576 height 61
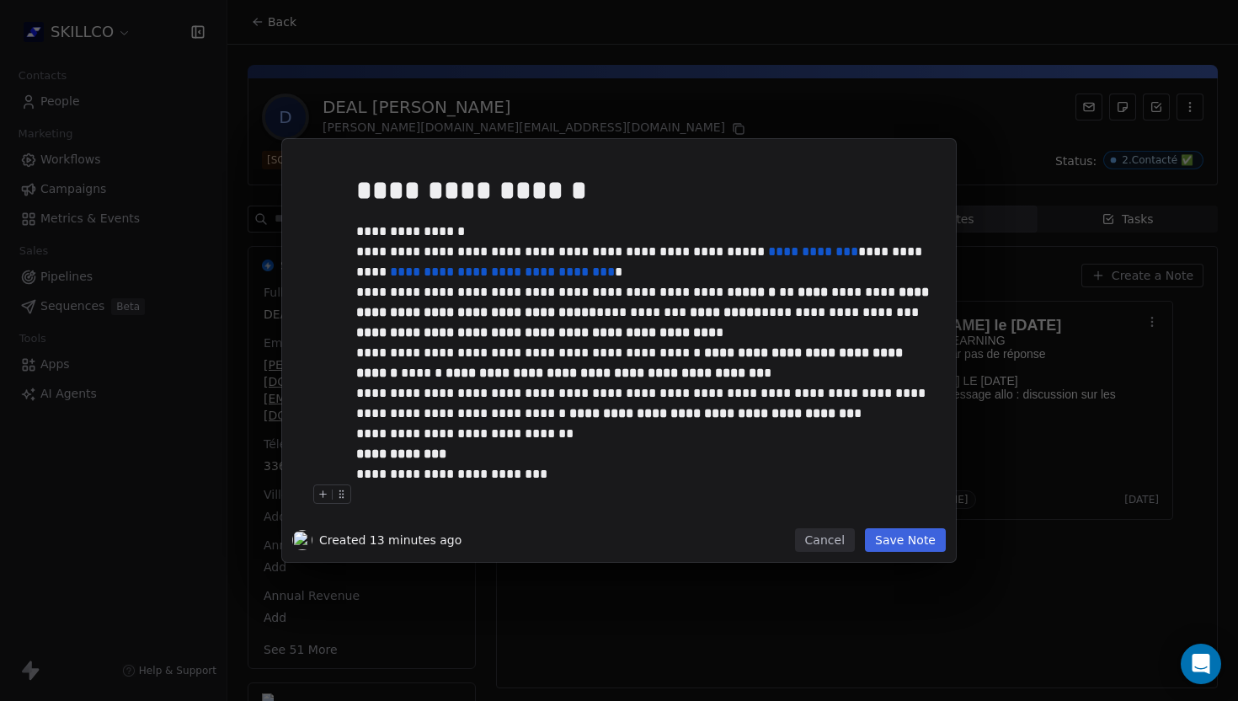
click at [900, 536] on button "Save Note" at bounding box center [905, 540] width 81 height 24
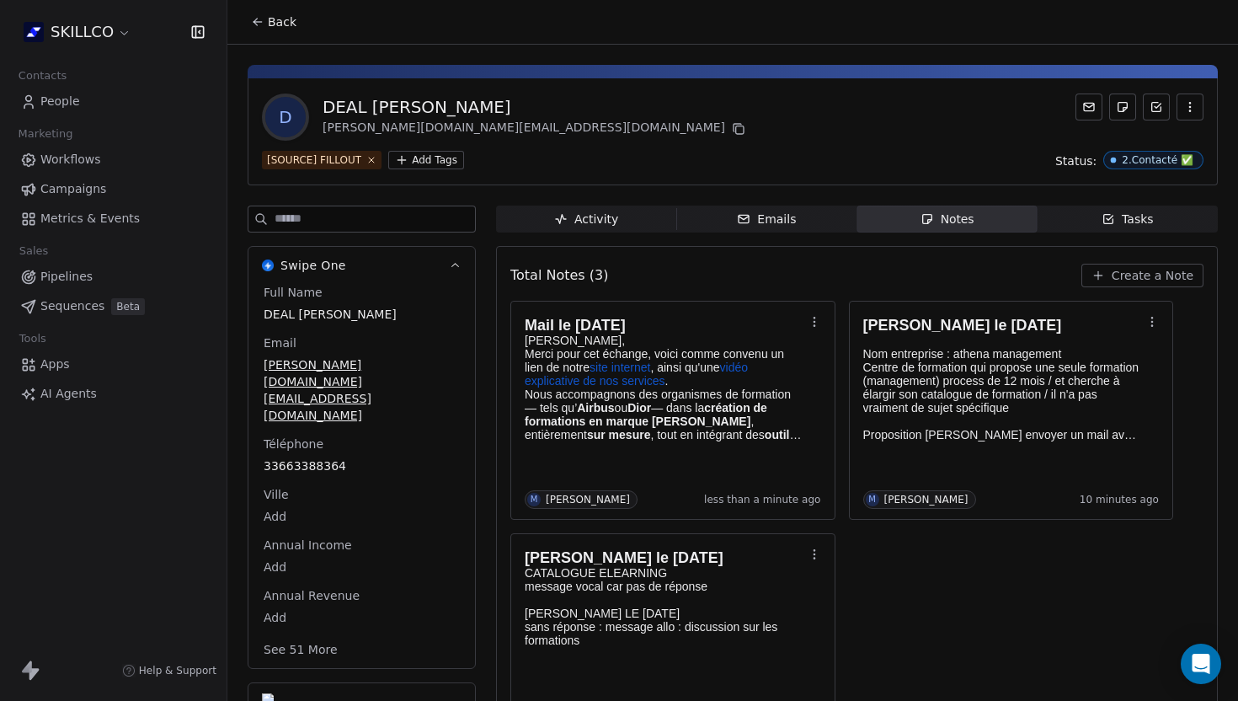
click at [612, 110] on div "D DEAL [PERSON_NAME] [DOMAIN_NAME][EMAIL_ADDRESS][DOMAIN_NAME]" at bounding box center [733, 117] width 942 height 47
click at [549, 109] on div "D DEAL [PERSON_NAME] [DOMAIN_NAME][EMAIL_ADDRESS][DOMAIN_NAME]" at bounding box center [733, 117] width 942 height 47
click at [271, 20] on span "Back" at bounding box center [282, 21] width 29 height 17
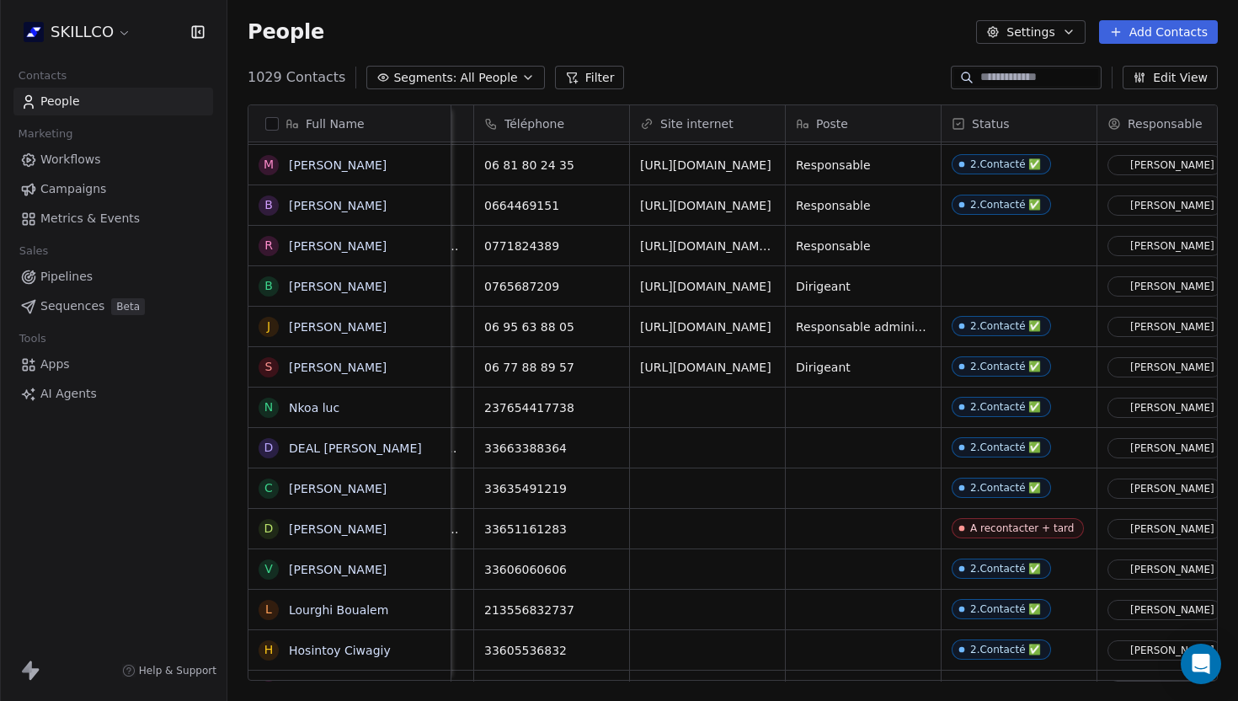
scroll to position [0, 233]
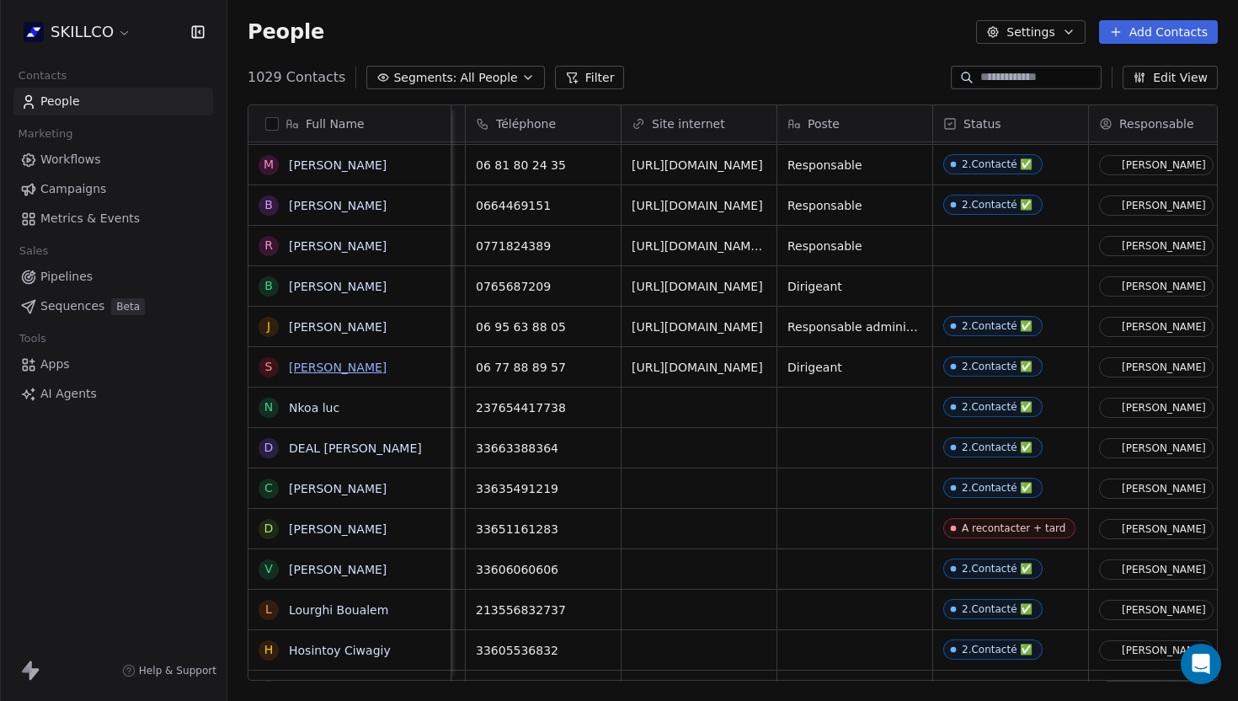
click at [341, 366] on link "[PERSON_NAME]" at bounding box center [338, 367] width 98 height 13
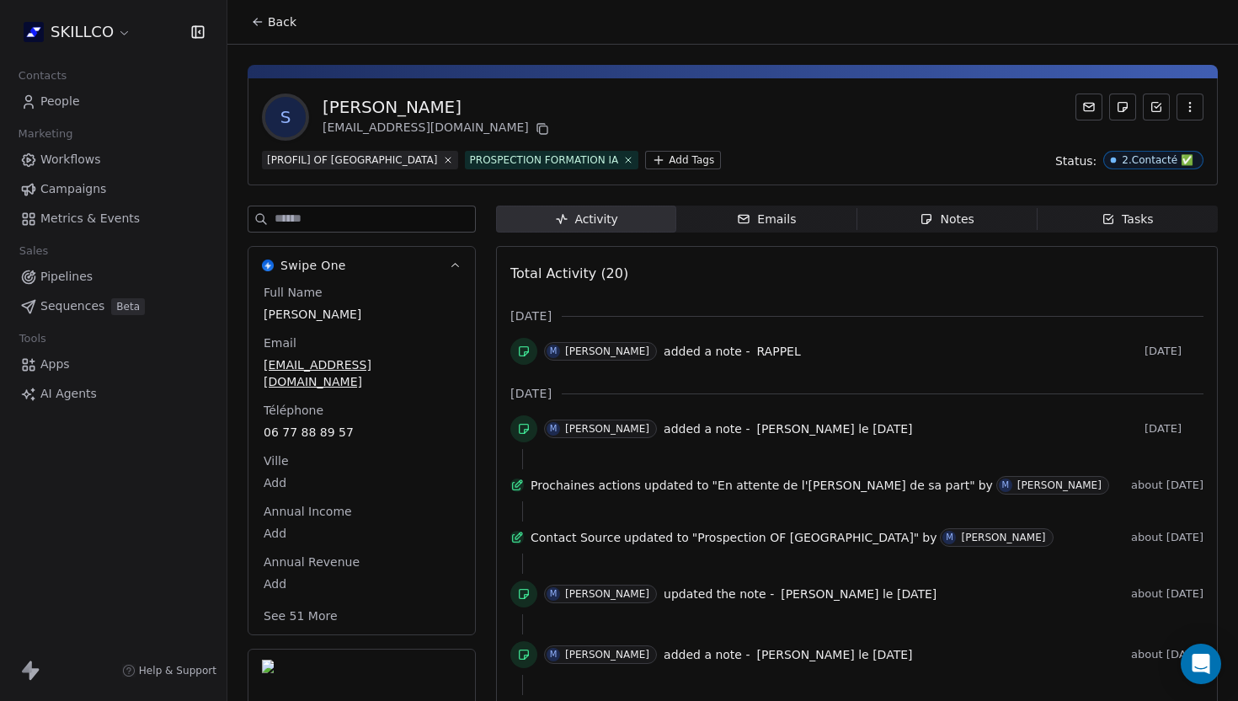
click at [962, 216] on div "Notes" at bounding box center [947, 220] width 54 height 18
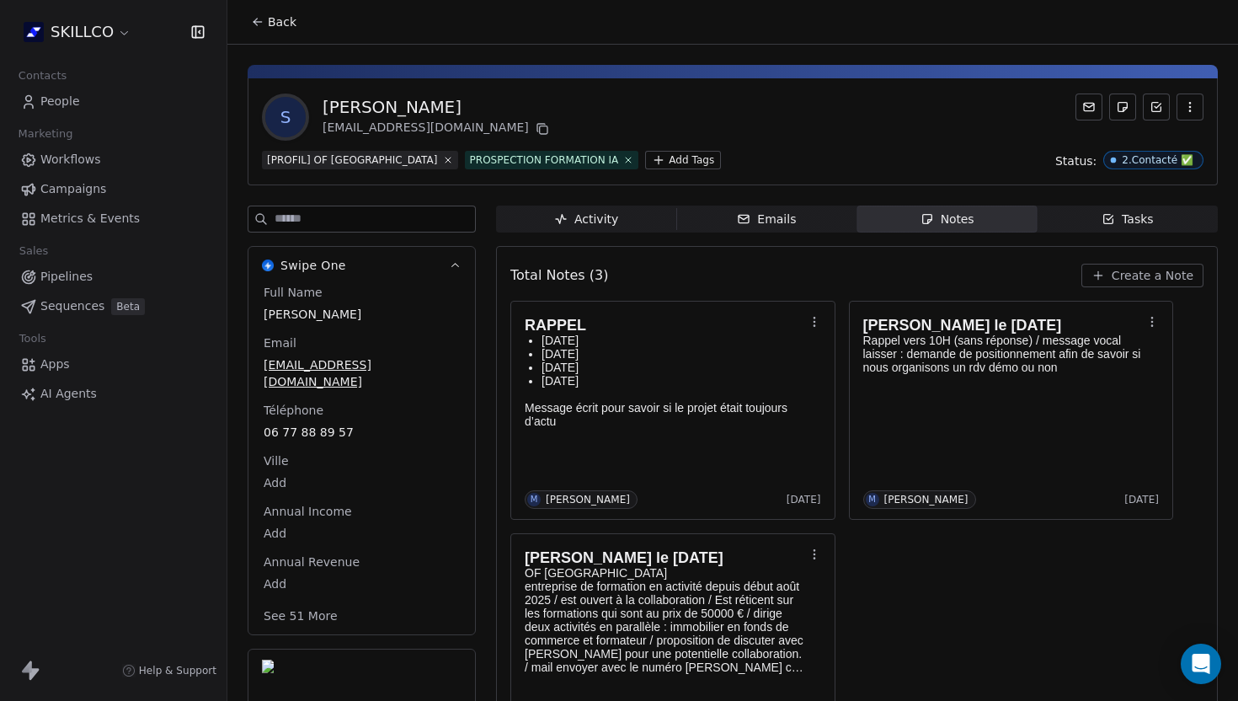
click at [259, 23] on icon at bounding box center [257, 21] width 13 height 13
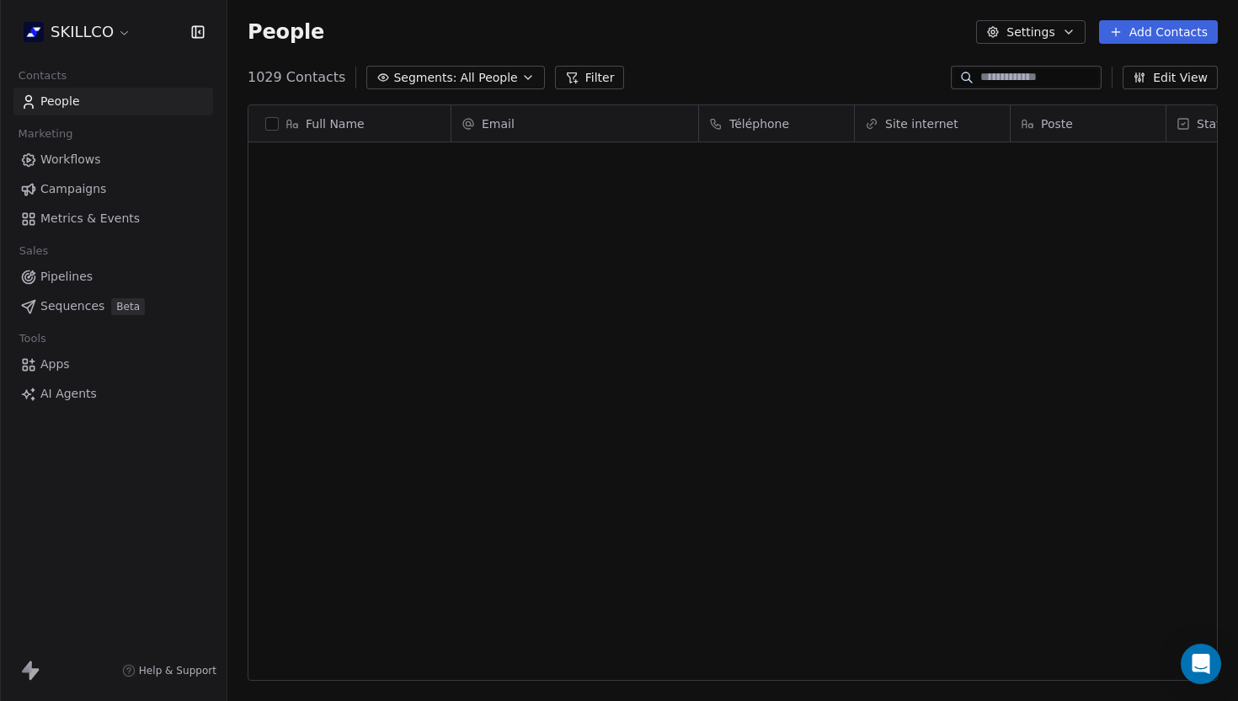
scroll to position [617, 1011]
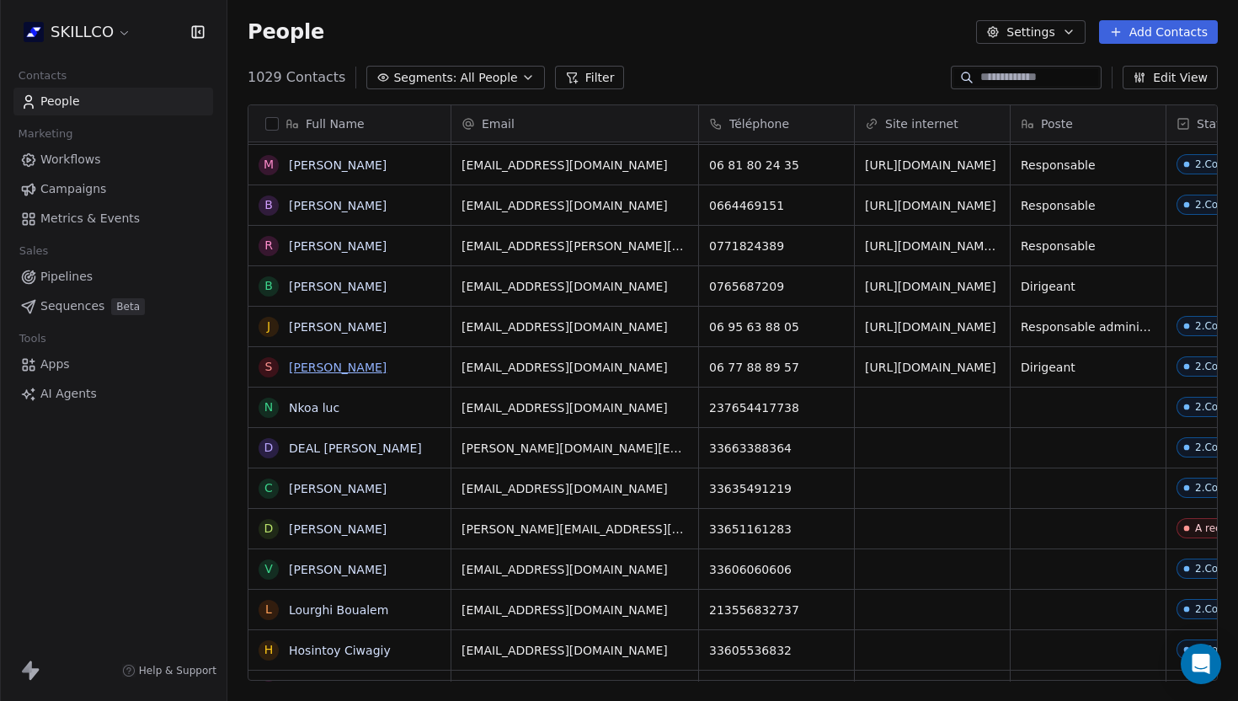
click at [364, 366] on link "[PERSON_NAME]" at bounding box center [338, 367] width 98 height 13
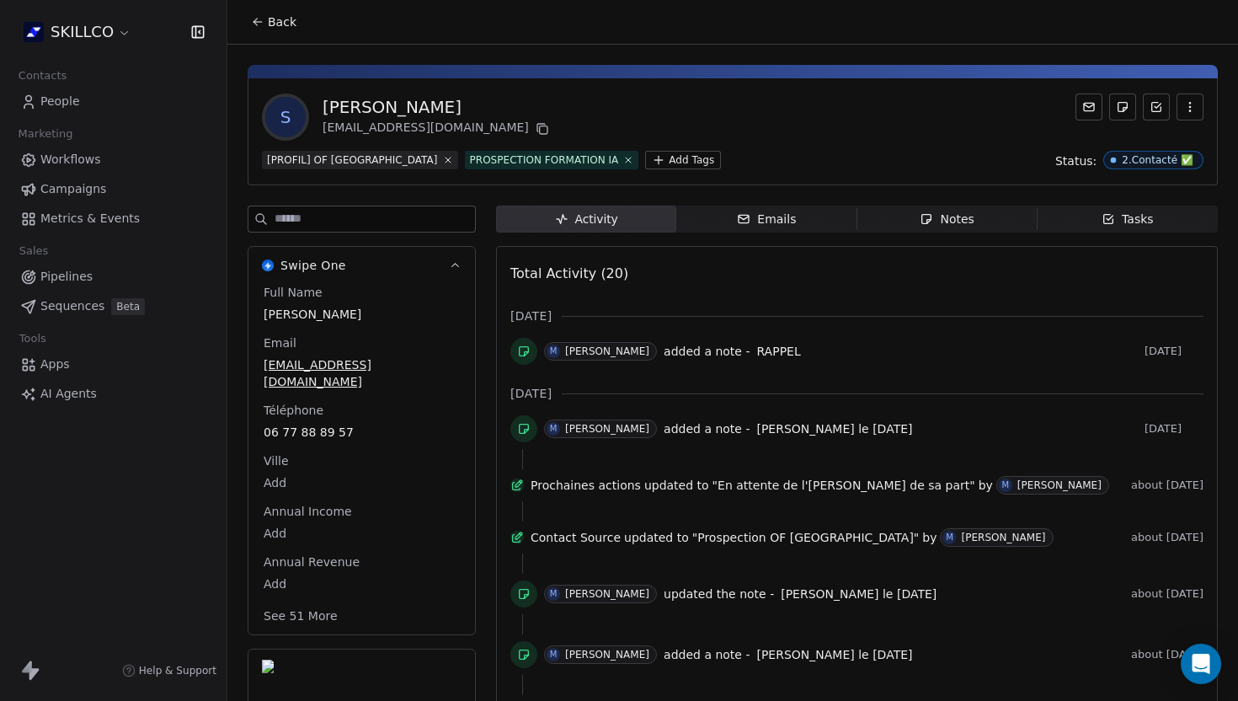
click at [951, 215] on div "Notes" at bounding box center [947, 220] width 54 height 18
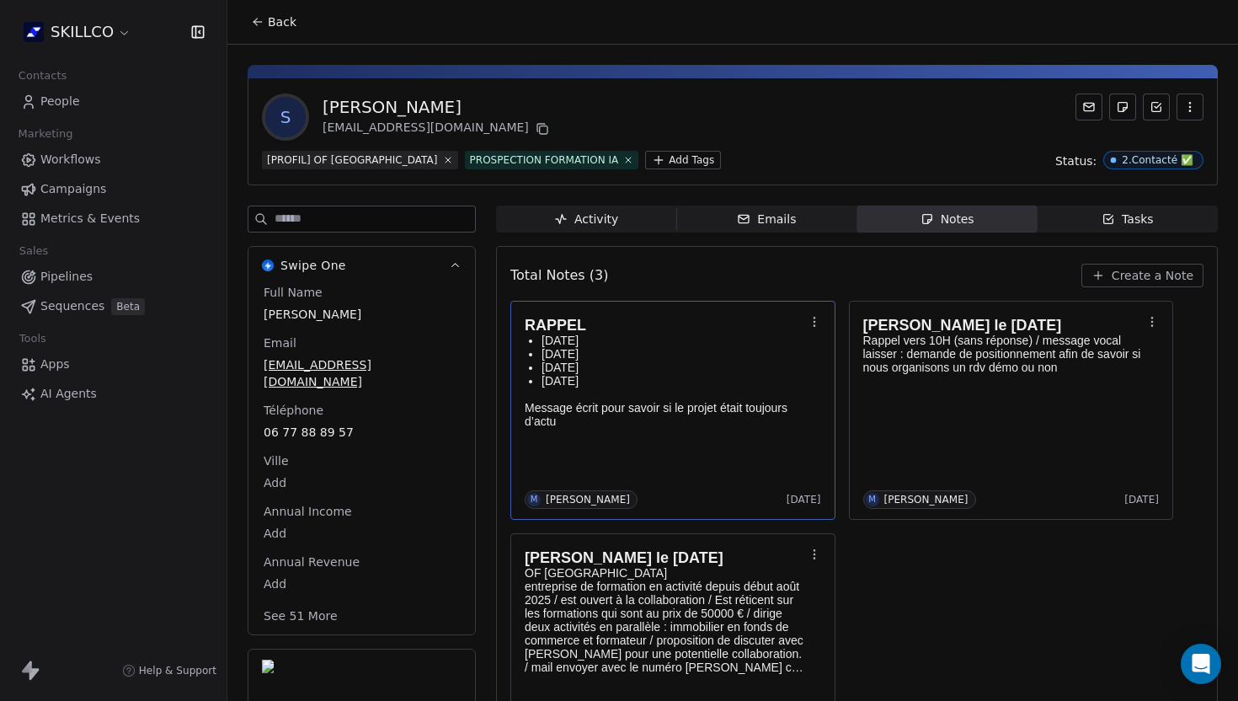
click at [668, 462] on div "RAPPEL [DATE] [DATE] [DATE] [DATE] Message écrit pour savoir si le projet était…" at bounding box center [673, 410] width 297 height 197
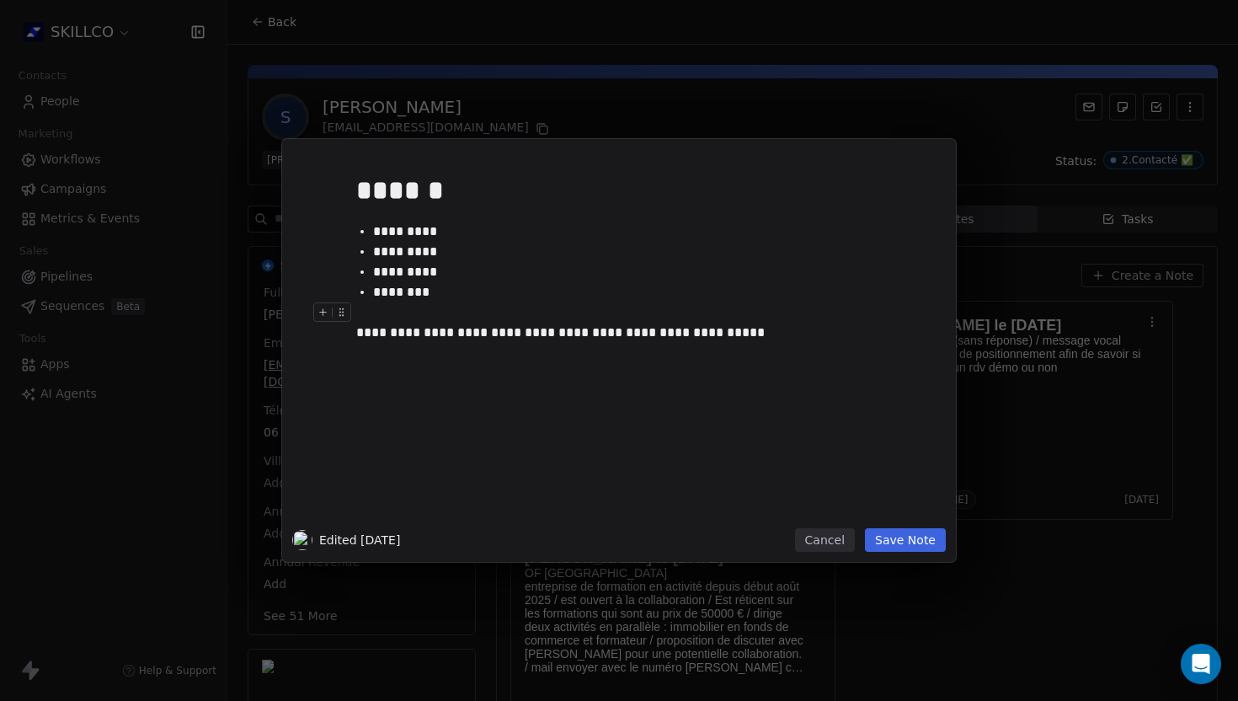
click at [390, 310] on div at bounding box center [644, 312] width 576 height 20
paste div
click at [362, 314] on div "**********" at bounding box center [644, 312] width 576 height 20
click at [542, 319] on div "**********" at bounding box center [644, 312] width 576 height 20
click at [905, 548] on button "Save Note" at bounding box center [905, 540] width 81 height 24
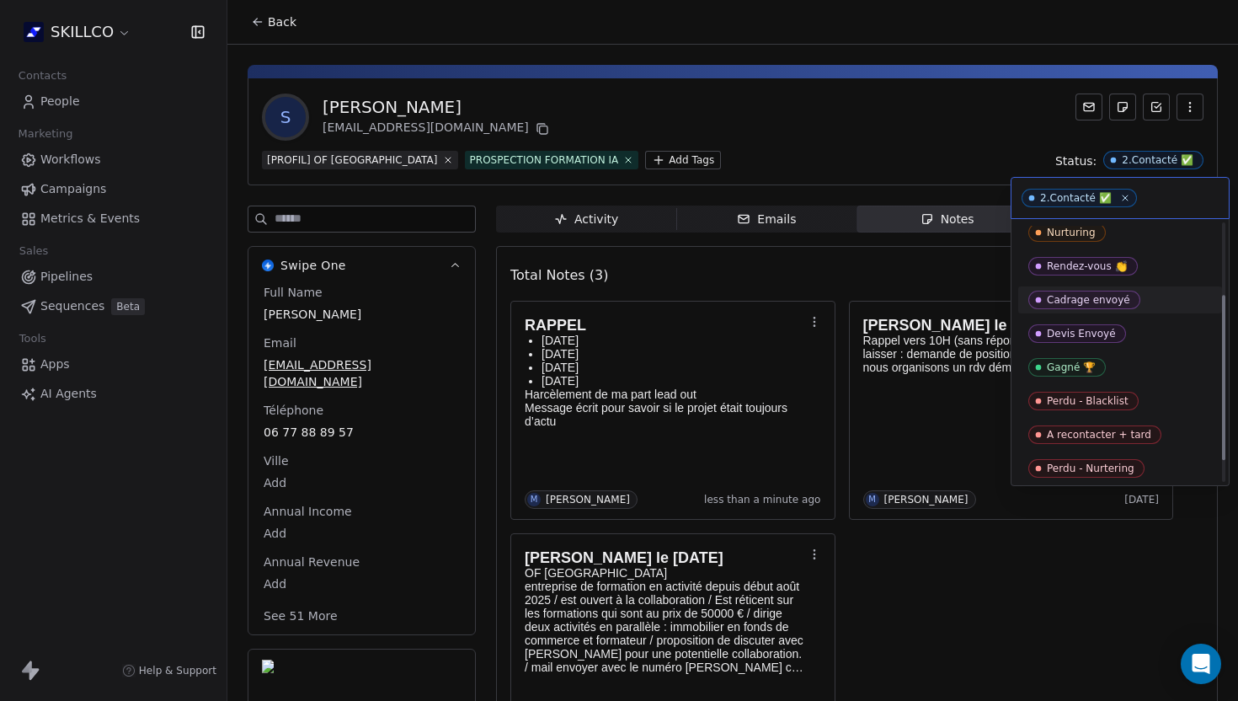
scroll to position [111, 0]
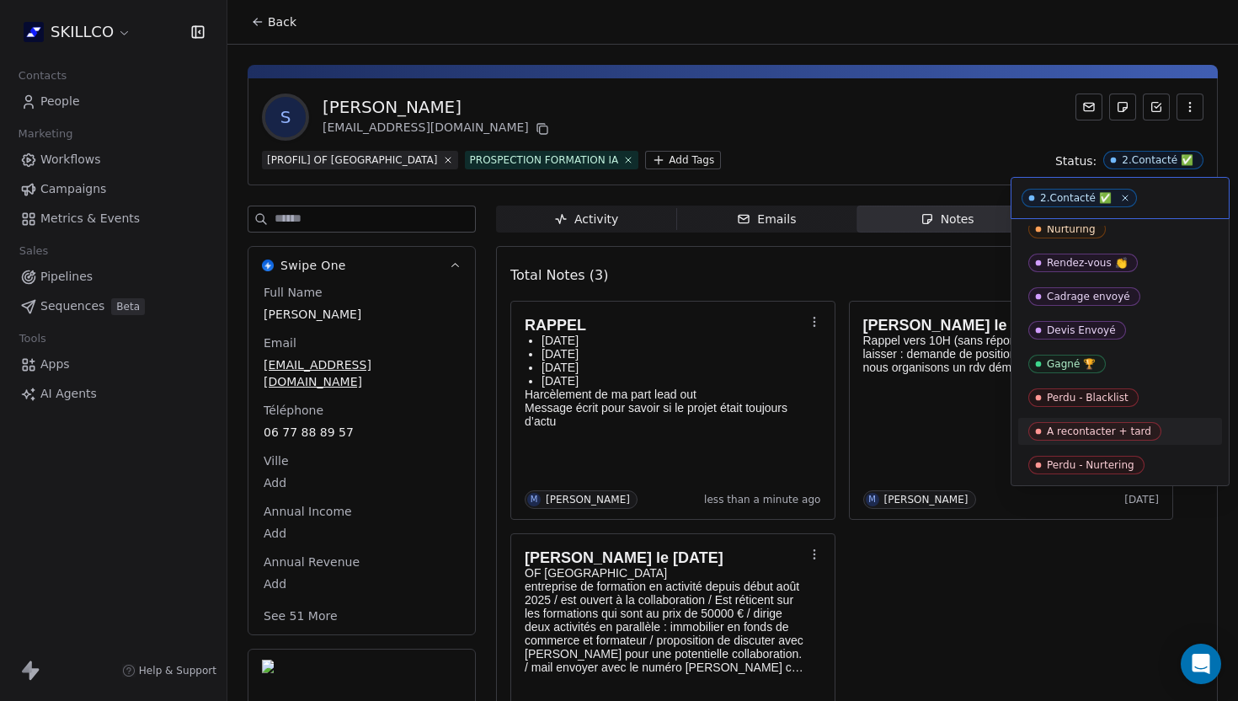
click at [1073, 432] on div "A recontacter + tard" at bounding box center [1099, 431] width 104 height 12
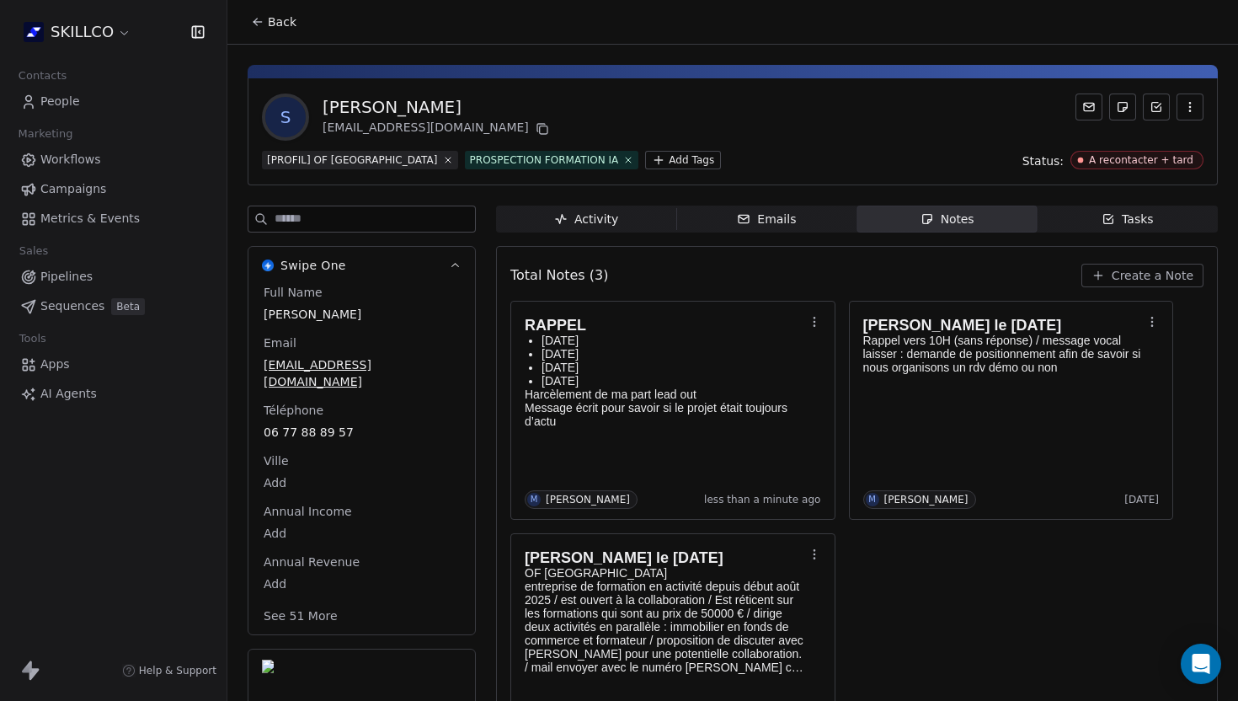
click at [254, 21] on icon at bounding box center [257, 21] width 13 height 13
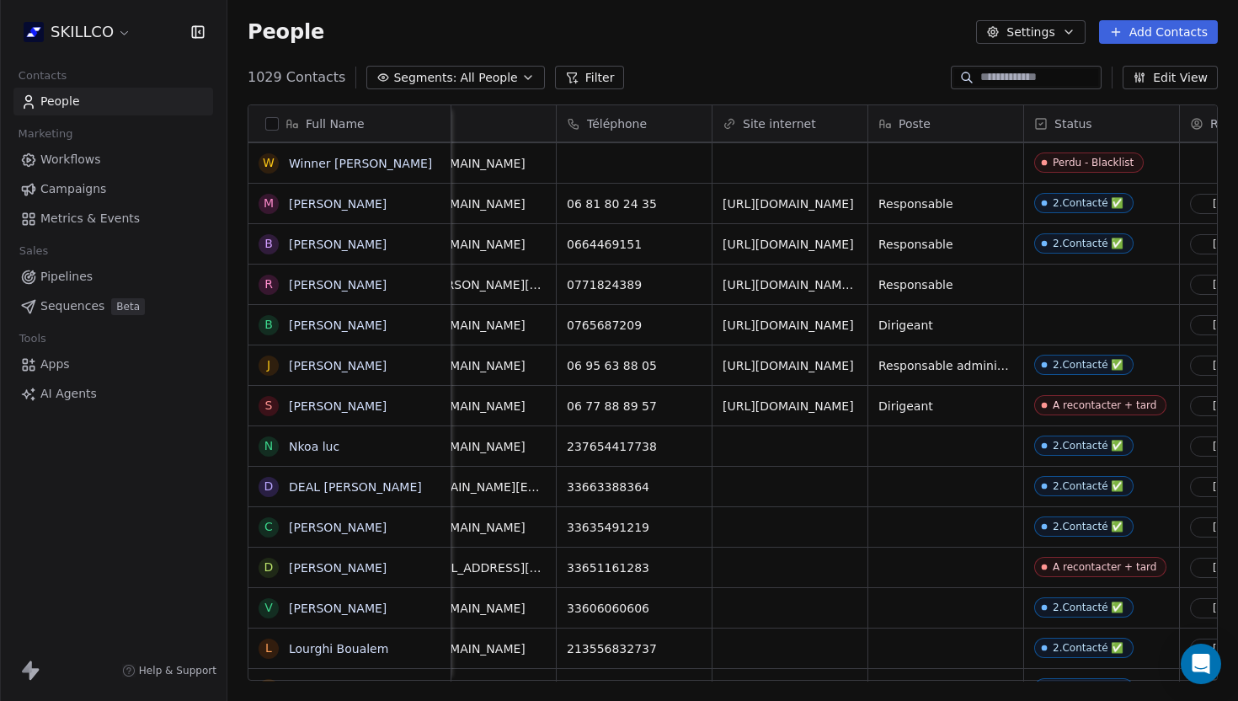
scroll to position [0, 147]
click at [377, 362] on link "[PERSON_NAME]" at bounding box center [338, 365] width 98 height 13
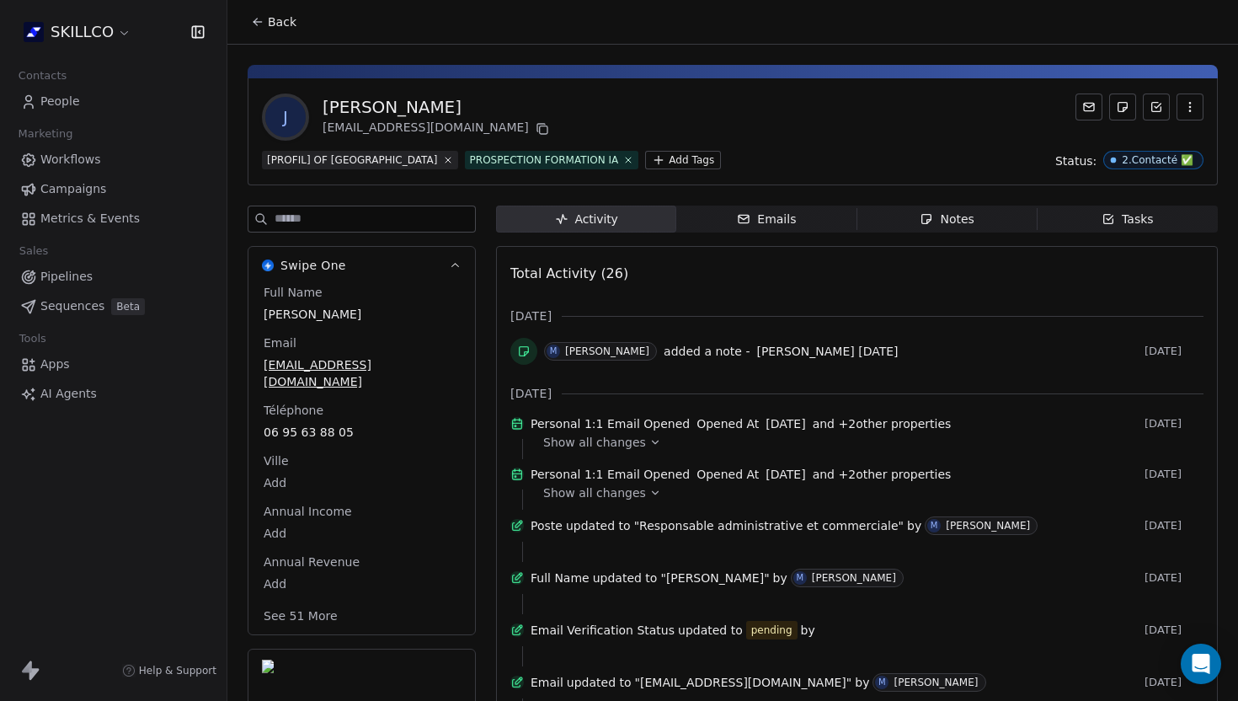
click at [939, 213] on div "Notes" at bounding box center [947, 220] width 54 height 18
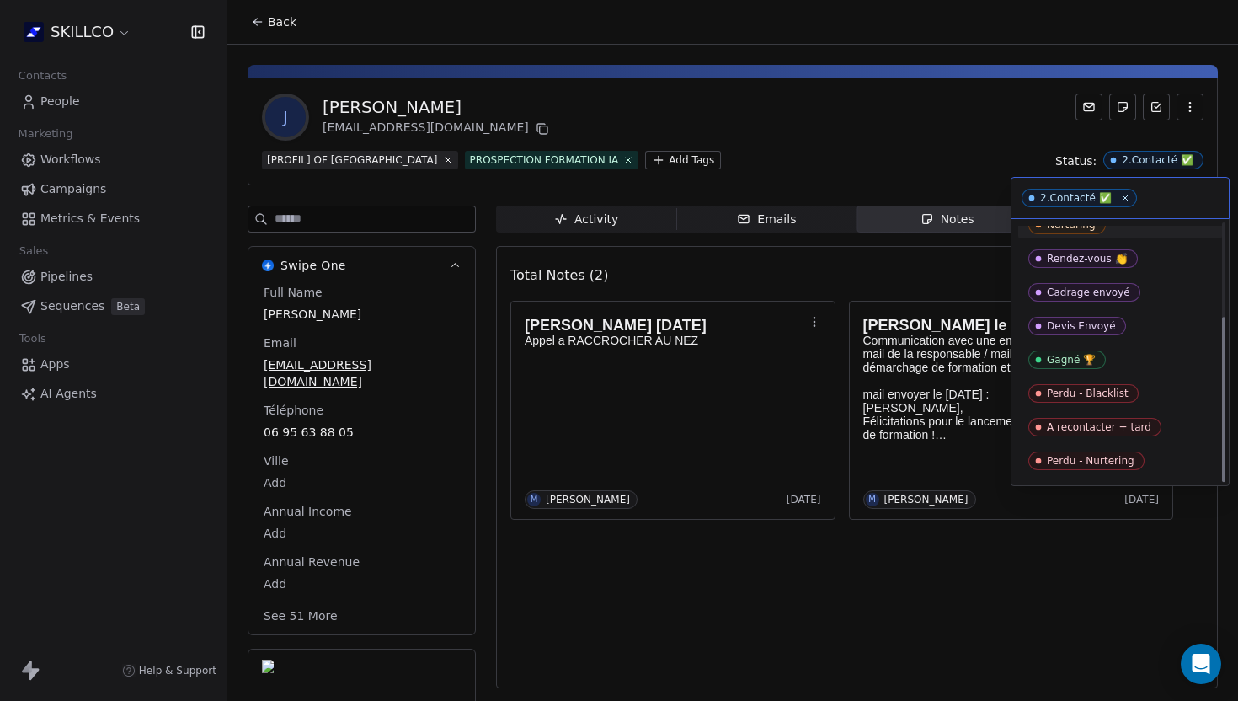
scroll to position [145, 0]
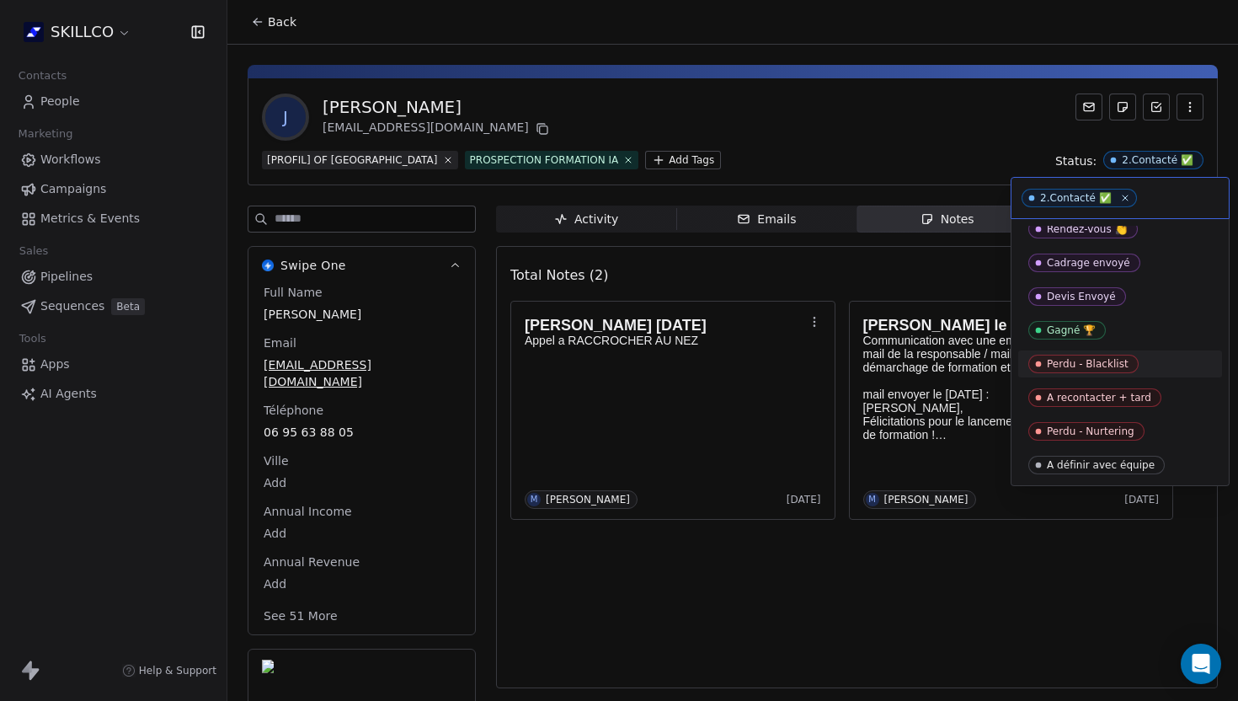
click at [1069, 362] on div "Perdu - Blacklist" at bounding box center [1088, 364] width 82 height 12
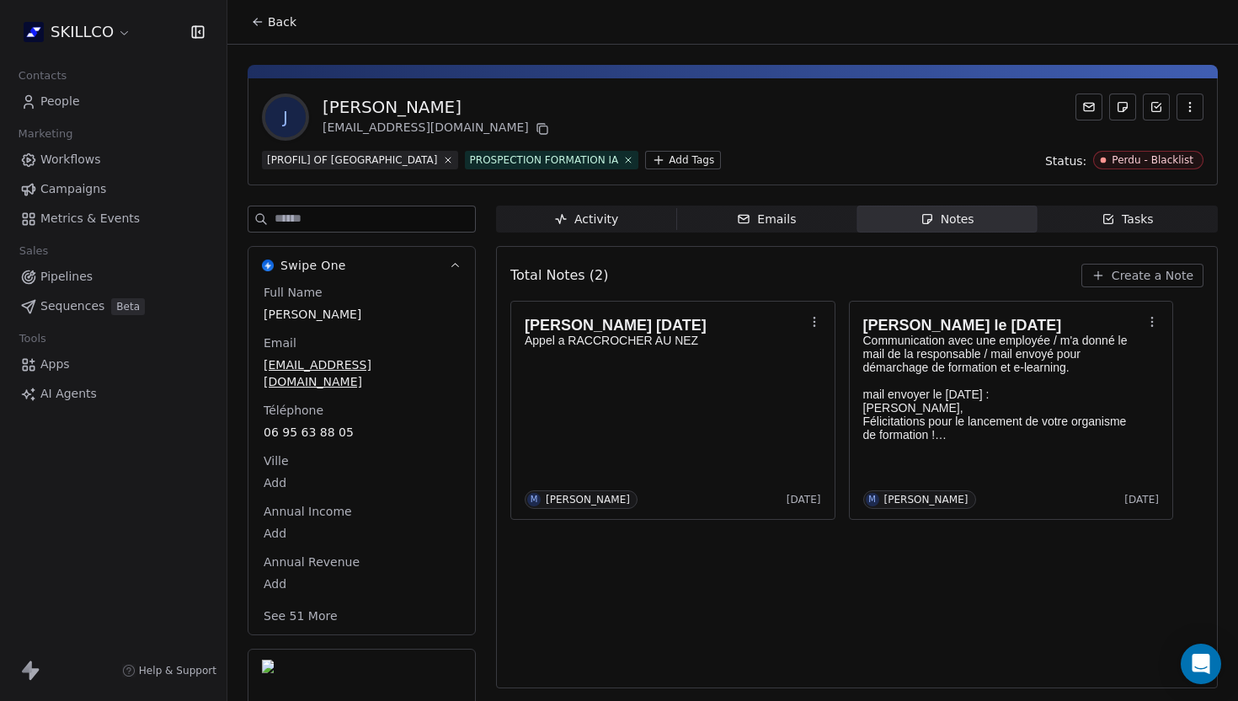
click at [261, 18] on icon at bounding box center [257, 21] width 13 height 13
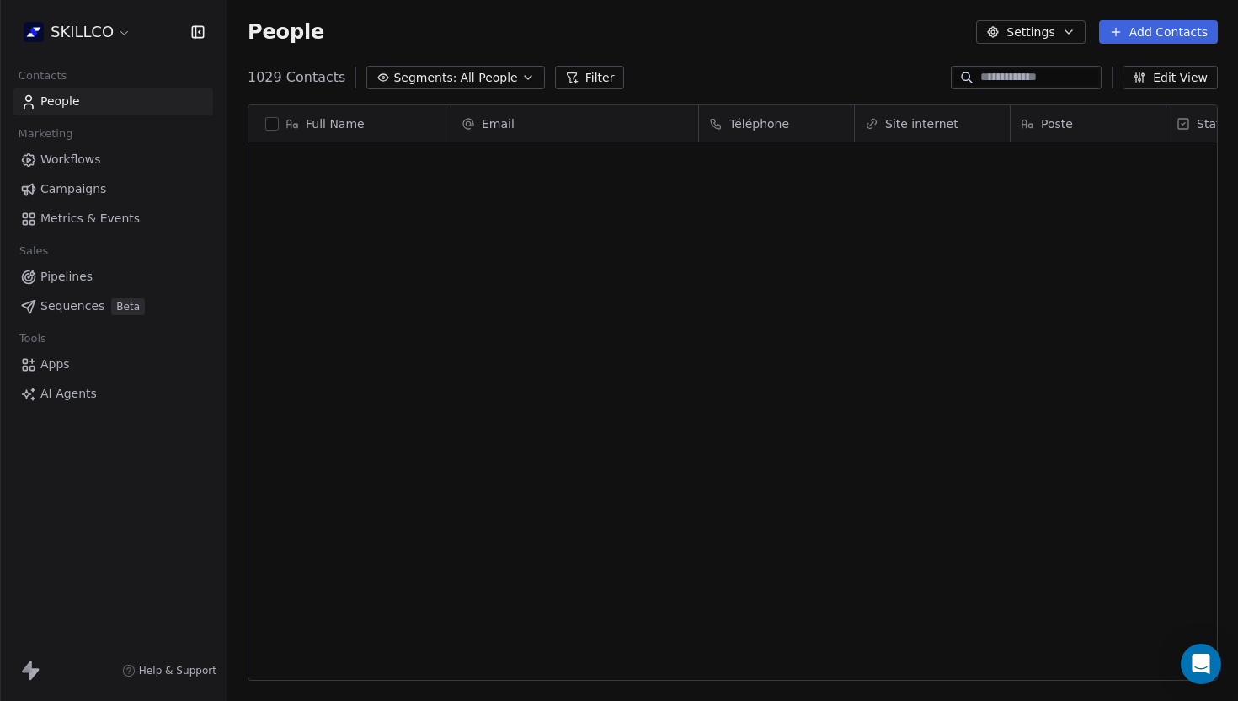
scroll to position [617, 1011]
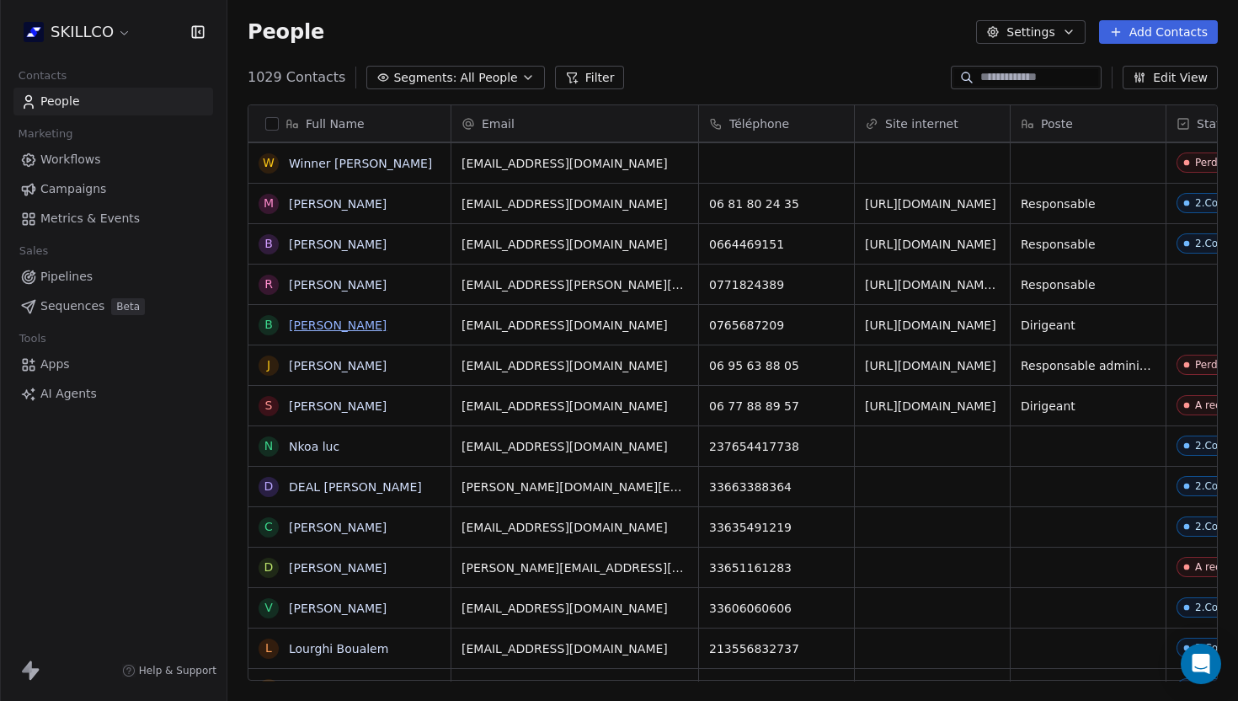
click at [338, 321] on link "[PERSON_NAME]" at bounding box center [338, 324] width 98 height 13
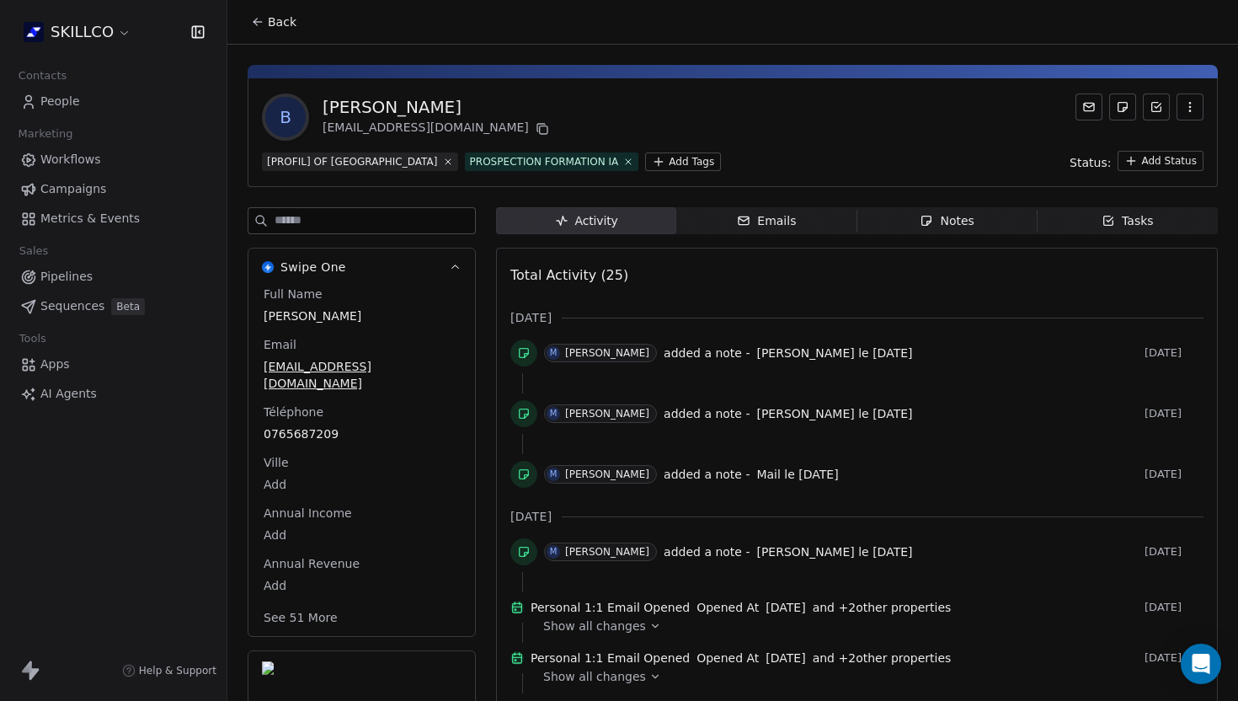
click at [973, 215] on span "Notes Notes" at bounding box center [948, 220] width 180 height 27
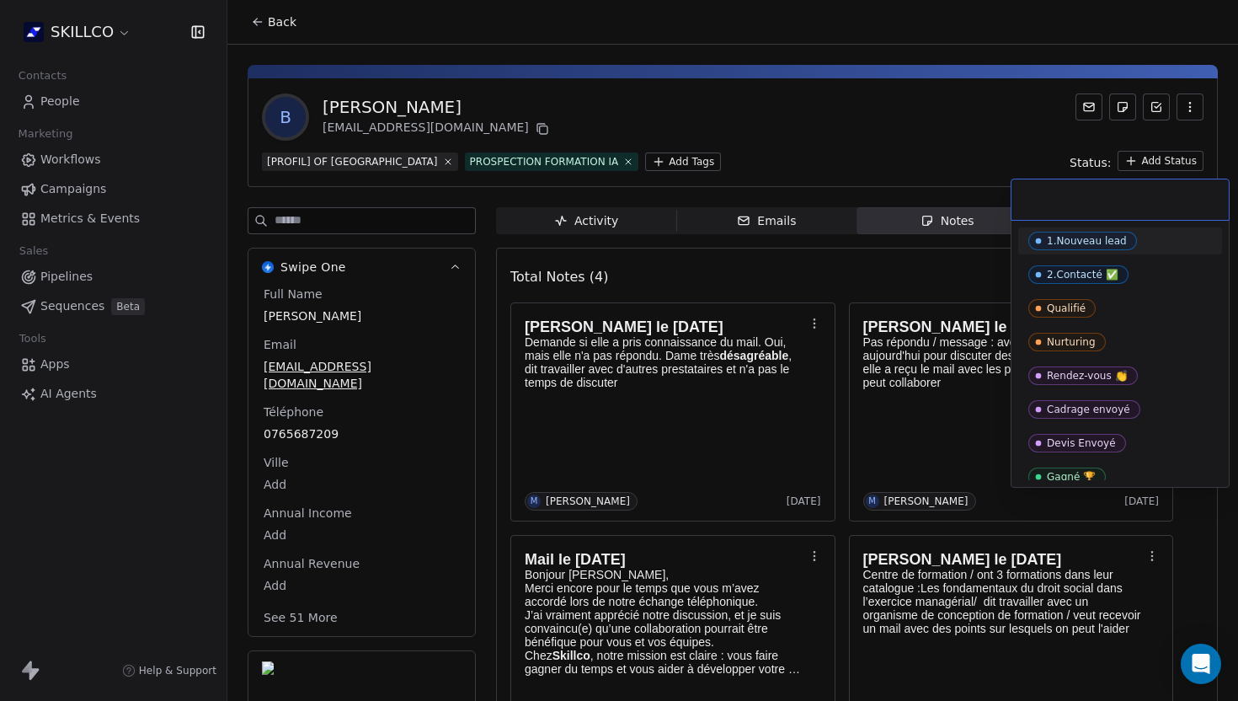
click at [1157, 151] on html "SKILLCO Contacts People Marketing Workflows Campaigns Metrics & Events Sales Pi…" at bounding box center [619, 350] width 1238 height 701
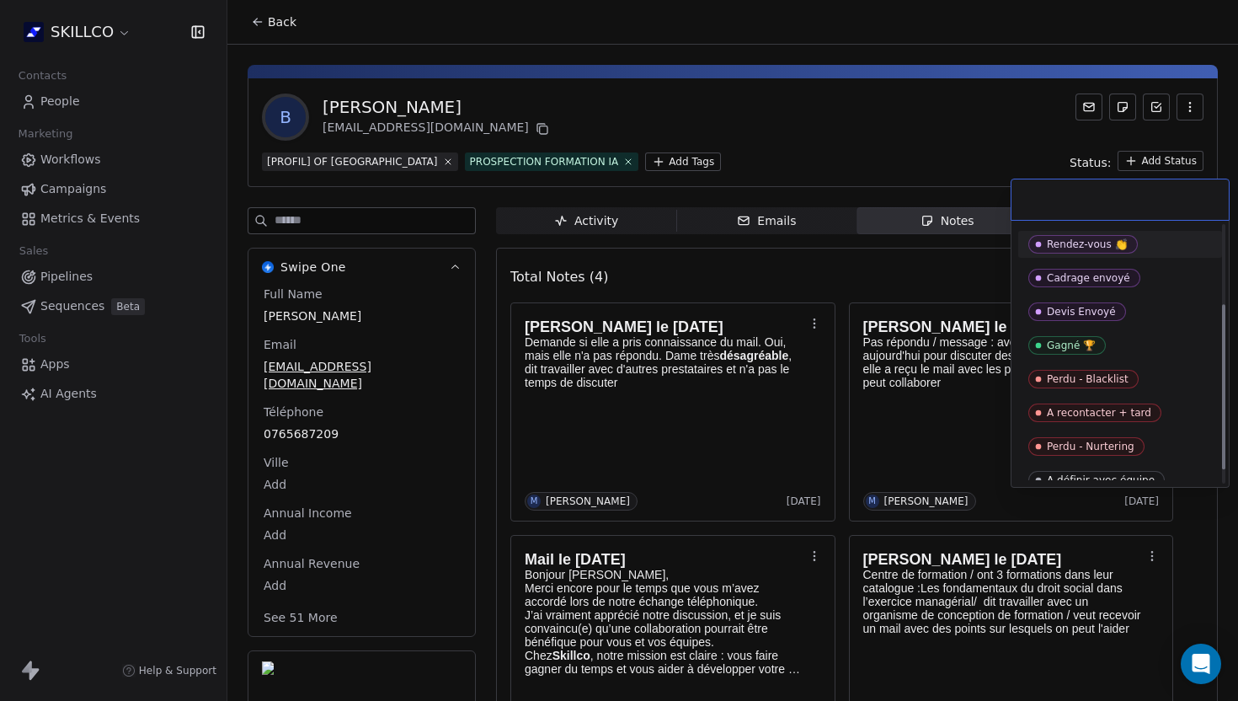
scroll to position [138, 0]
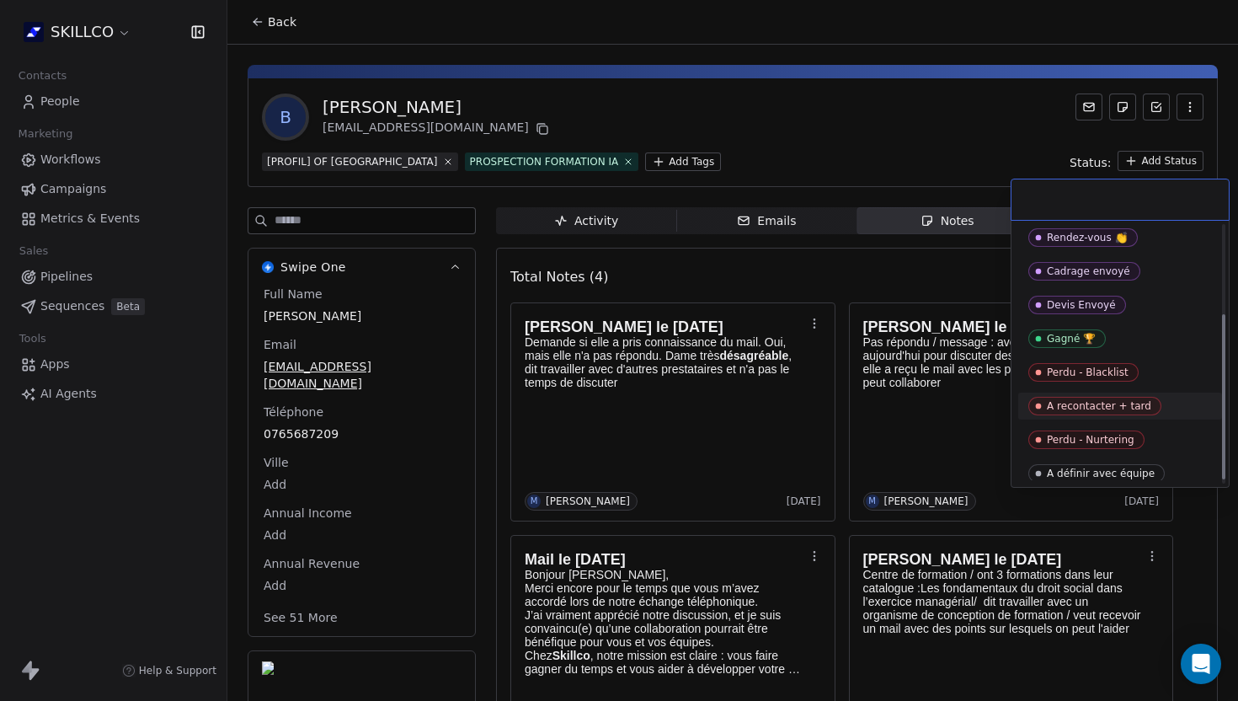
click at [1083, 405] on div "A recontacter + tard" at bounding box center [1099, 406] width 104 height 12
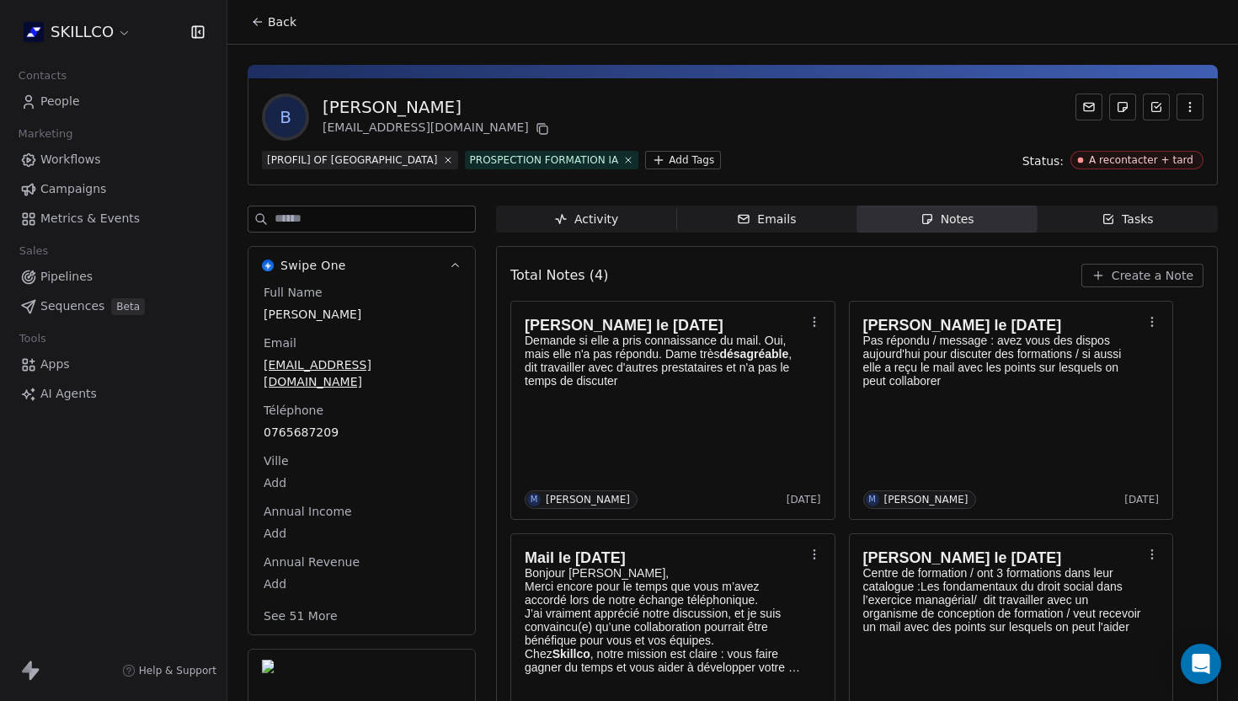
click at [261, 19] on icon at bounding box center [257, 21] width 13 height 13
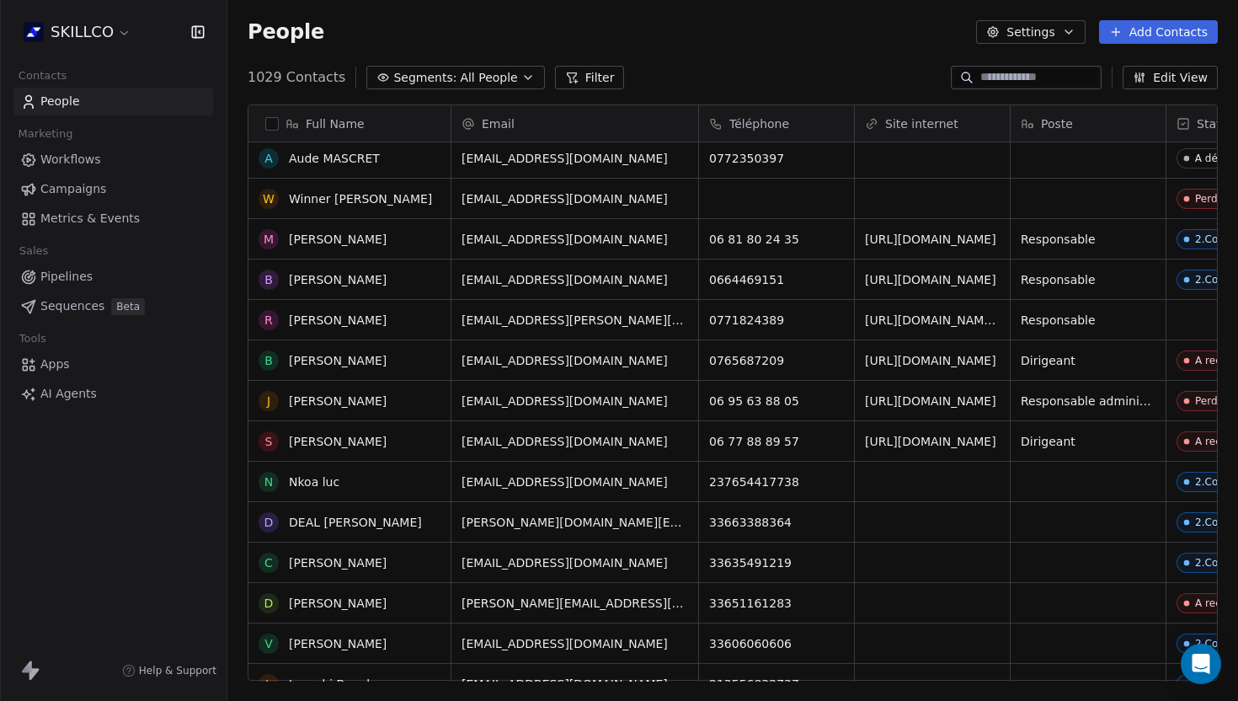
scroll to position [1662, 0]
click at [326, 326] on link "[PERSON_NAME]" at bounding box center [338, 320] width 98 height 13
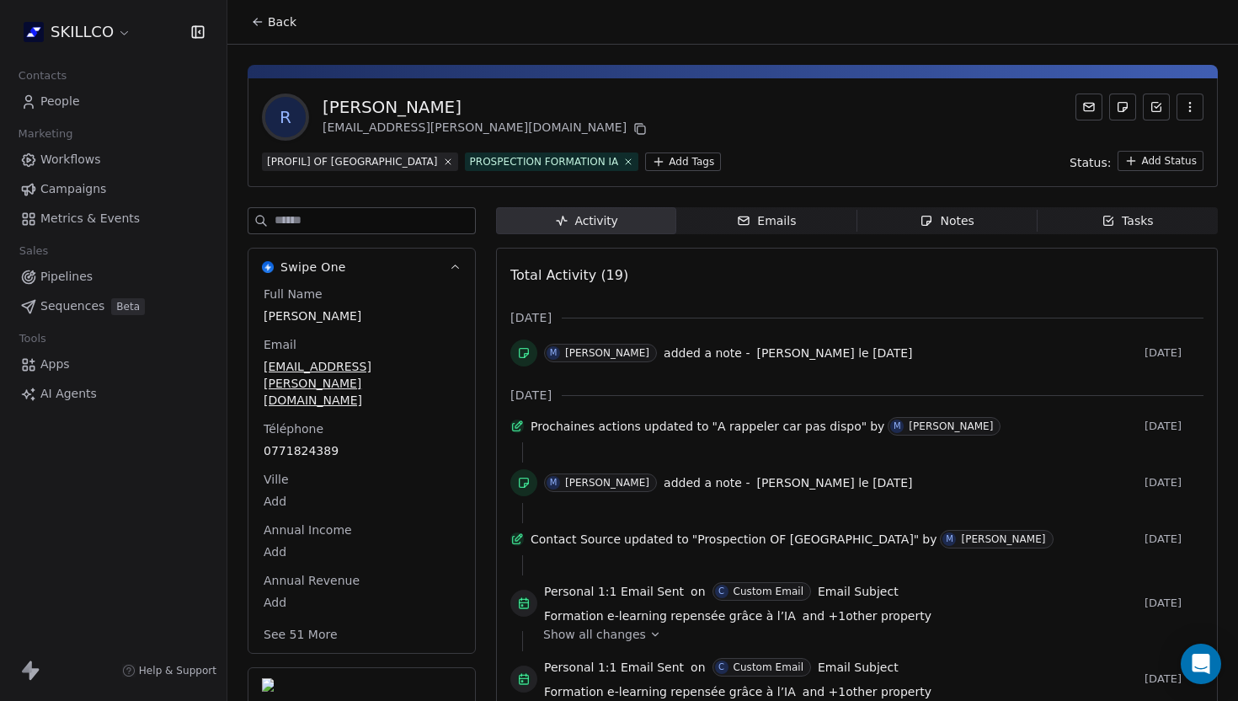
click at [943, 221] on div "Notes" at bounding box center [947, 221] width 54 height 18
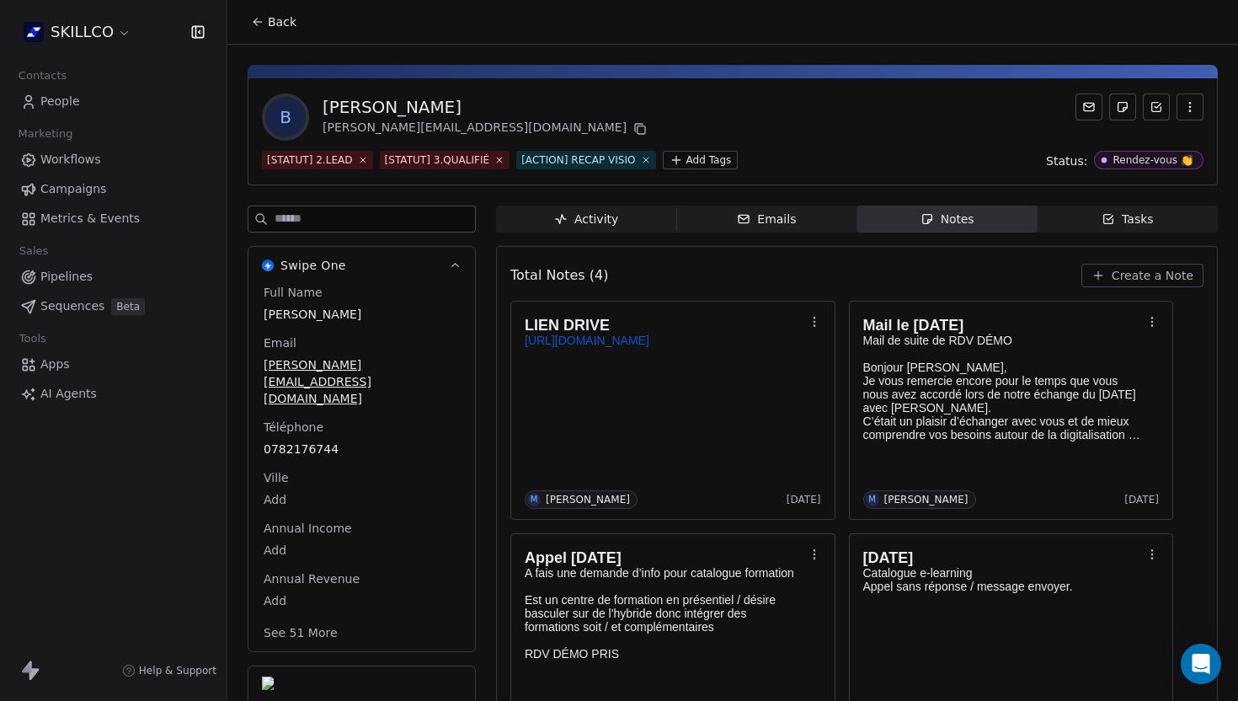
click at [535, 100] on div "B BRUNO BOSGIRAUD bruno@ifpa.pro" at bounding box center [733, 117] width 942 height 47
